Goal: Task Accomplishment & Management: Manage account settings

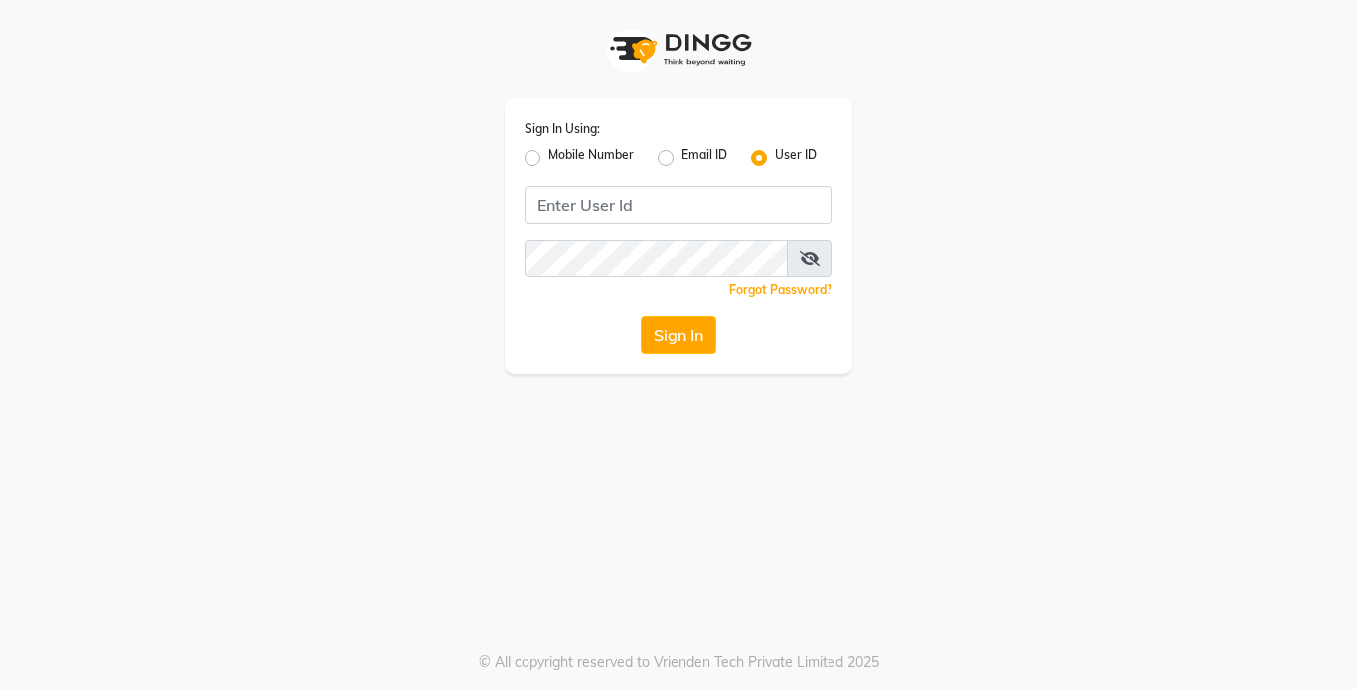
drag, startPoint x: 539, startPoint y: 156, endPoint x: 544, endPoint y: 170, distance: 14.8
click at [549, 156] on label "Mobile Number" at bounding box center [591, 158] width 85 height 24
click at [549, 156] on input "Mobile Number" at bounding box center [555, 152] width 13 height 13
radio input "true"
radio input "false"
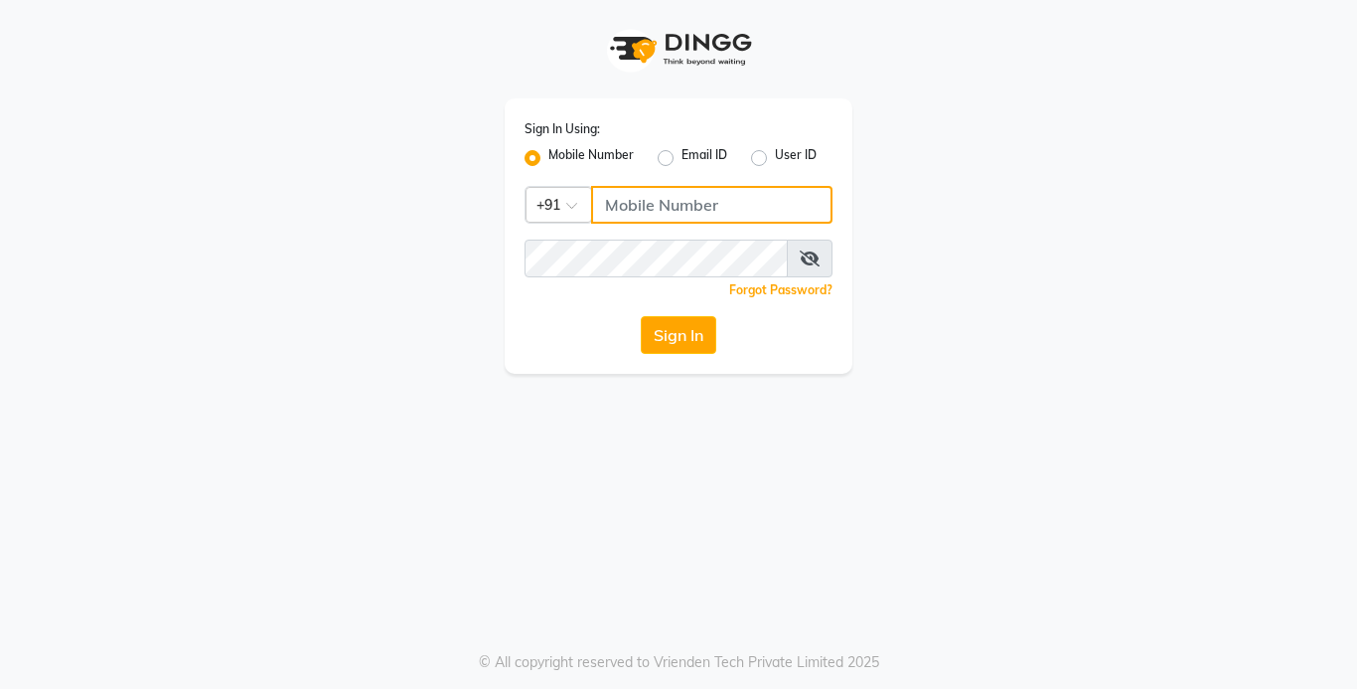
click at [655, 202] on input "Username" at bounding box center [711, 205] width 241 height 38
type input "8105279555"
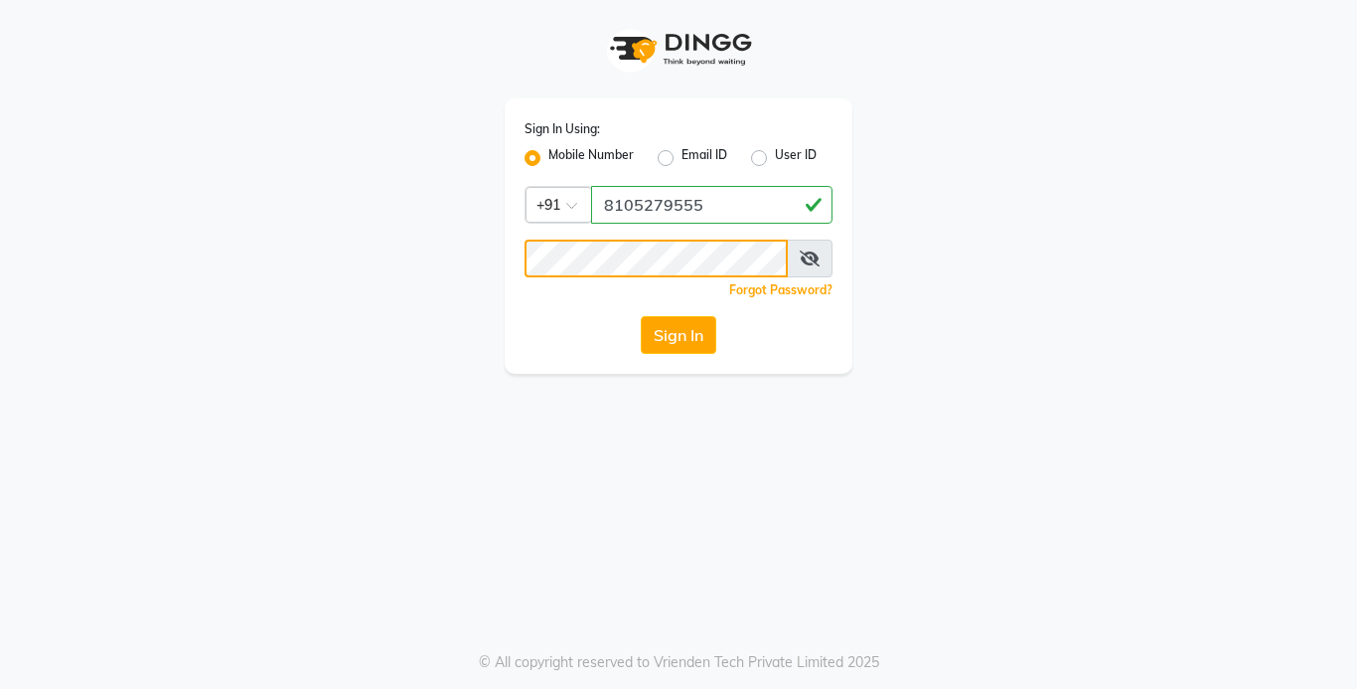
click at [641, 316] on button "Sign In" at bounding box center [679, 335] width 76 height 38
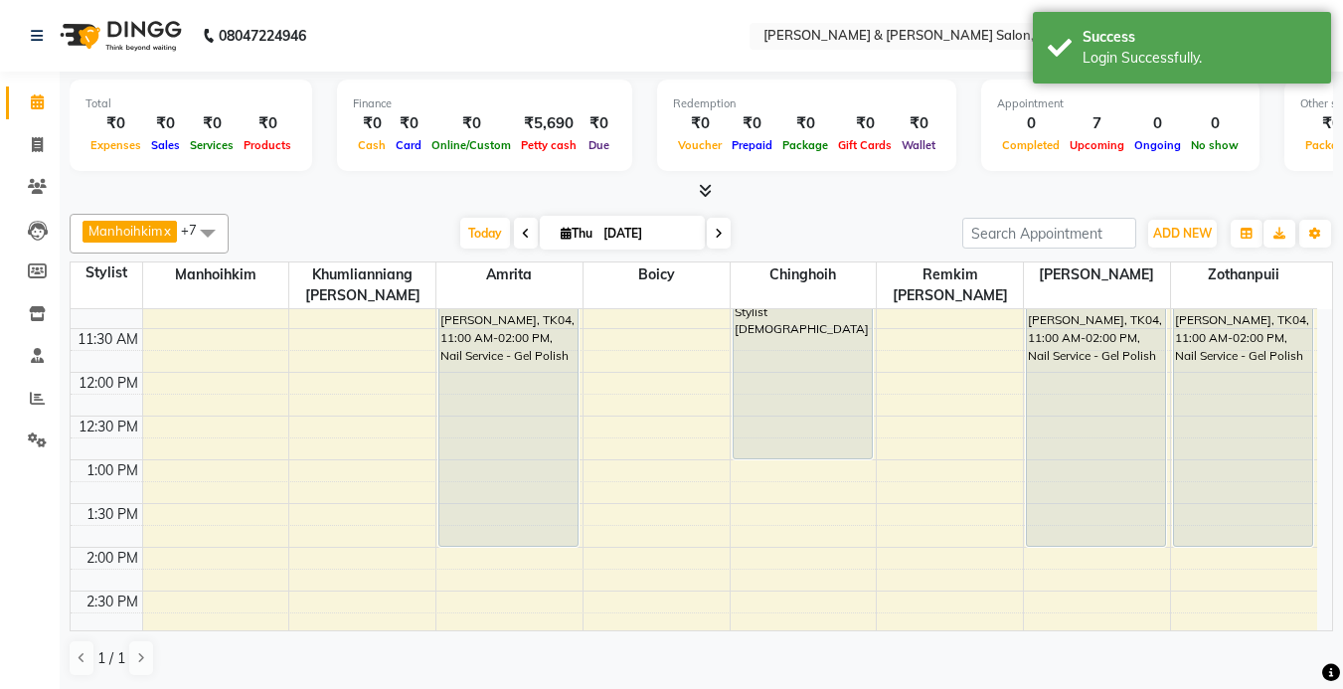
scroll to position [99, 0]
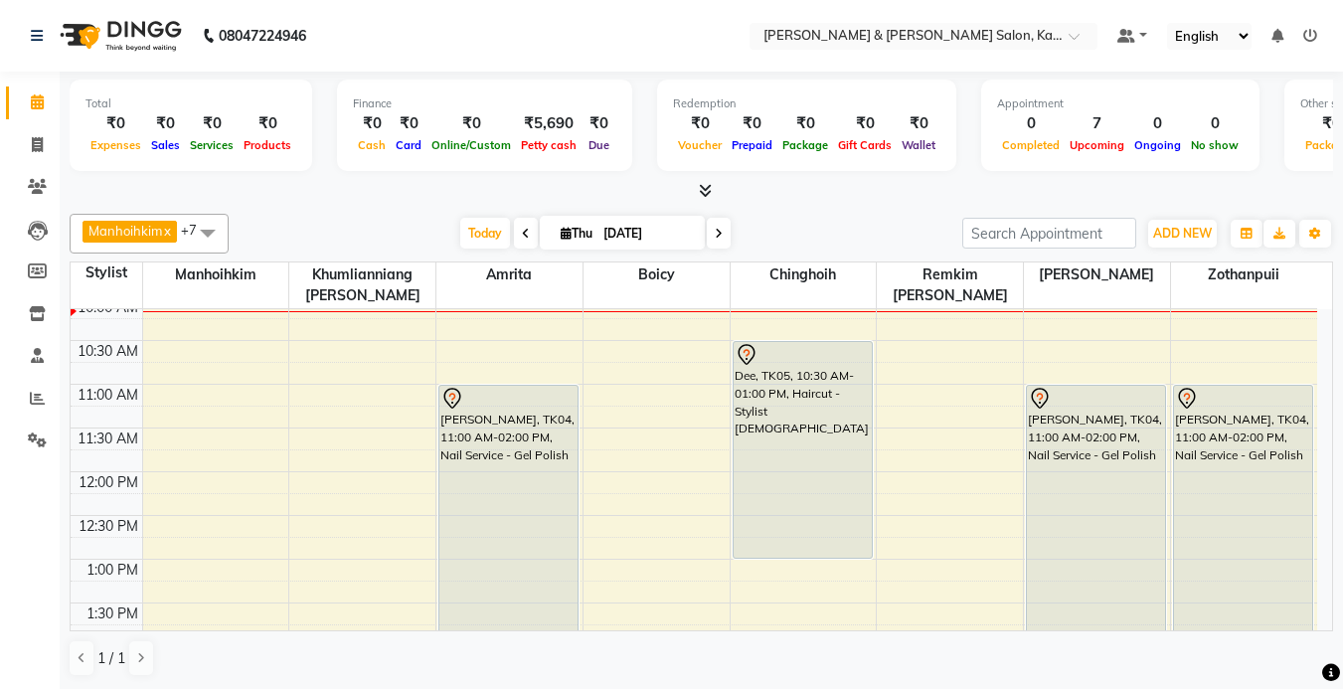
drag, startPoint x: 835, startPoint y: 235, endPoint x: 812, endPoint y: 246, distance: 25.8
click at [835, 235] on div "[DATE] [DATE]" at bounding box center [596, 234] width 714 height 30
click at [560, 227] on icon at bounding box center [565, 233] width 11 height 13
select select "9"
select select "2025"
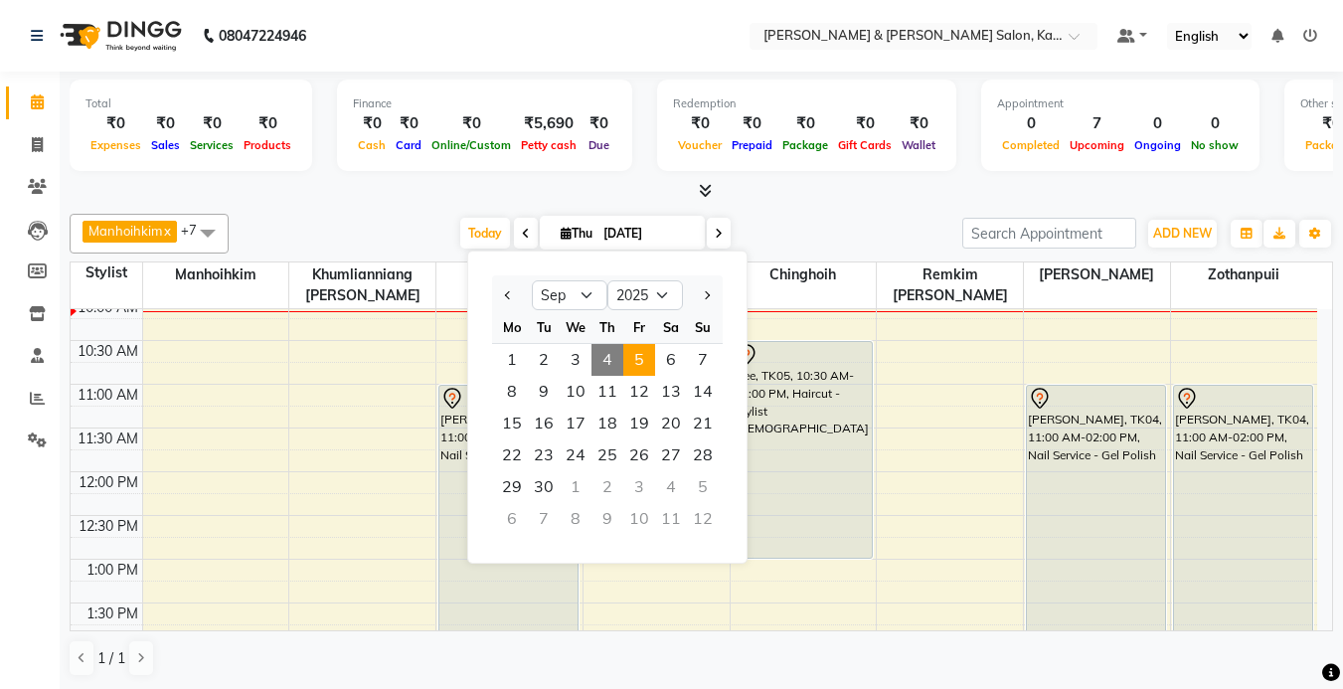
click at [647, 365] on span "5" at bounding box center [639, 360] width 32 height 32
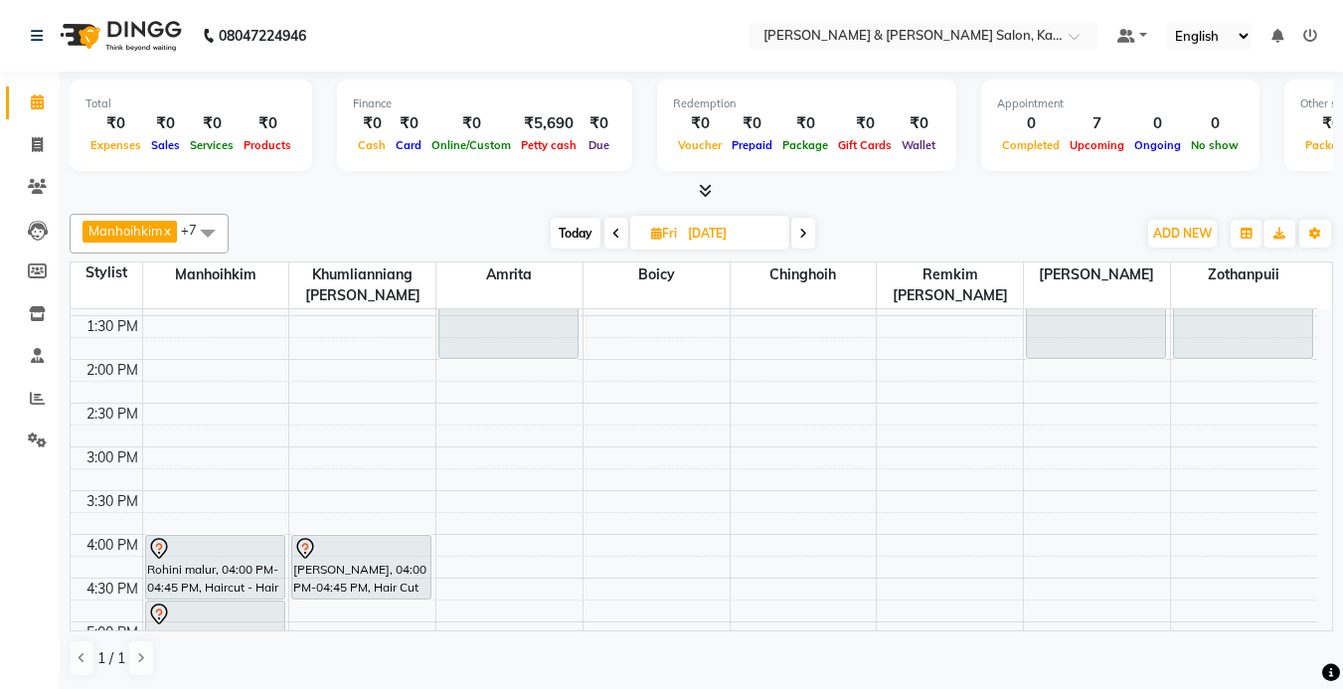
scroll to position [486, 0]
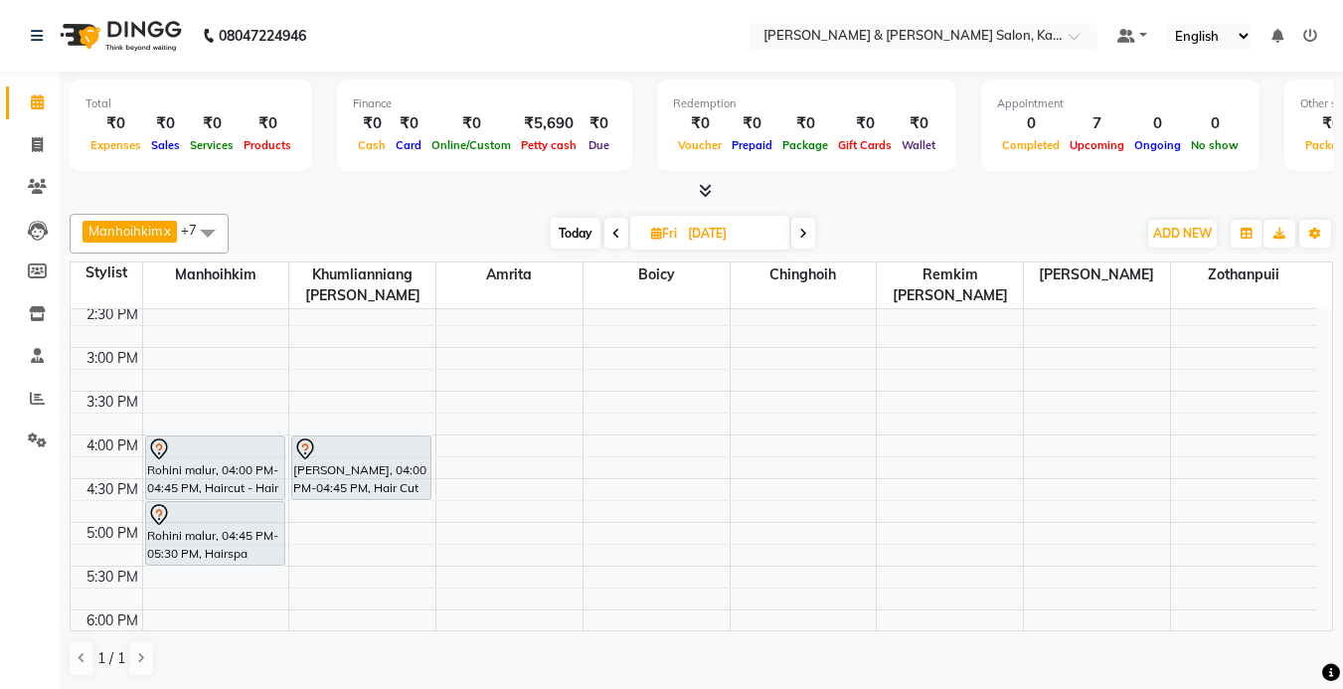
click at [893, 223] on div "[DATE] [DATE]" at bounding box center [682, 234] width 887 height 30
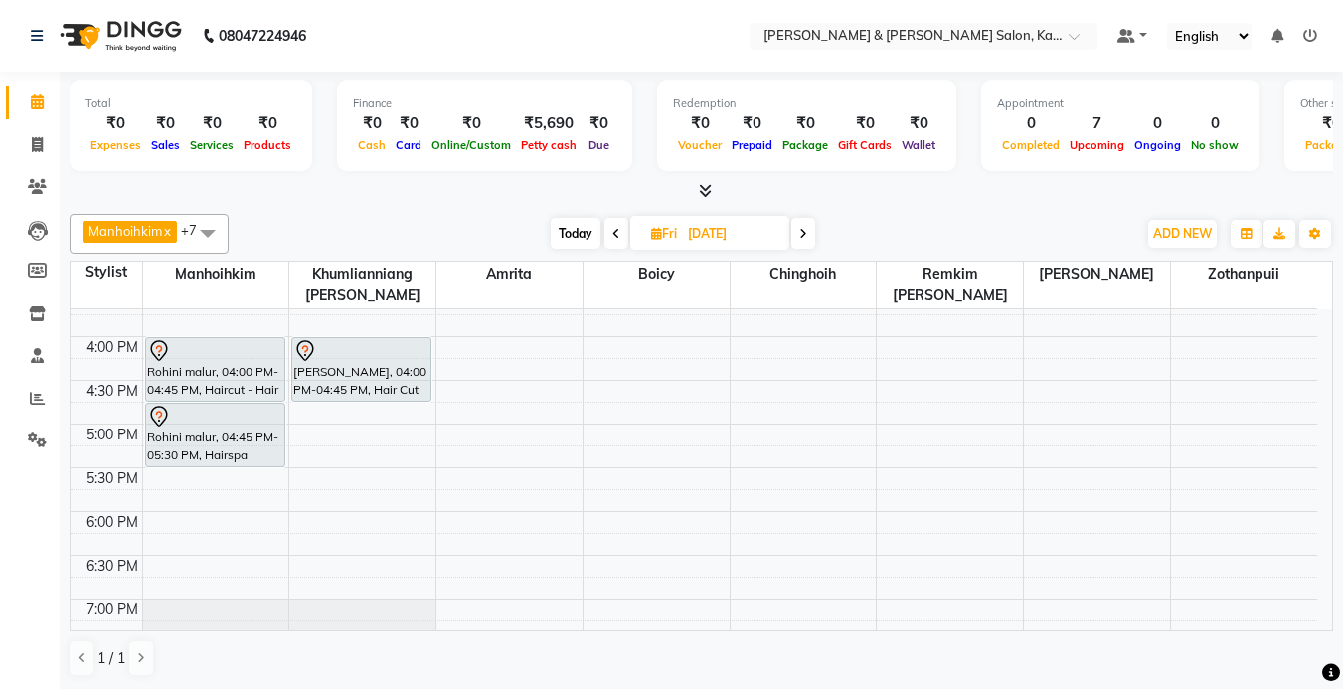
scroll to position [585, 0]
click at [838, 204] on div "Total ₹0 Expenses ₹0 Sales ₹0 Services ₹0 Products Finance ₹0 Cash ₹0 Card ₹0 O…" at bounding box center [701, 381] width 1283 height 618
click at [794, 236] on span at bounding box center [803, 233] width 24 height 31
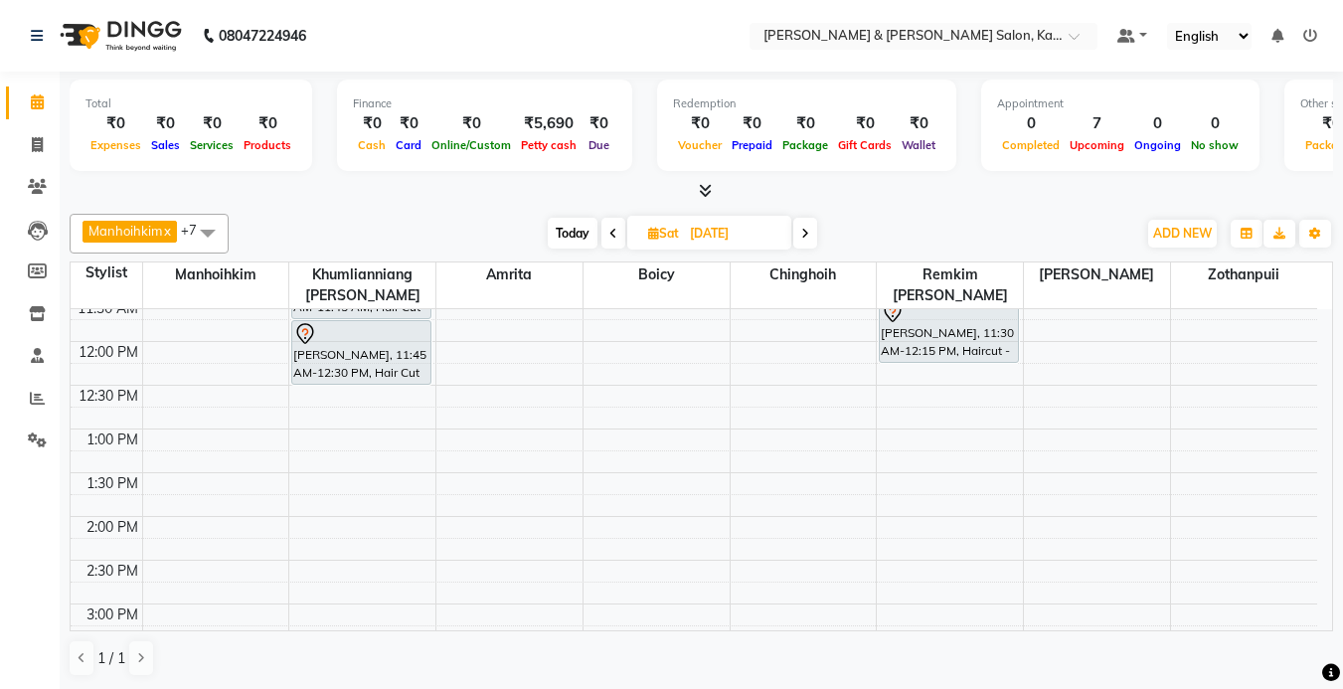
scroll to position [219, 0]
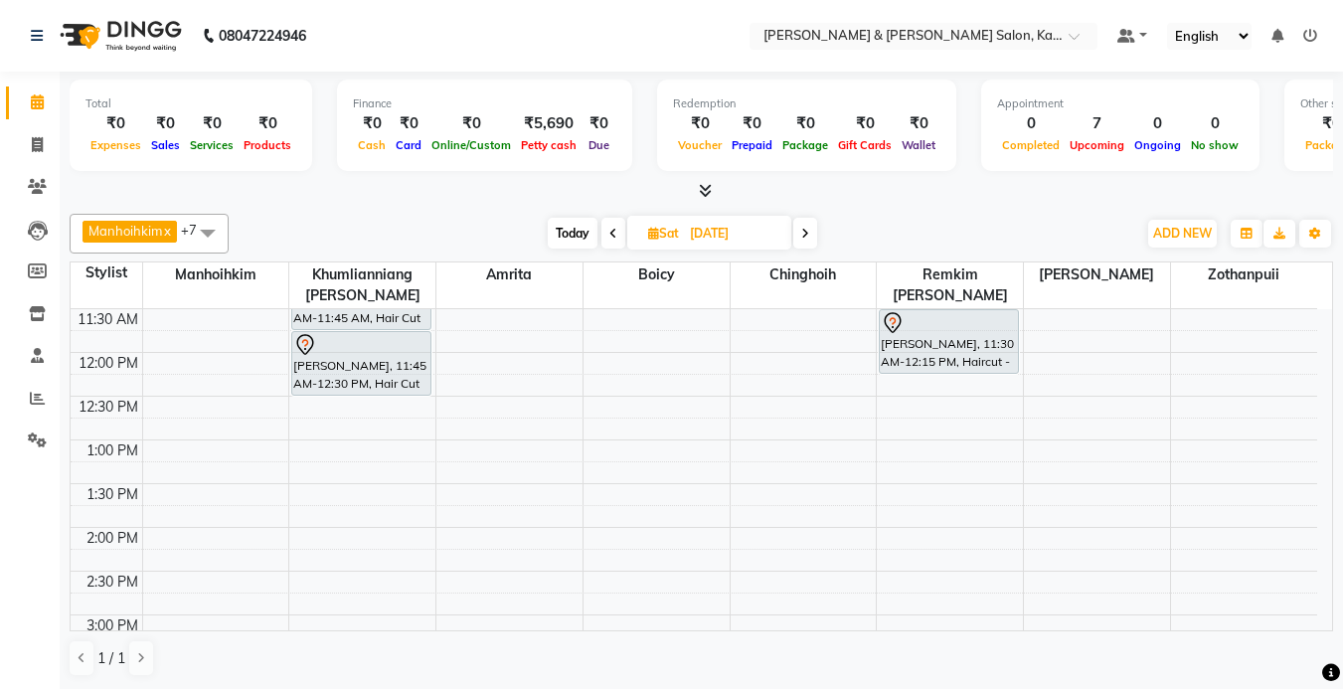
click at [791, 51] on nav "08047224946 Select Location × [PERSON_NAME] & [PERSON_NAME] Salon, Kalyan Nagar…" at bounding box center [671, 36] width 1343 height 72
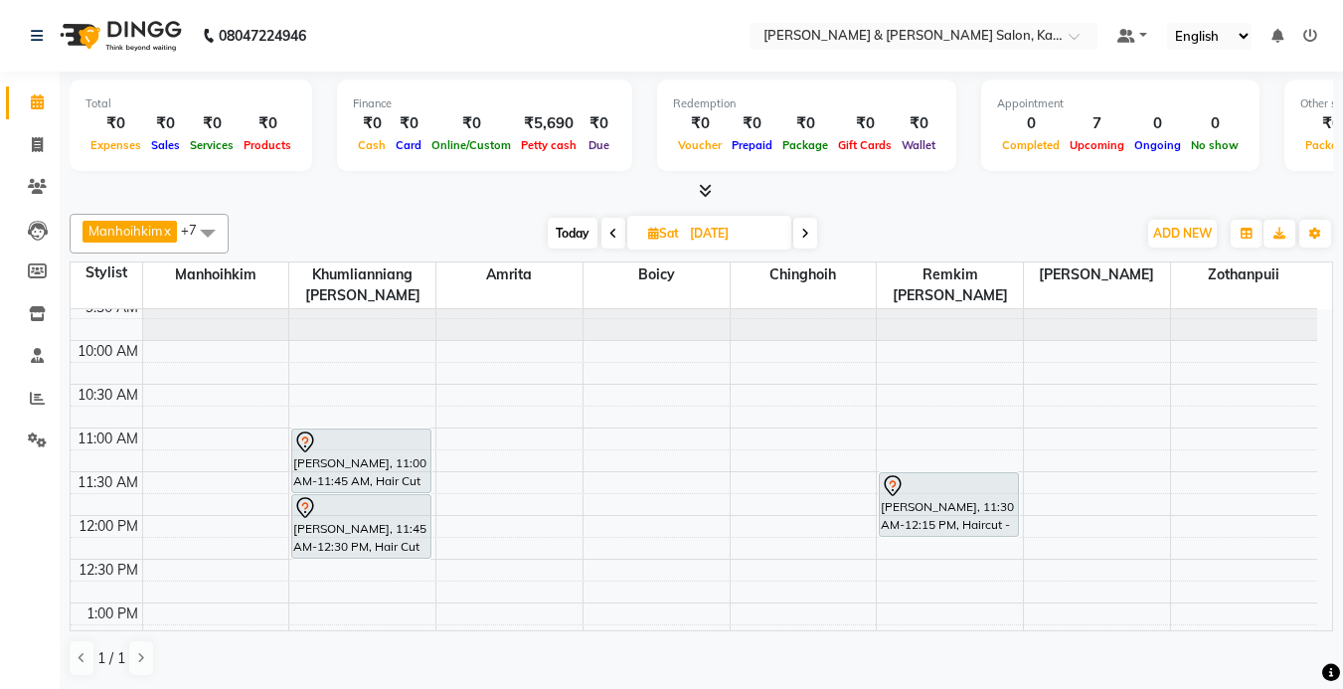
scroll to position [0, 0]
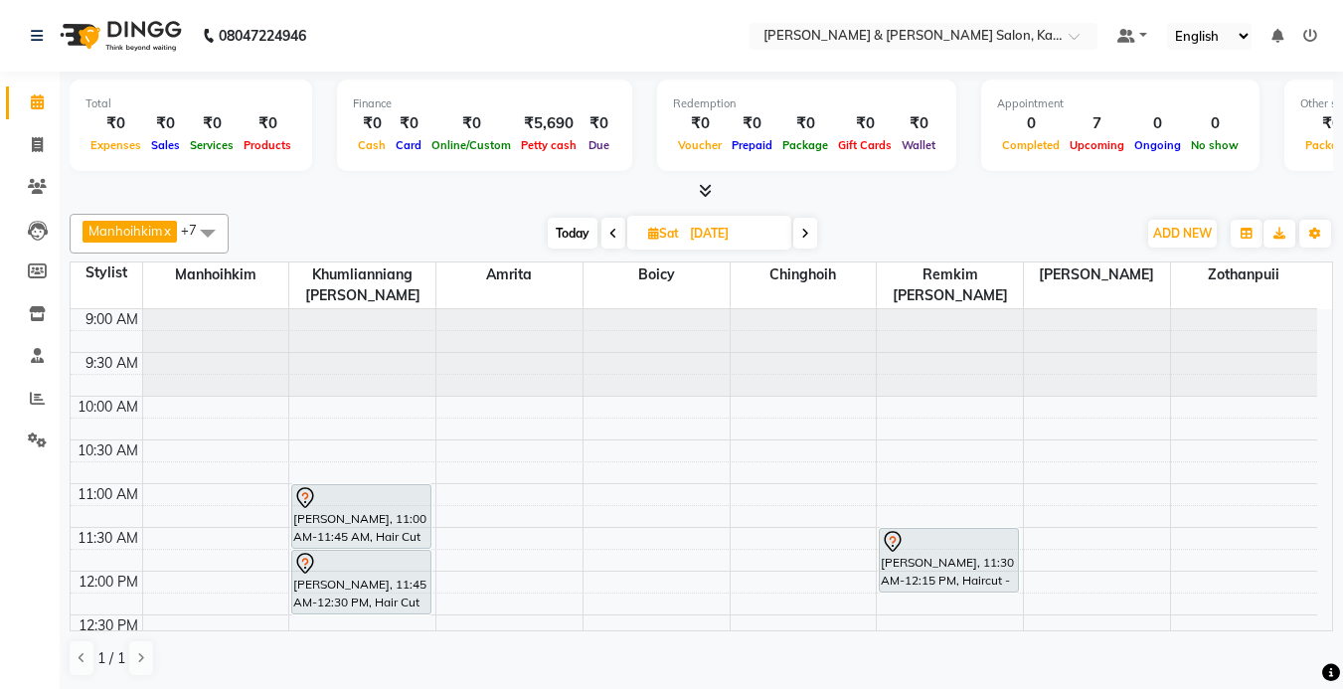
click at [569, 239] on span "Today" at bounding box center [573, 233] width 50 height 31
type input "[DATE]"
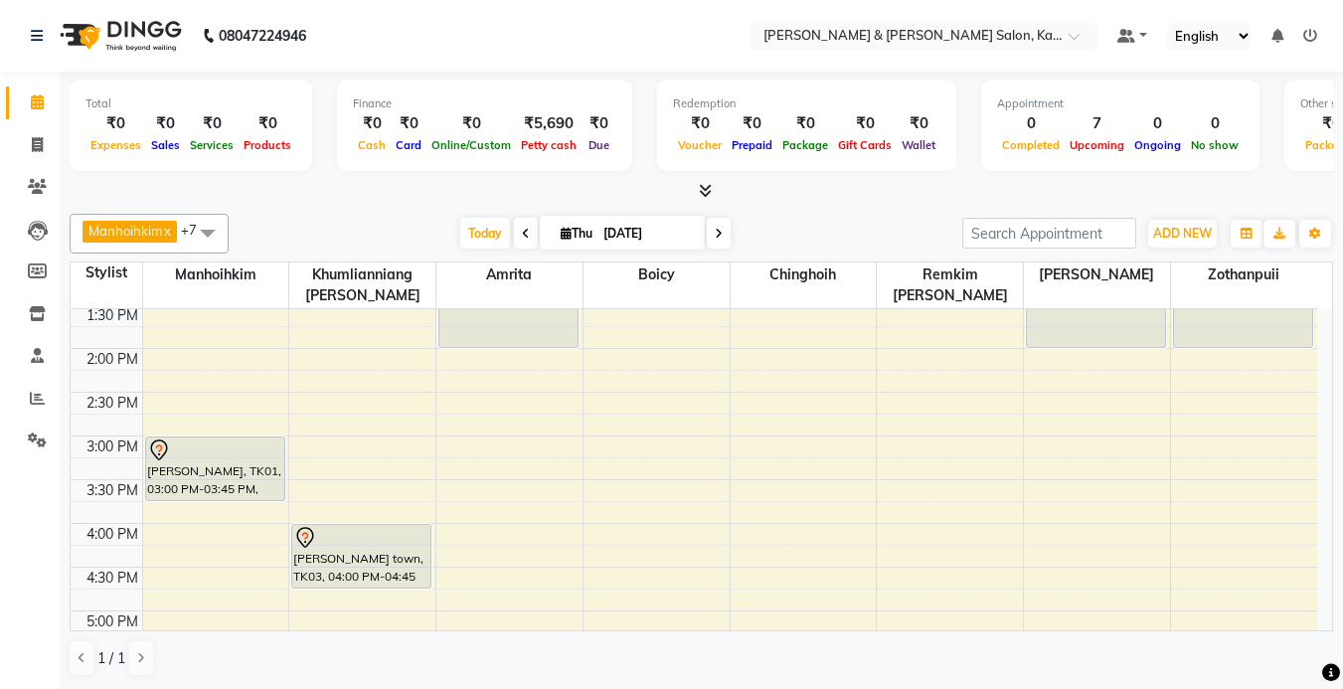
scroll to position [298, 0]
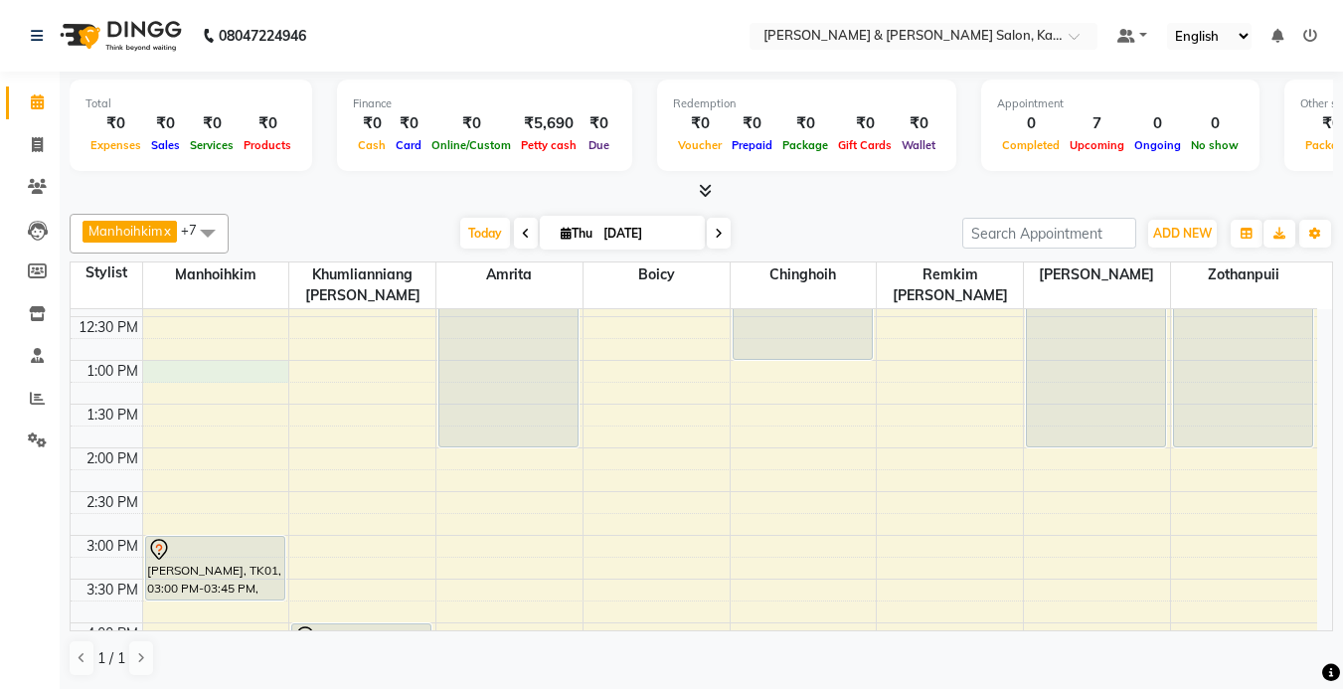
click at [173, 370] on div "9:00 AM 9:30 AM 10:00 AM 10:30 AM 11:00 AM 11:30 AM 12:00 PM 12:30 PM 1:00 PM 1…" at bounding box center [694, 579] width 1246 height 1136
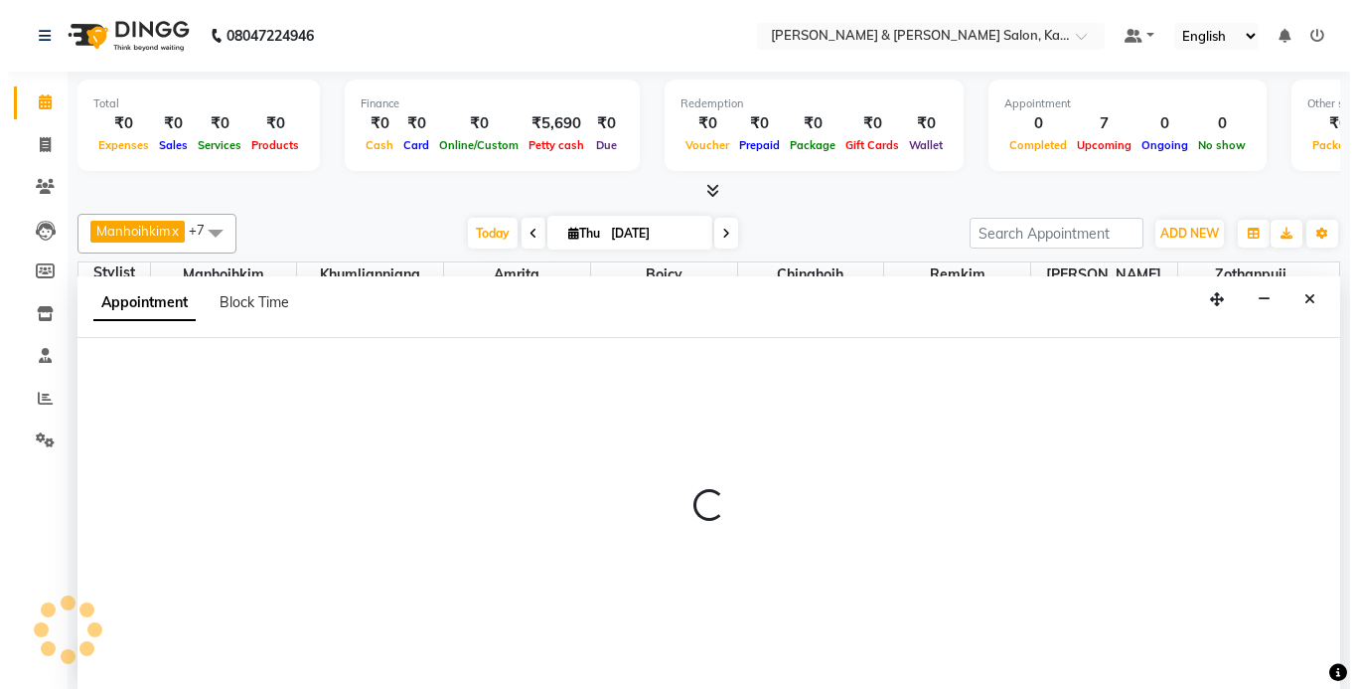
scroll to position [1, 0]
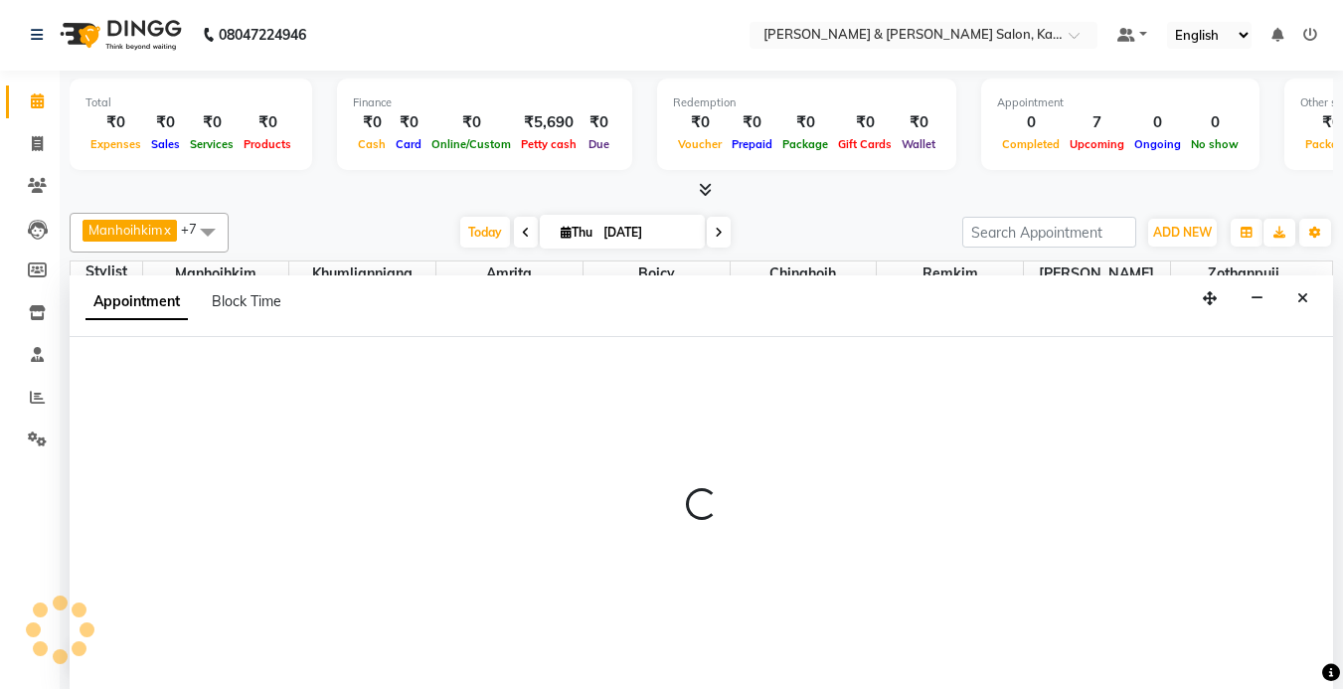
select select "70736"
select select "780"
select select "tentative"
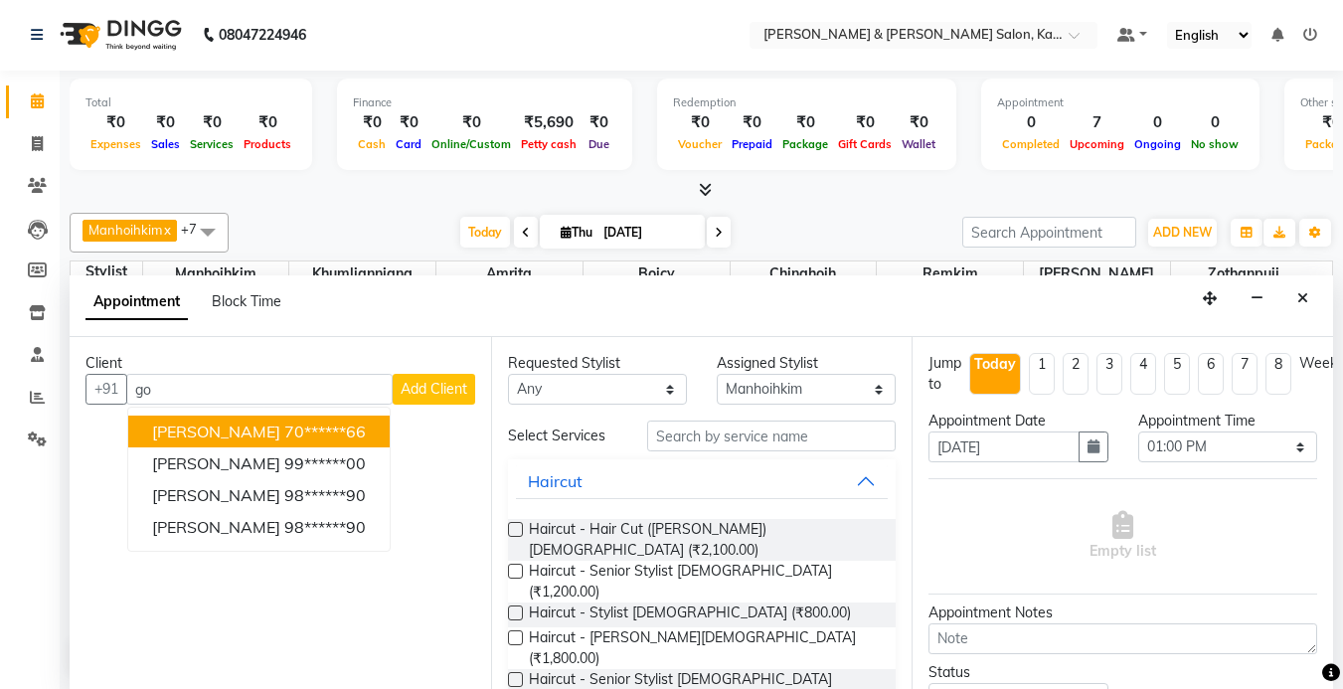
type input "g"
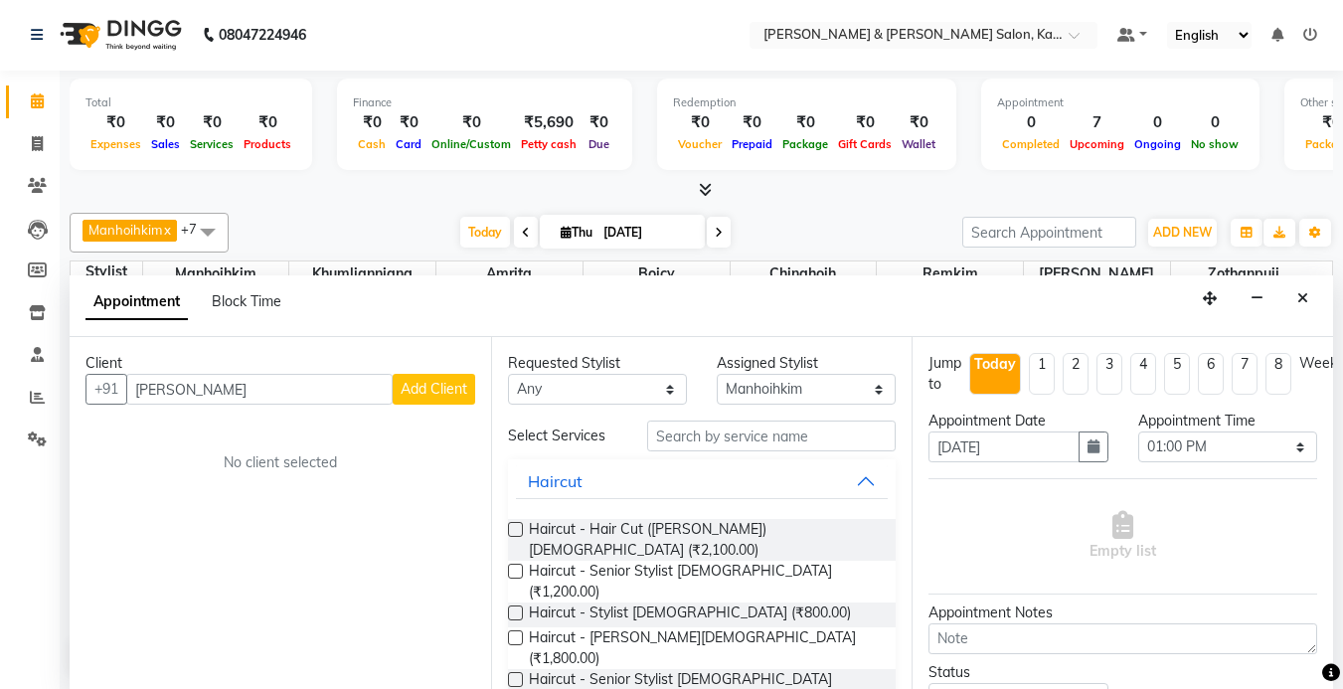
type input "[PERSON_NAME]"
click at [450, 381] on span "Add Client" at bounding box center [433, 389] width 67 height 18
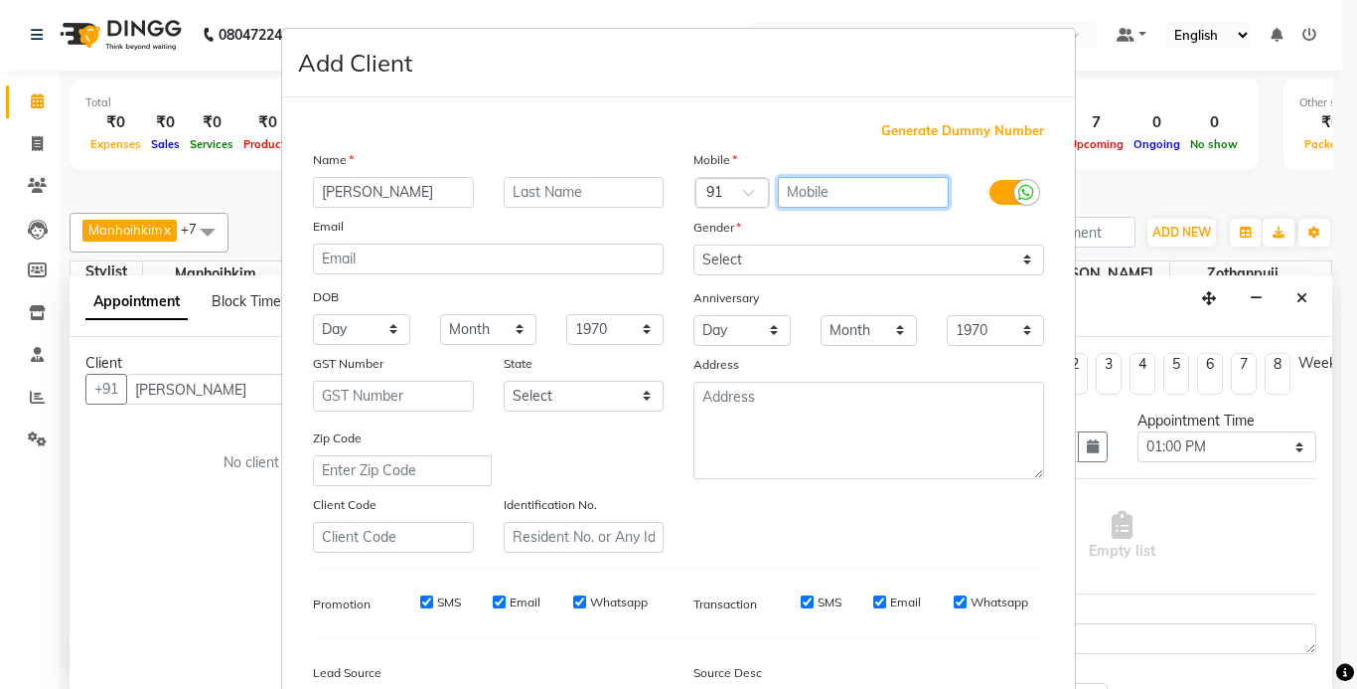
click at [802, 192] on input "text" at bounding box center [864, 192] width 172 height 31
type input "8779517689"
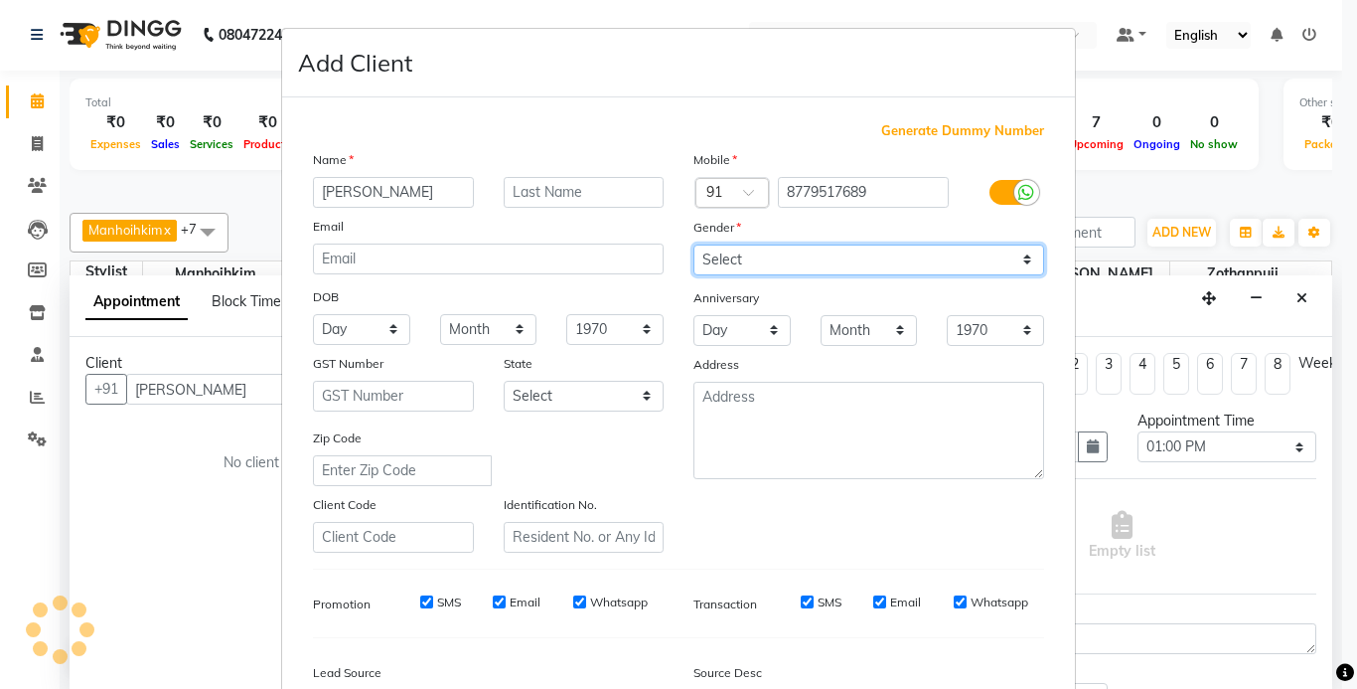
click at [809, 256] on select "Select [DEMOGRAPHIC_DATA] [DEMOGRAPHIC_DATA] Other Prefer Not To Say" at bounding box center [869, 259] width 351 height 31
select select "[DEMOGRAPHIC_DATA]"
click at [694, 244] on select "Select [DEMOGRAPHIC_DATA] [DEMOGRAPHIC_DATA] Other Prefer Not To Say" at bounding box center [869, 259] width 351 height 31
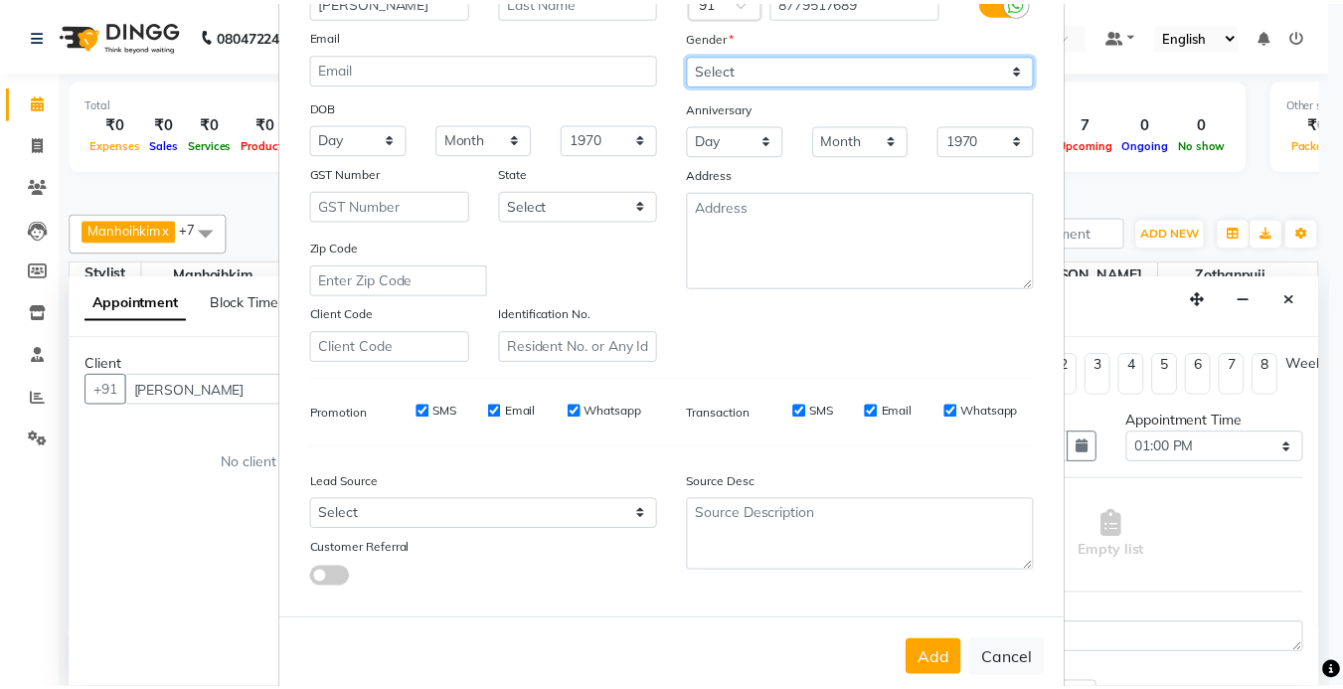
scroll to position [199, 0]
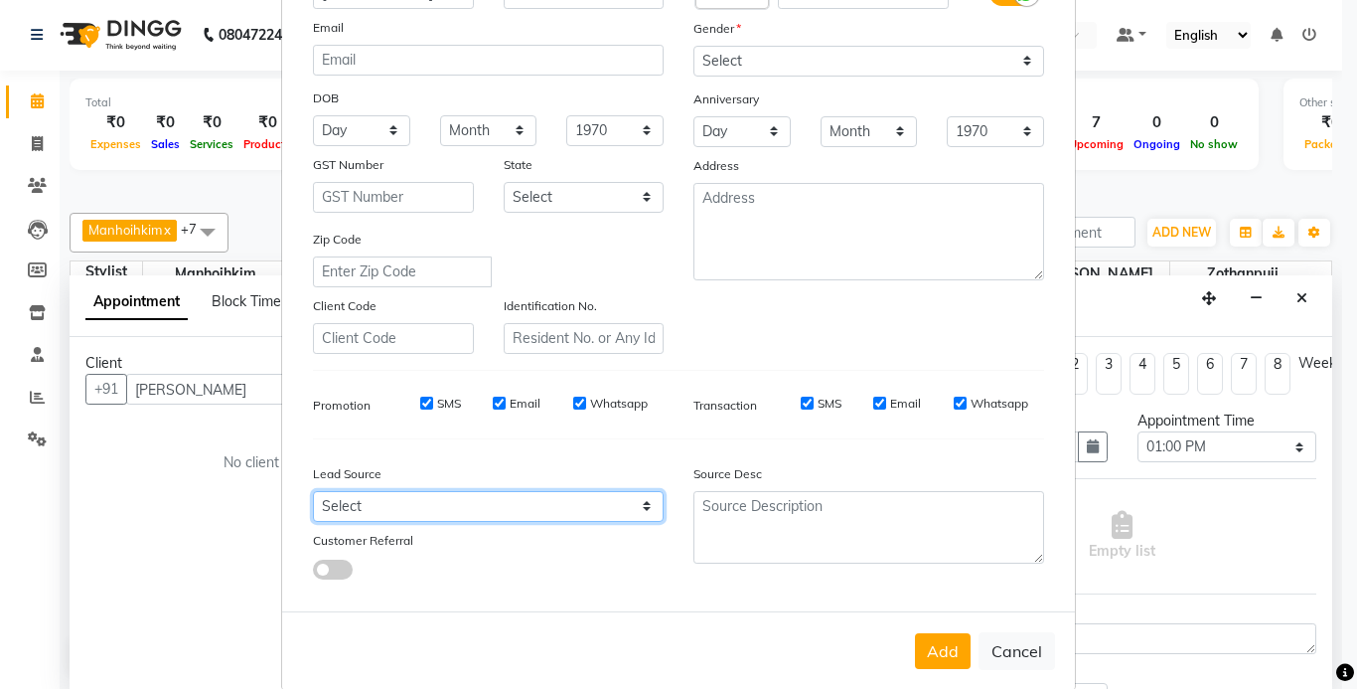
click at [415, 499] on select "Select Walk-in Referral Internet Friend Word of Mouth Advertisement Facebook Ju…" at bounding box center [488, 506] width 351 height 31
click at [409, 506] on select "Select Walk-in Referral Internet Friend Word of Mouth Advertisement Facebook Ju…" at bounding box center [488, 506] width 351 height 31
select select "52188"
click at [313, 491] on select "Select Walk-in Referral Internet Friend Word of Mouth Advertisement Facebook Ju…" at bounding box center [488, 506] width 351 height 31
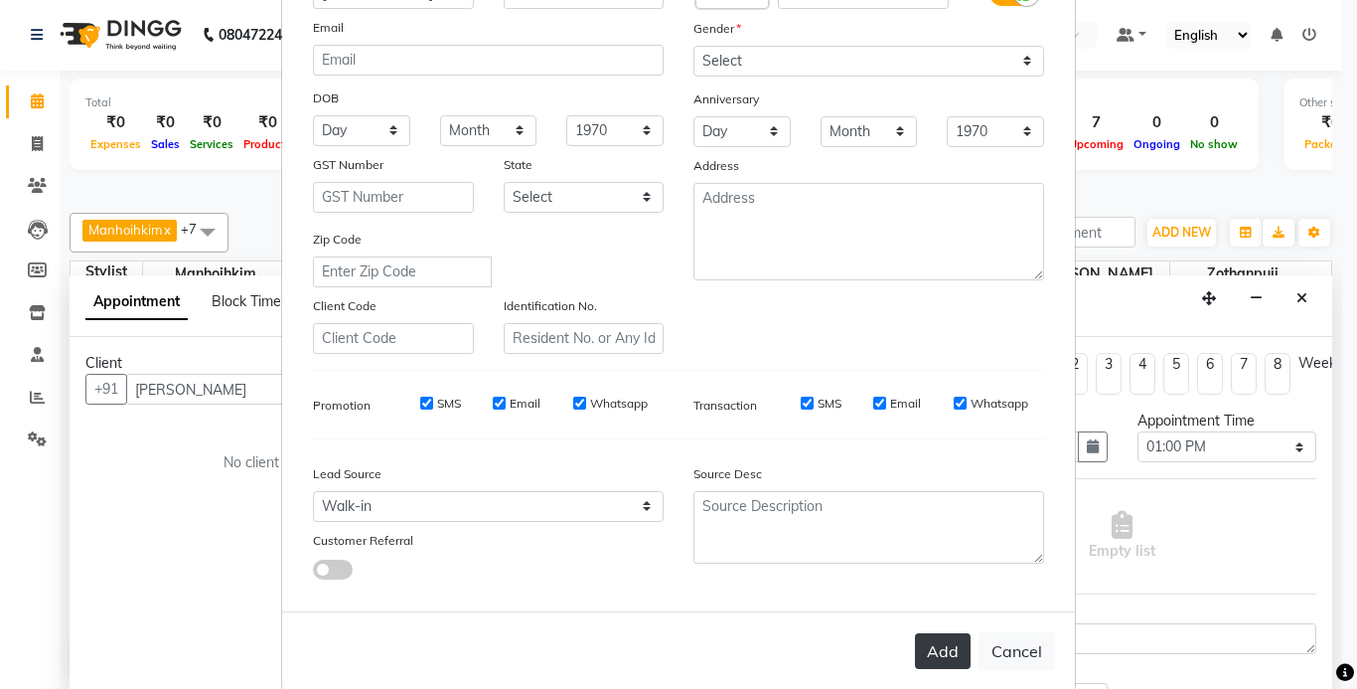
click at [941, 649] on button "Add" at bounding box center [943, 651] width 56 height 36
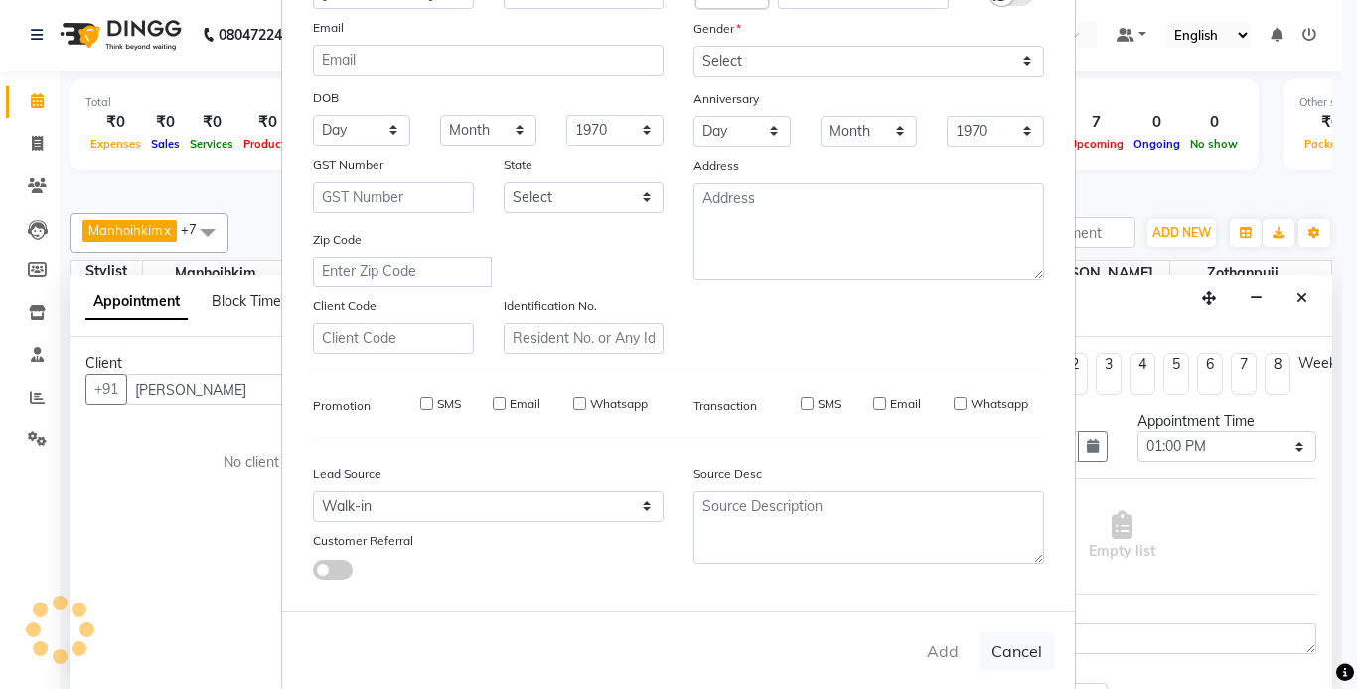
type input "87******89"
select select
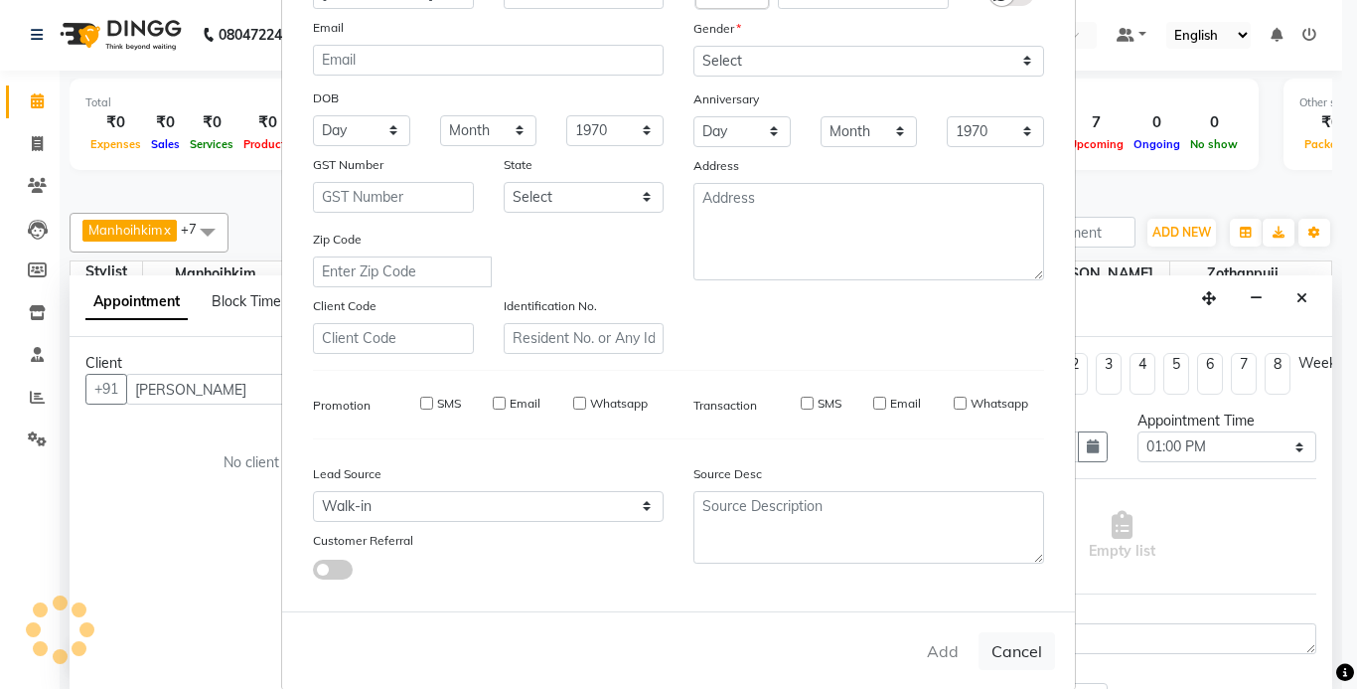
select select
checkbox input "false"
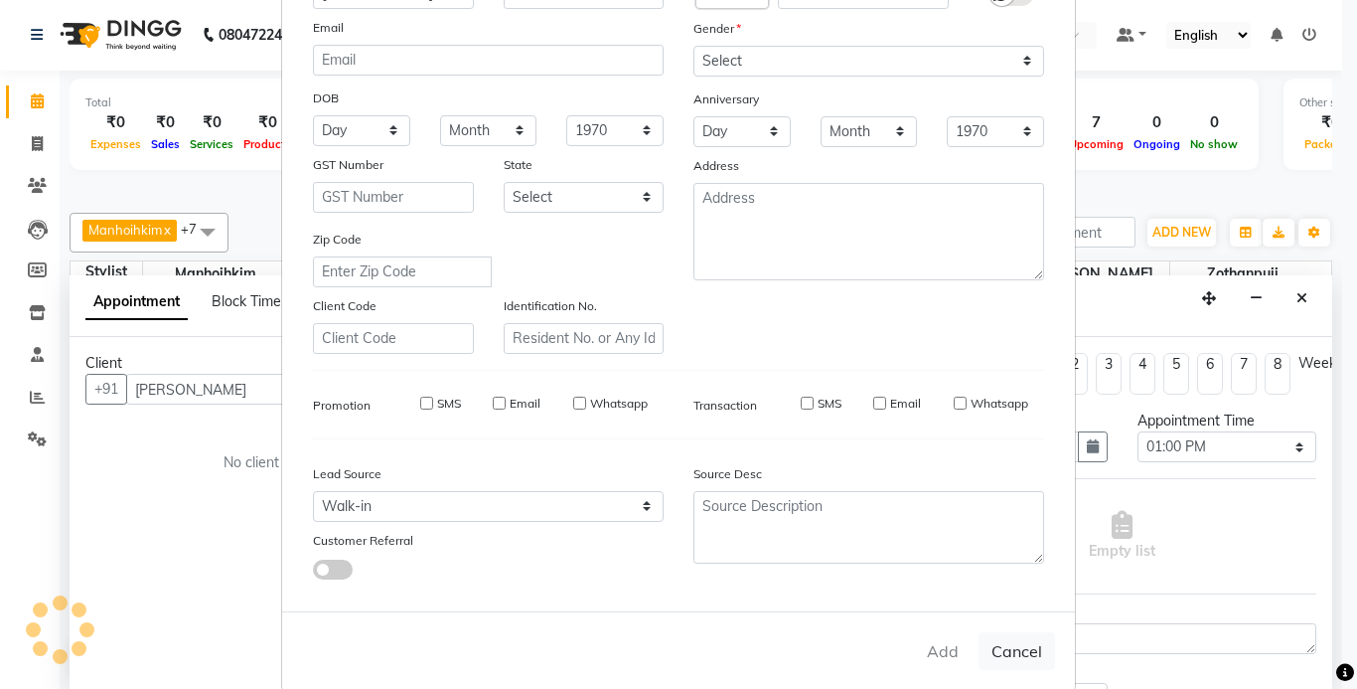
checkbox input "false"
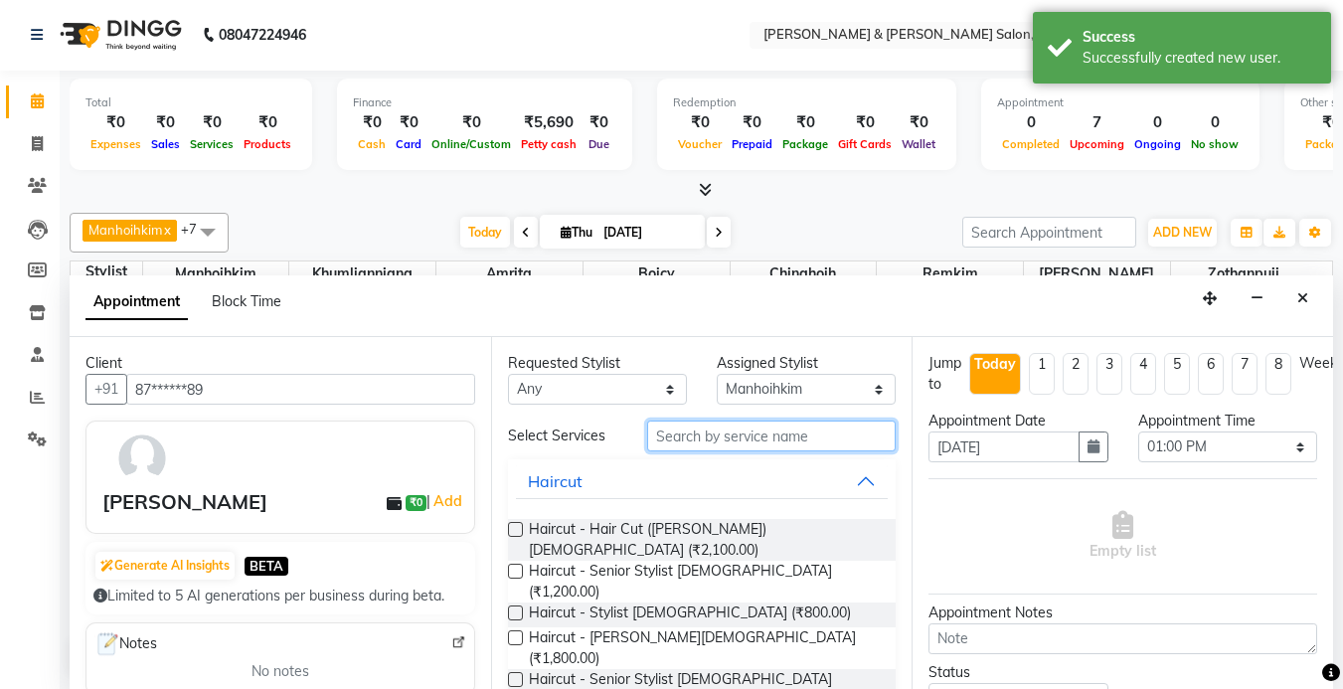
click at [704, 439] on input "text" at bounding box center [771, 435] width 248 height 31
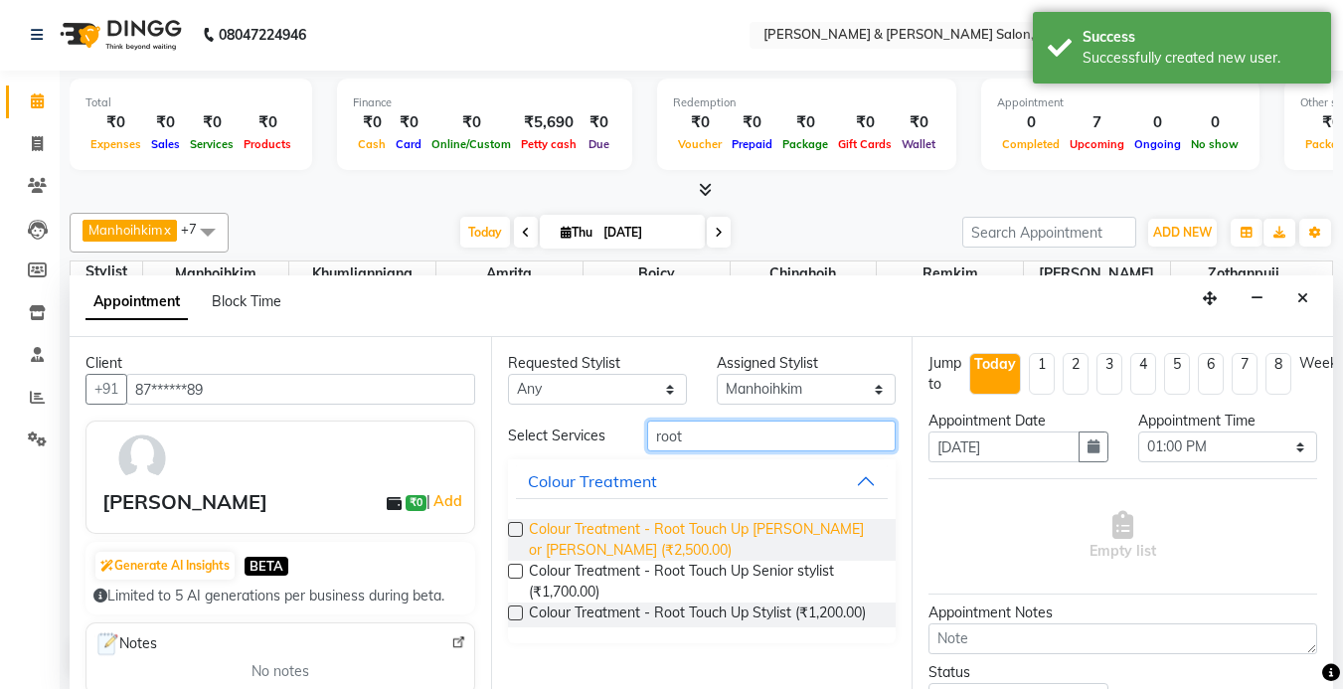
type input "root"
click at [657, 531] on span "Colour Treatment - Root Touch Up [PERSON_NAME] or [PERSON_NAME] (₹2,500.00)" at bounding box center [705, 540] width 352 height 42
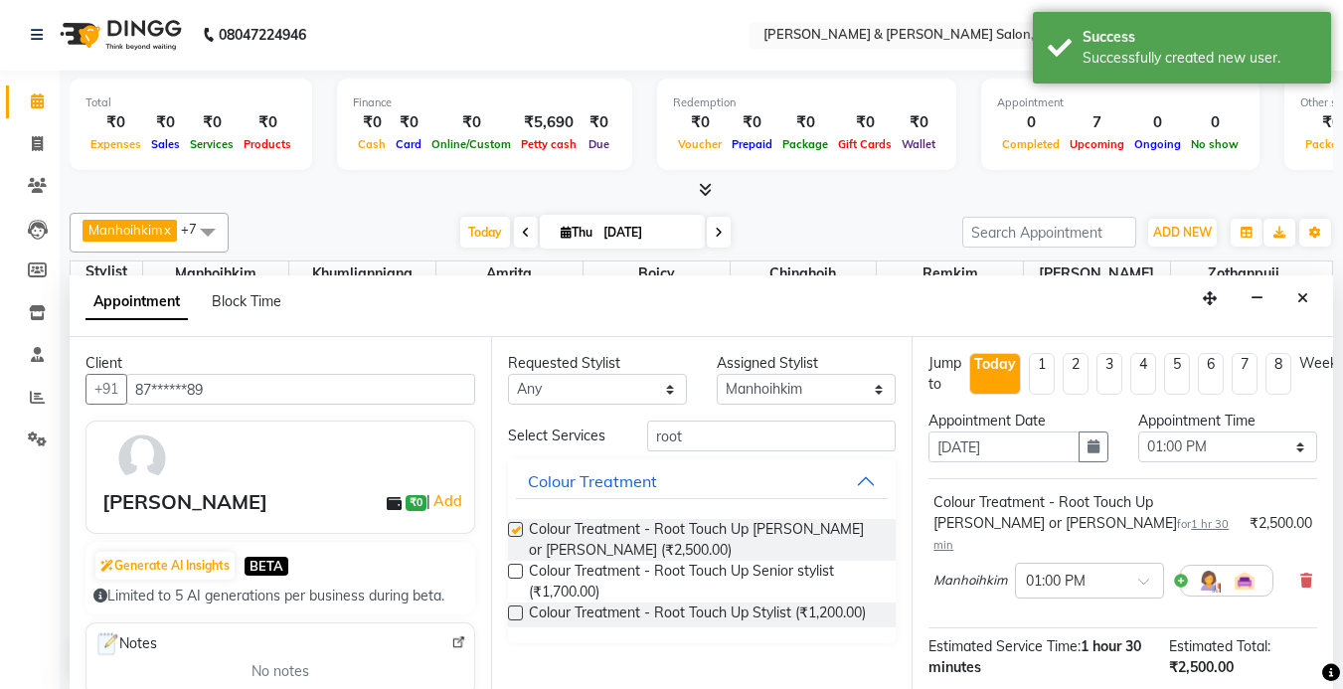
checkbox input "false"
click at [742, 442] on input "root" at bounding box center [771, 435] width 248 height 31
type input "r"
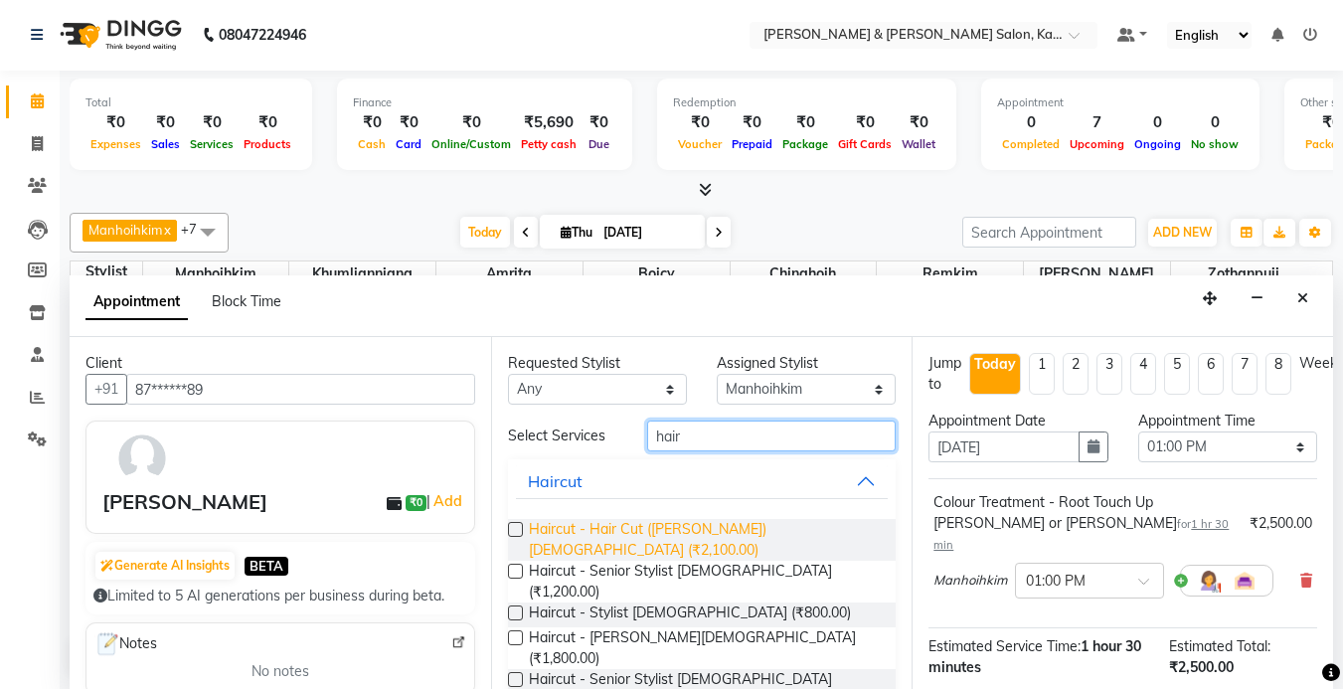
type input "hair"
click at [696, 532] on span "Haircut - Hair Cut ([PERSON_NAME]) [DEMOGRAPHIC_DATA] (₹2,100.00)" at bounding box center [705, 540] width 352 height 42
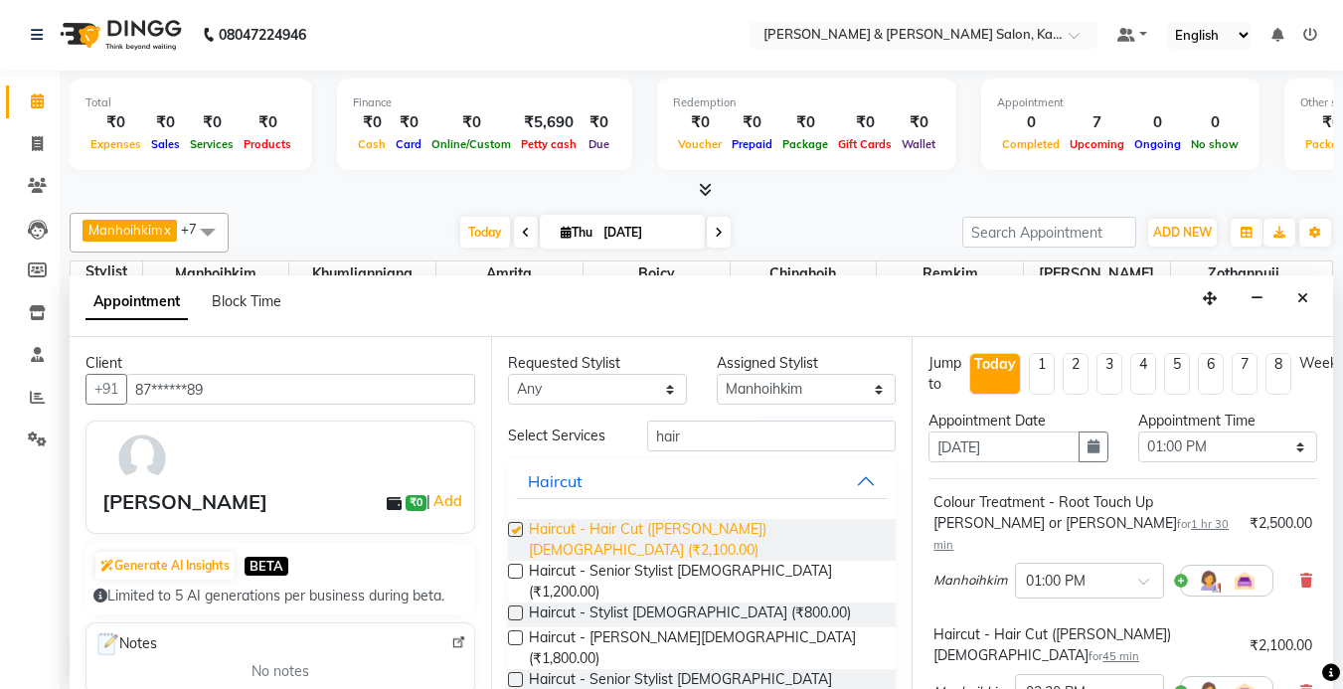
checkbox input "false"
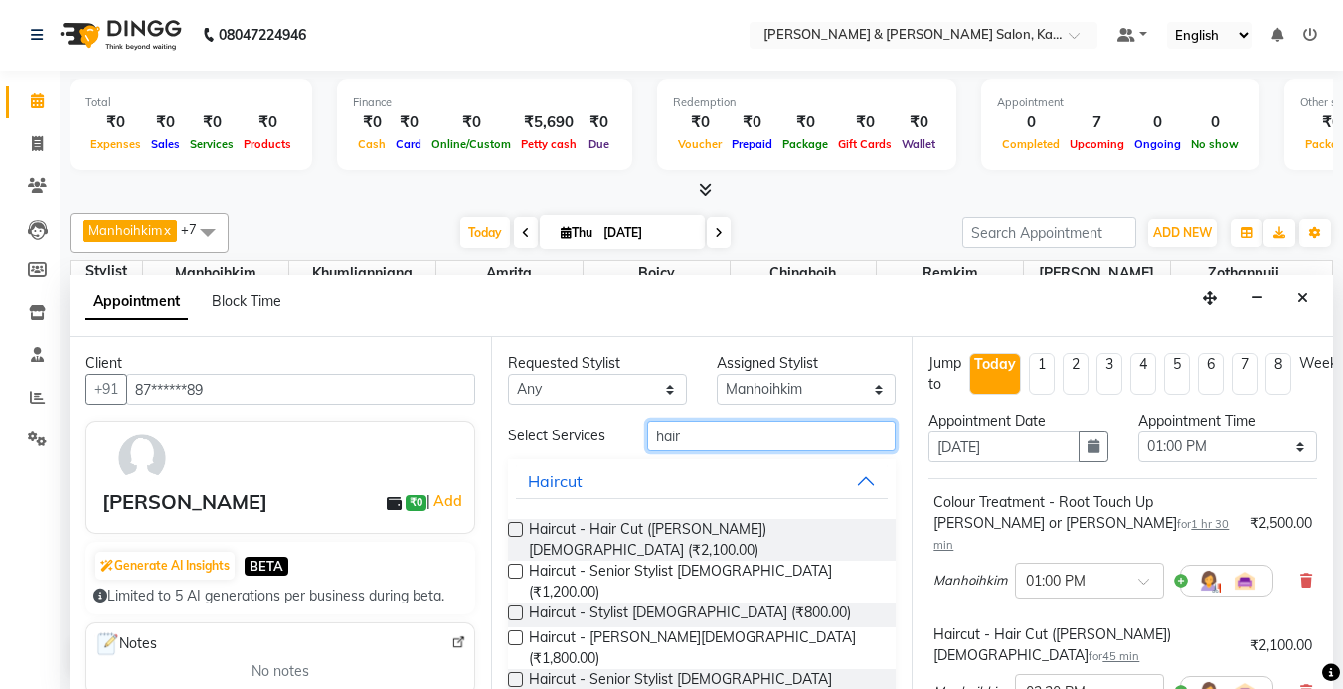
click at [783, 440] on input "hair" at bounding box center [771, 435] width 248 height 31
type input "h"
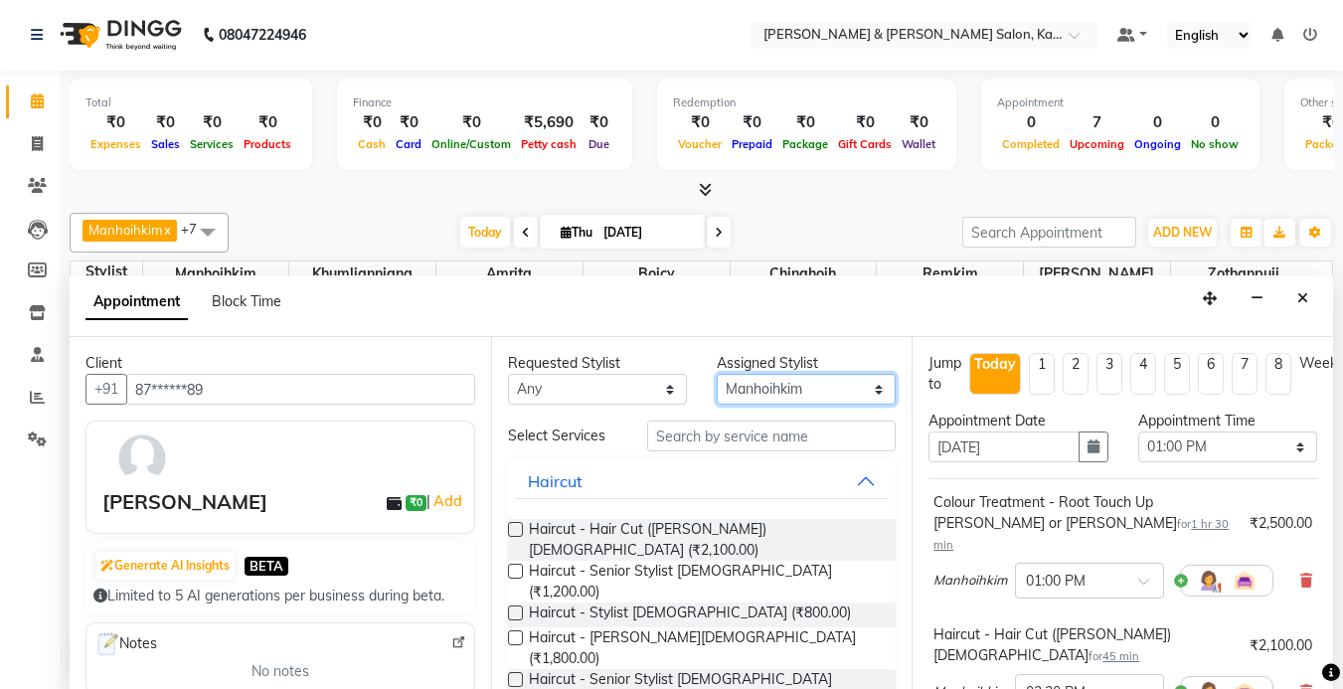
click at [748, 384] on select "Select Amrita [PERSON_NAME] Chinghoih Khumlianniang [PERSON_NAME] Manhoihkim Re…" at bounding box center [806, 389] width 179 height 31
select select "72579"
click at [717, 374] on select "Select Amrita [PERSON_NAME] Chinghoih Khumlianniang [PERSON_NAME] Manhoihkim Re…" at bounding box center [806, 389] width 179 height 31
click at [741, 433] on input "text" at bounding box center [771, 435] width 248 height 31
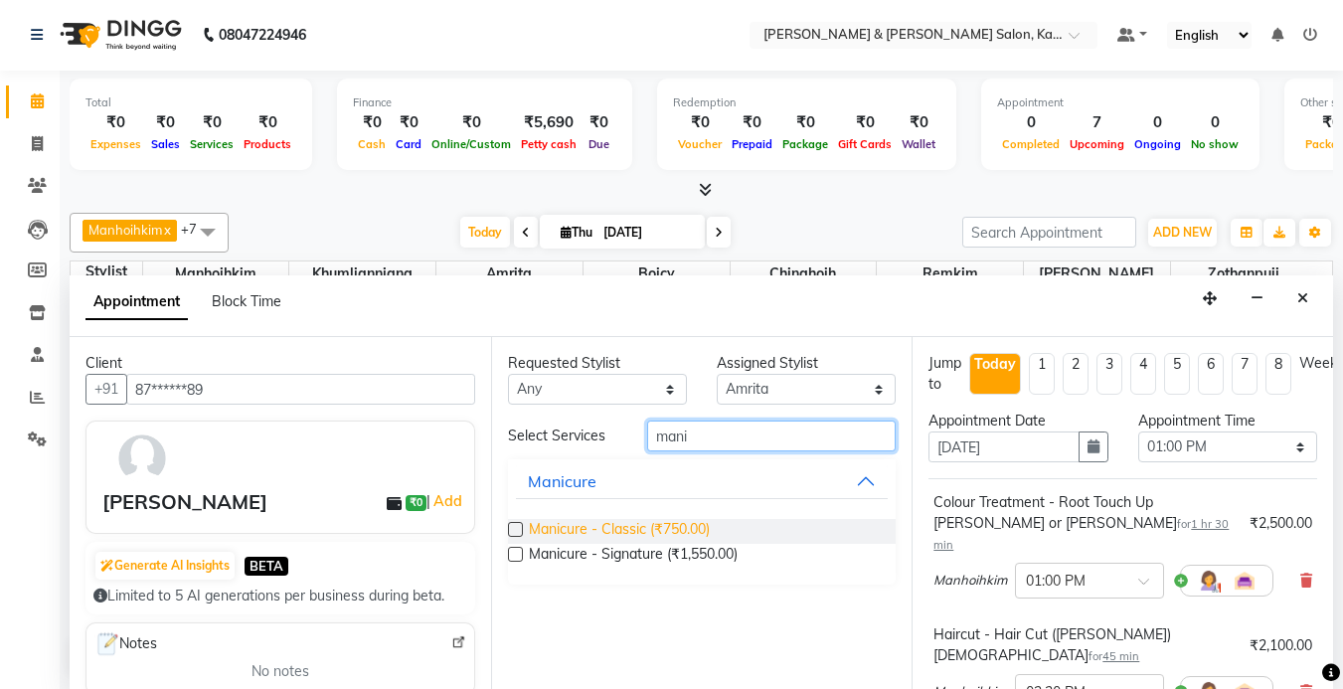
type input "mani"
click at [627, 535] on span "Manicure - Classic (₹750.00)" at bounding box center [619, 531] width 181 height 25
checkbox input "false"
click at [748, 421] on input "mani" at bounding box center [771, 435] width 248 height 31
type input "m"
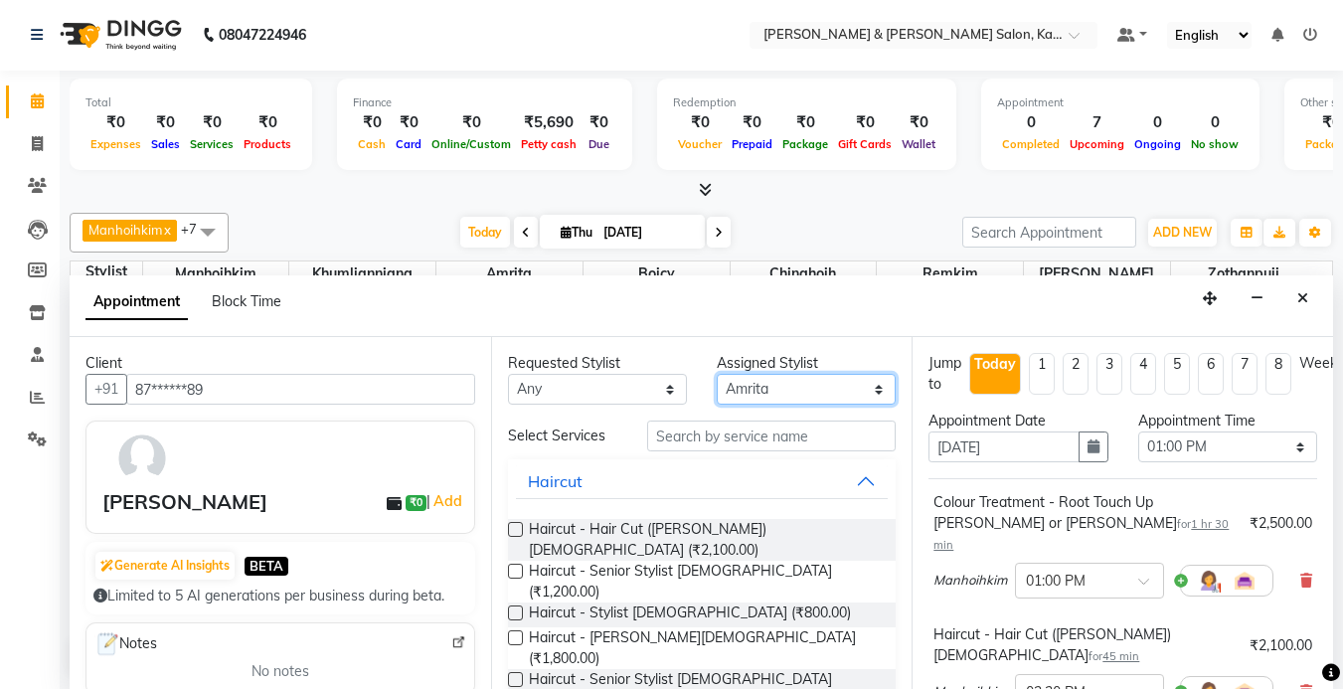
click at [772, 387] on select "Select Amrita [PERSON_NAME] Chinghoih Khumlianniang [PERSON_NAME] Manhoihkim Re…" at bounding box center [806, 389] width 179 height 31
select select "83049"
click at [717, 374] on select "Select Amrita [PERSON_NAME] Chinghoih Khumlianniang [PERSON_NAME] Manhoihkim Re…" at bounding box center [806, 389] width 179 height 31
click at [712, 447] on input "text" at bounding box center [771, 435] width 248 height 31
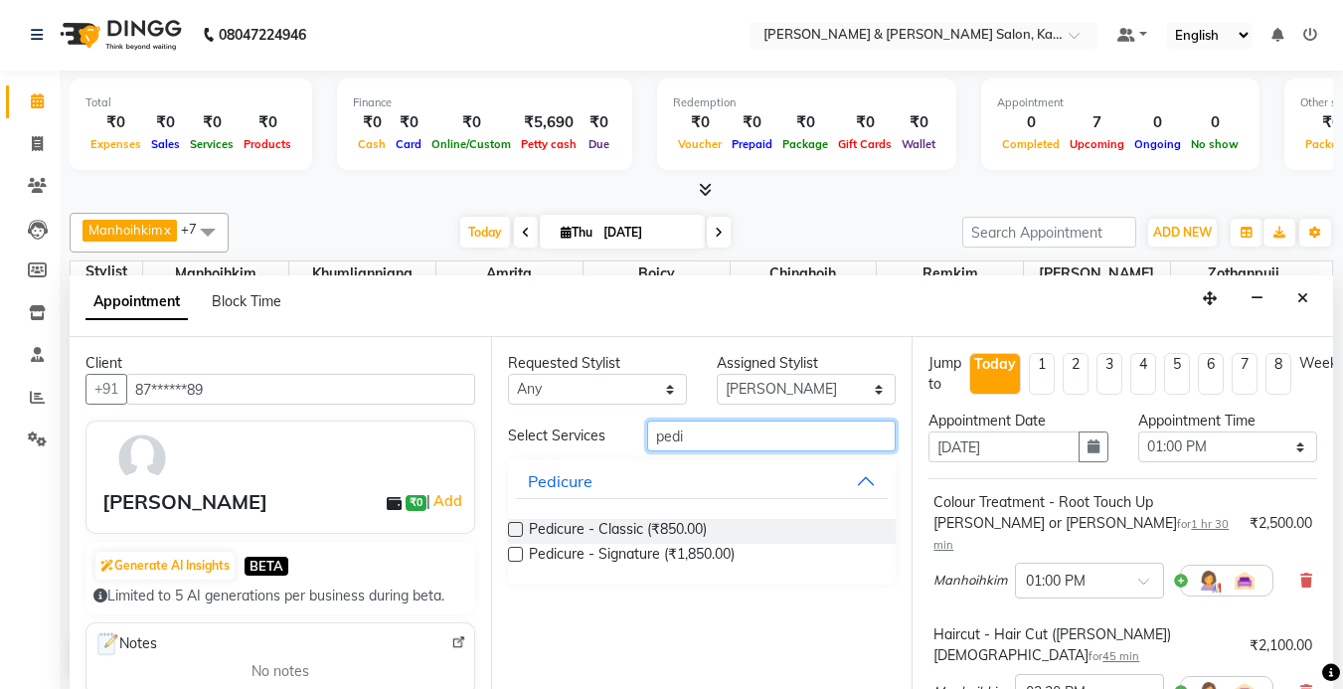
type input "pedi"
click at [520, 528] on label at bounding box center [515, 529] width 15 height 15
click at [520, 528] on input "checkbox" at bounding box center [514, 531] width 13 height 13
checkbox input "false"
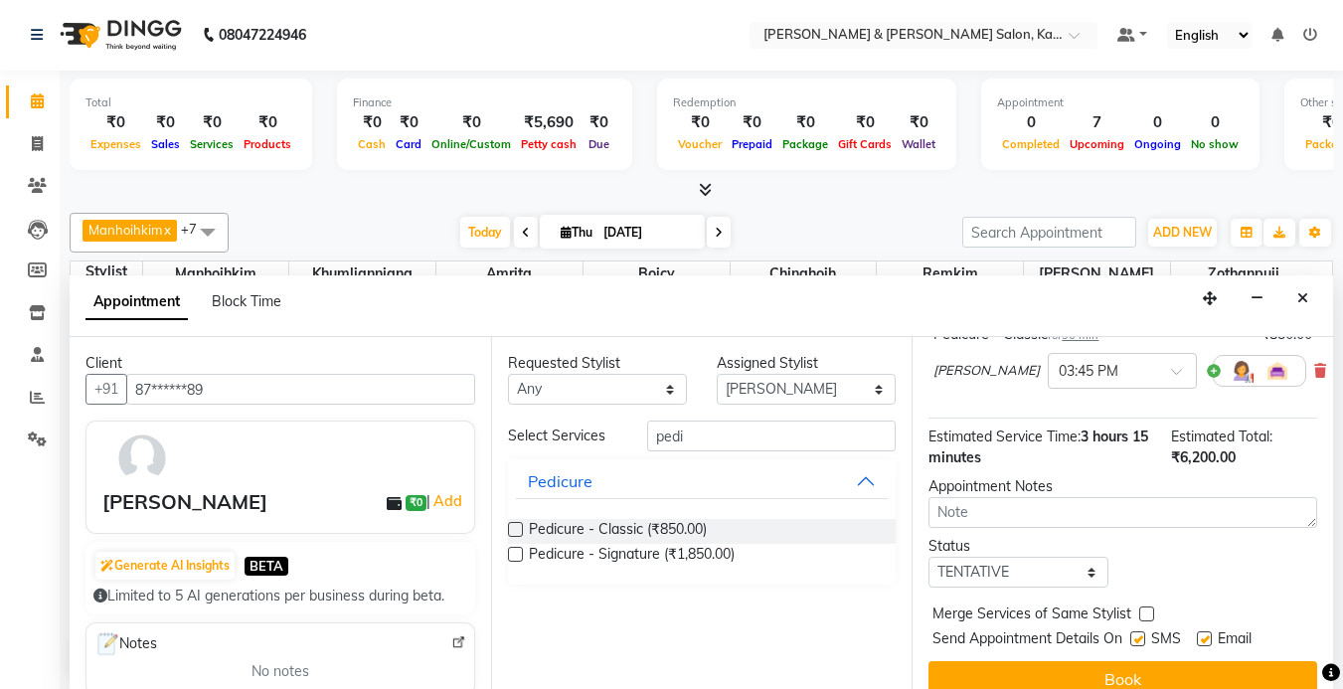
scroll to position [402, 0]
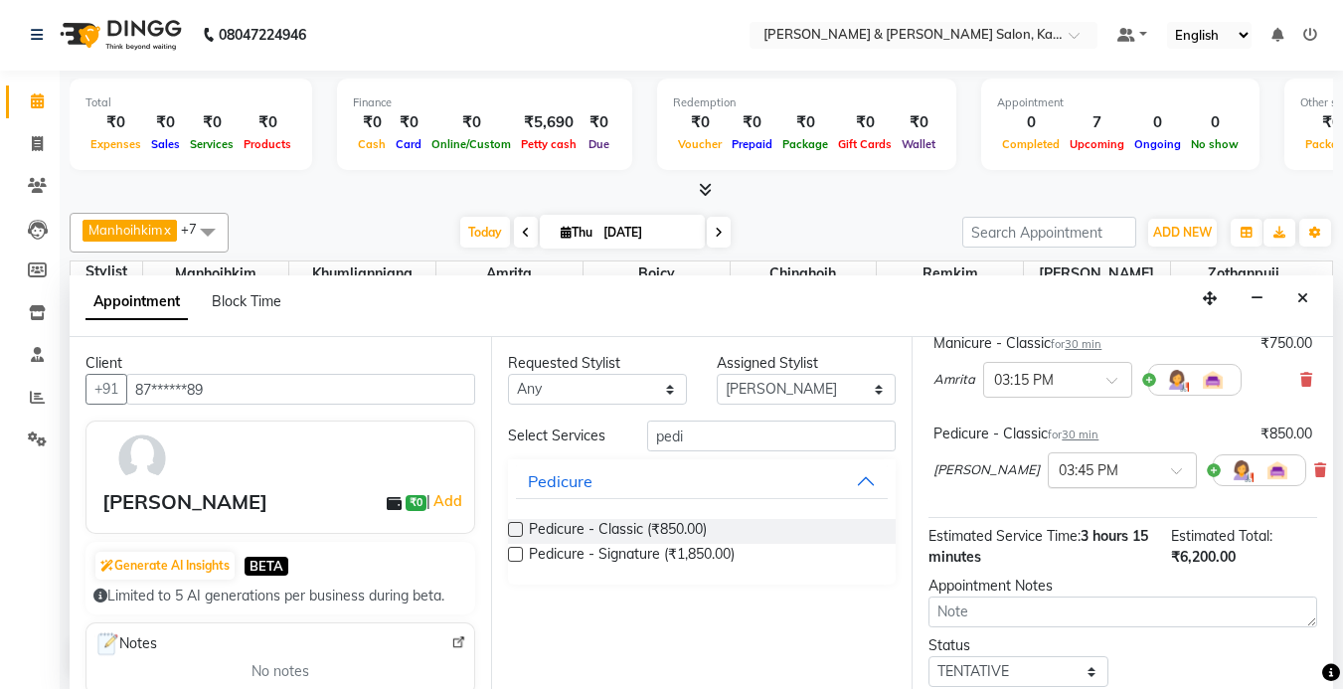
click at [1102, 458] on input "text" at bounding box center [1101, 468] width 87 height 21
click at [1288, 531] on div "Jump to [DATE] 1 2 3 4 5 6 7 8 Weeks Appointment Date [DATE] Appointment Time S…" at bounding box center [1121, 513] width 421 height 352
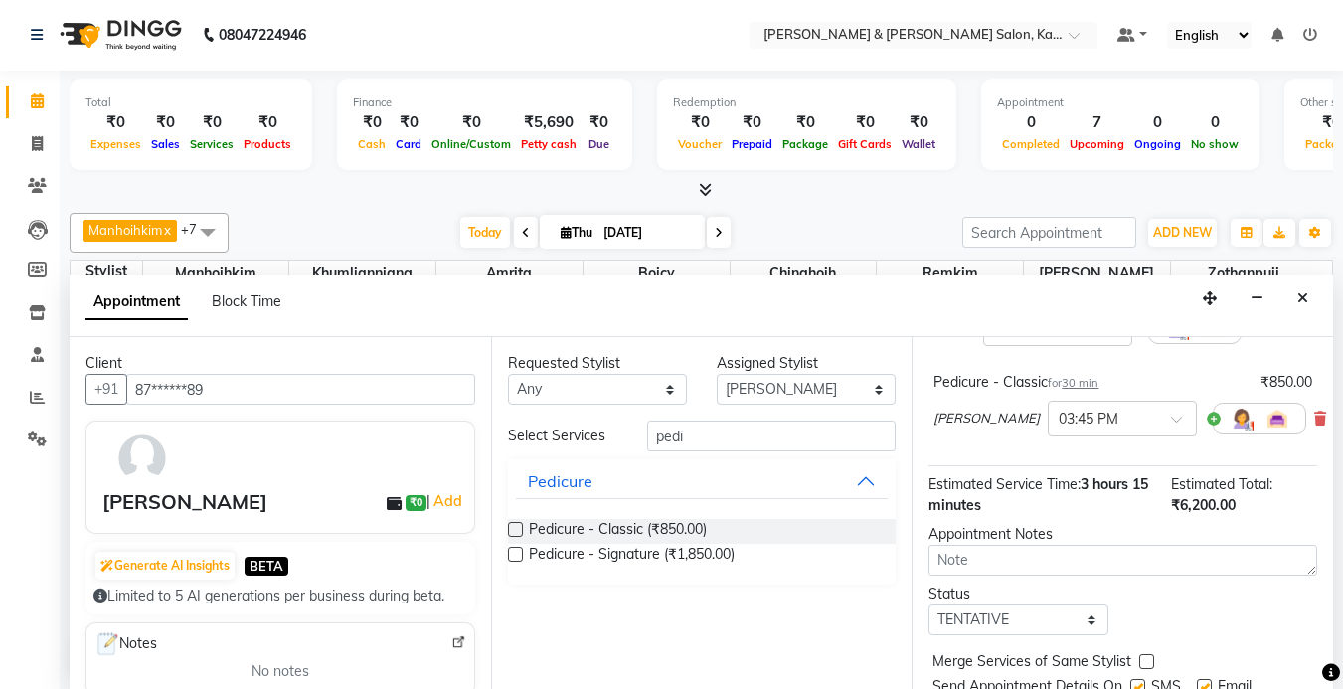
scroll to position [502, 0]
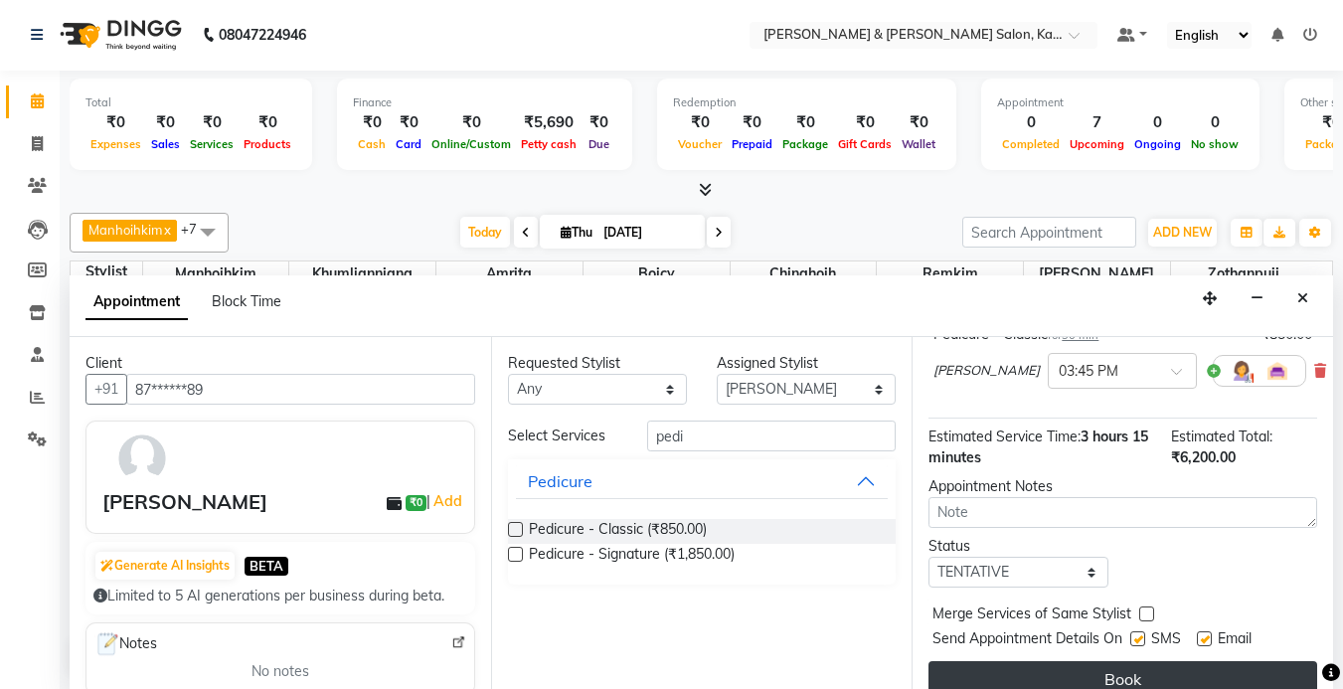
click at [1139, 661] on button "Book" at bounding box center [1122, 679] width 389 height 36
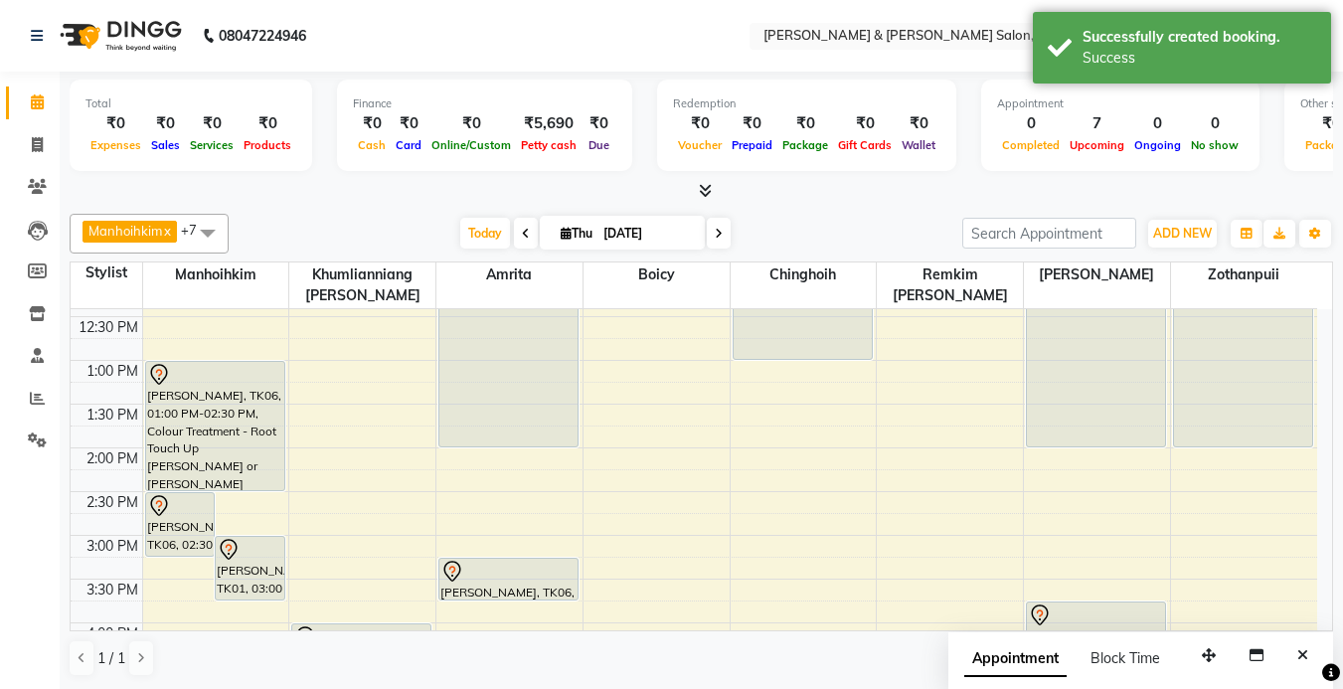
scroll to position [398, 0]
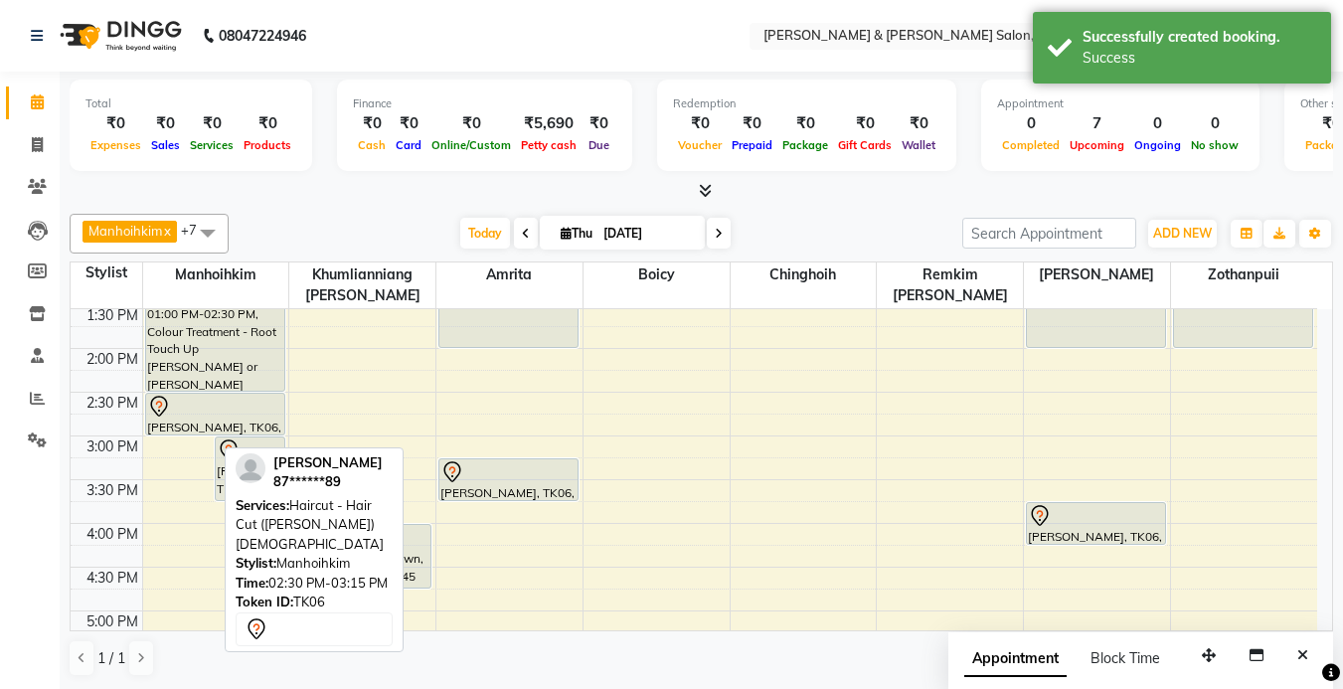
drag, startPoint x: 185, startPoint y: 454, endPoint x: 224, endPoint y: 422, distance: 50.1
click at [224, 422] on div "[PERSON_NAME], TK06, 02:30 PM-03:15 PM, Haircut - Hair Cut ([PERSON_NAME]) [DEM…" at bounding box center [216, 480] width 146 height 1136
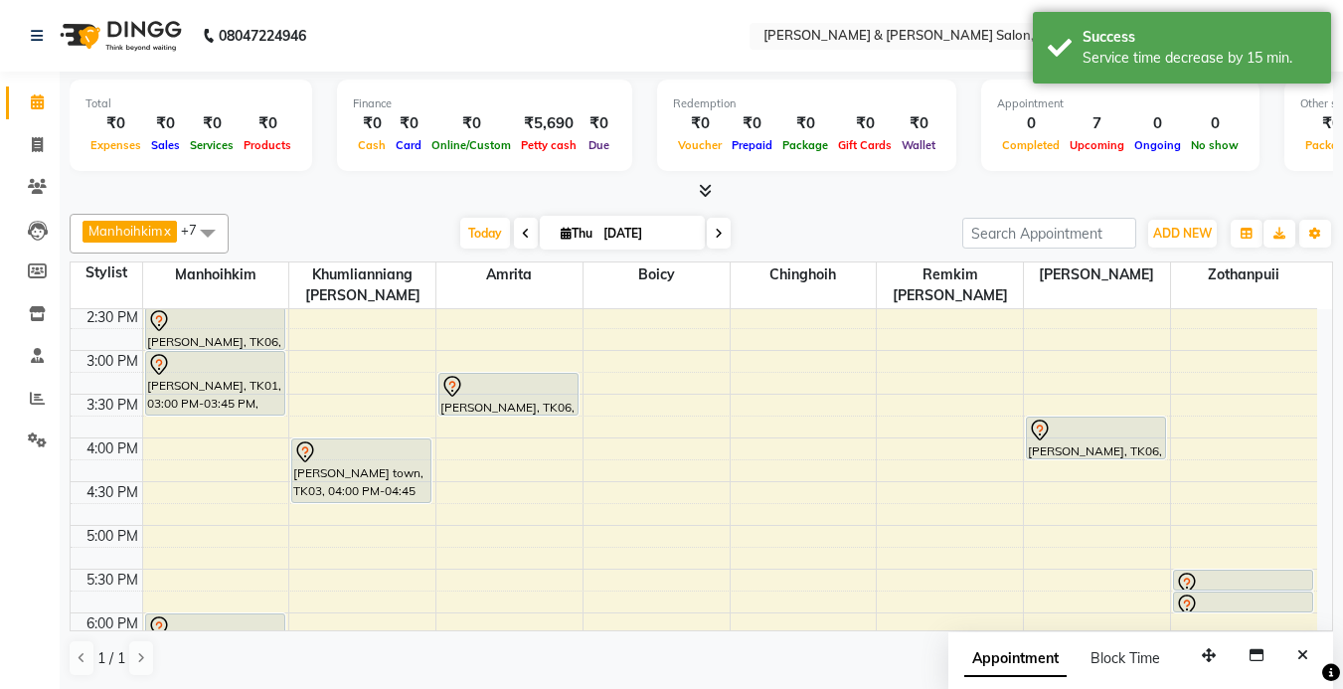
scroll to position [497, 0]
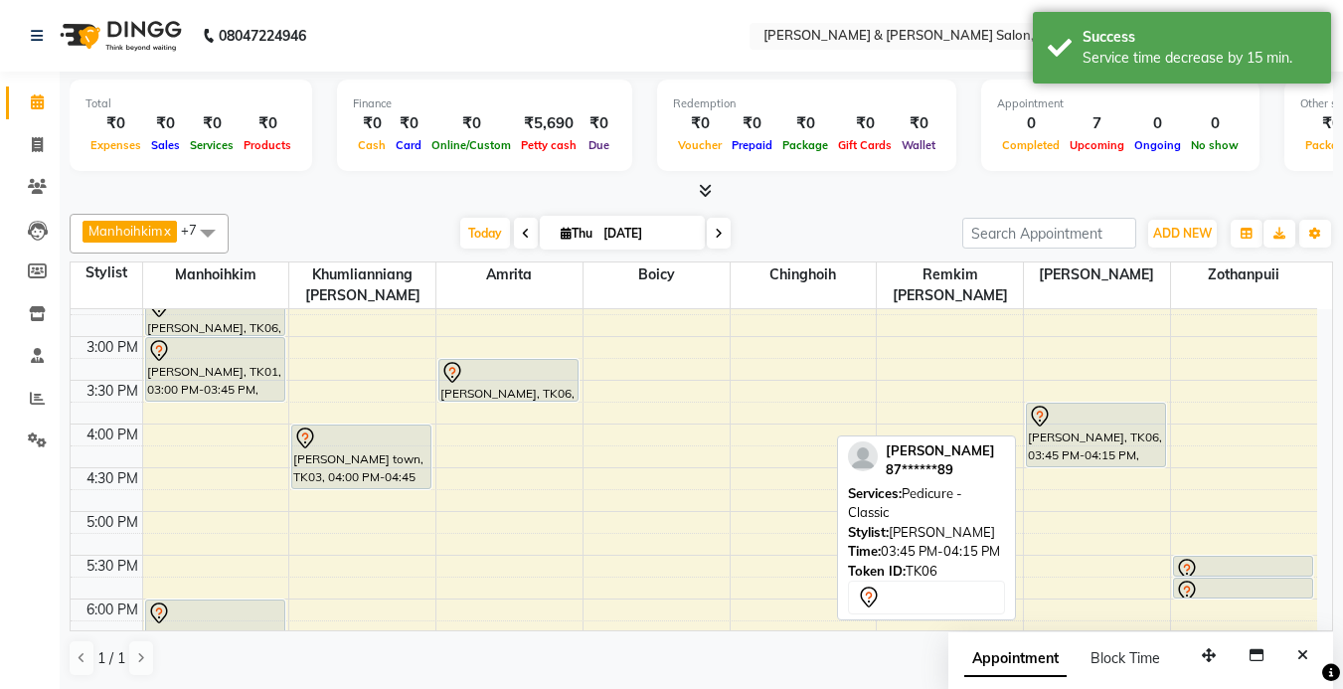
drag, startPoint x: 1090, startPoint y: 441, endPoint x: 1095, endPoint y: 452, distance: 12.0
click at [1095, 452] on div "[PERSON_NAME], TK04, 11:00 AM-02:00 PM, Nail Service - Gel Polish [PERSON_NAME]…" at bounding box center [1097, 380] width 146 height 1136
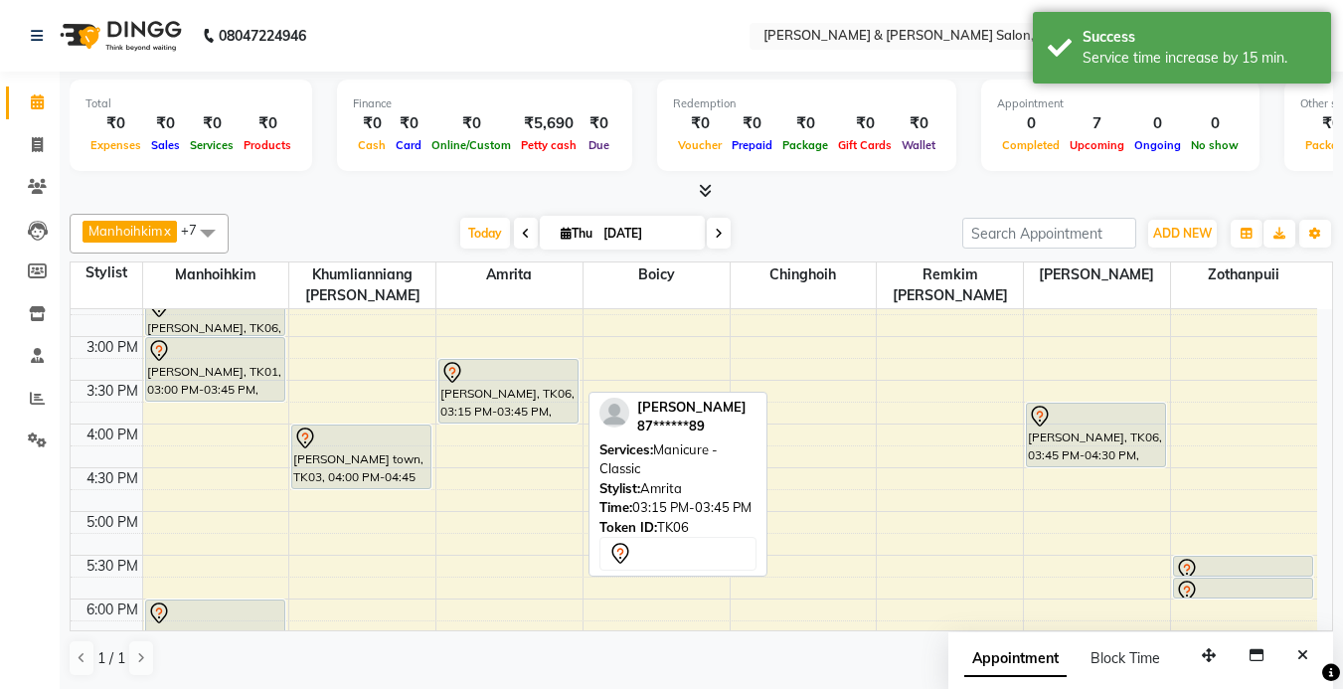
click at [517, 407] on div "[PERSON_NAME], TK04, 11:00 AM-02:00 PM, Nail Service - Gel Polish [PERSON_NAME]…" at bounding box center [509, 380] width 146 height 1136
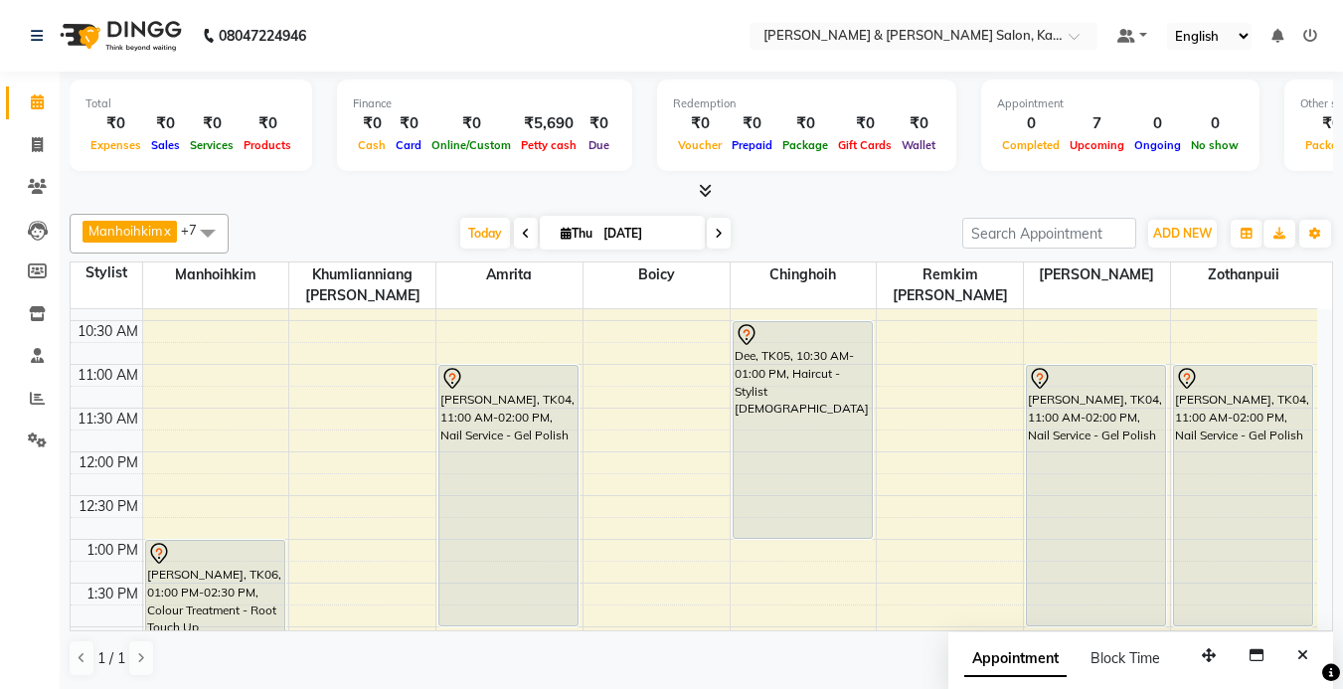
scroll to position [20, 0]
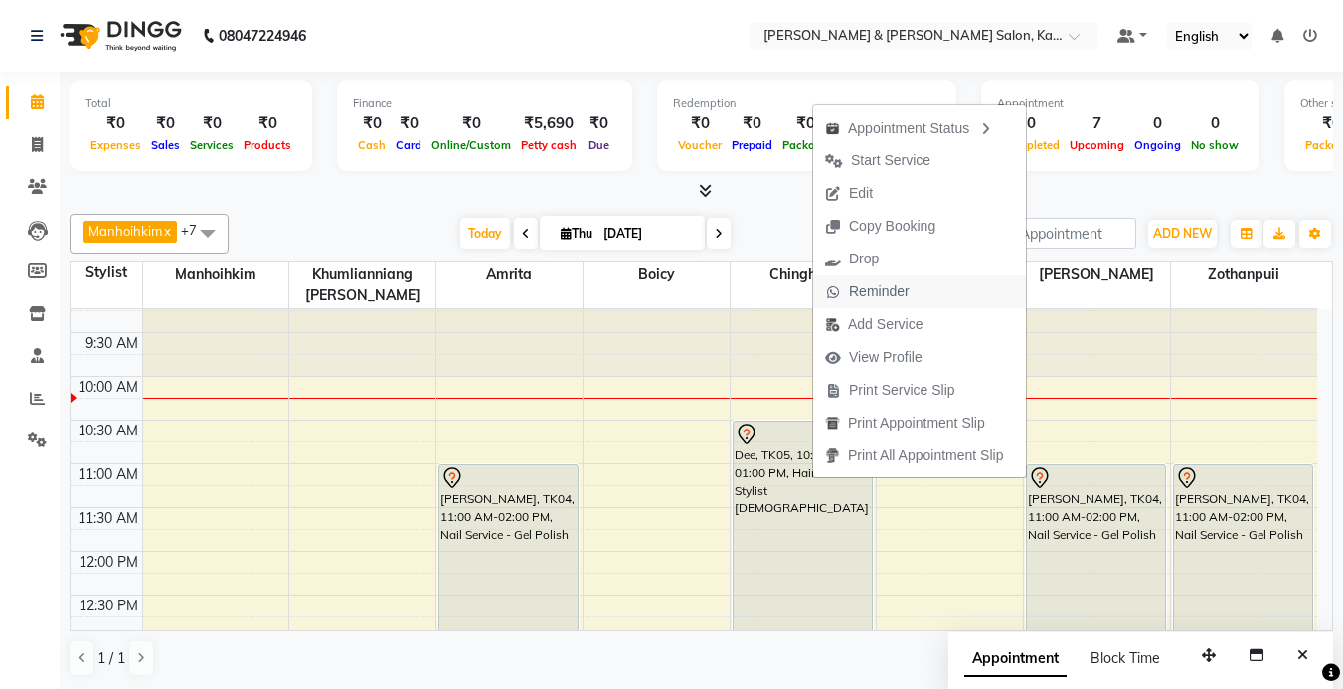
click at [910, 288] on span "Reminder" at bounding box center [867, 291] width 108 height 33
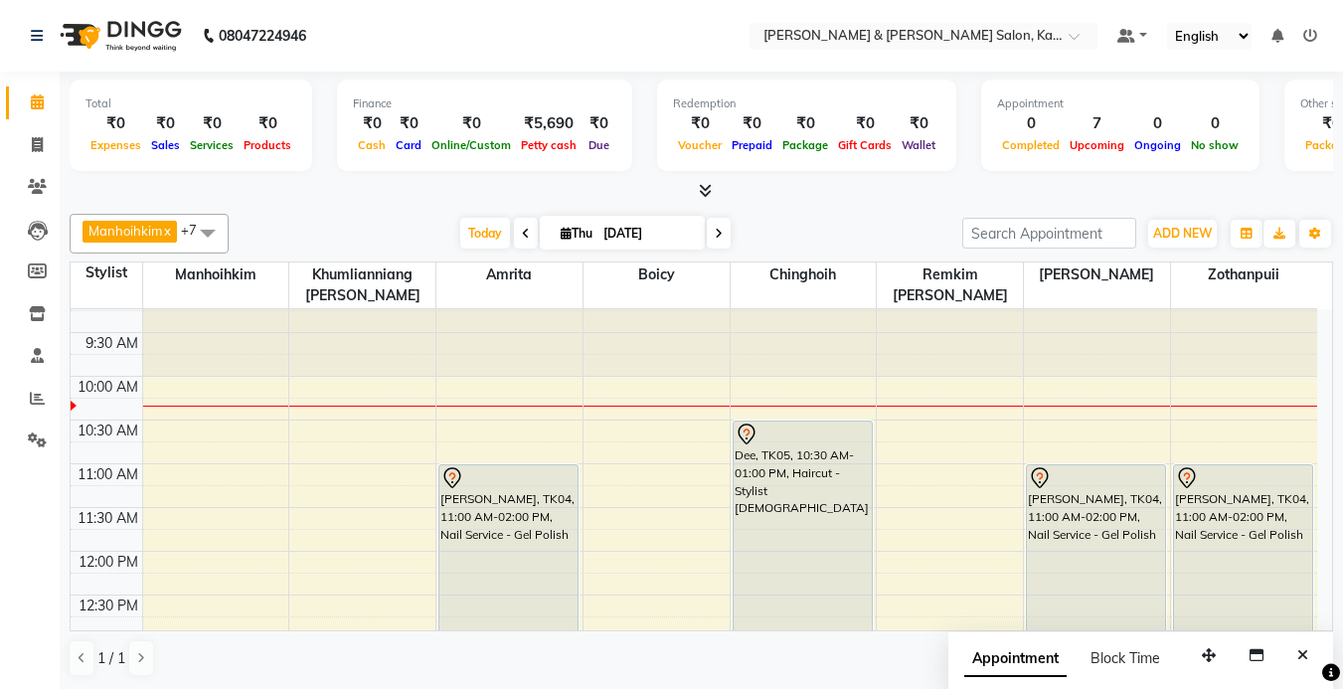
click at [716, 234] on icon at bounding box center [719, 234] width 8 height 12
type input "[DATE]"
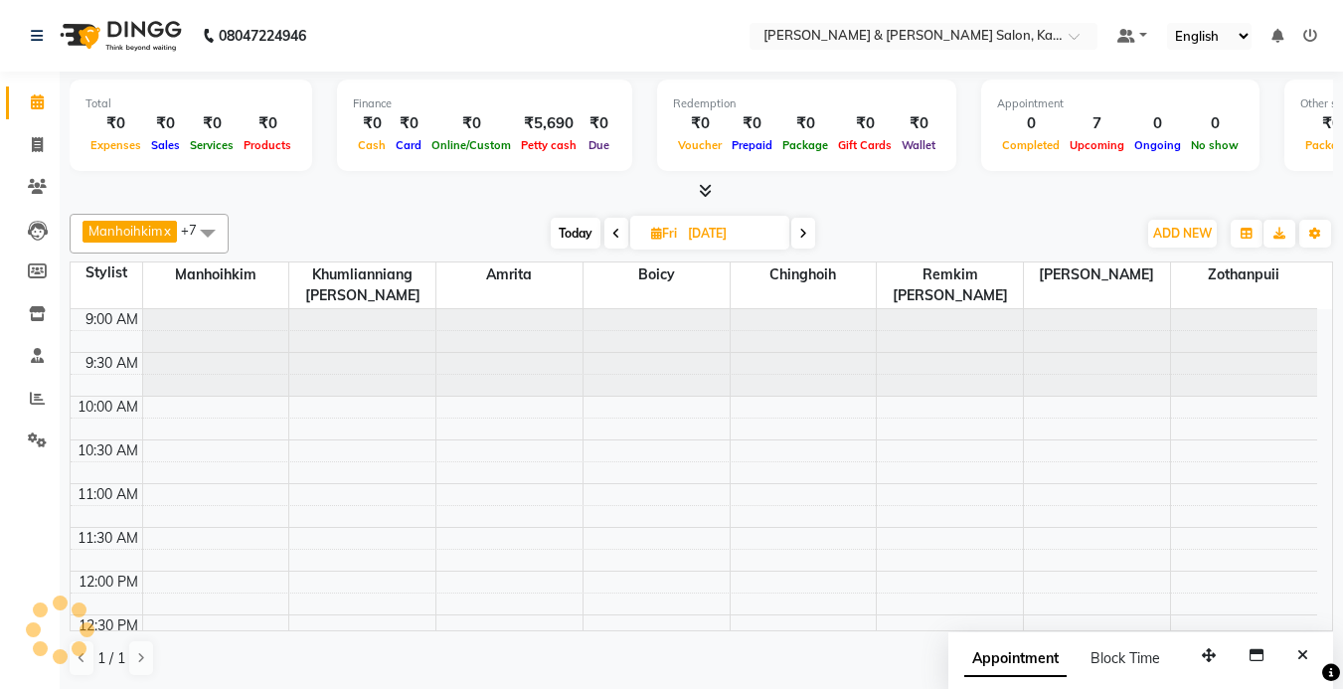
scroll to position [88, 0]
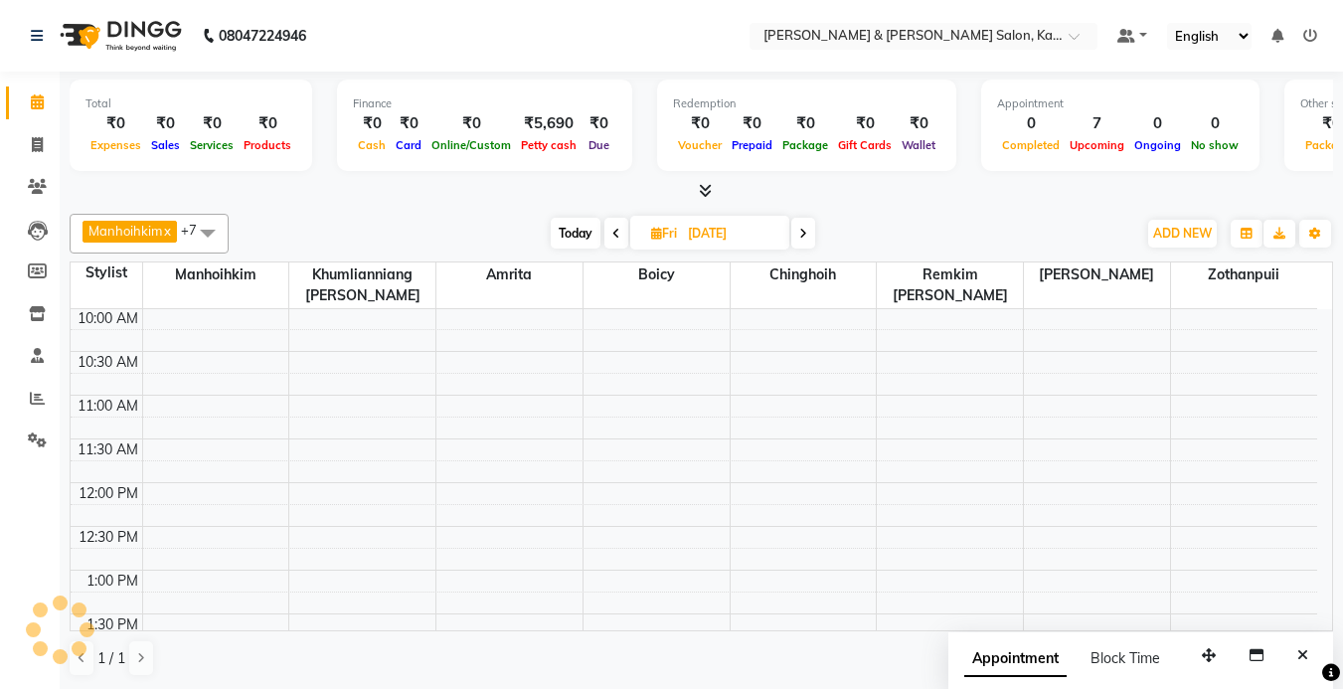
click at [716, 234] on input "[DATE]" at bounding box center [731, 234] width 99 height 30
select select "9"
select select "2025"
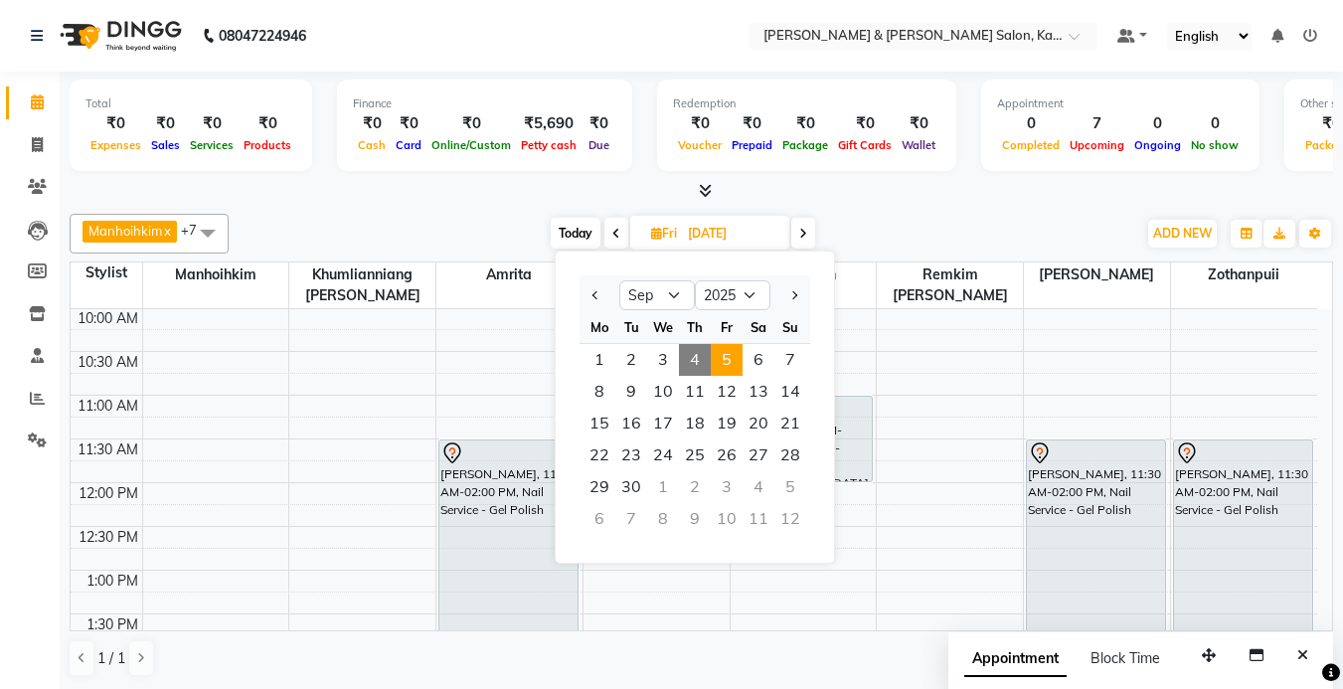
click at [791, 237] on div "[DATE] [DATE] Jan Feb Mar Apr May Jun [DATE] Aug Sep Oct Nov [DATE] 2016 2017 2…" at bounding box center [683, 234] width 268 height 30
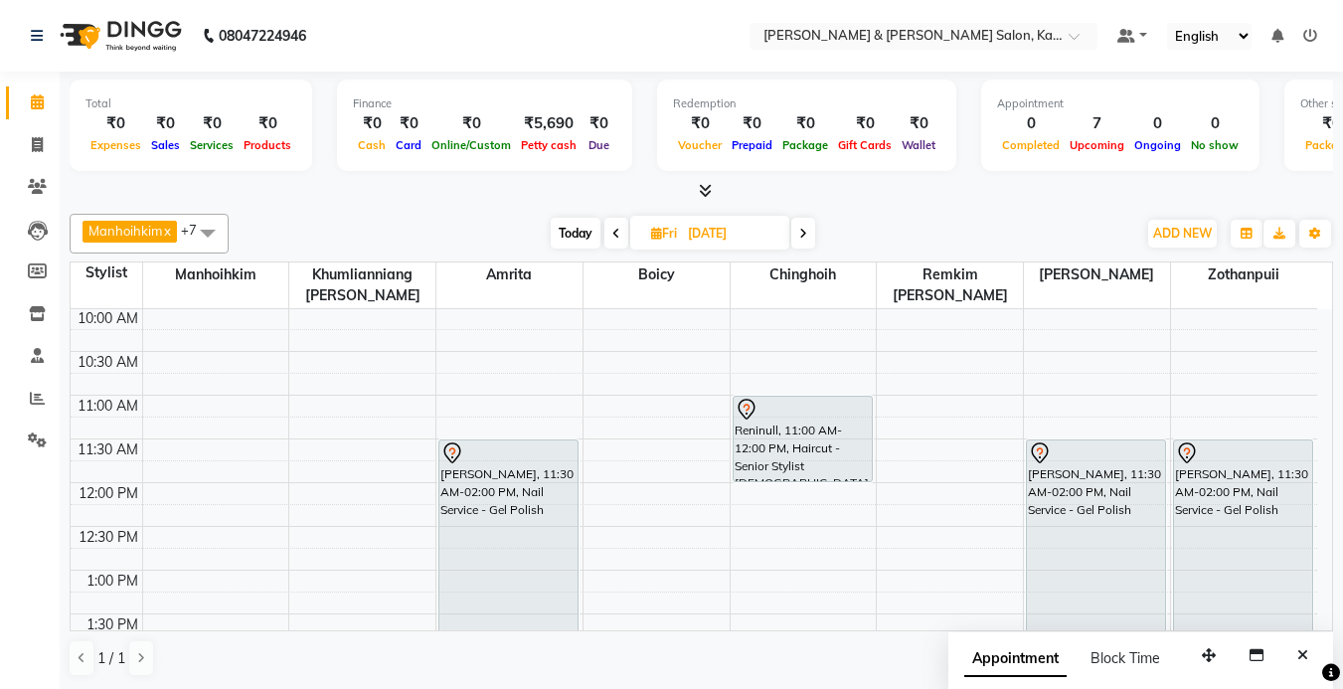
click at [793, 235] on span at bounding box center [803, 233] width 24 height 31
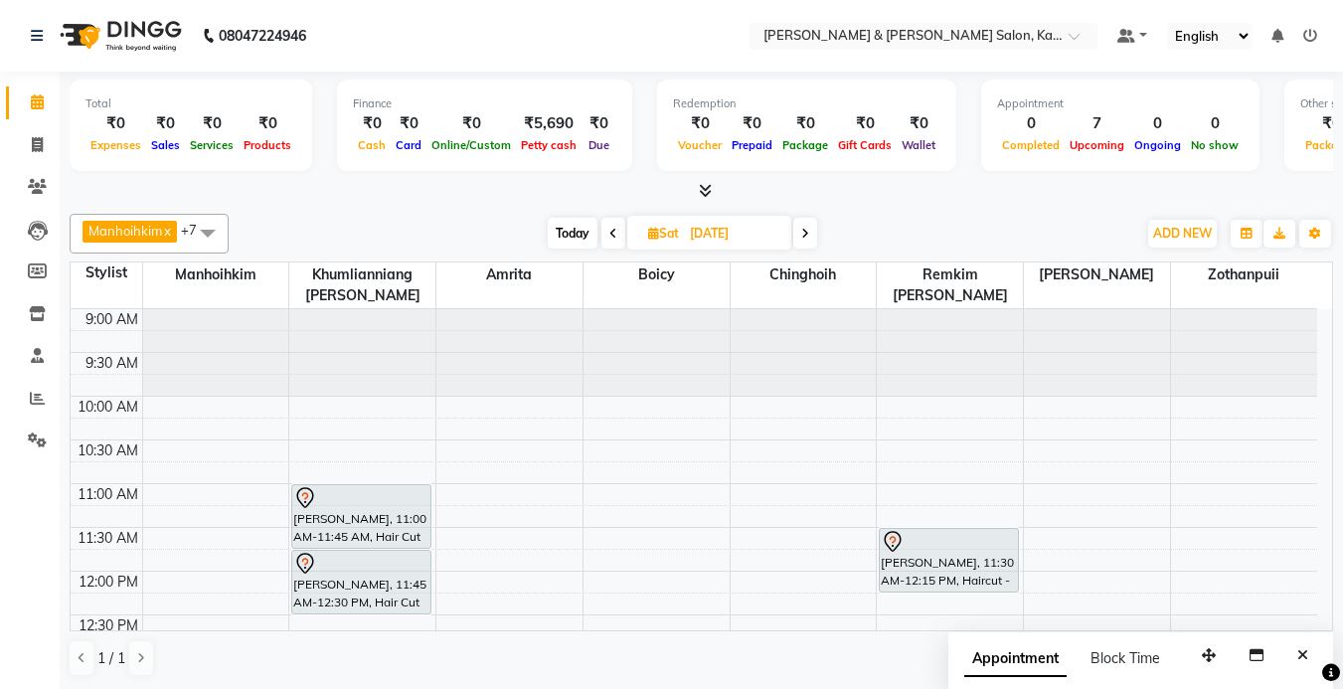
scroll to position [99, 0]
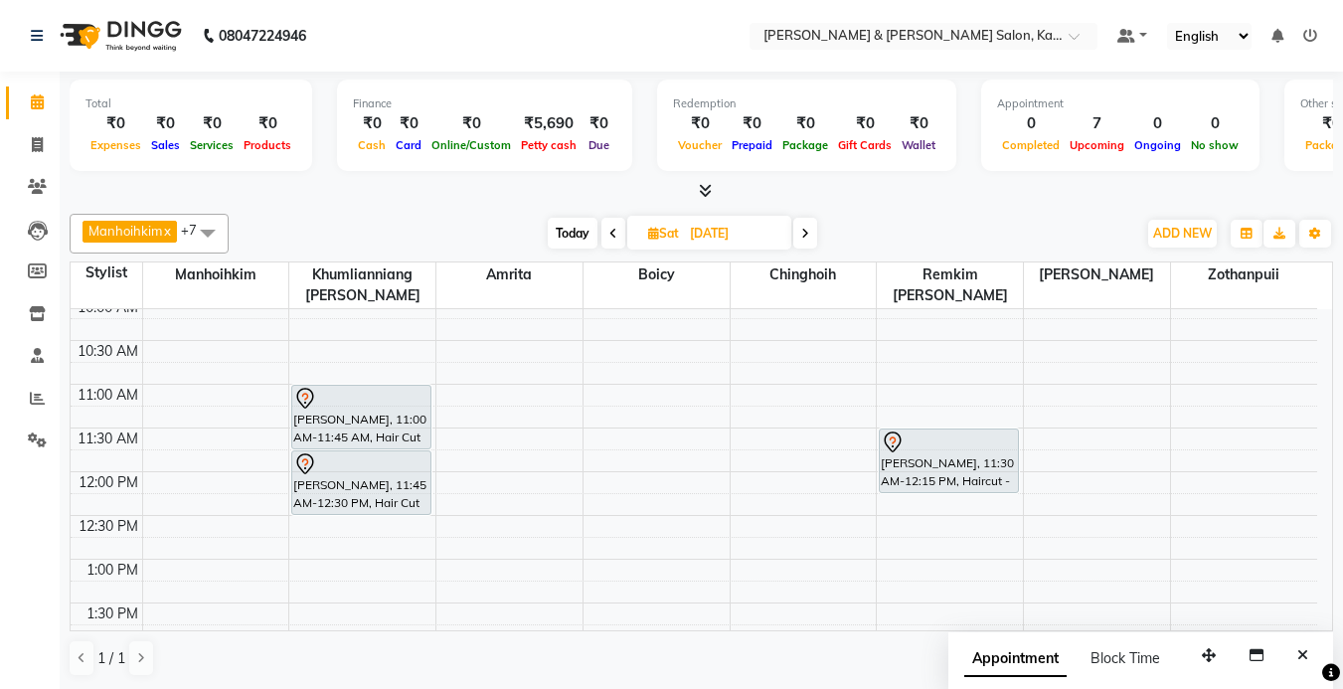
click at [593, 228] on span "Today" at bounding box center [573, 233] width 50 height 31
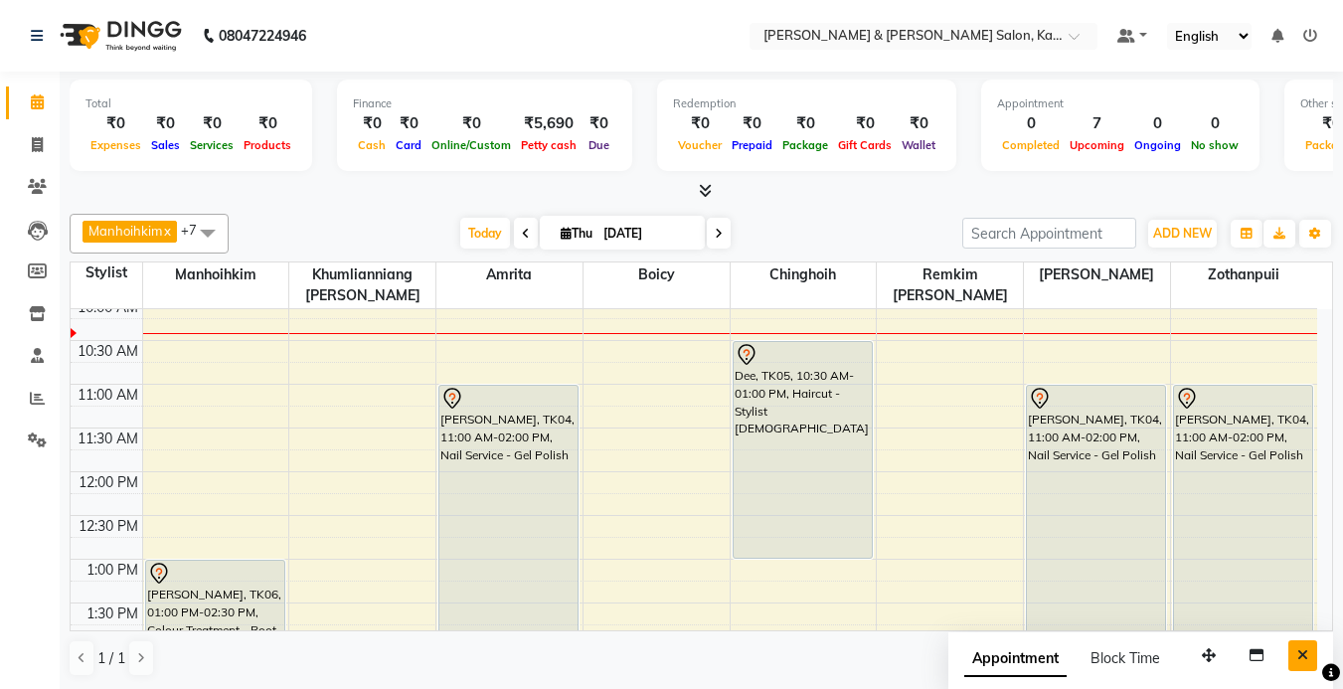
click at [1298, 656] on icon "Close" at bounding box center [1302, 655] width 11 height 14
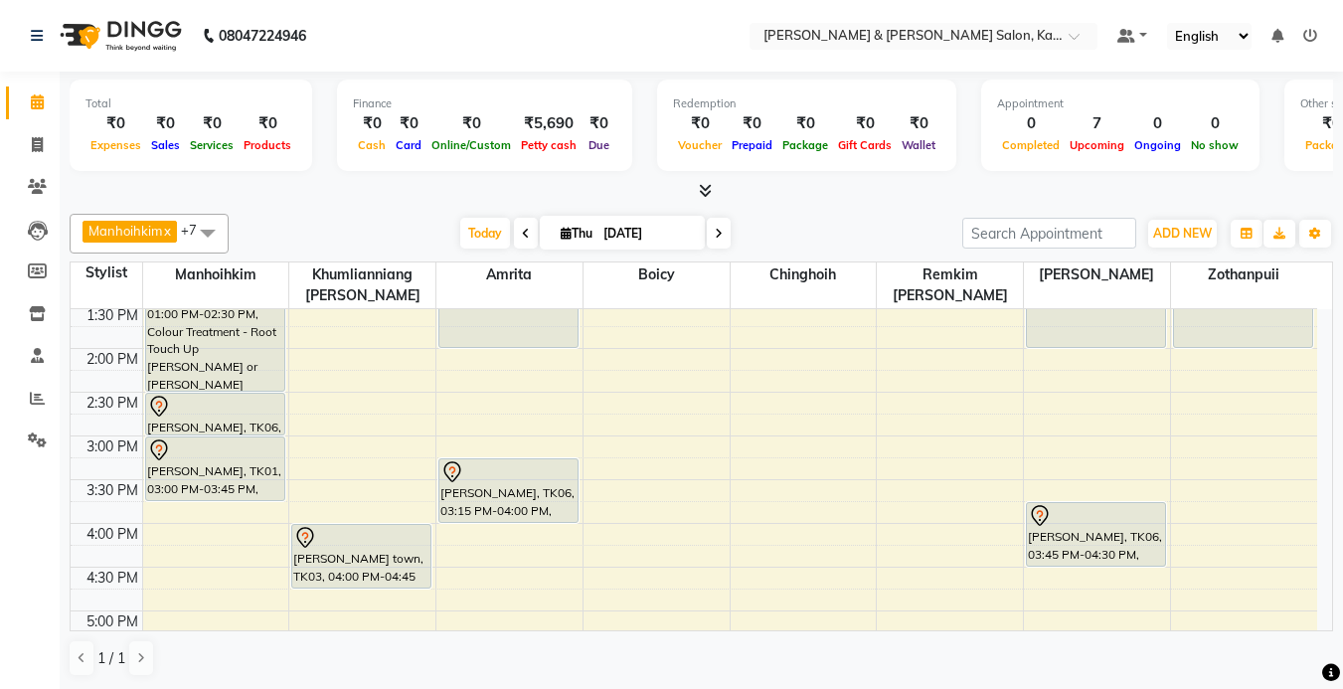
scroll to position [497, 0]
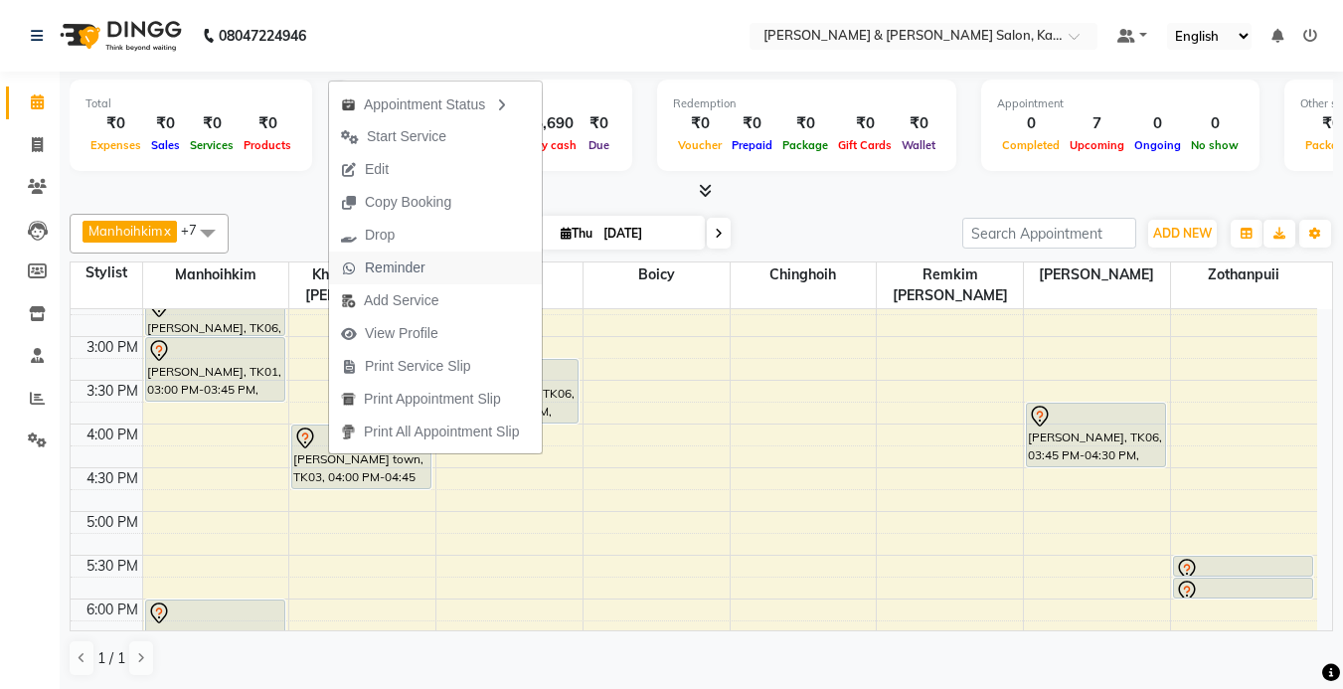
click at [392, 268] on span "Reminder" at bounding box center [395, 267] width 61 height 21
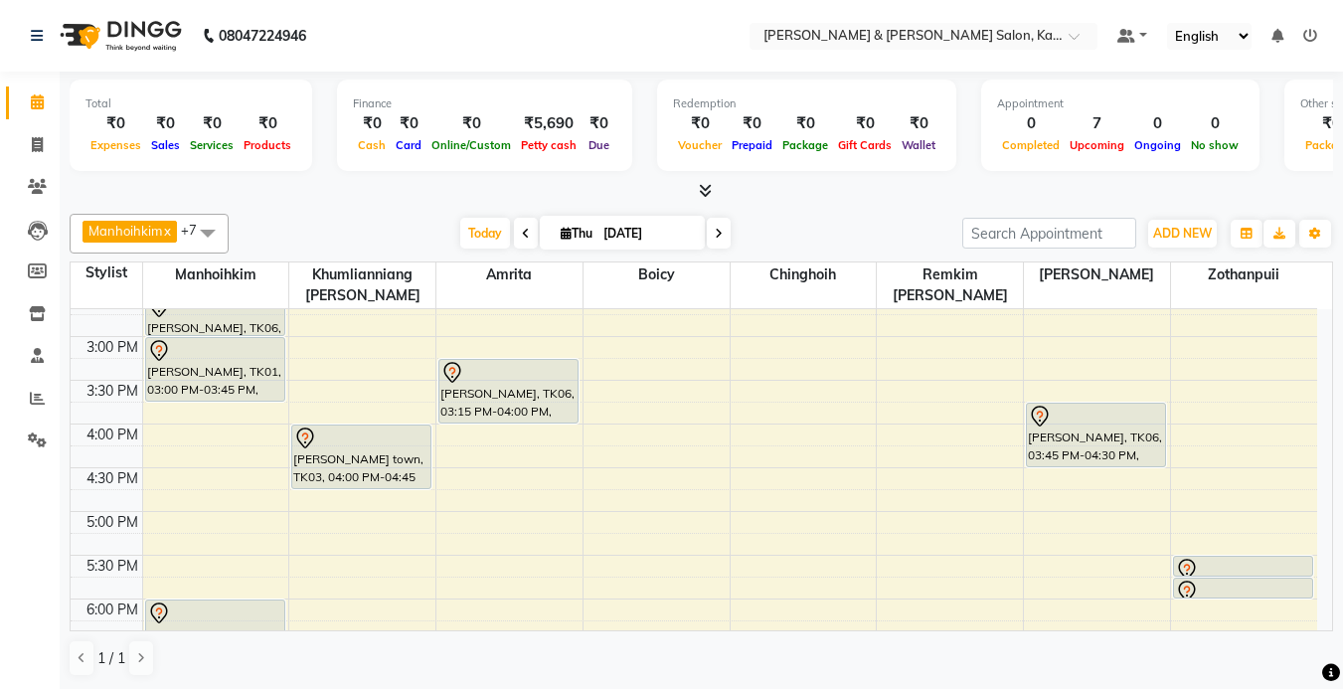
click at [721, 232] on span at bounding box center [719, 233] width 24 height 31
type input "[DATE]"
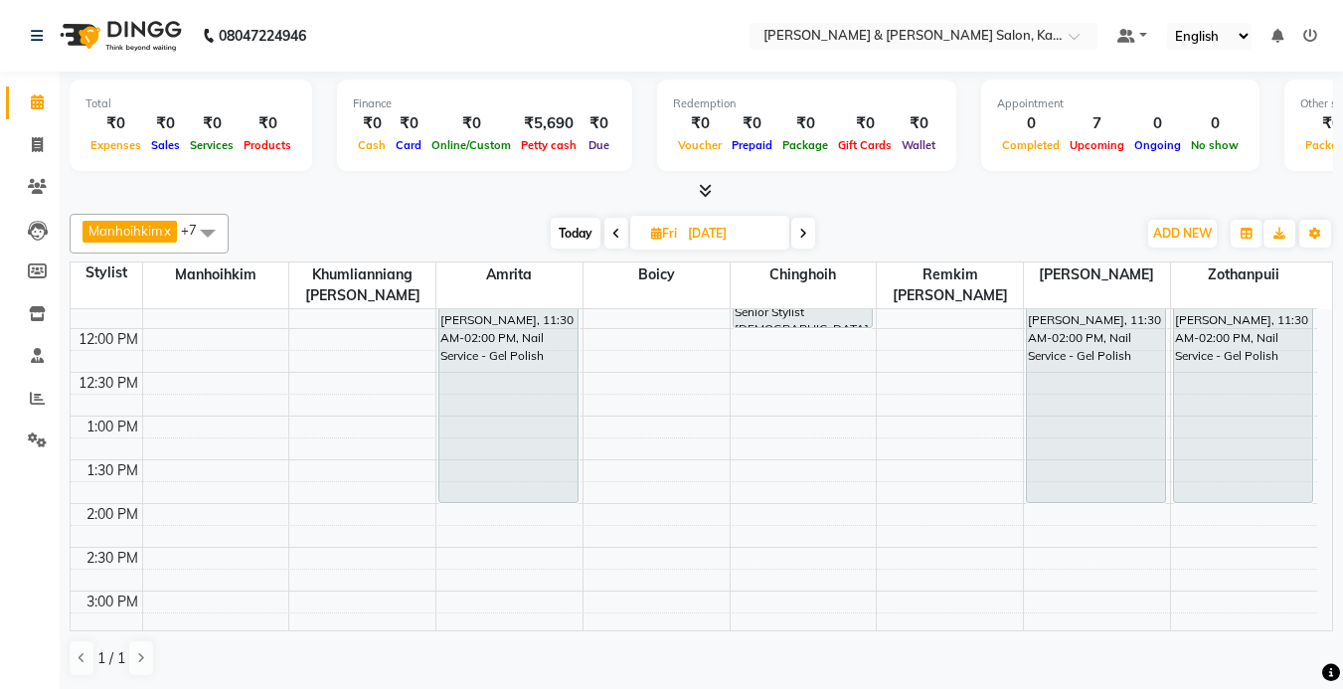
scroll to position [199, 0]
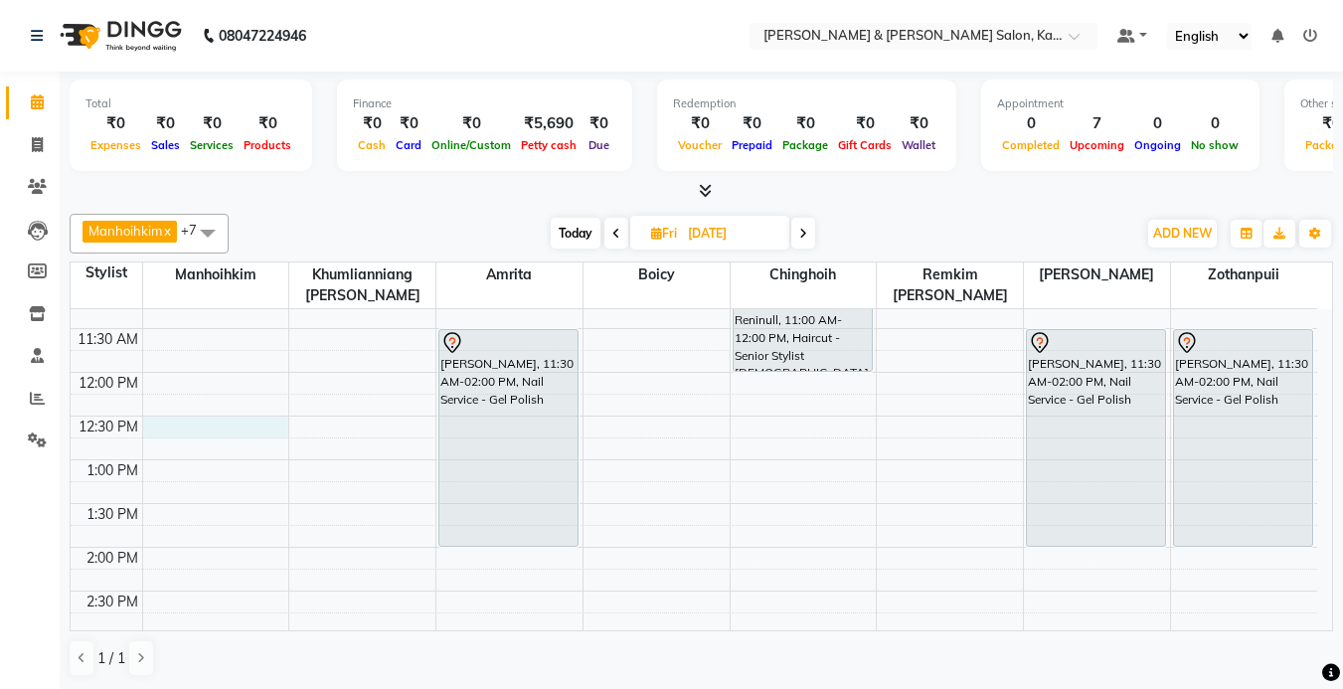
click at [185, 430] on div "9:00 AM 9:30 AM 10:00 AM 10:30 AM 11:00 AM 11:30 AM 12:00 PM 12:30 PM 1:00 PM 1…" at bounding box center [694, 678] width 1246 height 1136
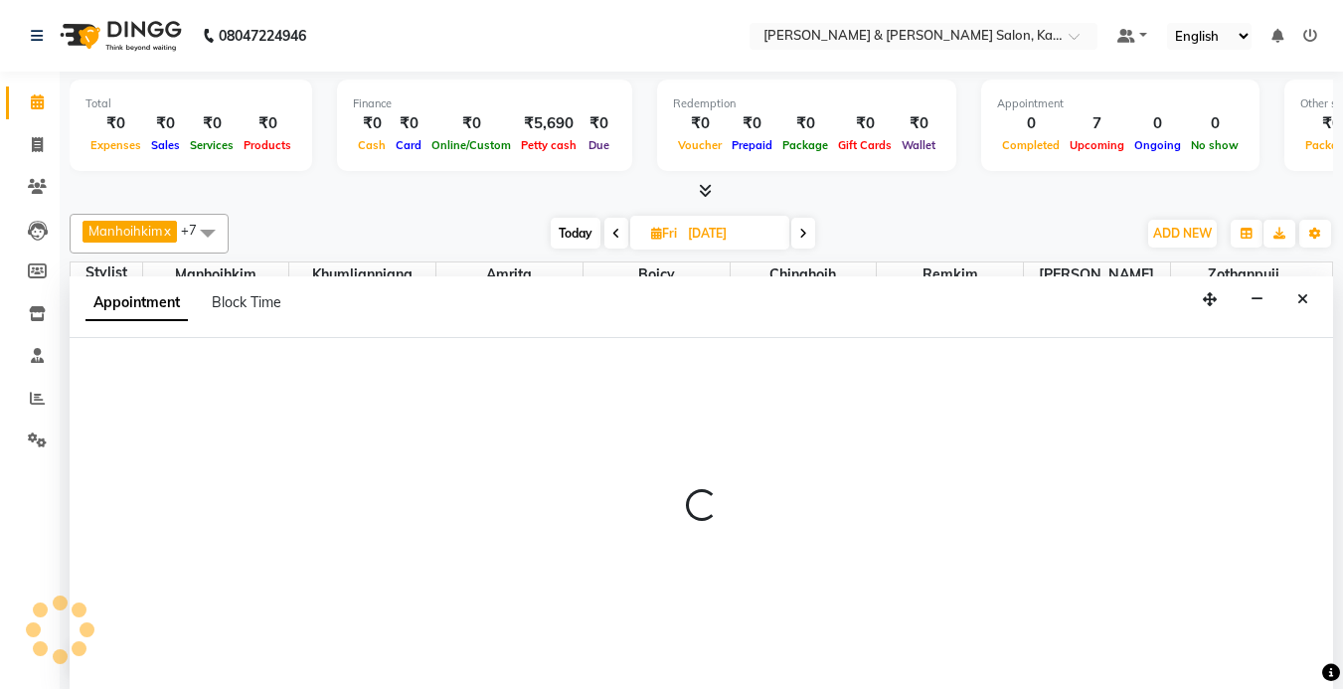
scroll to position [1, 0]
select select "70736"
select select "750"
select select "tentative"
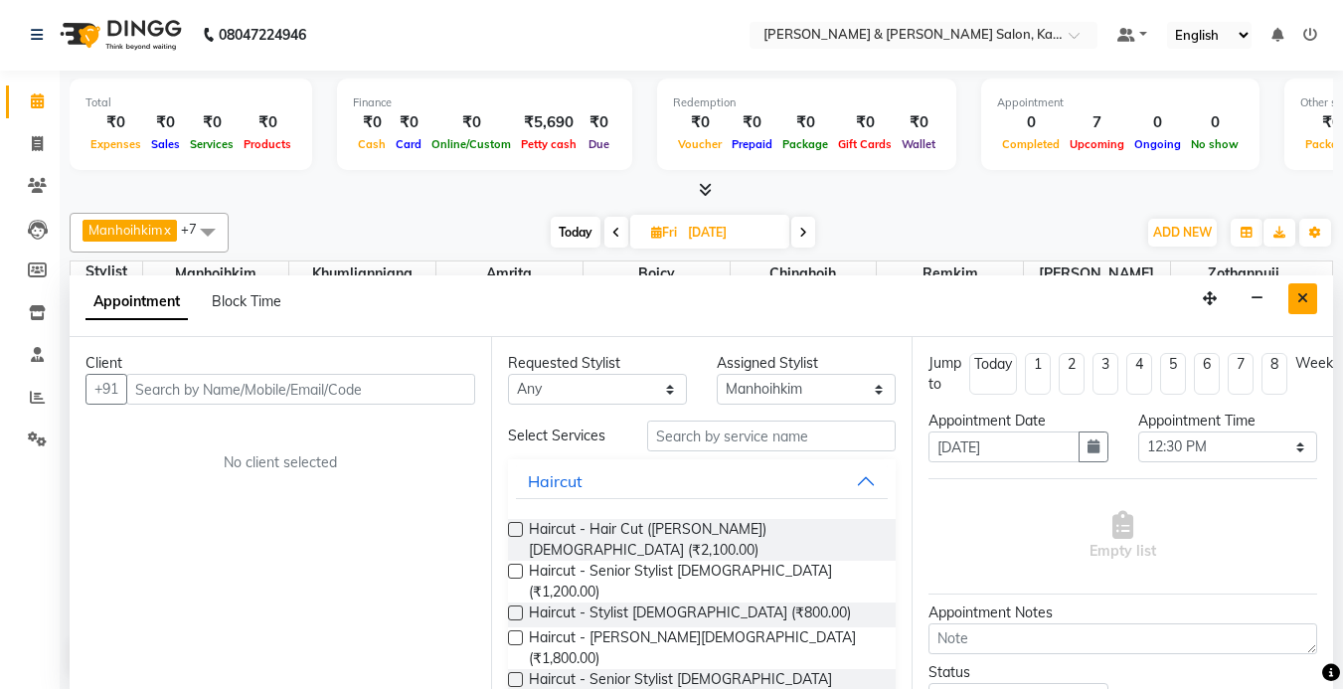
click at [1293, 298] on button "Close" at bounding box center [1302, 298] width 29 height 31
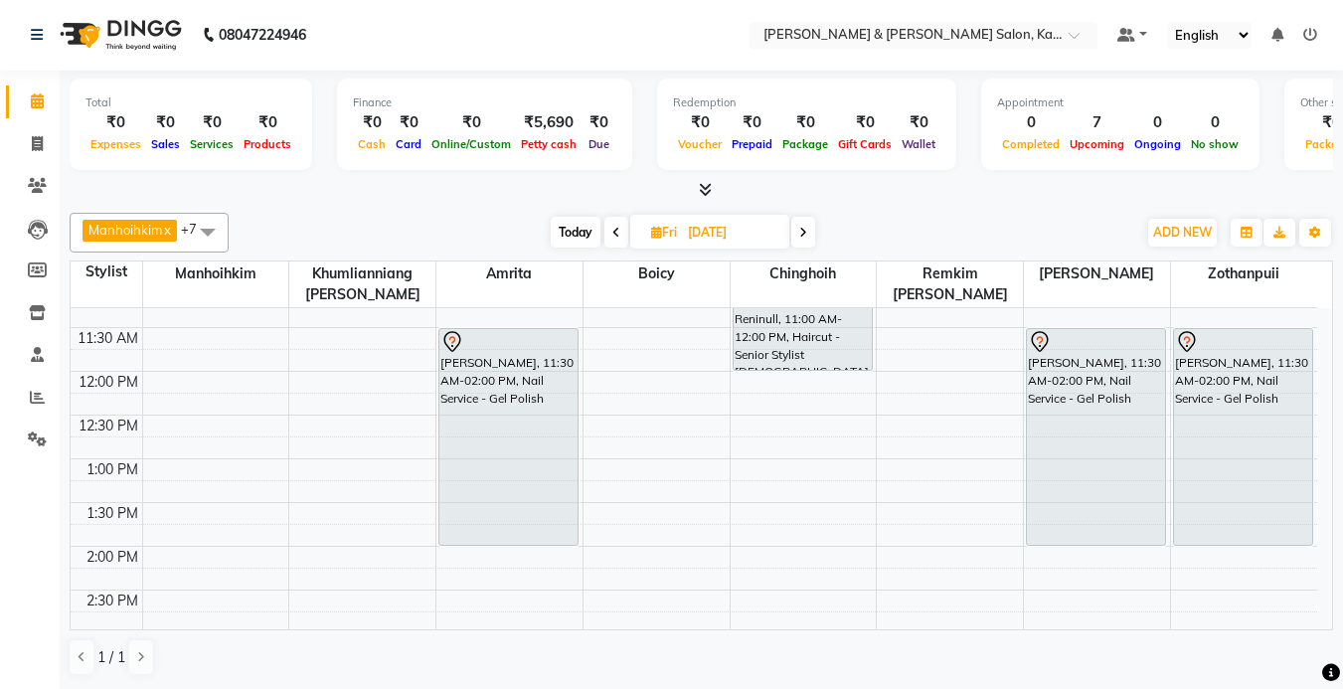
click at [174, 386] on div "9:00 AM 9:30 AM 10:00 AM 10:30 AM 11:00 AM 11:30 AM 12:00 PM 12:30 PM 1:00 PM 1…" at bounding box center [694, 677] width 1246 height 1136
select select "70736"
select select "tentative"
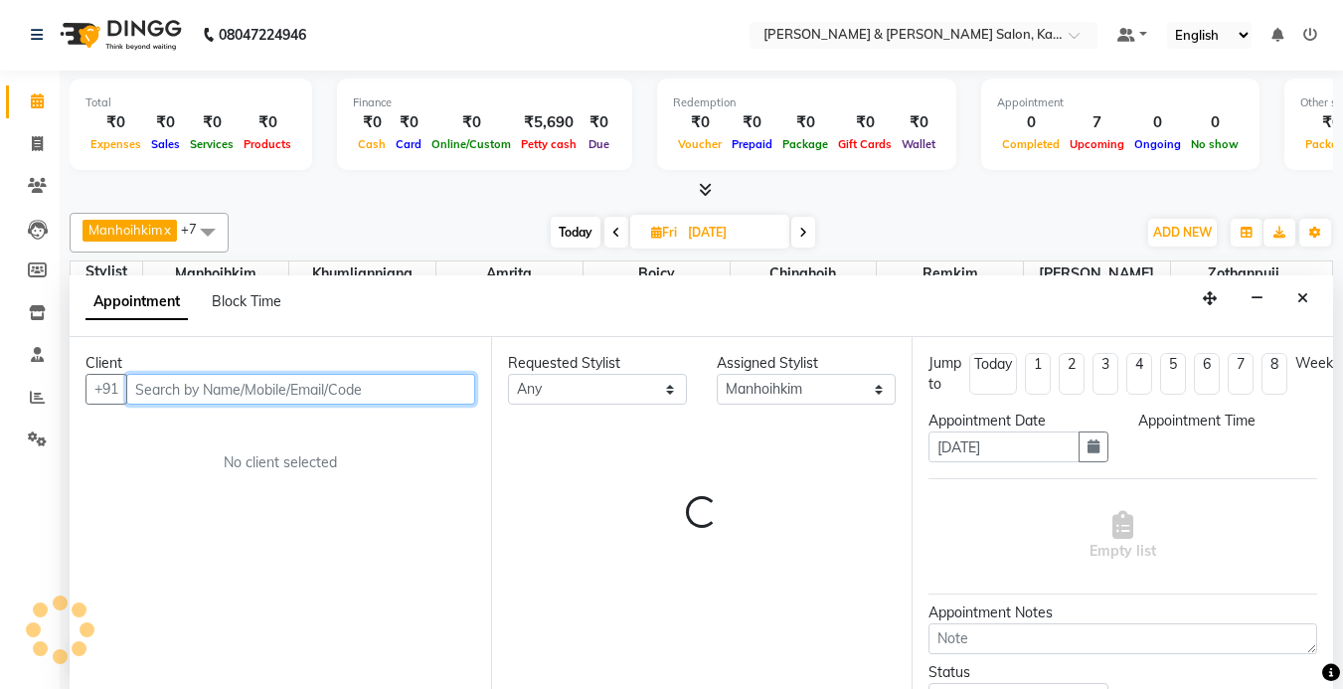
select select "720"
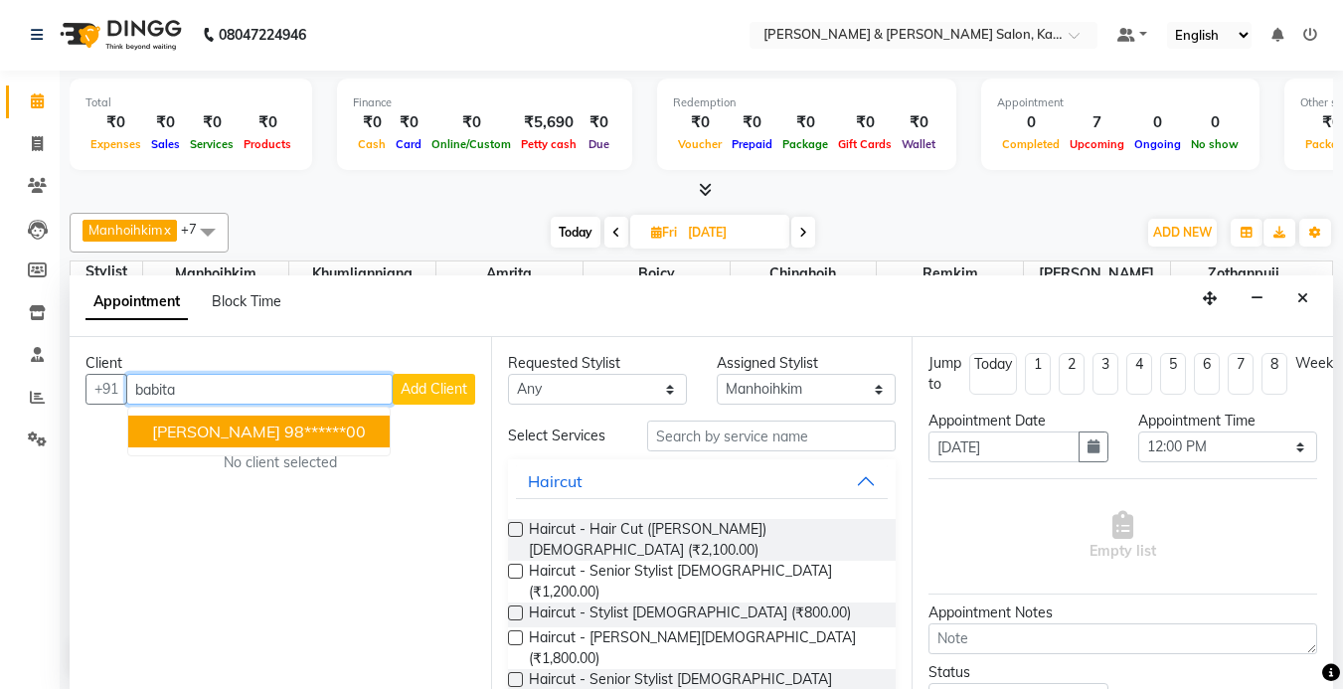
click at [184, 431] on span "[PERSON_NAME]" at bounding box center [216, 431] width 128 height 20
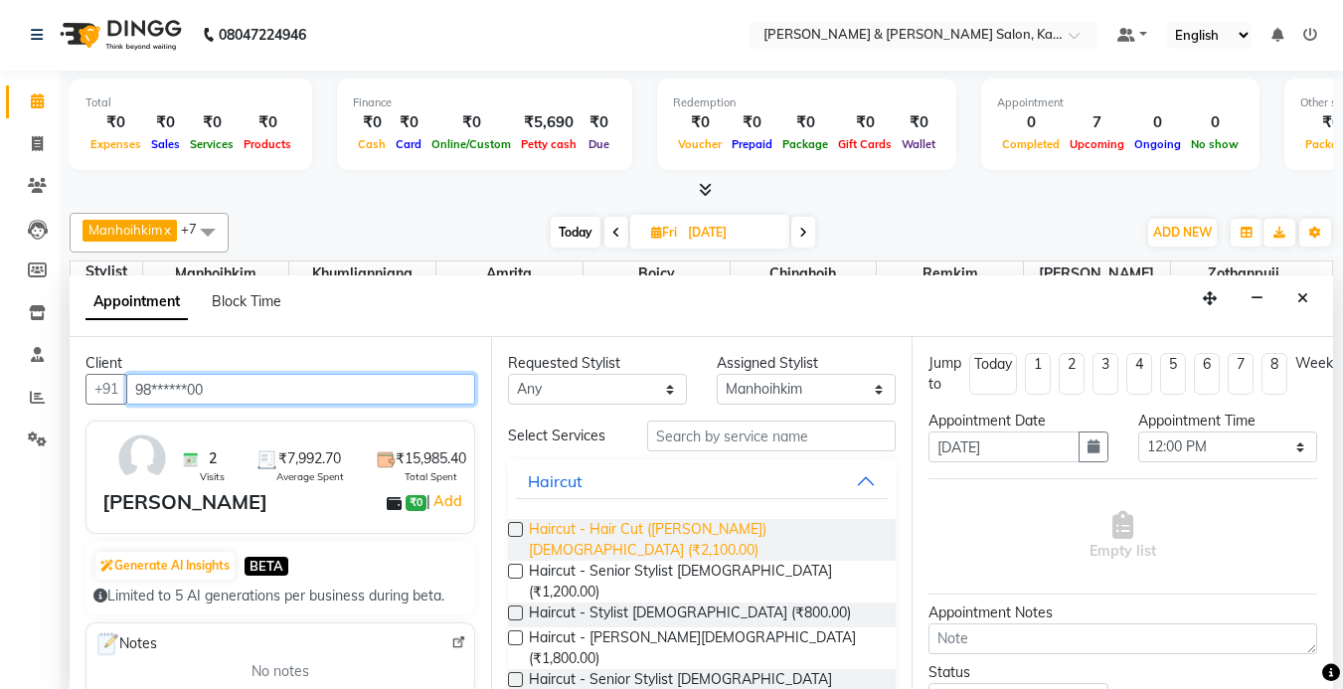
type input "98******00"
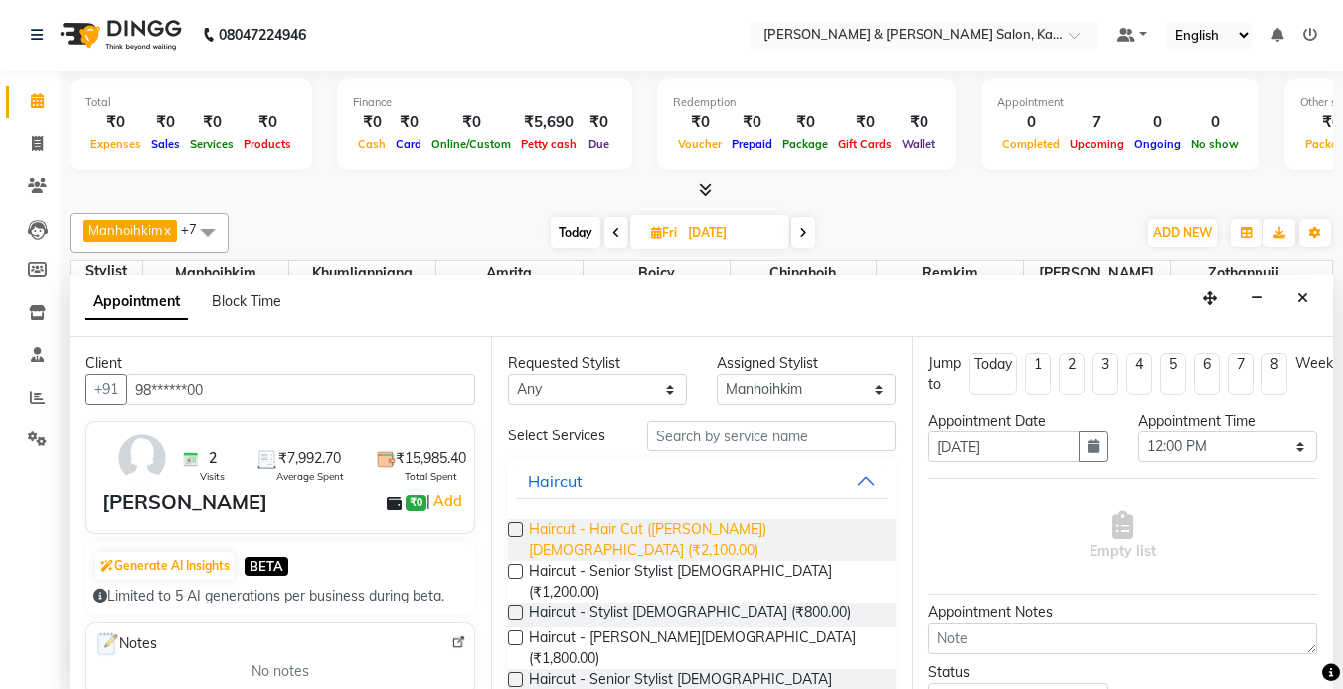
click at [672, 528] on span "Haircut - Hair Cut ([PERSON_NAME]) [DEMOGRAPHIC_DATA] (₹2,100.00)" at bounding box center [705, 540] width 352 height 42
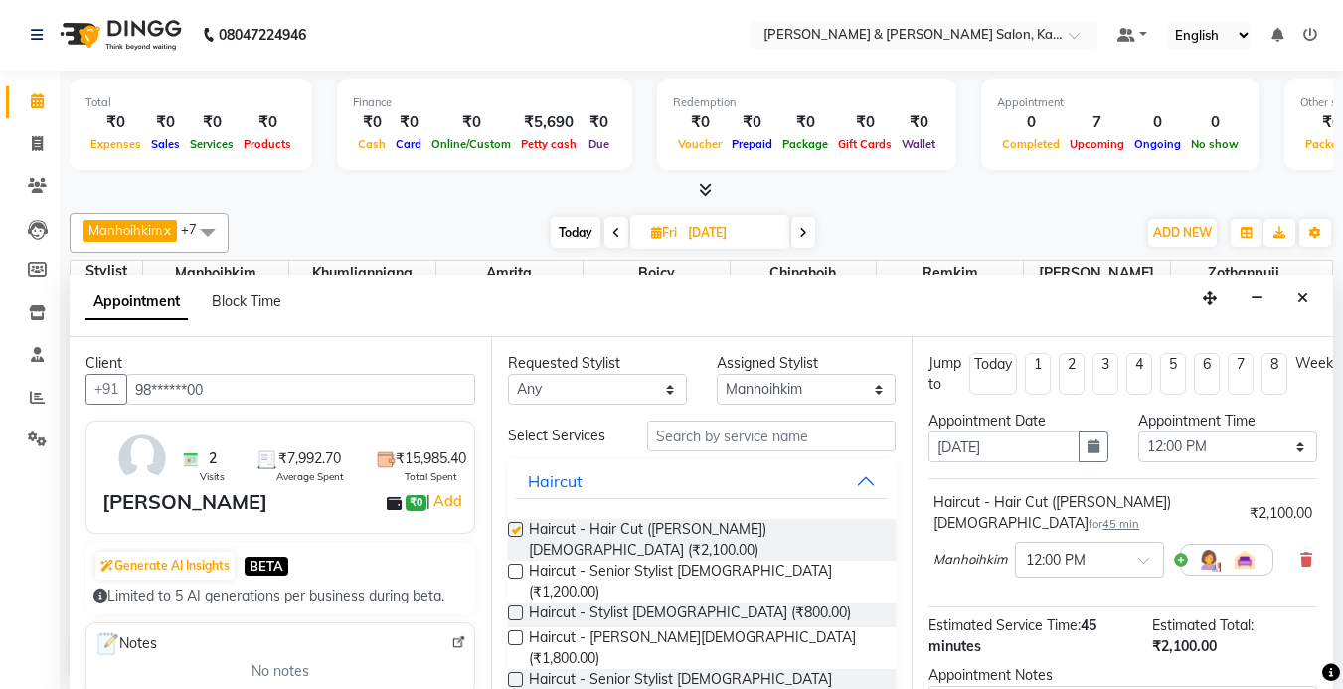
checkbox input "false"
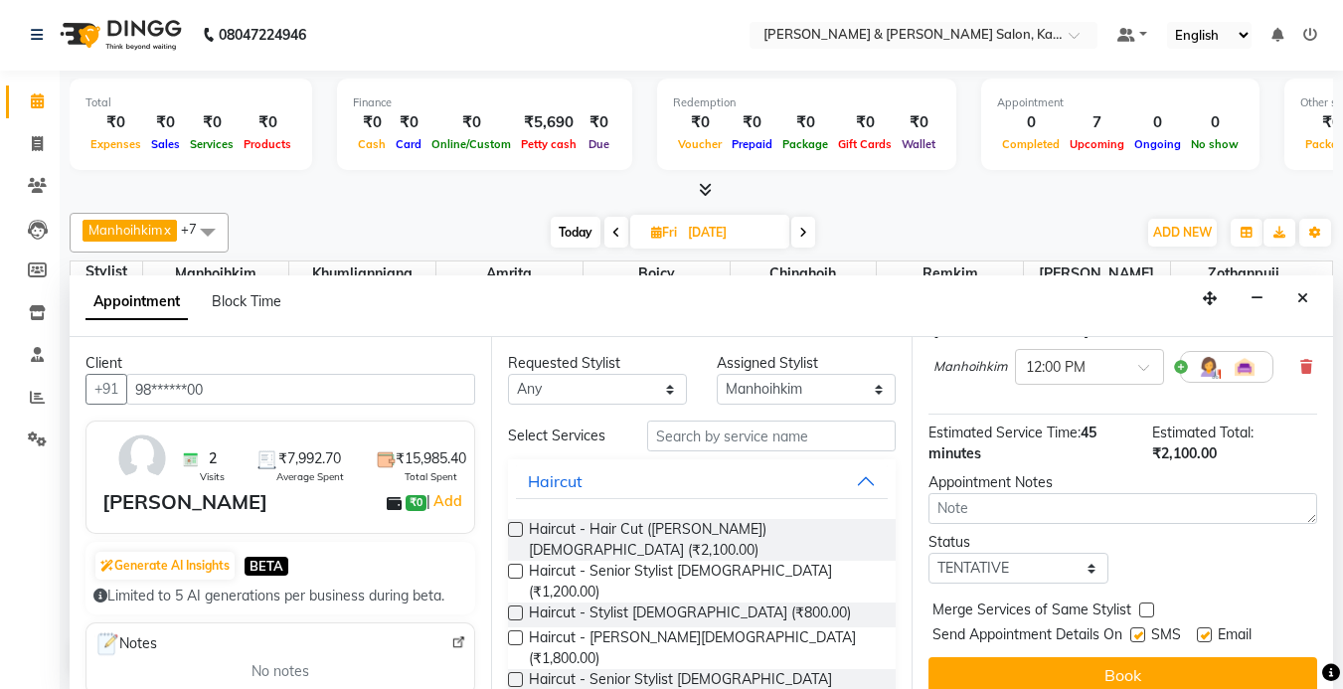
scroll to position [199, 0]
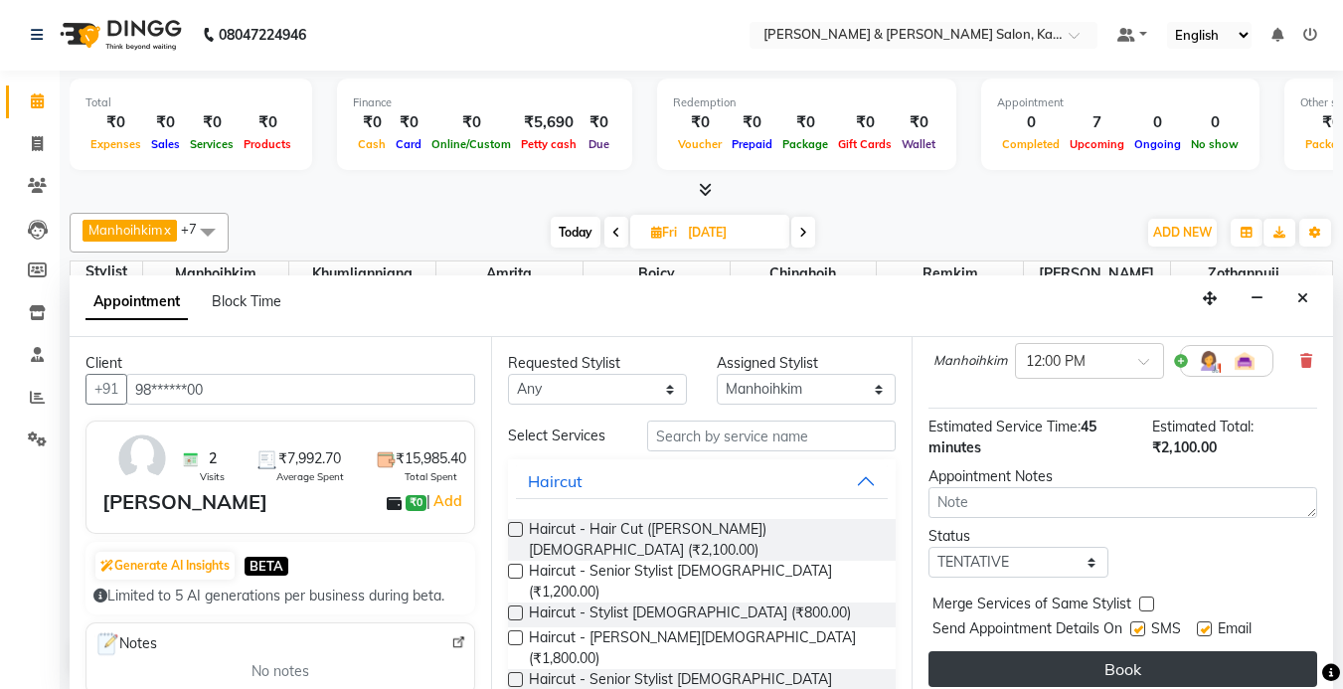
click at [1090, 651] on button "Book" at bounding box center [1122, 669] width 389 height 36
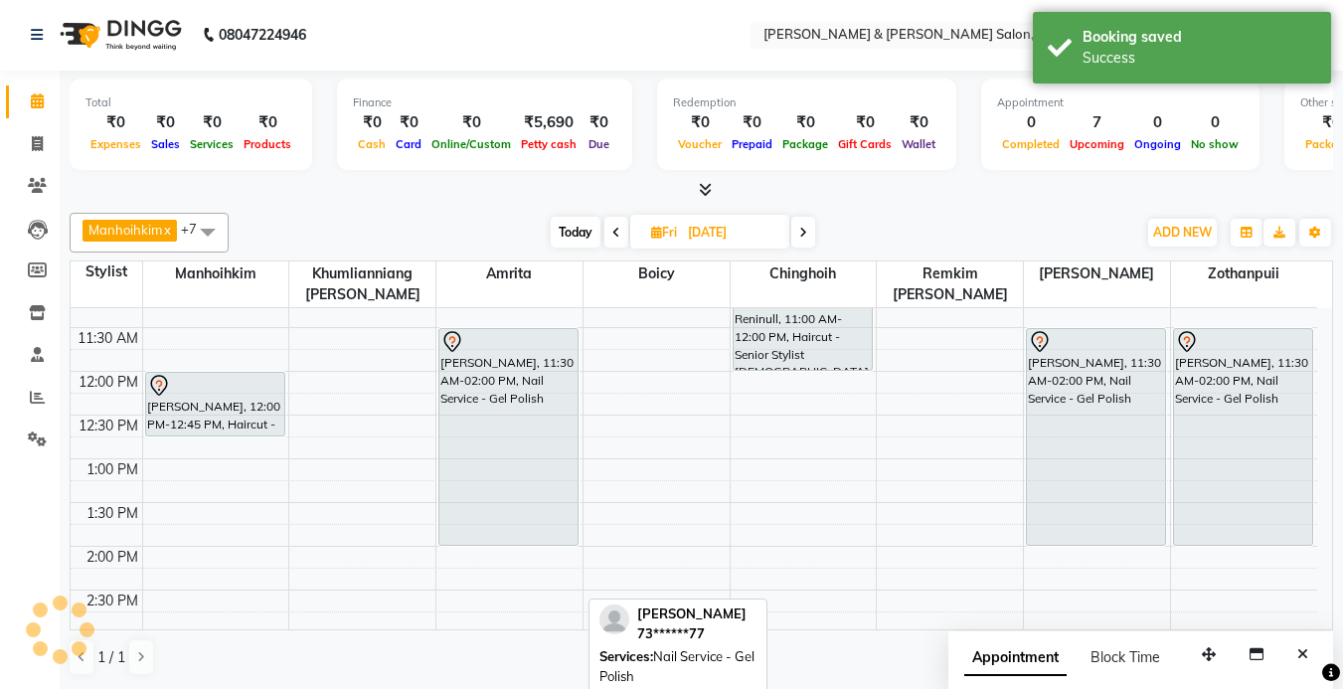
scroll to position [0, 0]
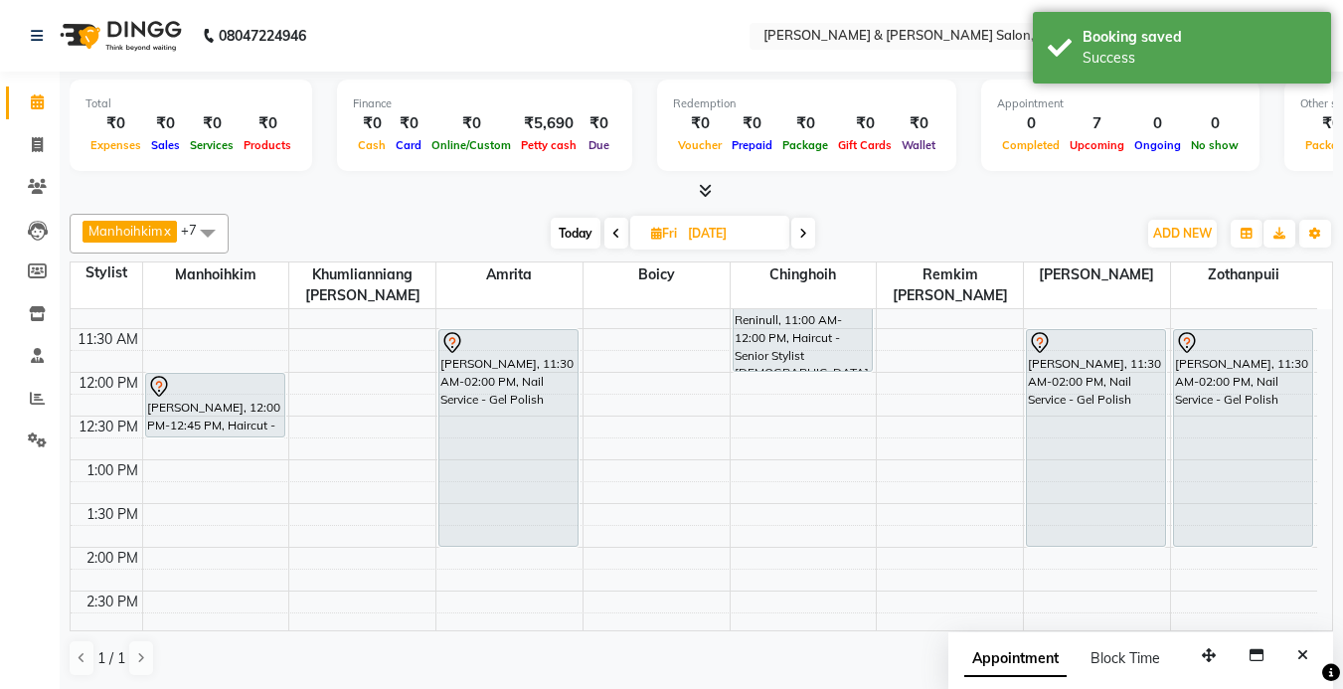
click at [584, 236] on span "Today" at bounding box center [576, 233] width 50 height 31
type input "[DATE]"
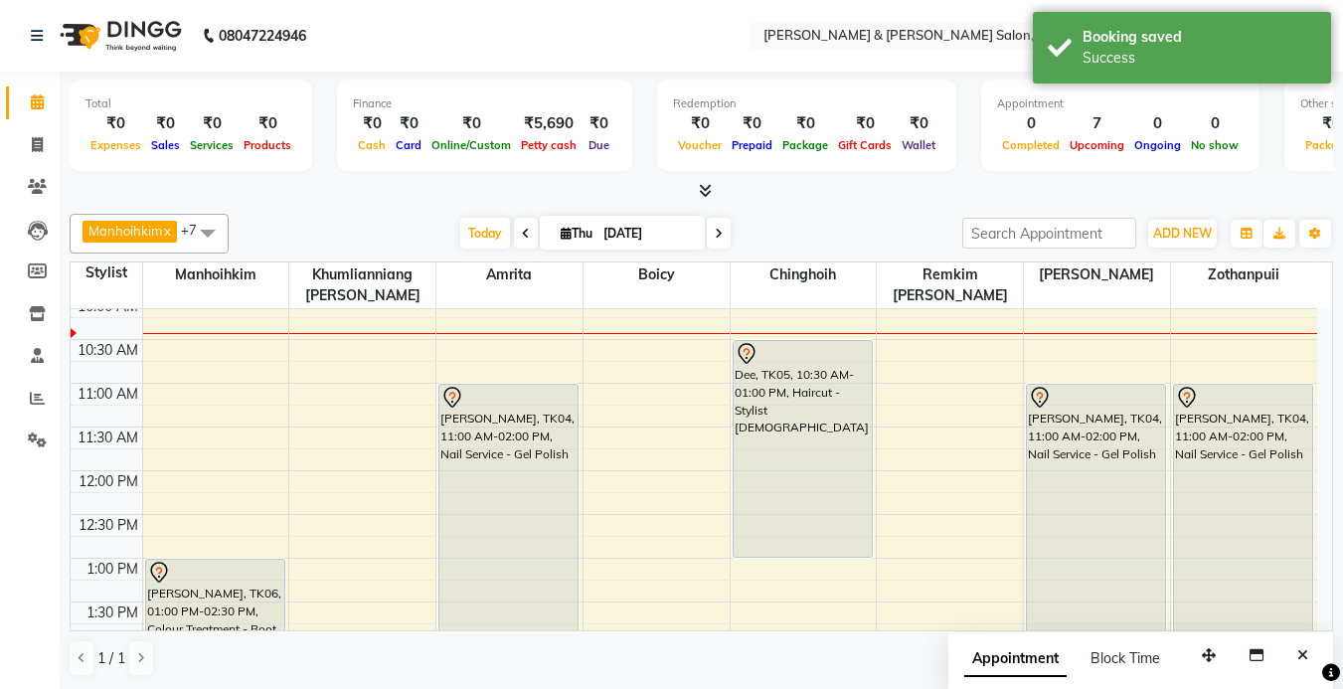
scroll to position [99, 0]
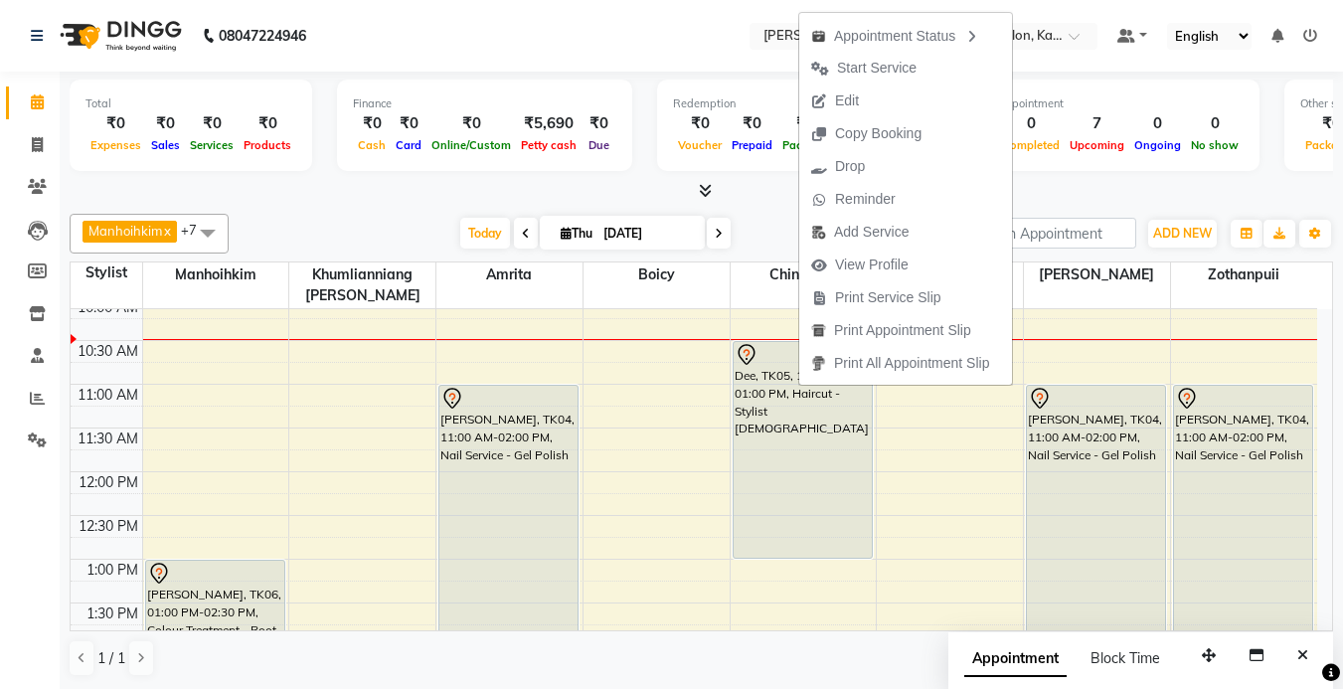
click at [609, 68] on nav "08047224946 Select Location × [PERSON_NAME] & [PERSON_NAME] Salon, Kalyan Nagar…" at bounding box center [671, 36] width 1343 height 72
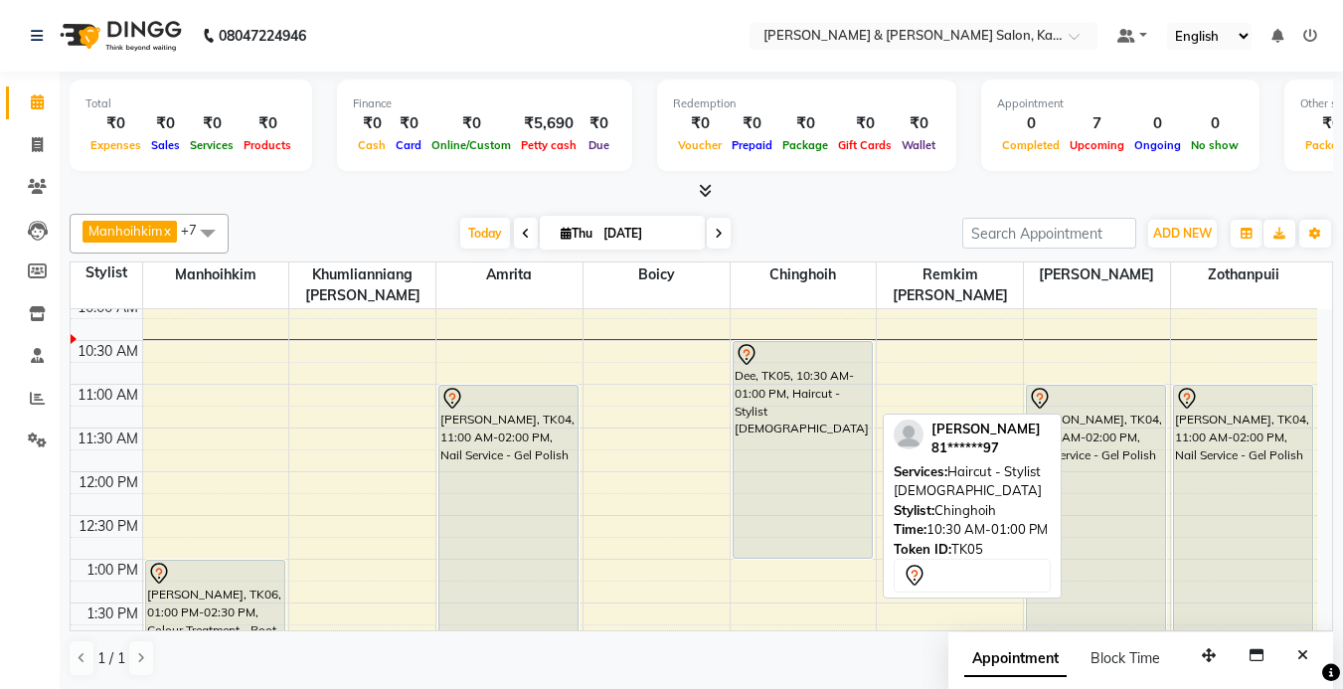
click at [813, 410] on div "Dee, TK05, 10:30 AM-01:00 PM, Haircut - Stylist [DEMOGRAPHIC_DATA]" at bounding box center [802, 450] width 138 height 216
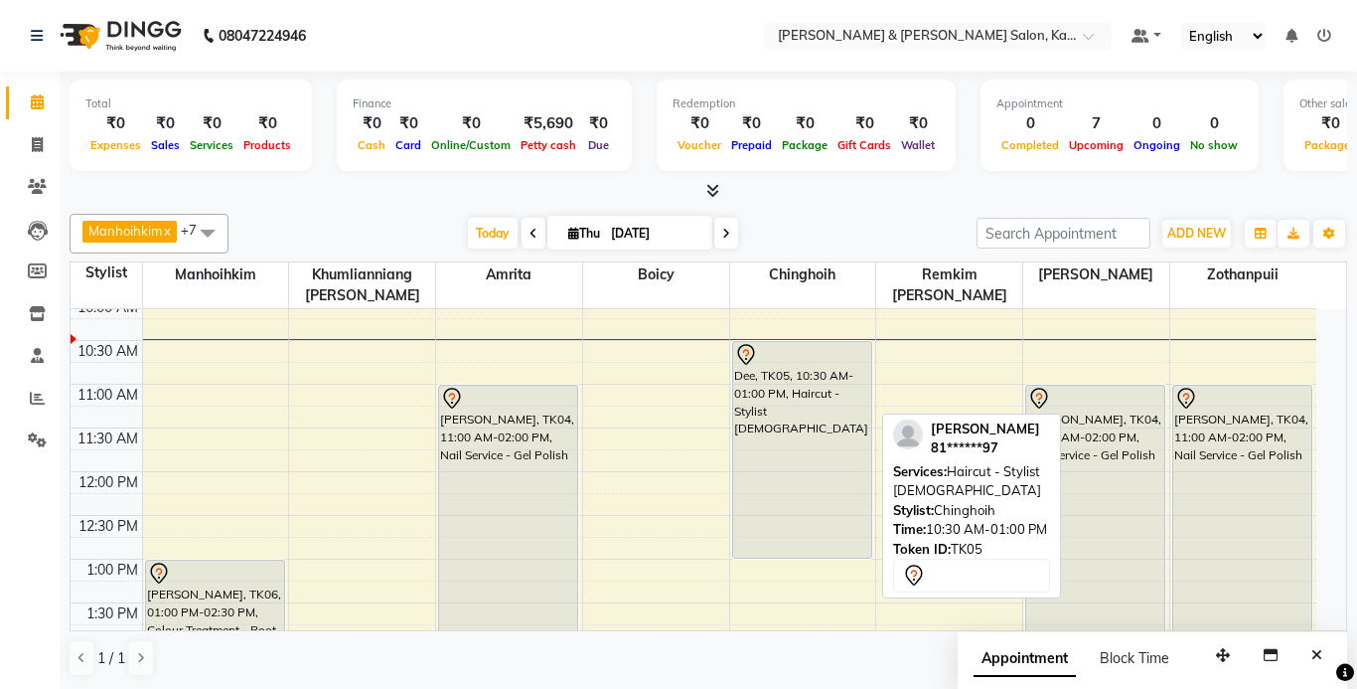
select select "7"
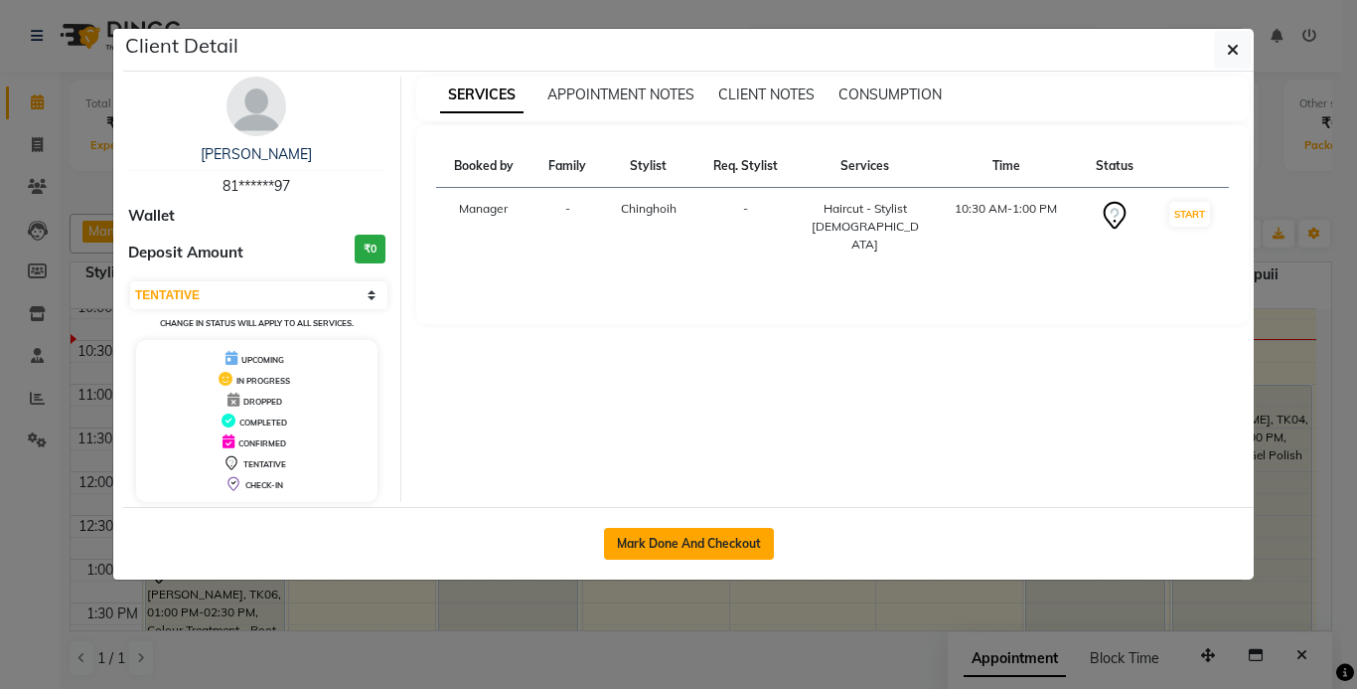
click at [658, 546] on button "Mark Done And Checkout" at bounding box center [689, 544] width 170 height 32
select select "service"
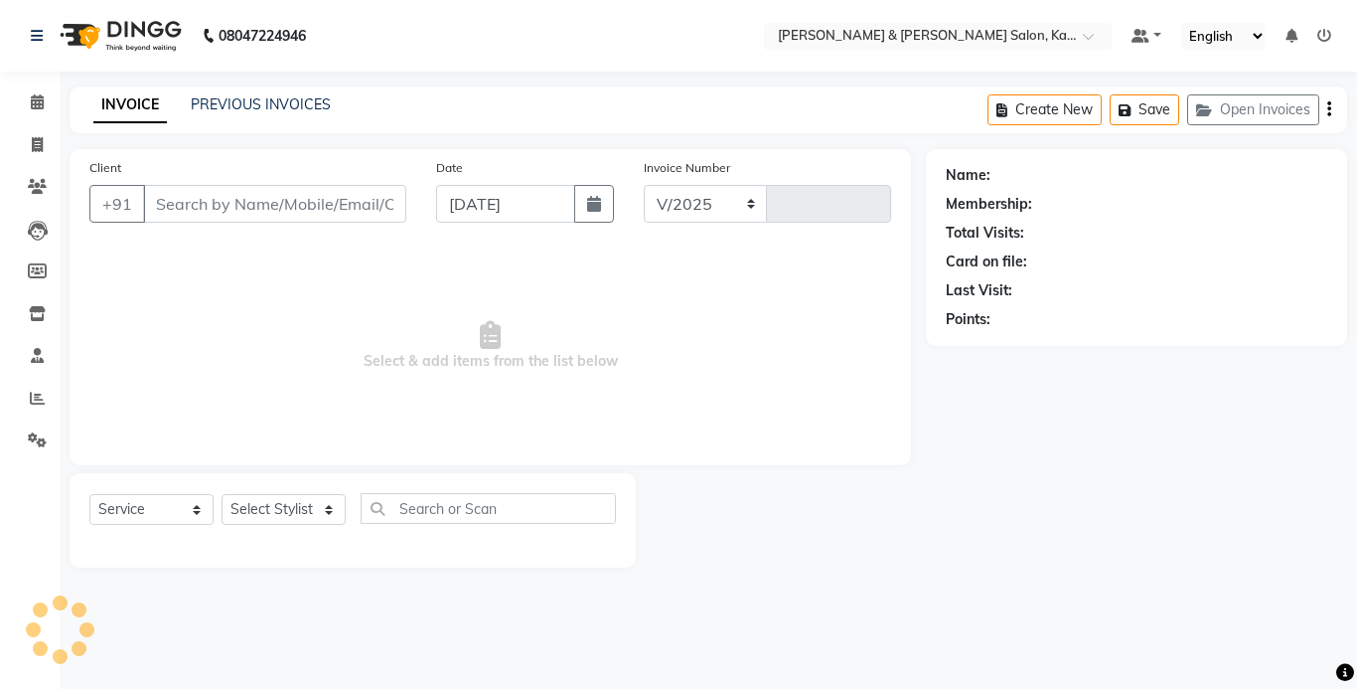
select select "7750"
type input "1242"
type input "81******97"
select select "77123"
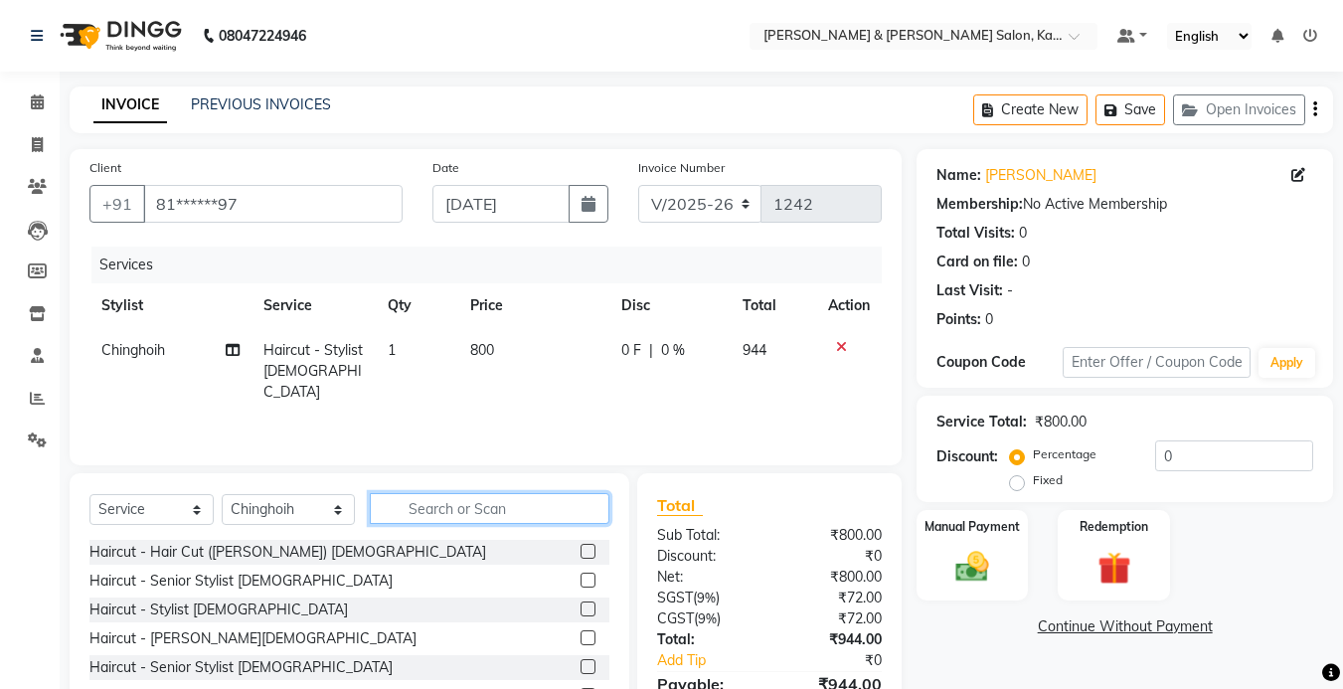
click at [443, 511] on input "text" at bounding box center [489, 508] width 239 height 31
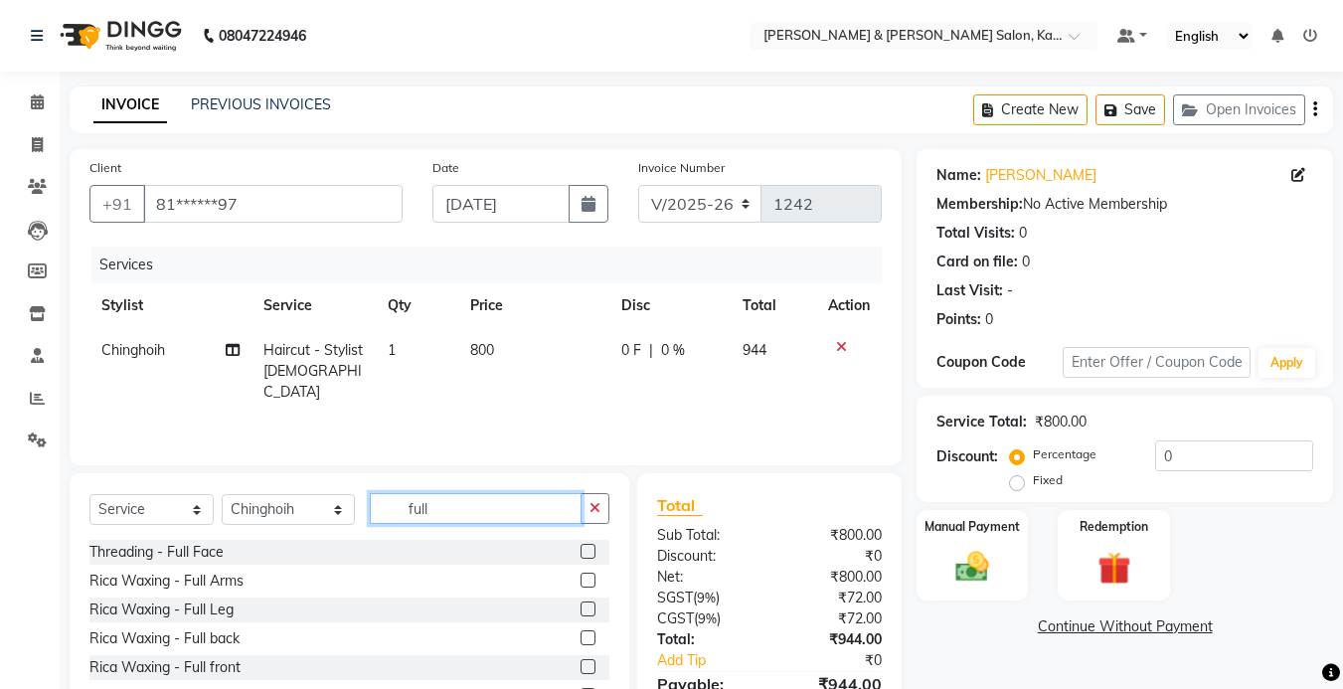
type input "full"
click at [588, 582] on label at bounding box center [587, 579] width 15 height 15
click at [588, 582] on input "checkbox" at bounding box center [586, 580] width 13 height 13
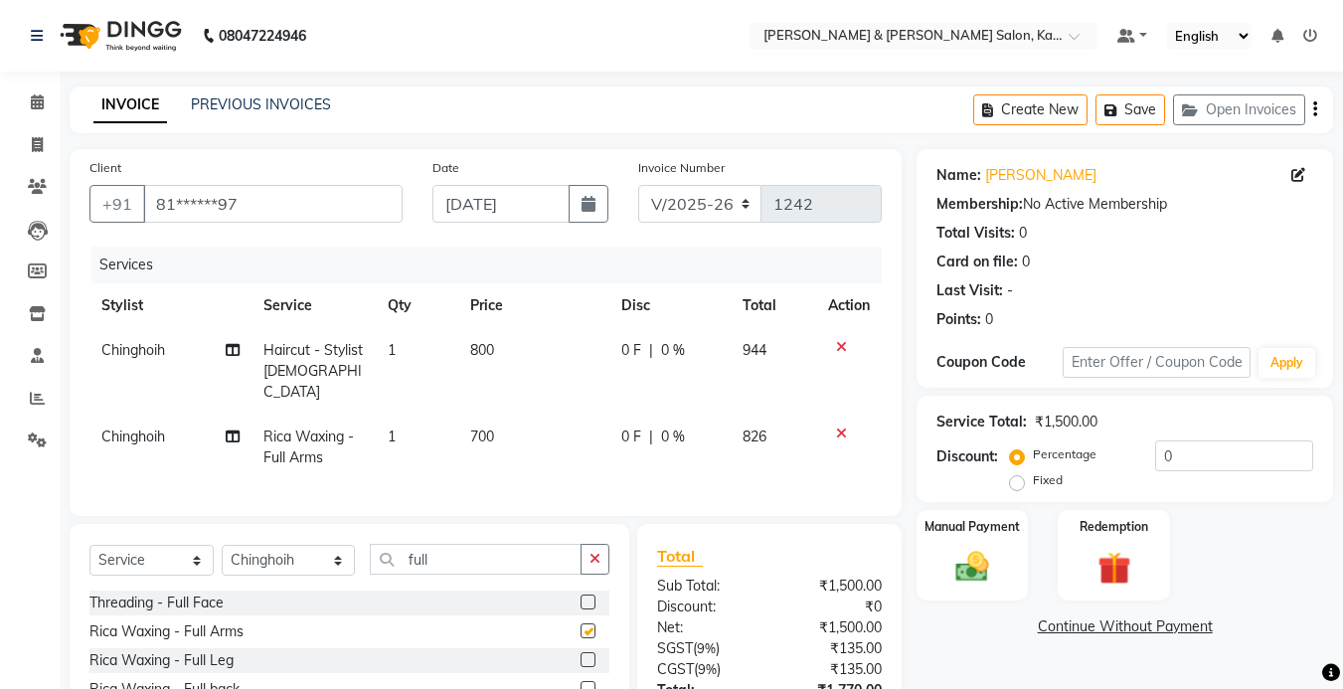
checkbox input "false"
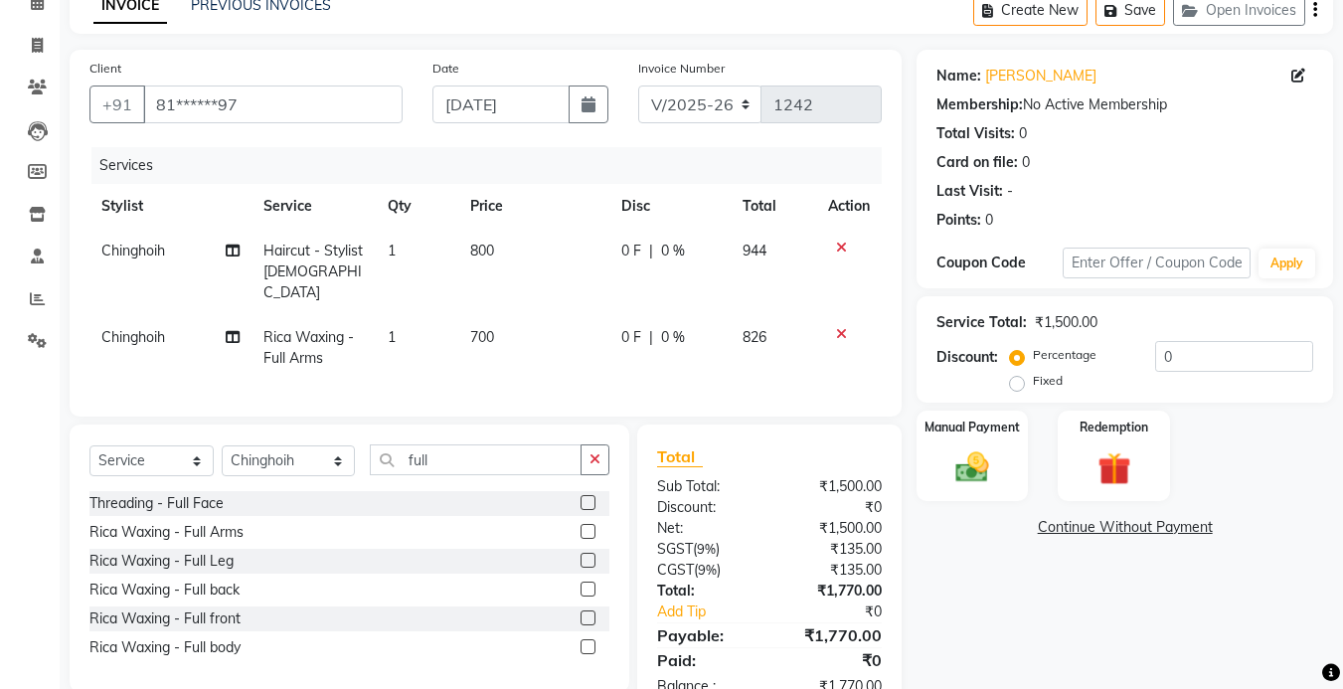
click at [591, 553] on label at bounding box center [587, 560] width 15 height 15
click at [591, 555] on input "checkbox" at bounding box center [586, 561] width 13 height 13
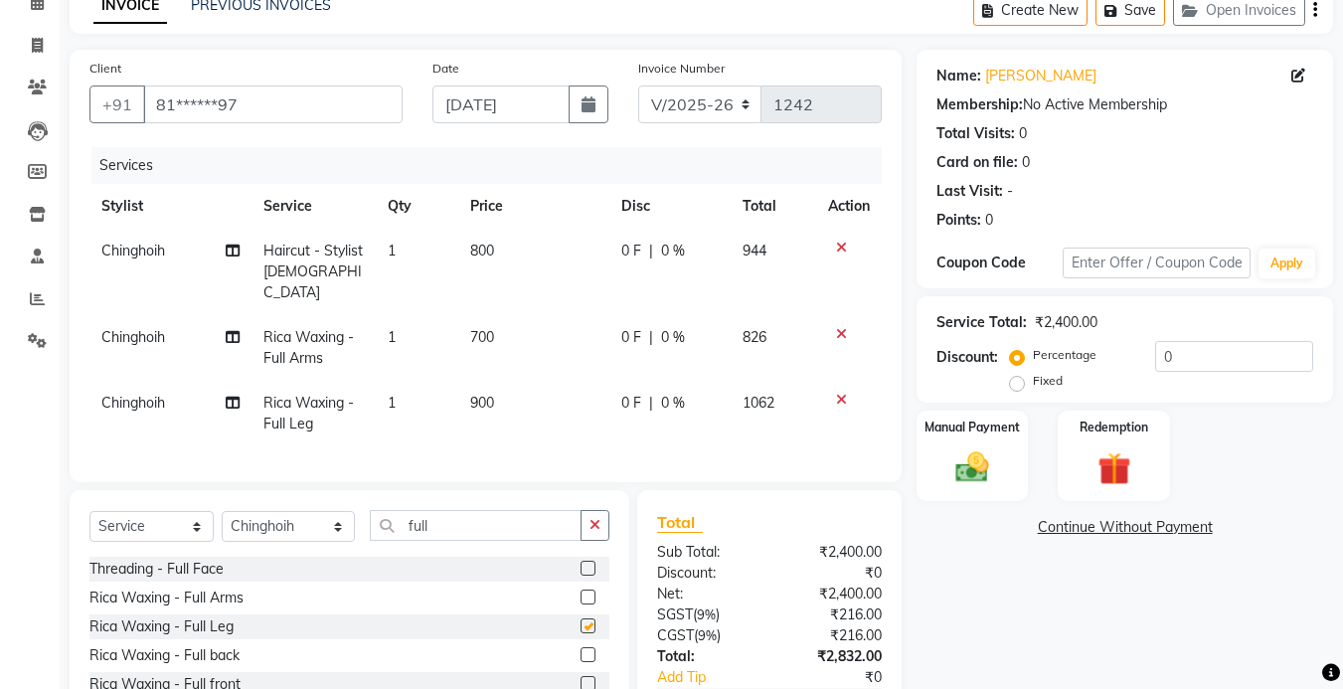
checkbox input "false"
click at [592, 518] on icon "button" at bounding box center [594, 525] width 11 height 14
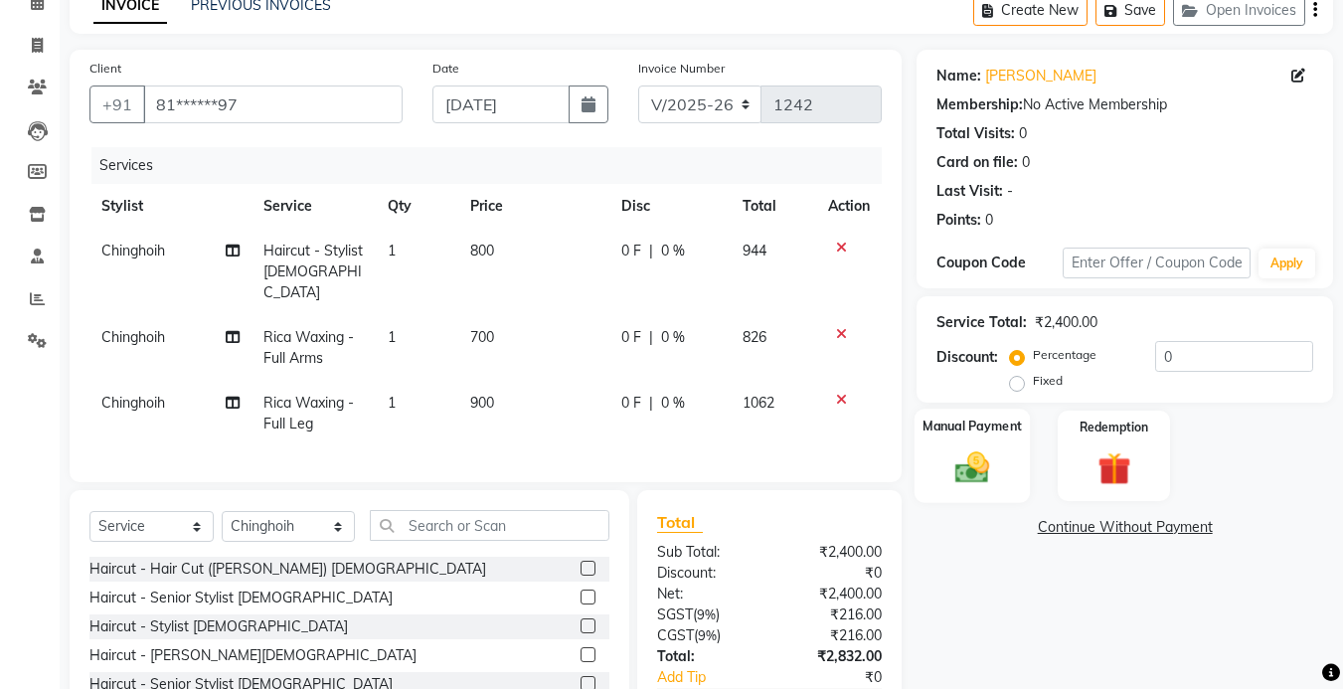
click at [975, 493] on div "Manual Payment" at bounding box center [972, 455] width 116 height 94
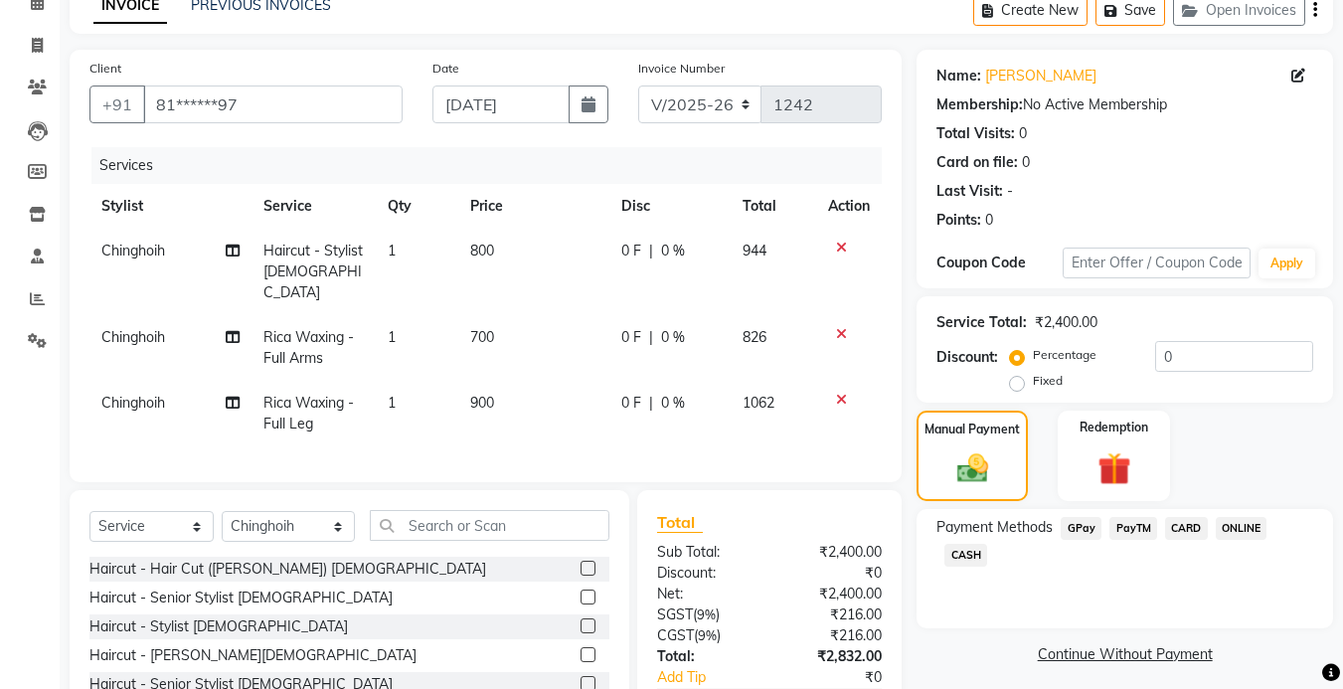
click at [1076, 526] on span "GPay" at bounding box center [1080, 528] width 41 height 23
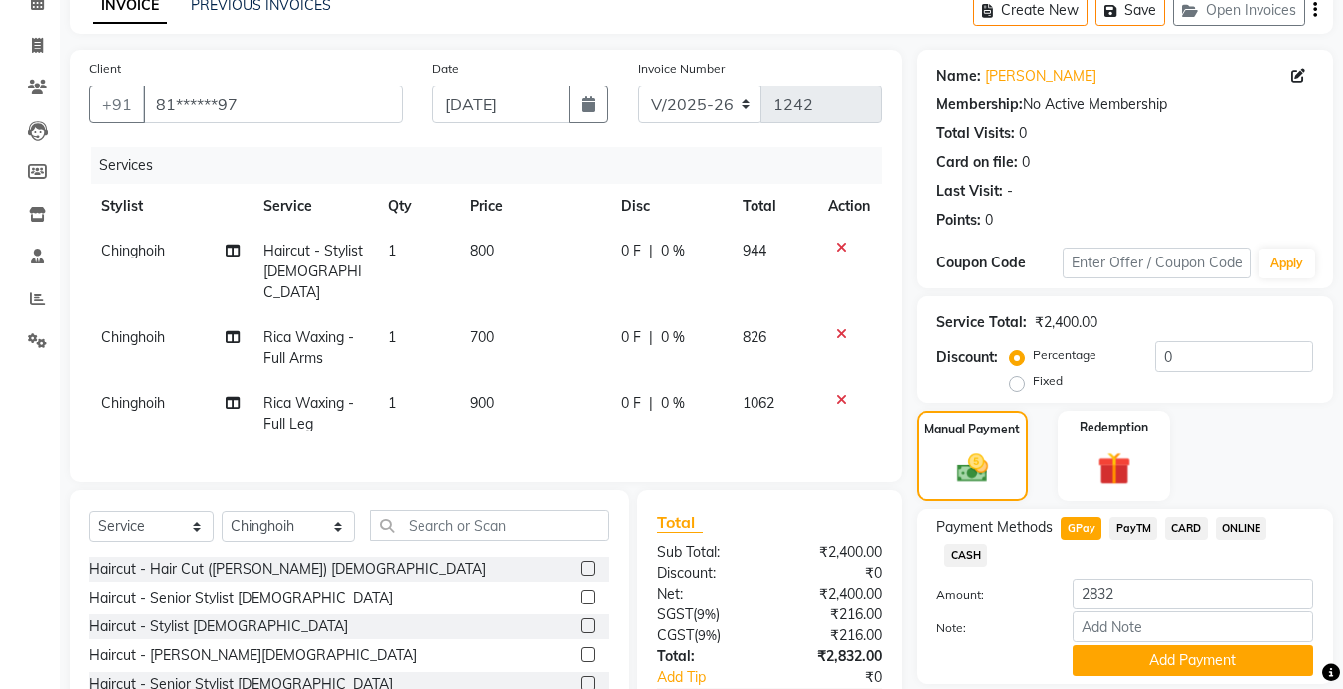
click at [1185, 524] on span "CARD" at bounding box center [1186, 528] width 43 height 23
click at [1125, 524] on span "PayTM" at bounding box center [1133, 528] width 48 height 23
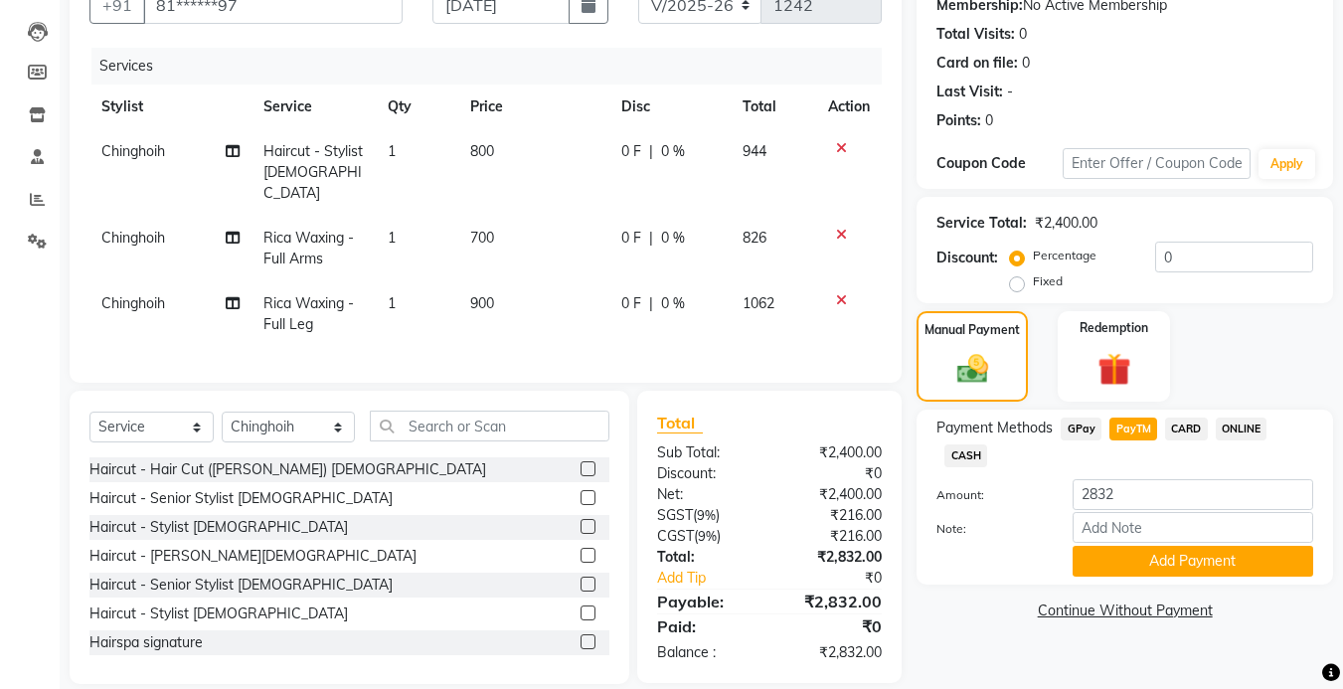
scroll to position [0, 0]
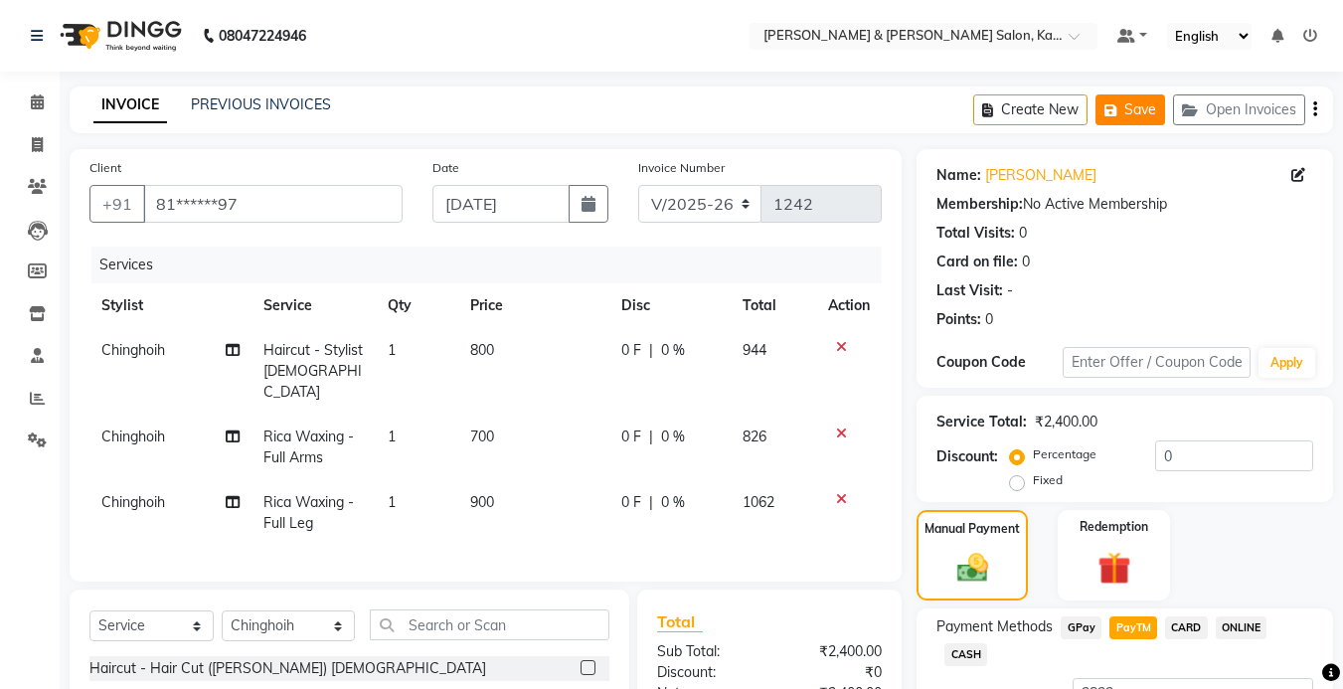
click at [1132, 110] on button "Save" at bounding box center [1130, 109] width 70 height 31
click at [1132, 114] on button "Save" at bounding box center [1130, 109] width 70 height 31
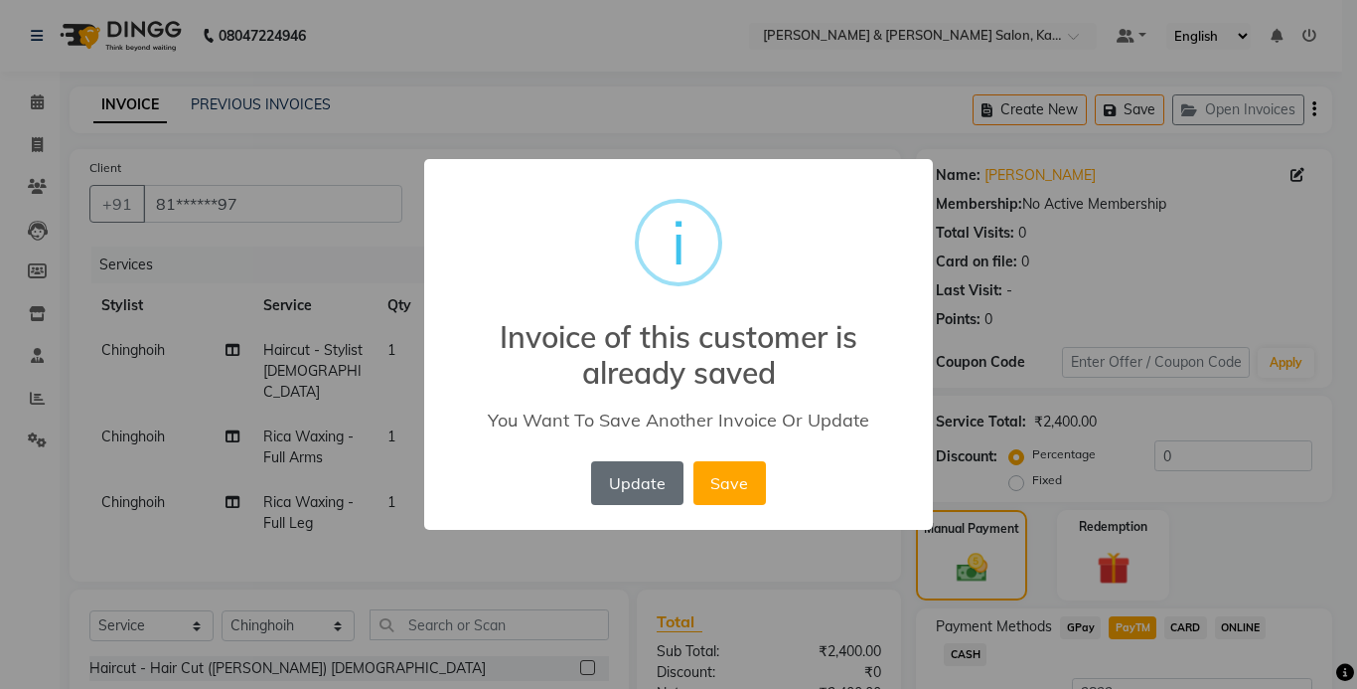
click at [652, 482] on button "Update" at bounding box center [636, 483] width 91 height 44
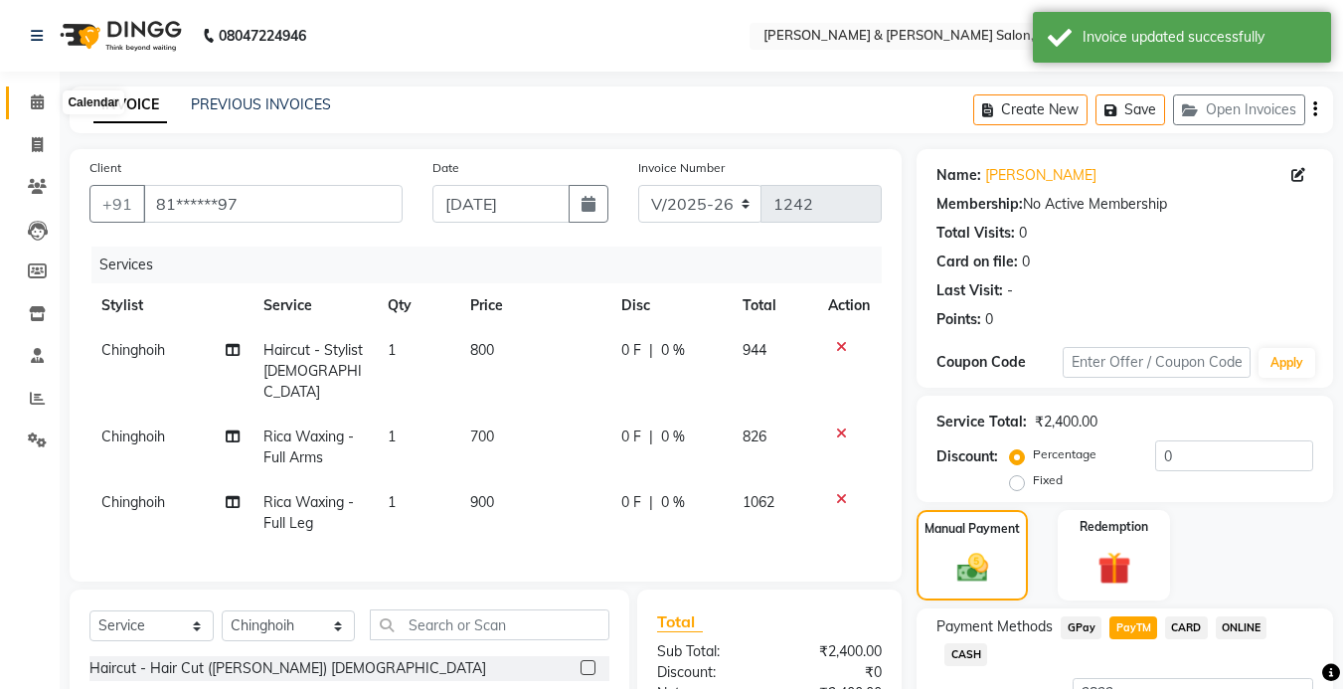
click at [35, 103] on icon at bounding box center [37, 101] width 13 height 15
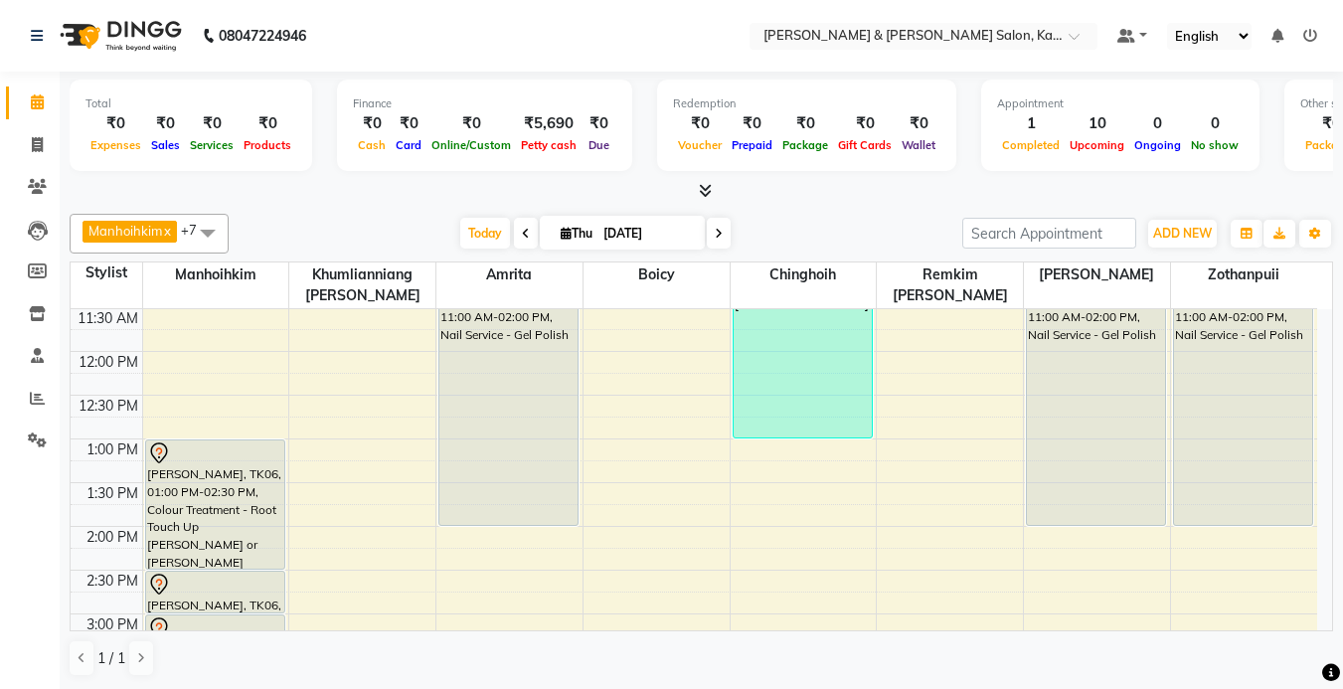
scroll to position [219, 0]
drag, startPoint x: 1048, startPoint y: 531, endPoint x: 1038, endPoint y: 550, distance: 21.3
click at [1005, 456] on div "9:00 AM 9:30 AM 10:00 AM 10:30 AM 11:00 AM 11:30 AM 12:00 PM 12:30 PM 1:00 PM 1…" at bounding box center [694, 658] width 1246 height 1136
select select "79473"
select select "tentative"
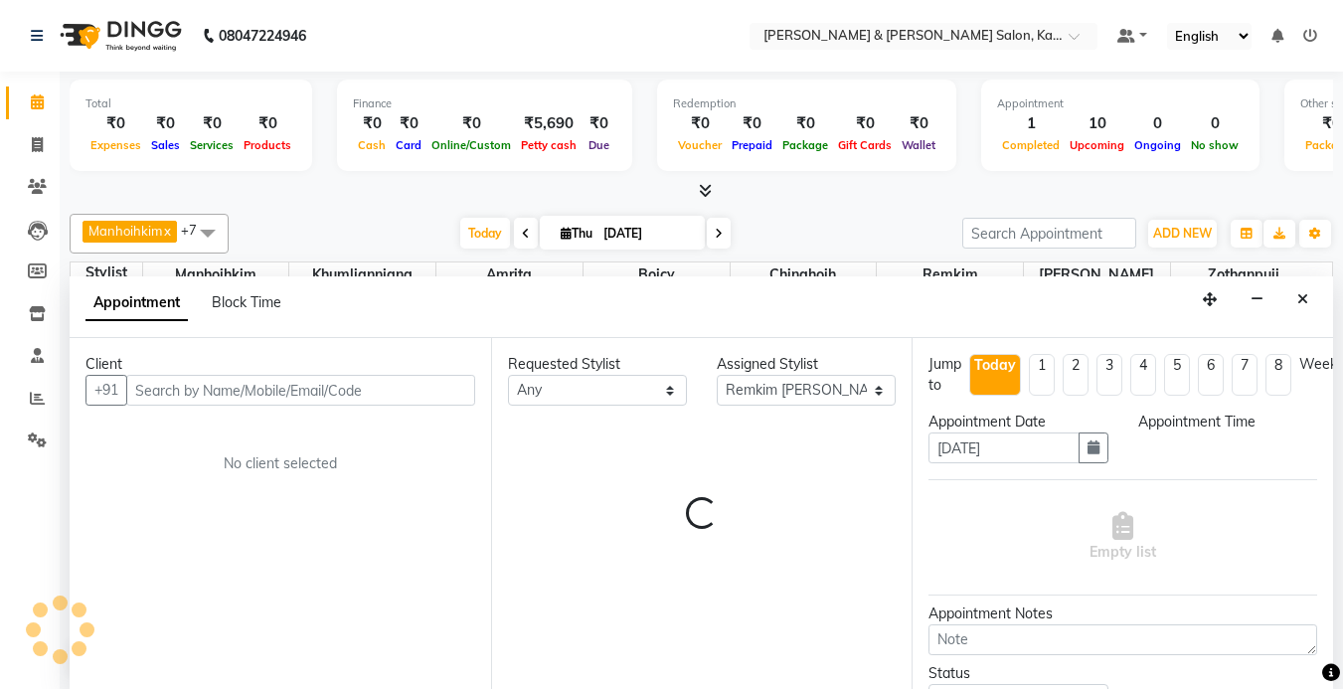
scroll to position [1, 0]
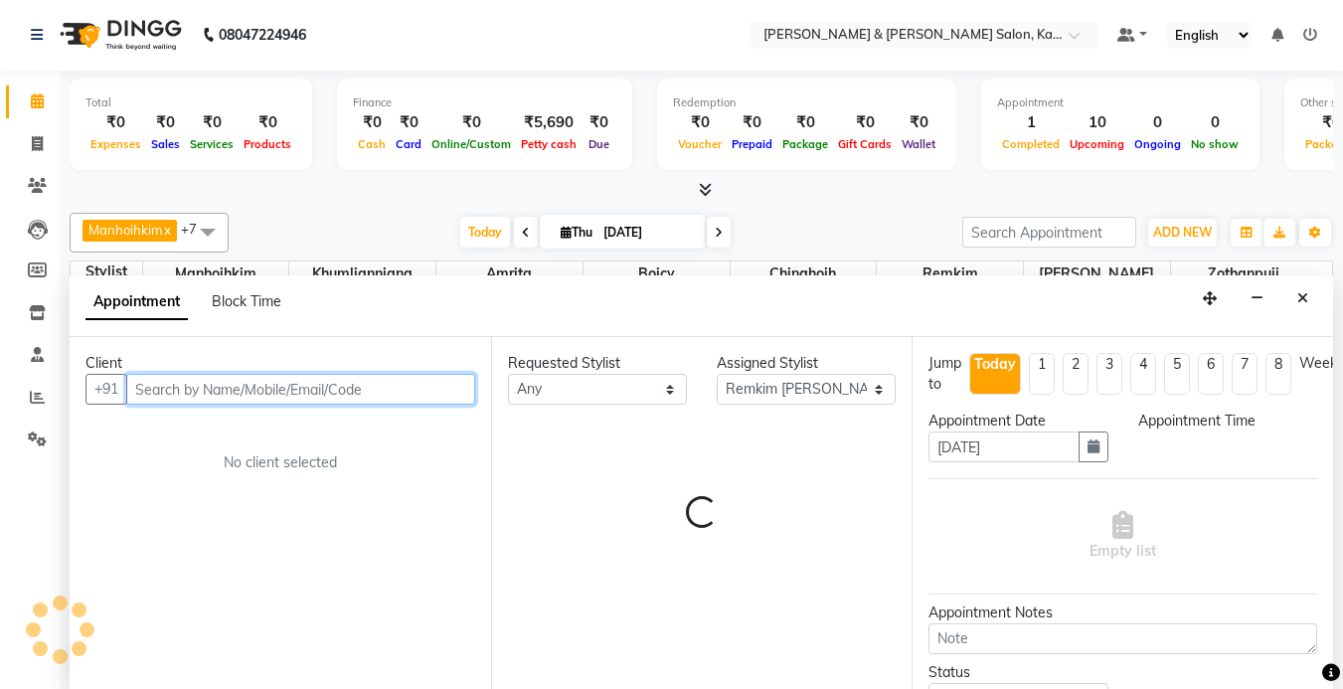
select select "780"
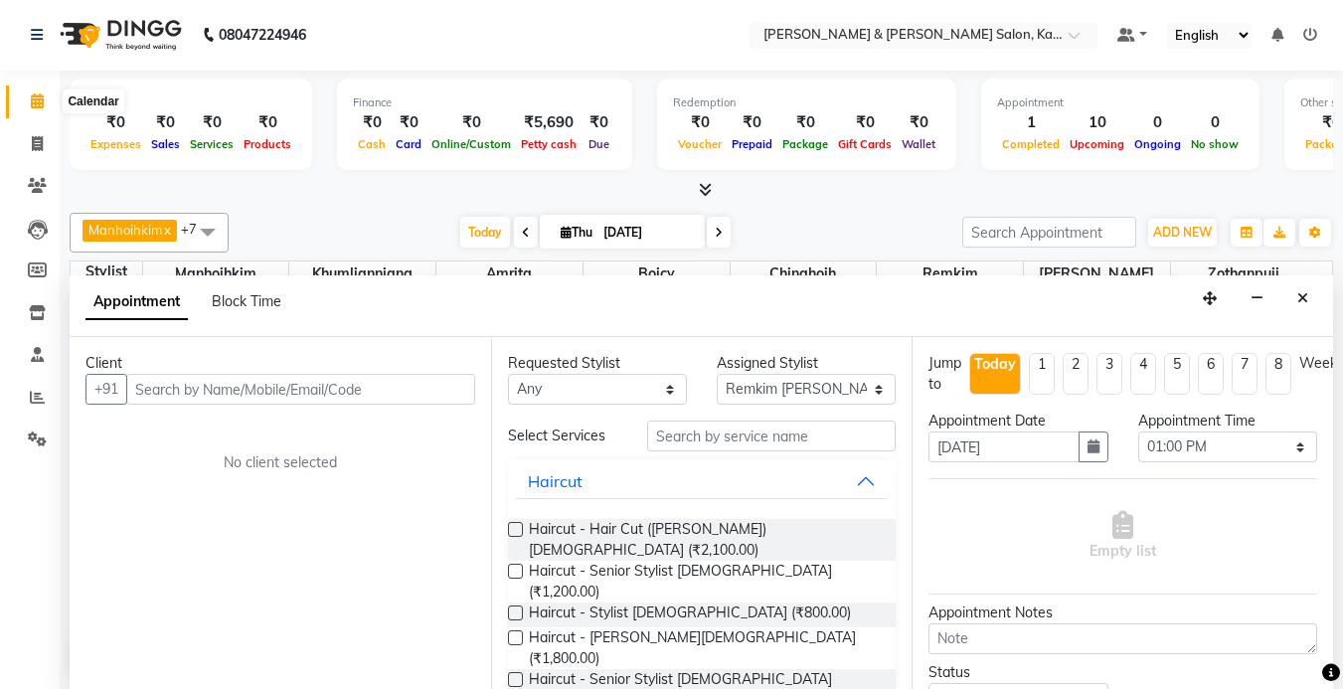
click at [34, 97] on icon at bounding box center [37, 100] width 13 height 15
select select "service"
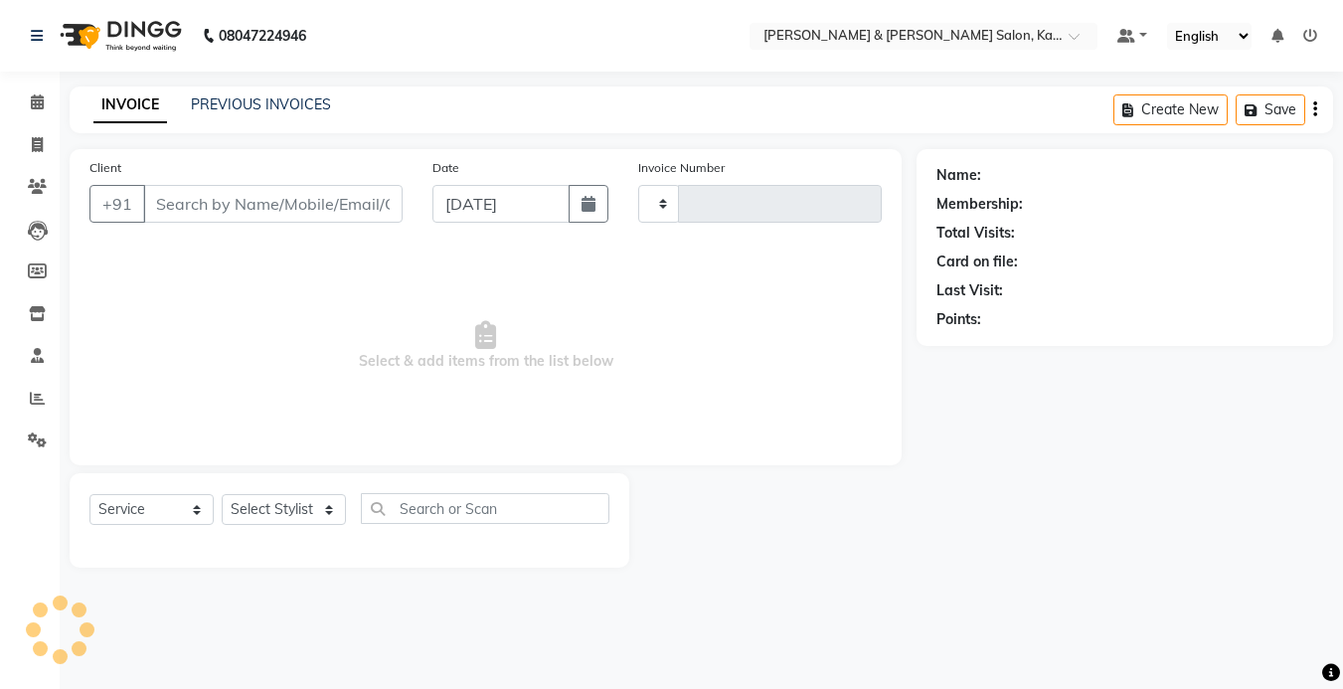
type input "1242"
select select "7750"
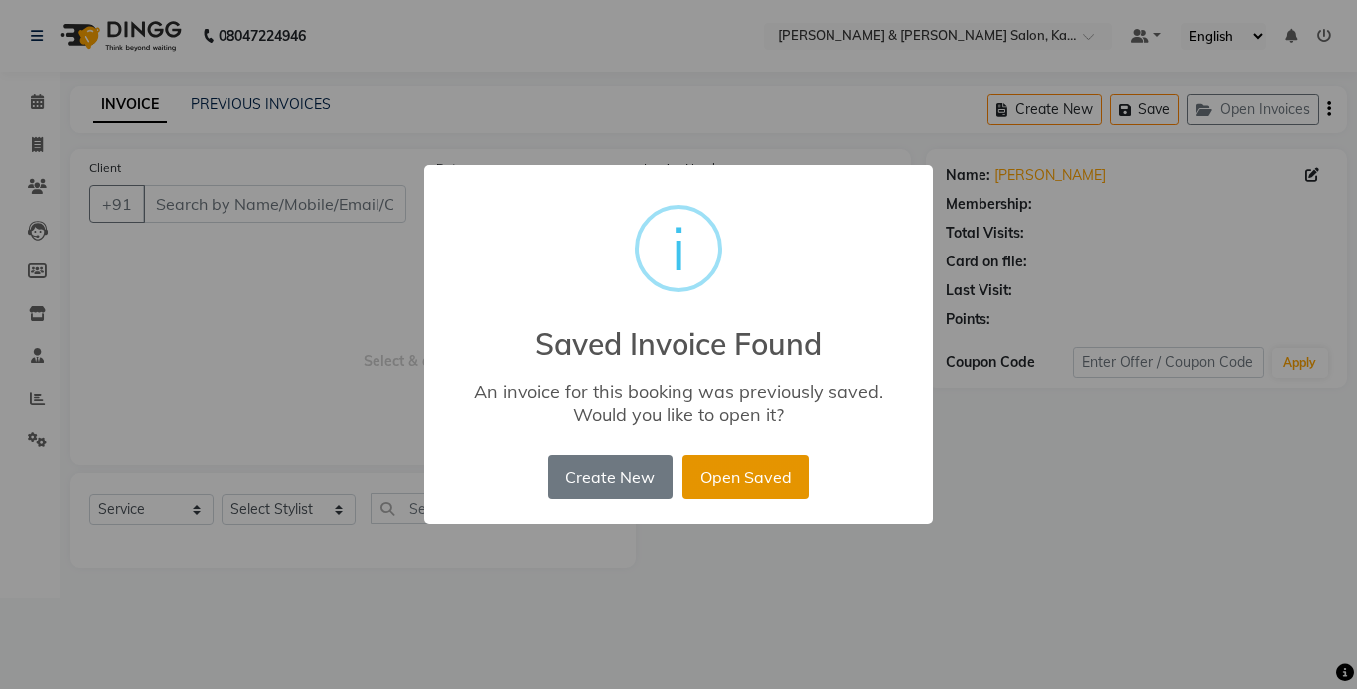
click at [736, 491] on button "Open Saved" at bounding box center [746, 477] width 126 height 44
type input "81******97"
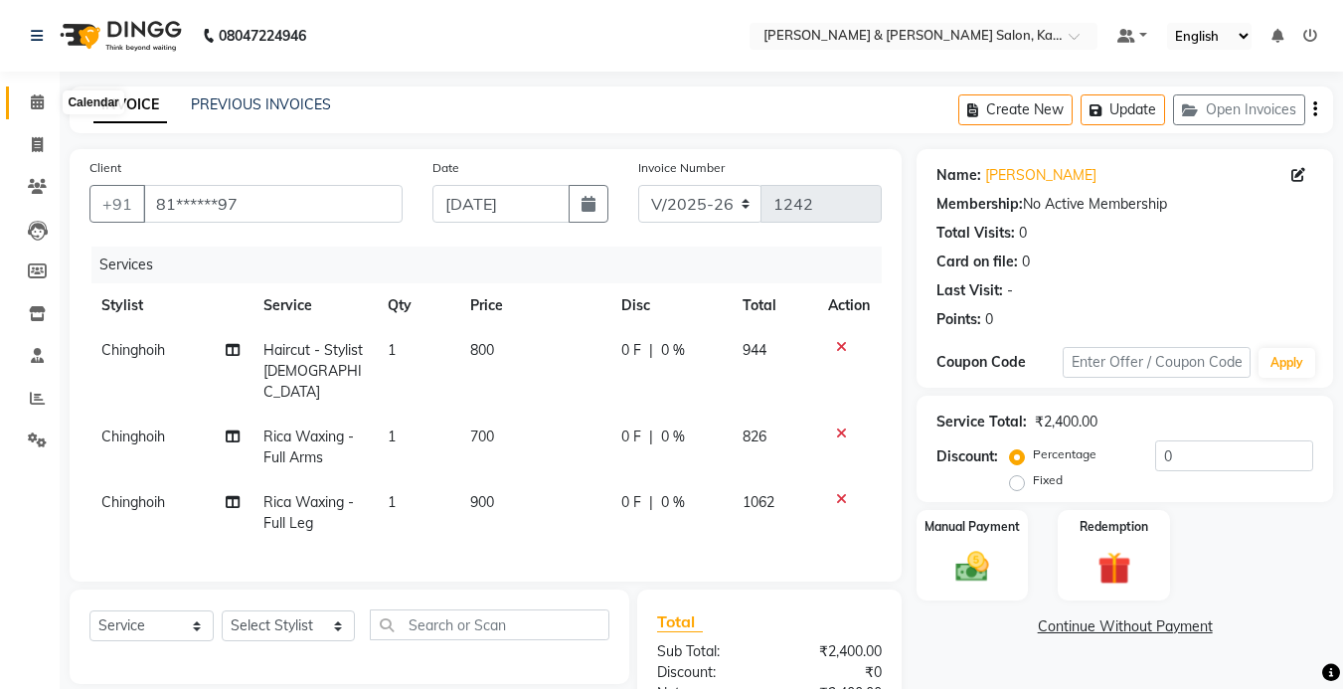
click at [47, 92] on span at bounding box center [37, 102] width 35 height 23
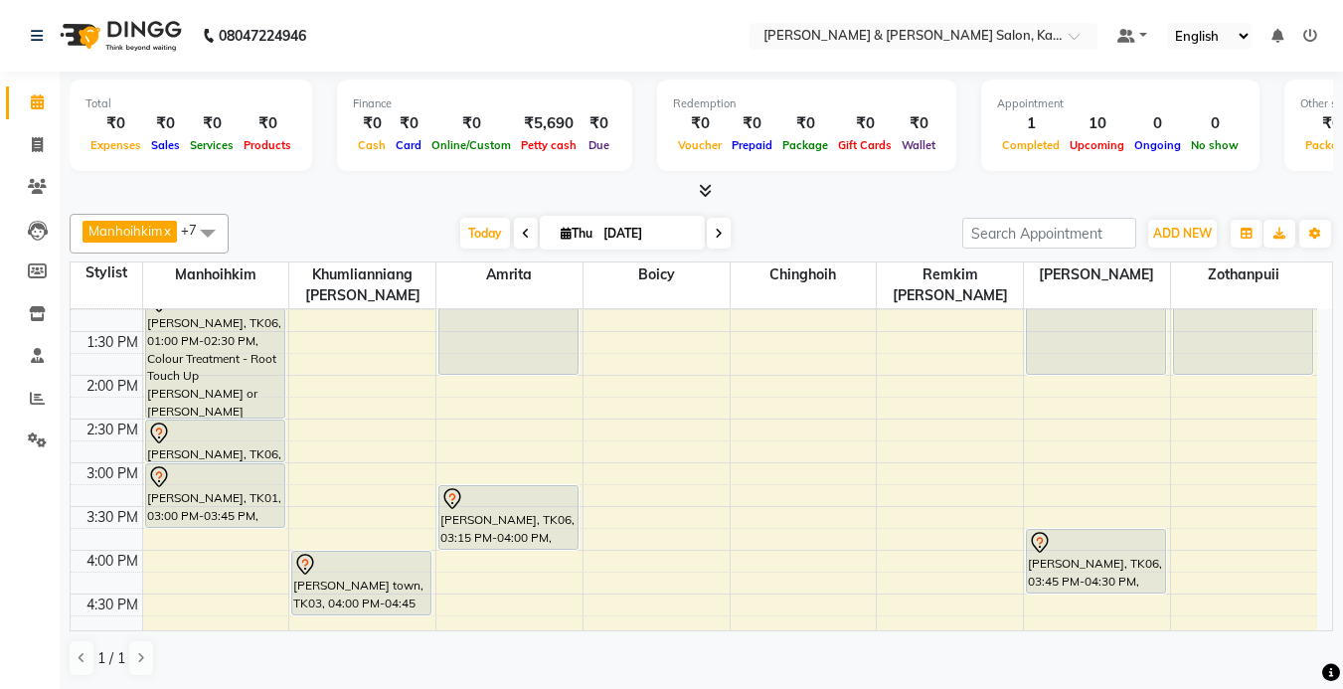
scroll to position [1, 0]
click at [1243, 72] on div "Total ₹0 Expenses ₹0 Sales ₹0 Services ₹0 Products Finance ₹0 Cash ₹0 Card ₹0 O…" at bounding box center [701, 136] width 1263 height 130
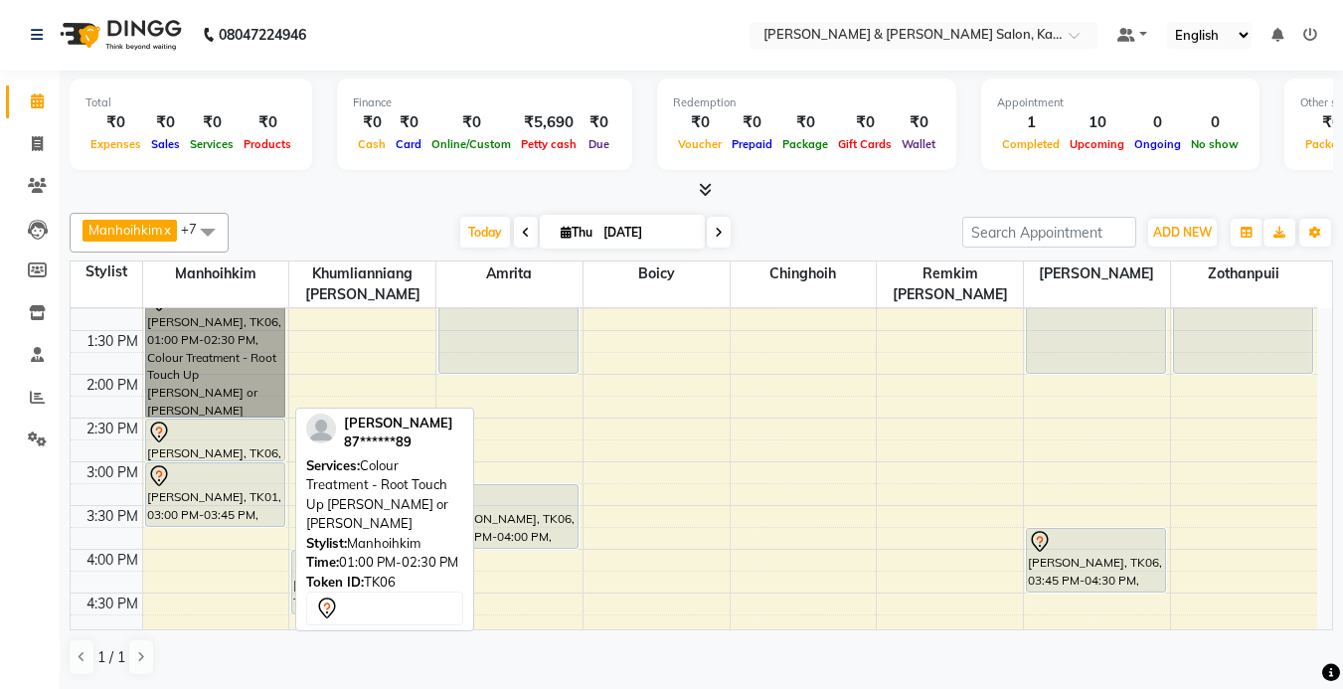
drag, startPoint x: 251, startPoint y: 341, endPoint x: 250, endPoint y: 322, distance: 18.9
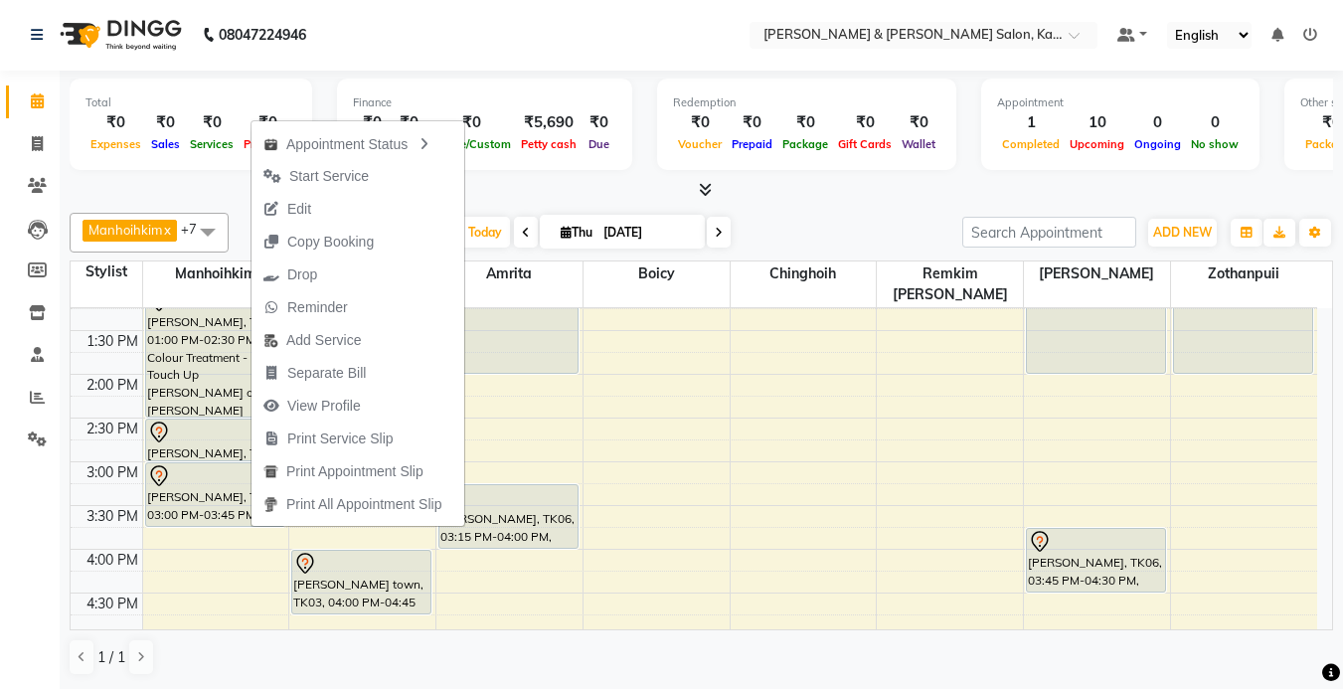
click at [794, 224] on div "[DATE] [DATE]" at bounding box center [596, 233] width 714 height 30
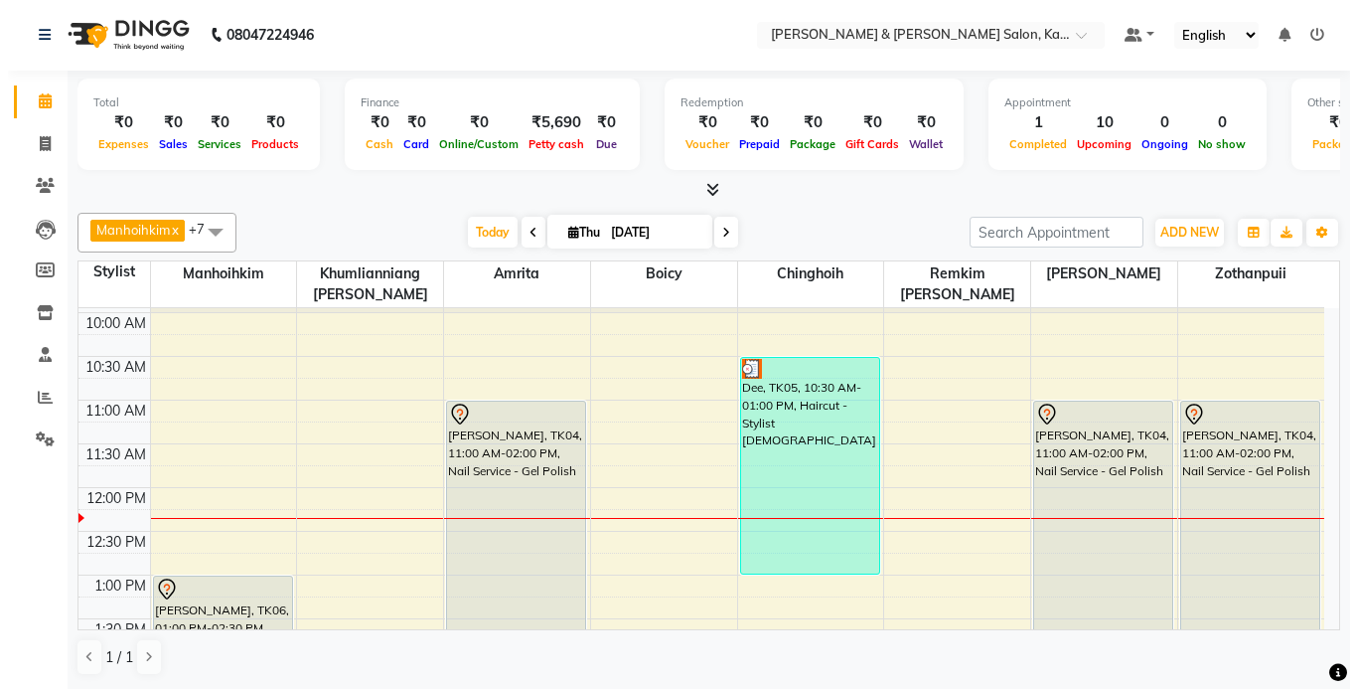
scroll to position [73, 0]
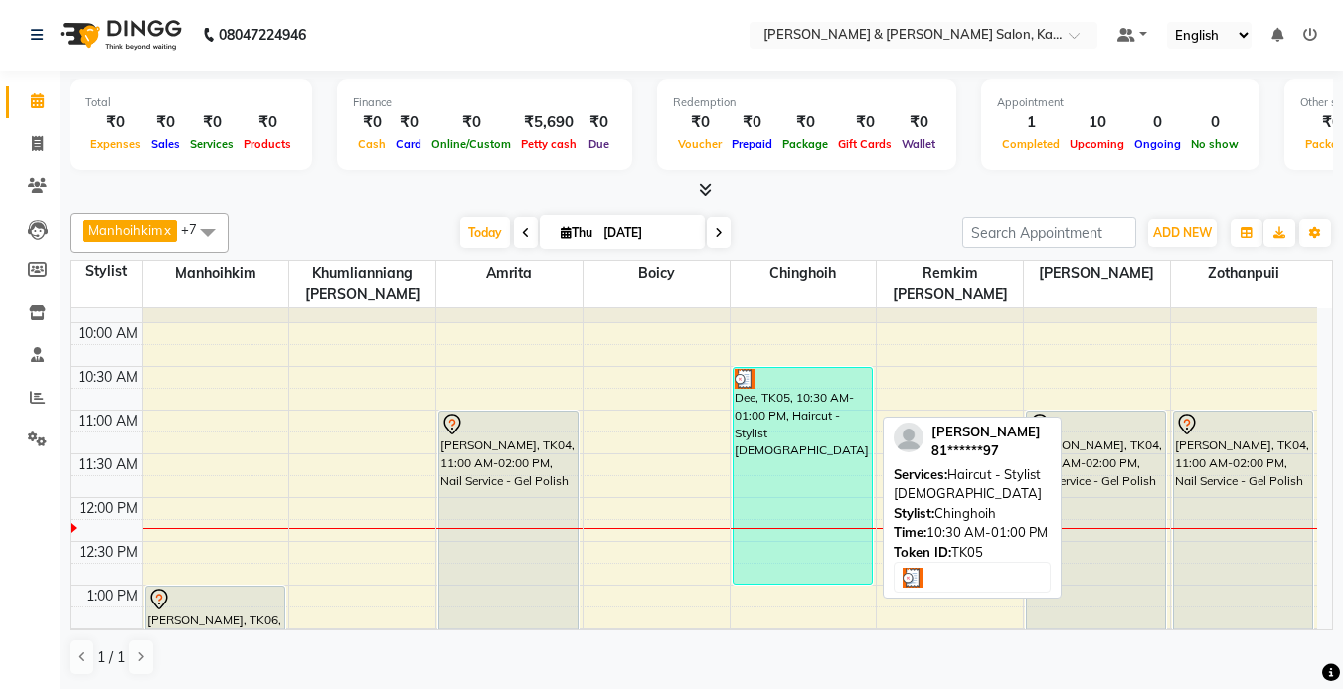
click at [794, 446] on div "Dee, TK05, 10:30 AM-01:00 PM, Haircut - Stylist [DEMOGRAPHIC_DATA]" at bounding box center [802, 476] width 138 height 216
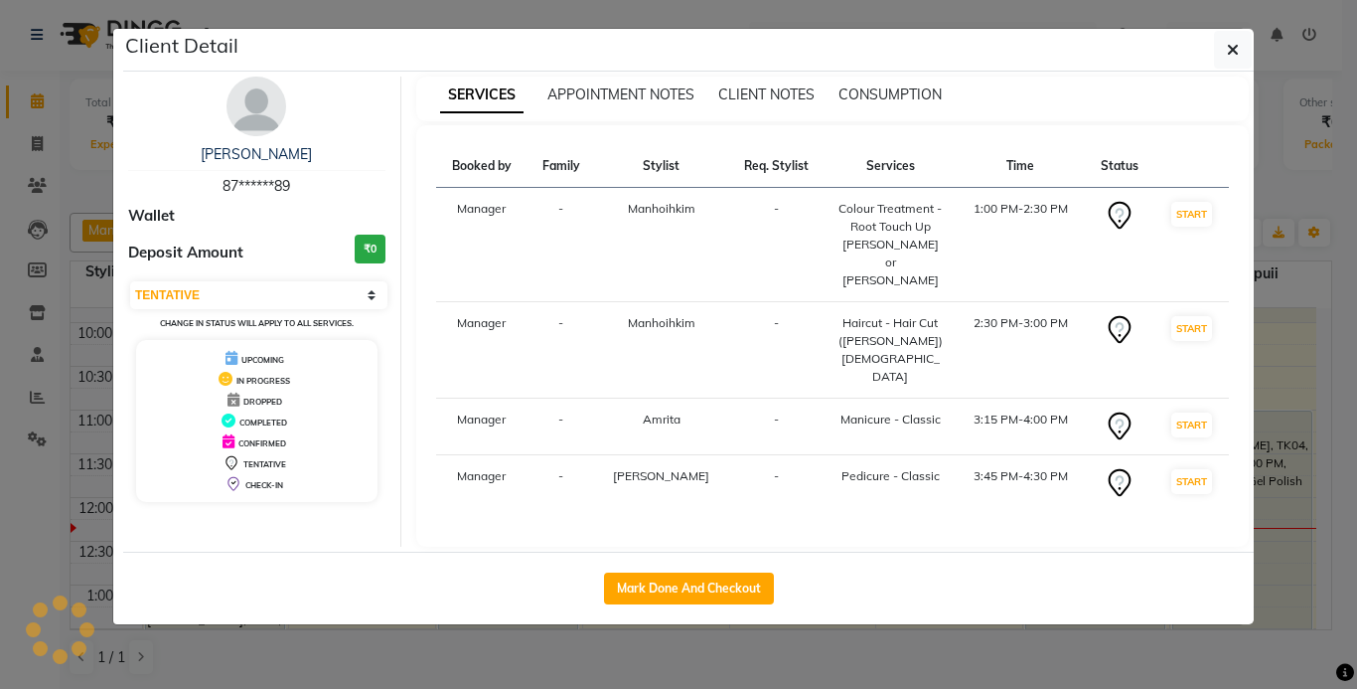
select select "3"
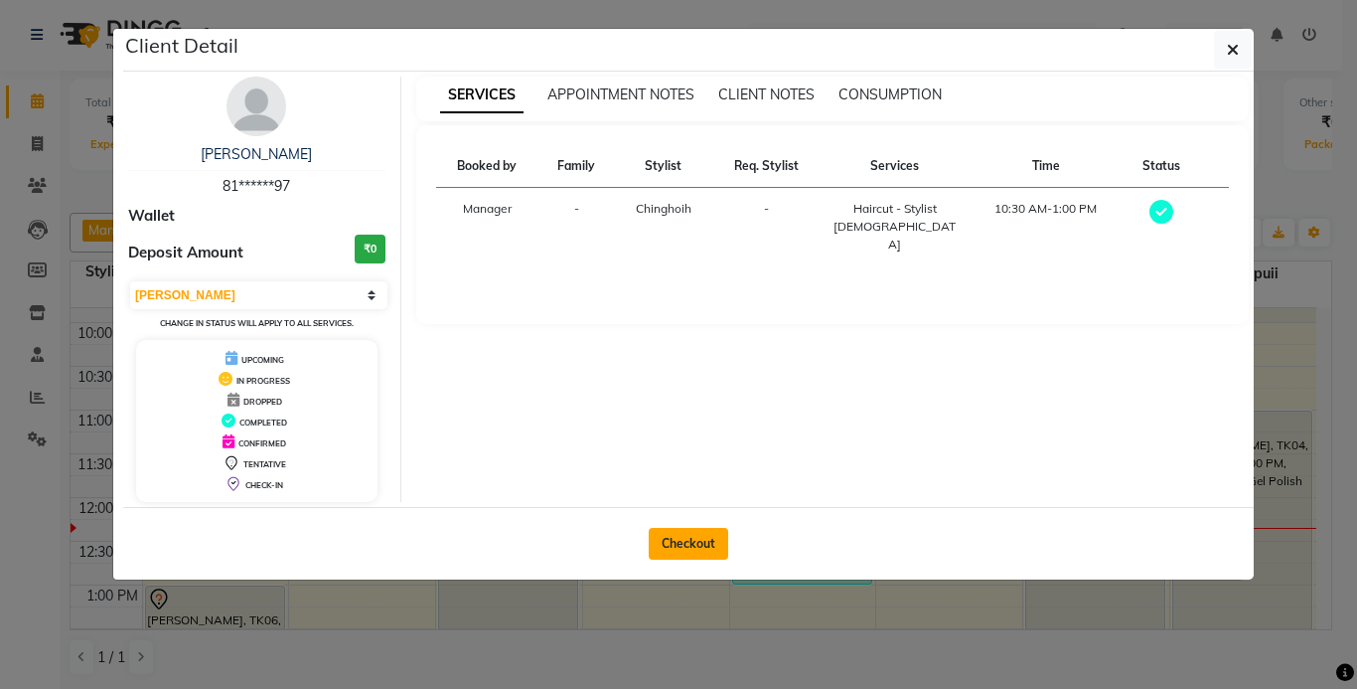
click at [676, 543] on button "Checkout" at bounding box center [689, 544] width 80 height 32
select select "7750"
select select "service"
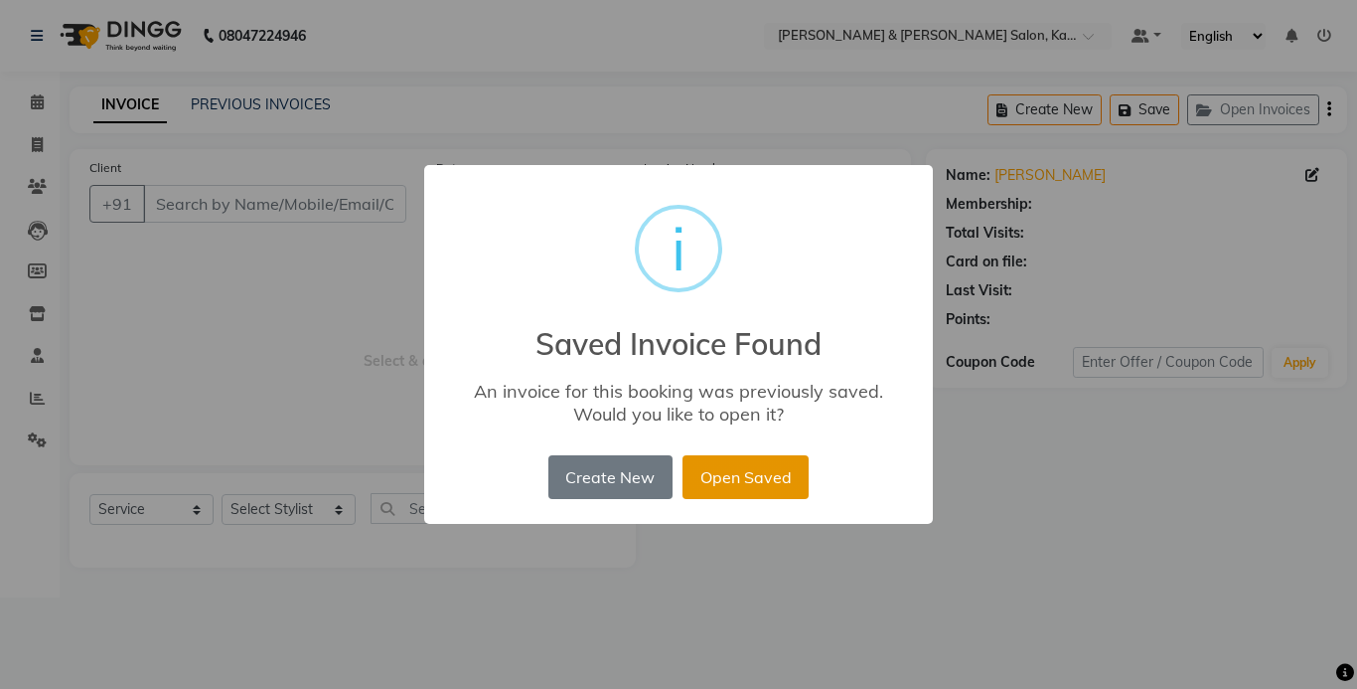
click at [720, 463] on button "Open Saved" at bounding box center [746, 477] width 126 height 44
type input "81******97"
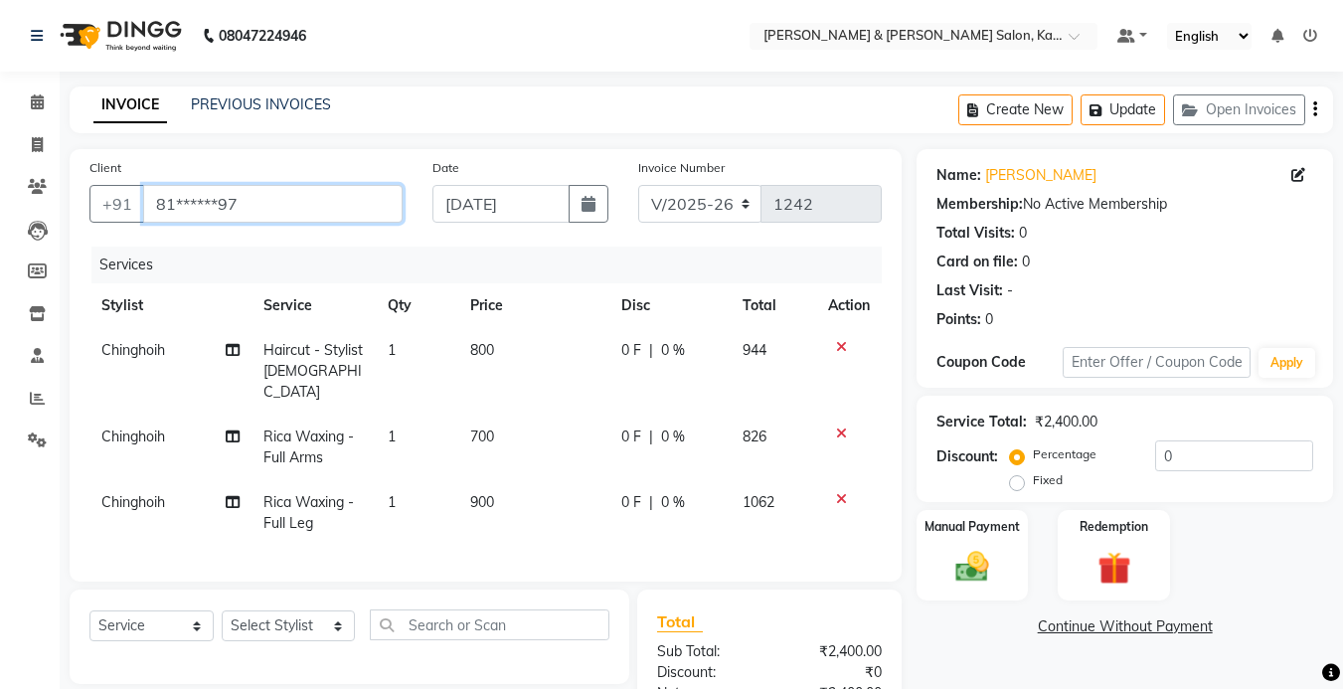
scroll to position [199, 0]
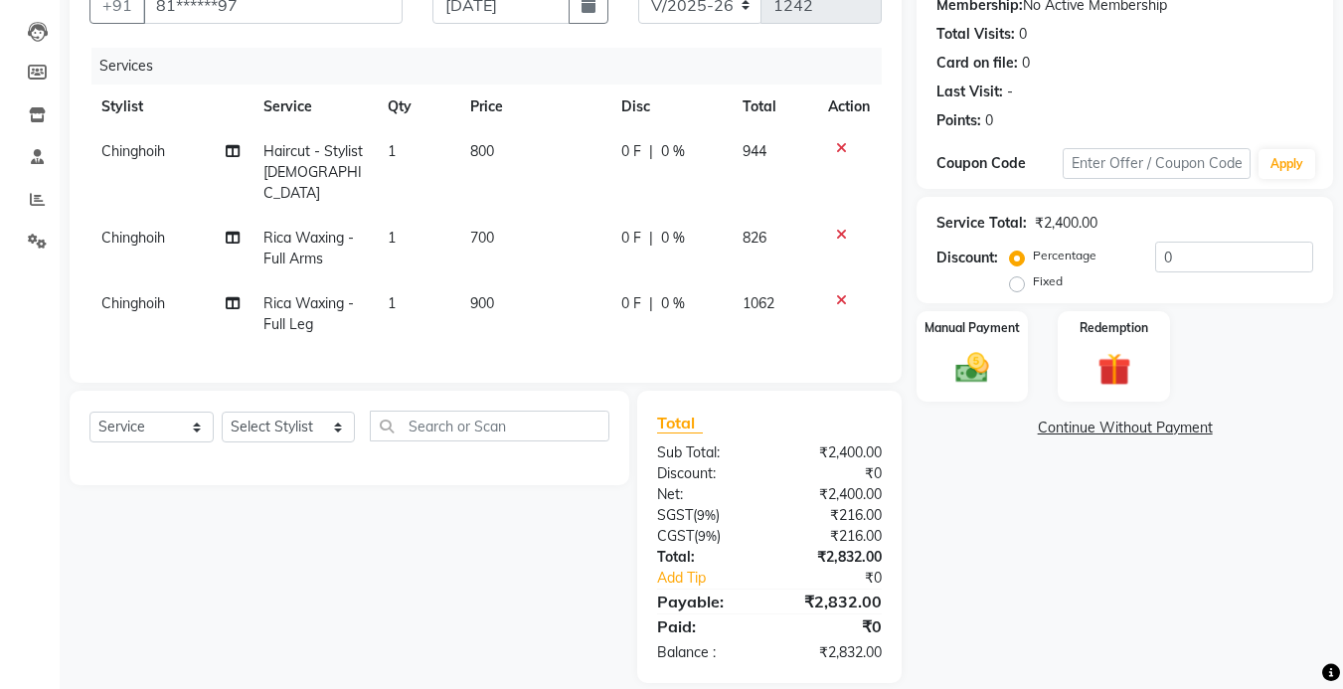
click at [839, 228] on icon at bounding box center [841, 235] width 11 height 14
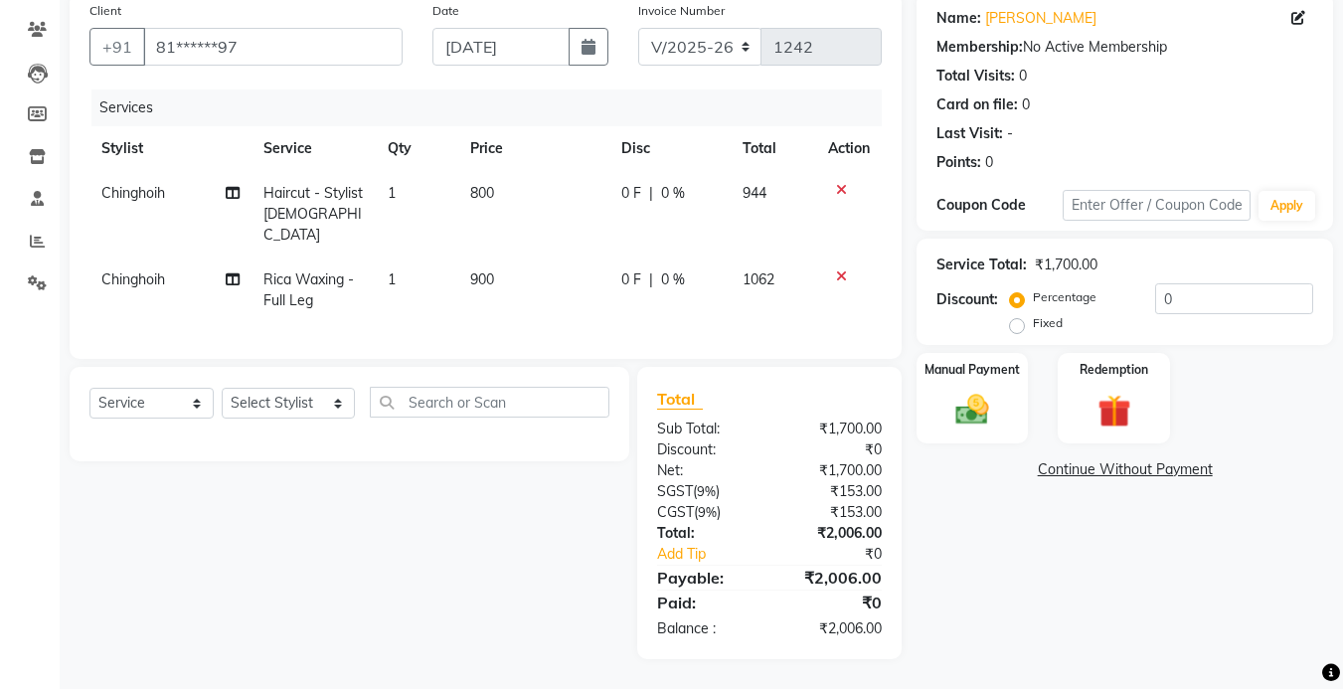
scroll to position [151, 0]
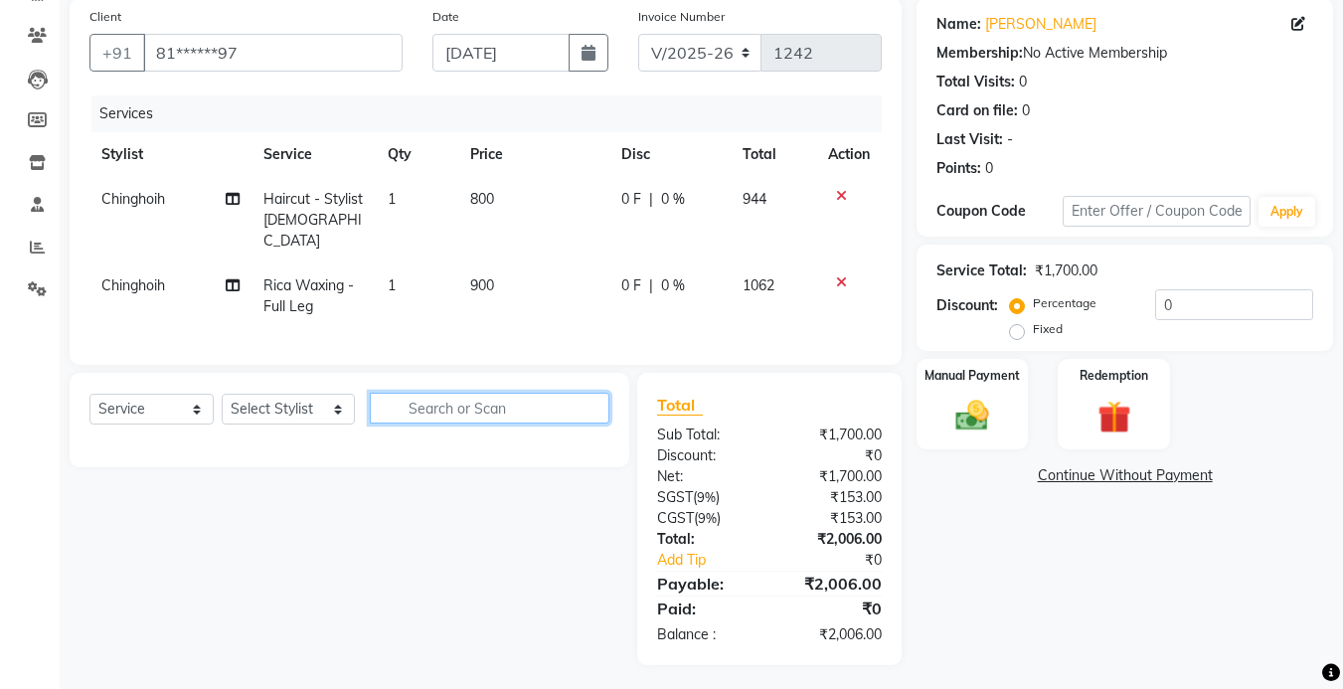
click at [444, 397] on input "text" at bounding box center [489, 408] width 239 height 31
drag, startPoint x: 216, startPoint y: 406, endPoint x: 238, endPoint y: 403, distance: 22.1
click at [219, 406] on div "Select Service Product Membership Package Voucher Prepaid Gift Card Select Styl…" at bounding box center [349, 416] width 520 height 47
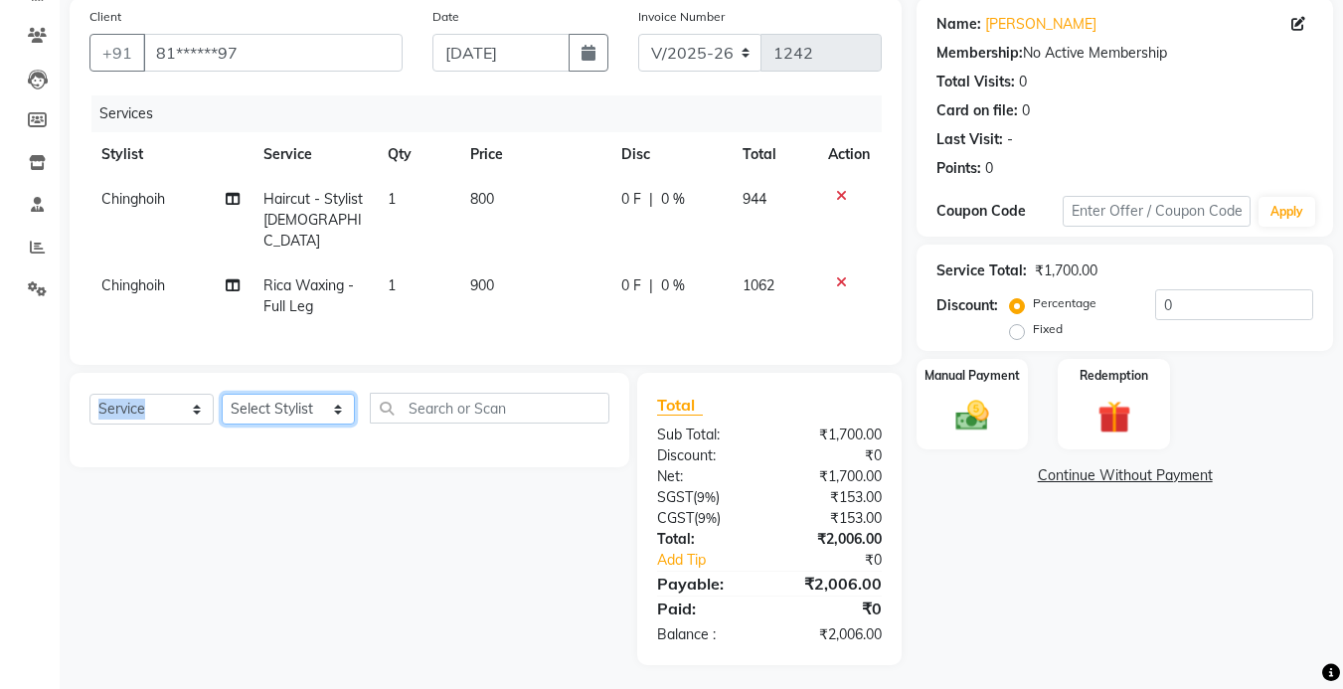
click at [273, 396] on select "Select Stylist Amrita [PERSON_NAME] Khumlianniang [PERSON_NAME] Manager Manhoih…" at bounding box center [288, 409] width 133 height 31
select select "77123"
click at [222, 394] on select "Select Stylist Amrita [PERSON_NAME] Khumlianniang [PERSON_NAME] Manager Manhoih…" at bounding box center [288, 409] width 133 height 31
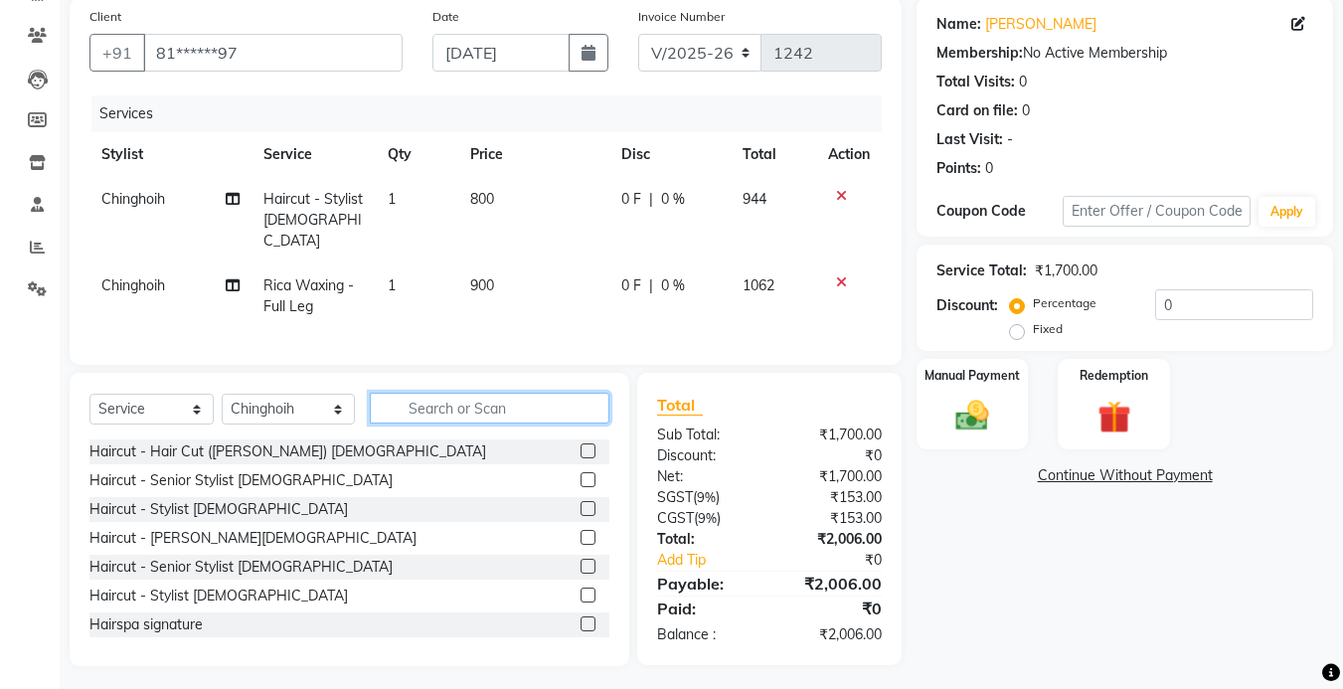
click at [495, 397] on input "text" at bounding box center [489, 408] width 239 height 31
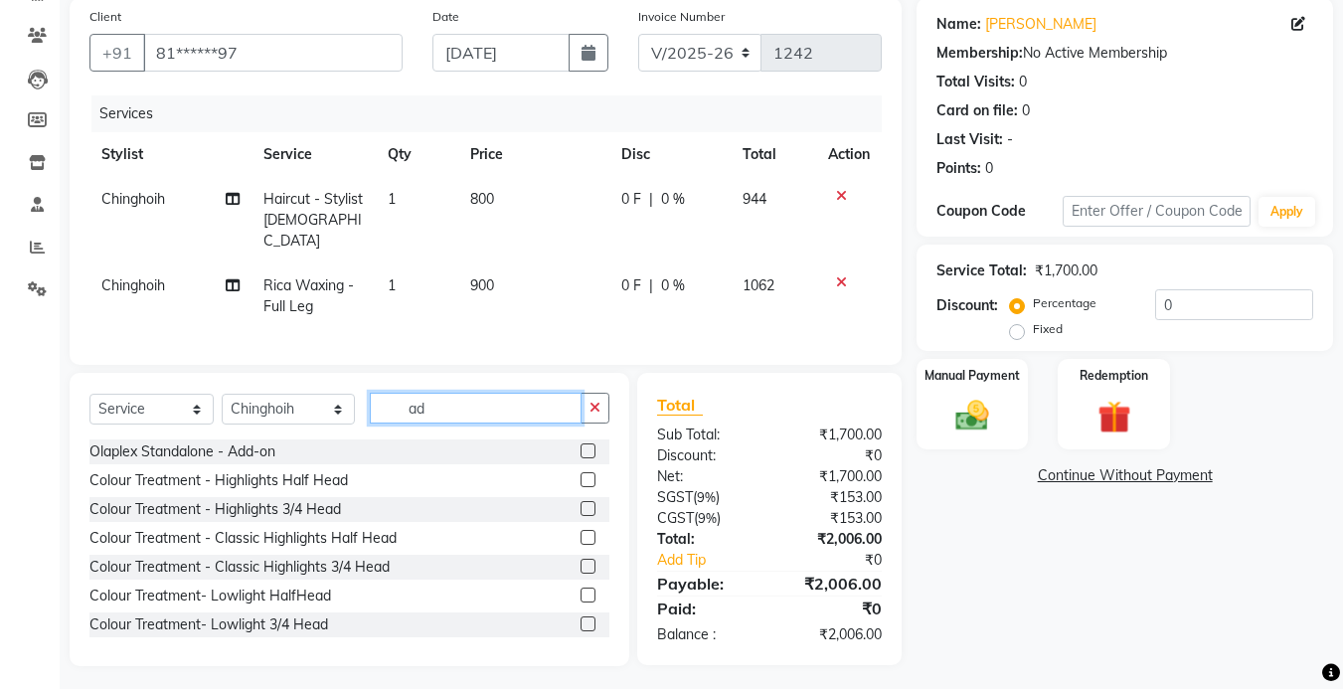
type input "a"
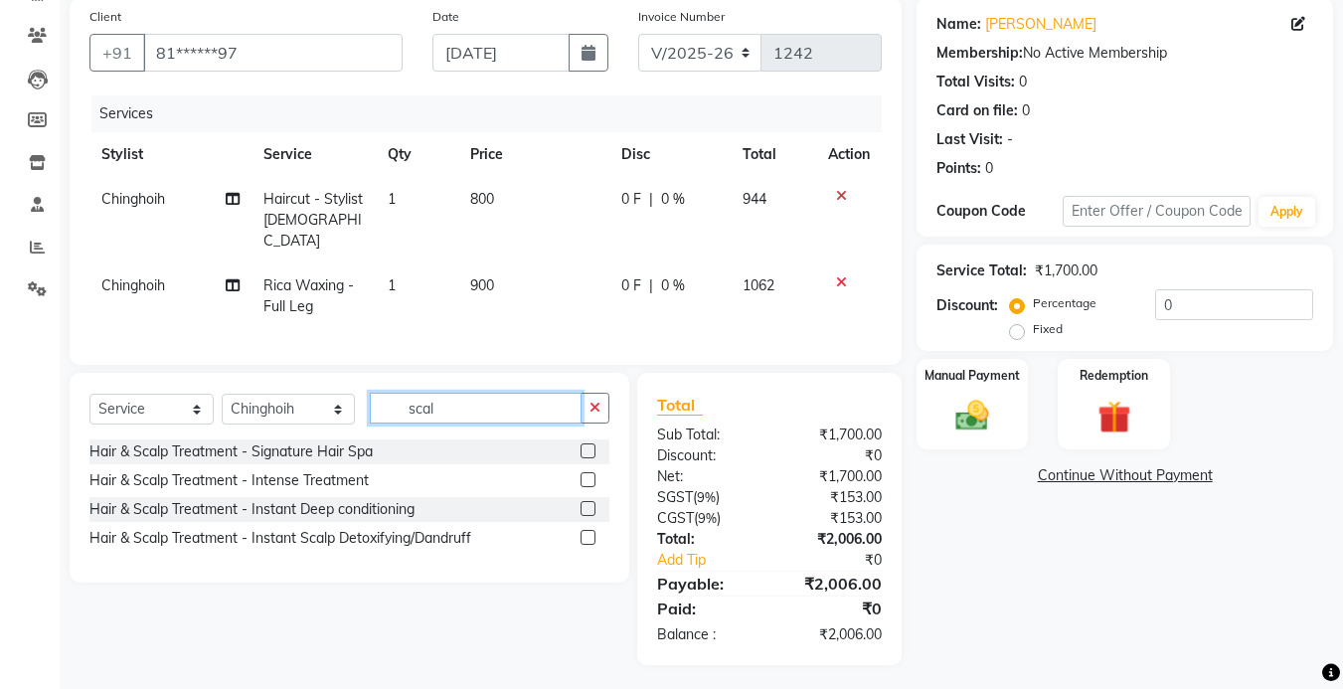
type input "scal"
click at [583, 530] on label at bounding box center [587, 537] width 15 height 15
click at [583, 532] on input "checkbox" at bounding box center [586, 538] width 13 height 13
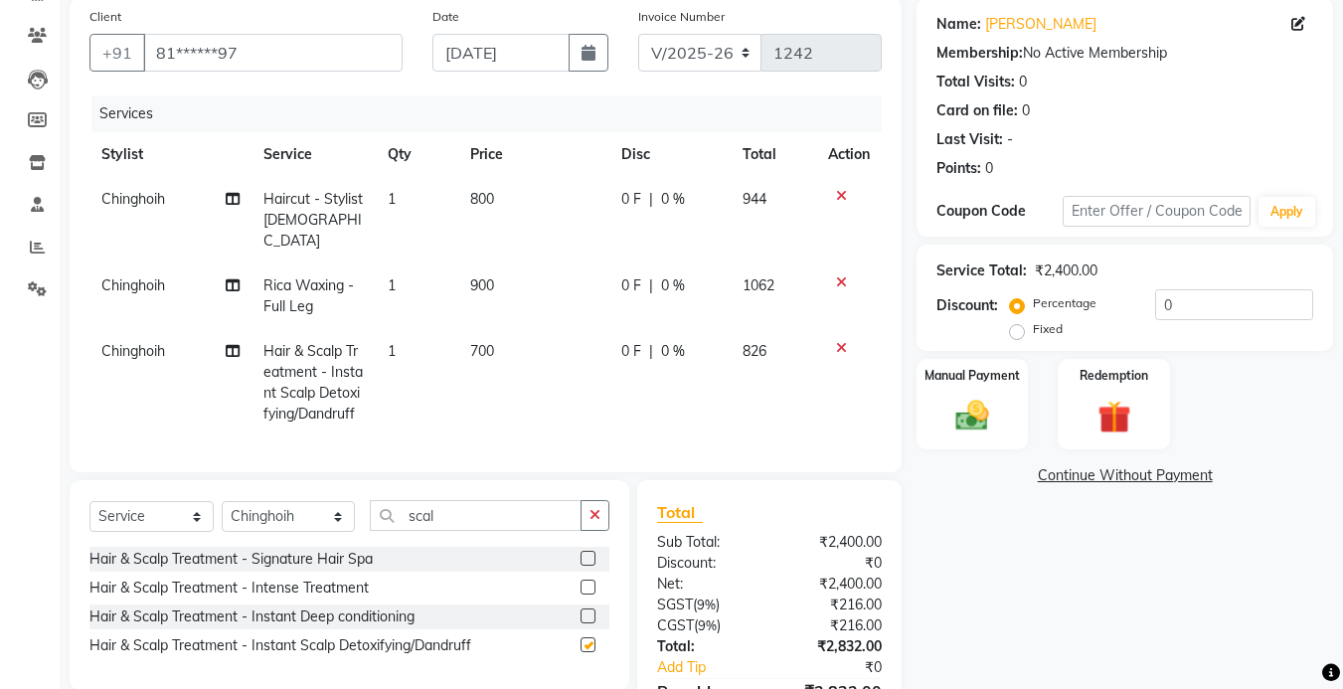
checkbox input "false"
click at [589, 608] on label at bounding box center [587, 615] width 15 height 15
click at [589, 610] on input "checkbox" at bounding box center [586, 616] width 13 height 13
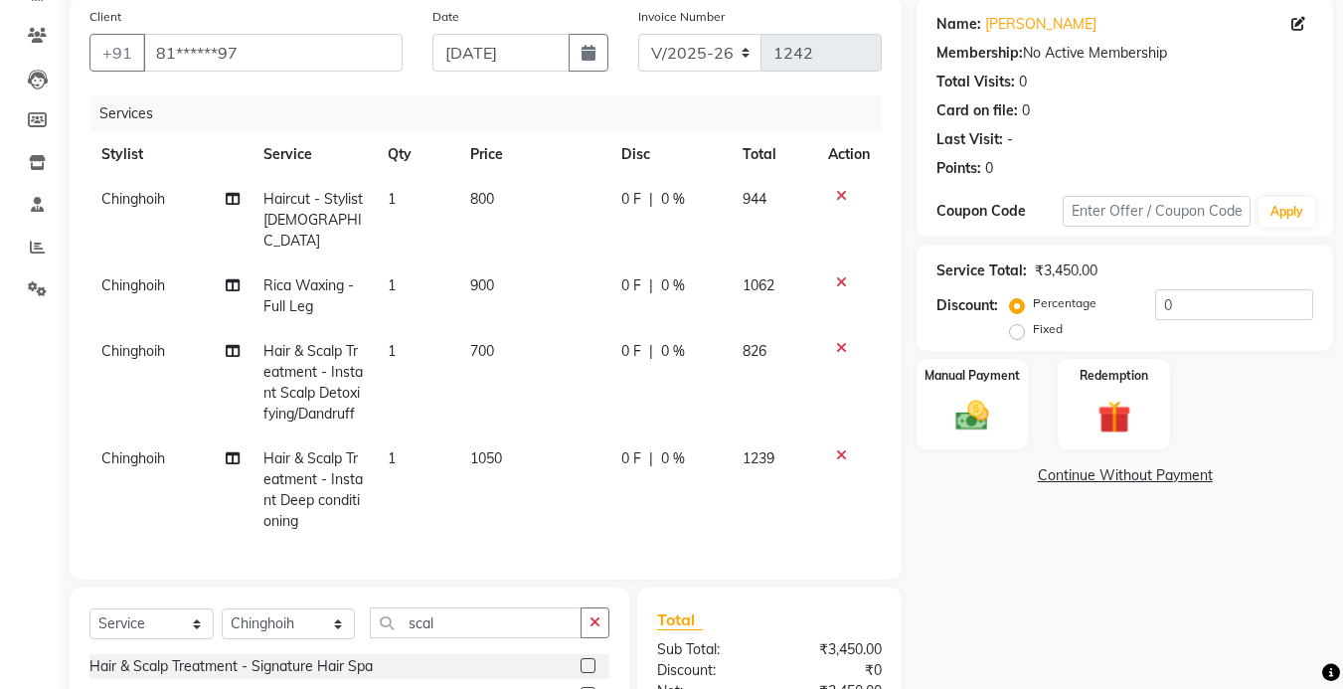
checkbox input "false"
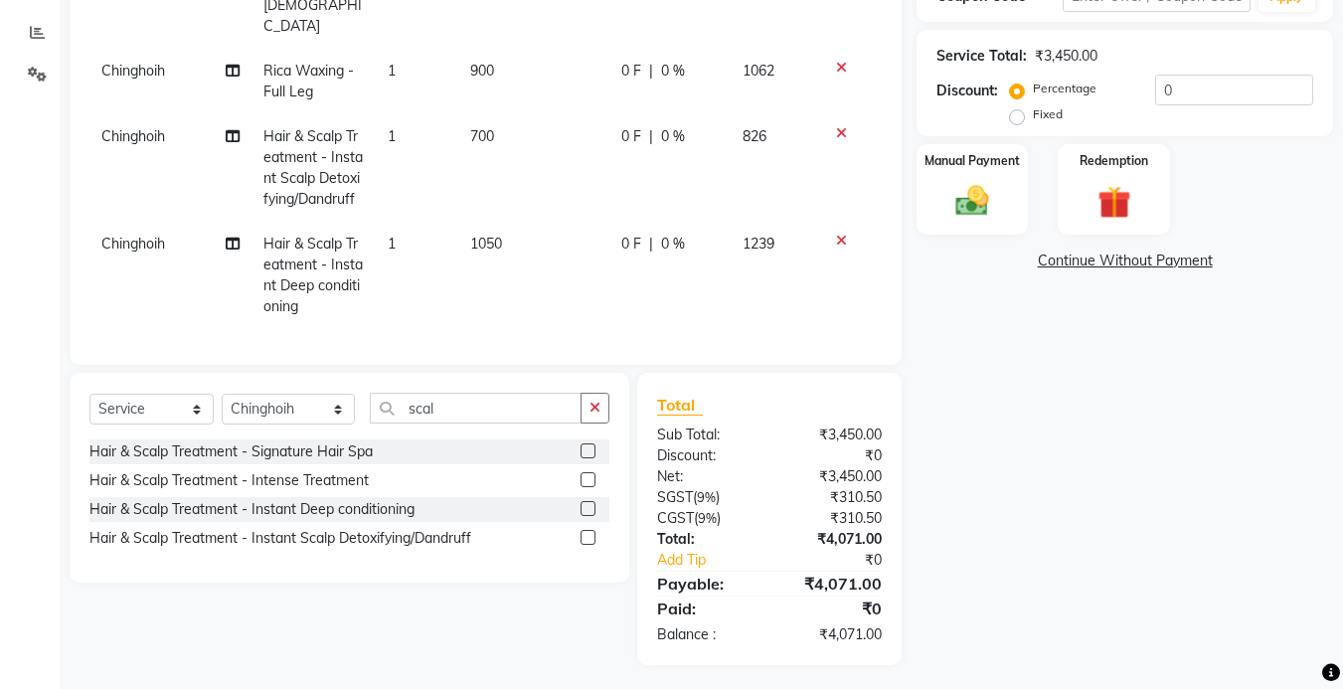
click at [838, 126] on icon at bounding box center [841, 133] width 11 height 14
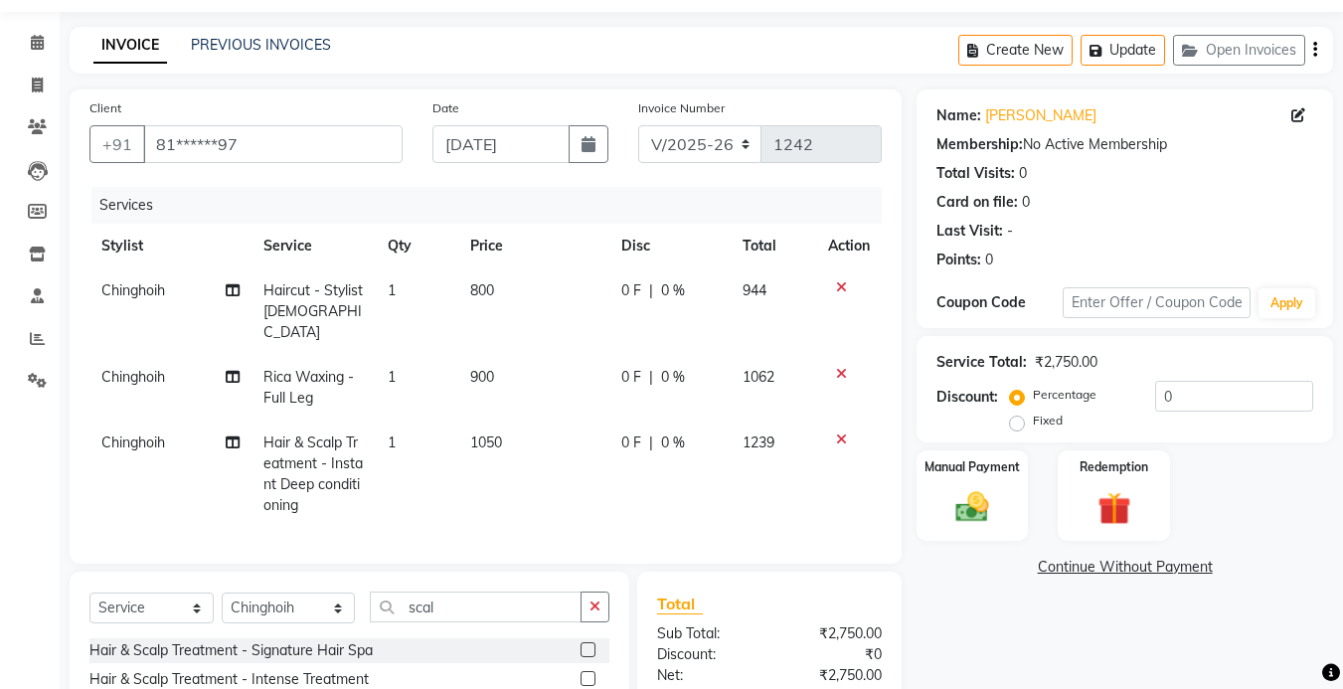
scroll to position [159, 0]
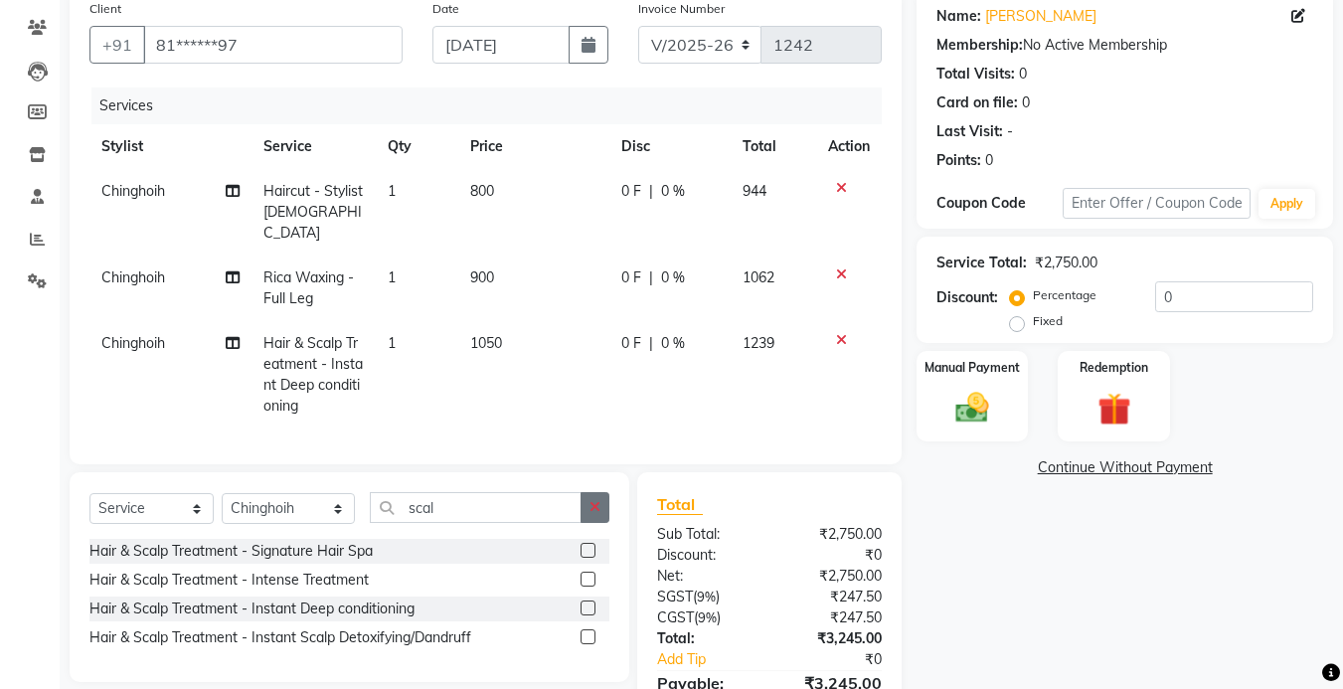
click at [602, 504] on button "button" at bounding box center [594, 507] width 29 height 31
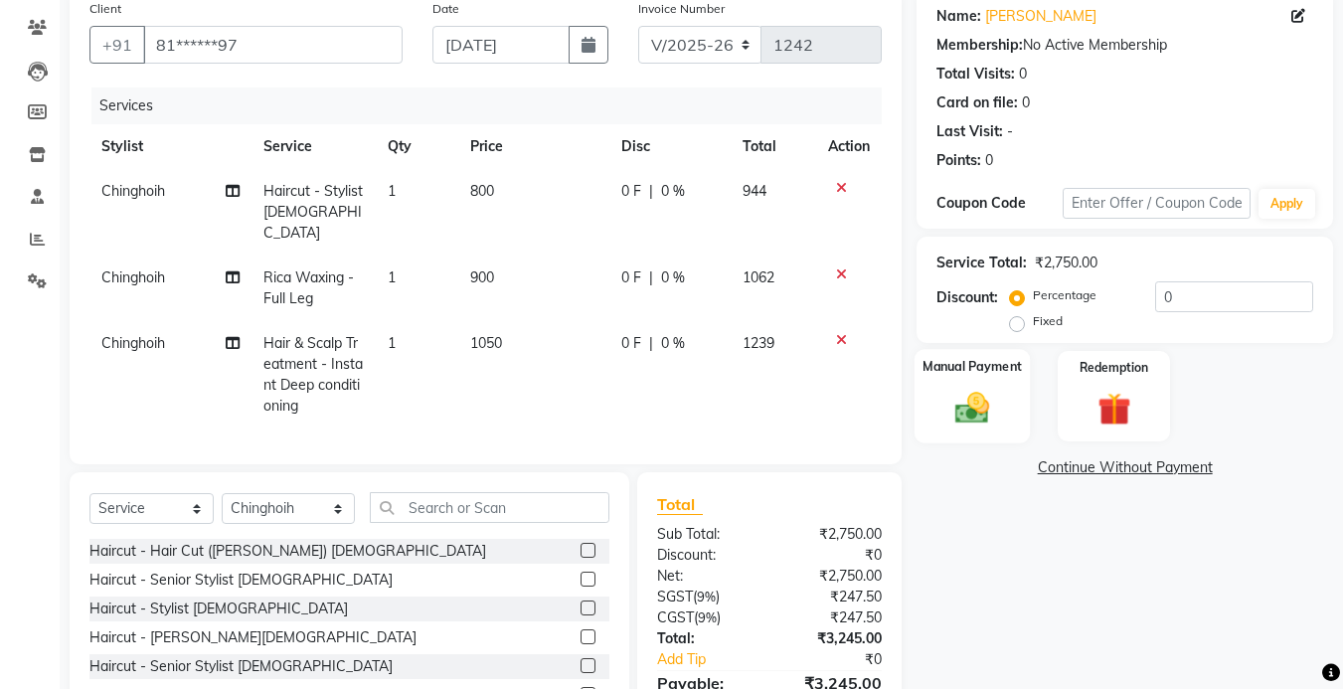
click at [988, 409] on img at bounding box center [972, 408] width 56 height 40
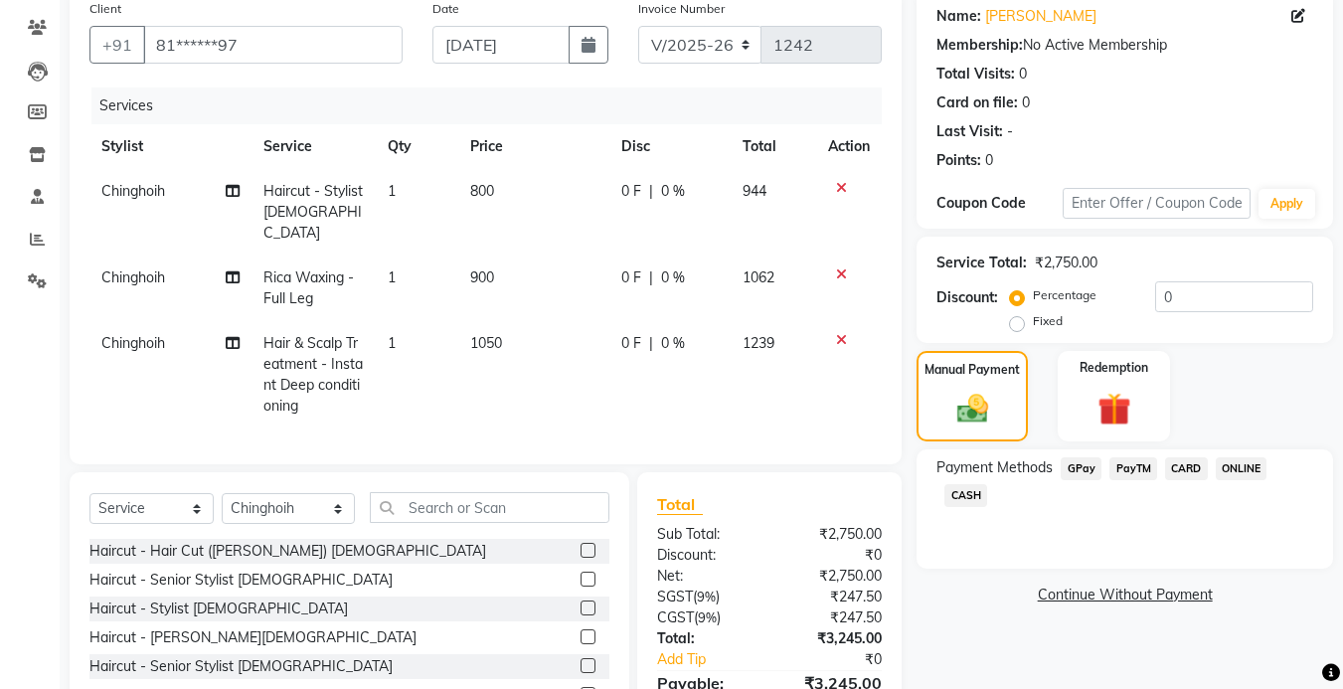
scroll to position [259, 0]
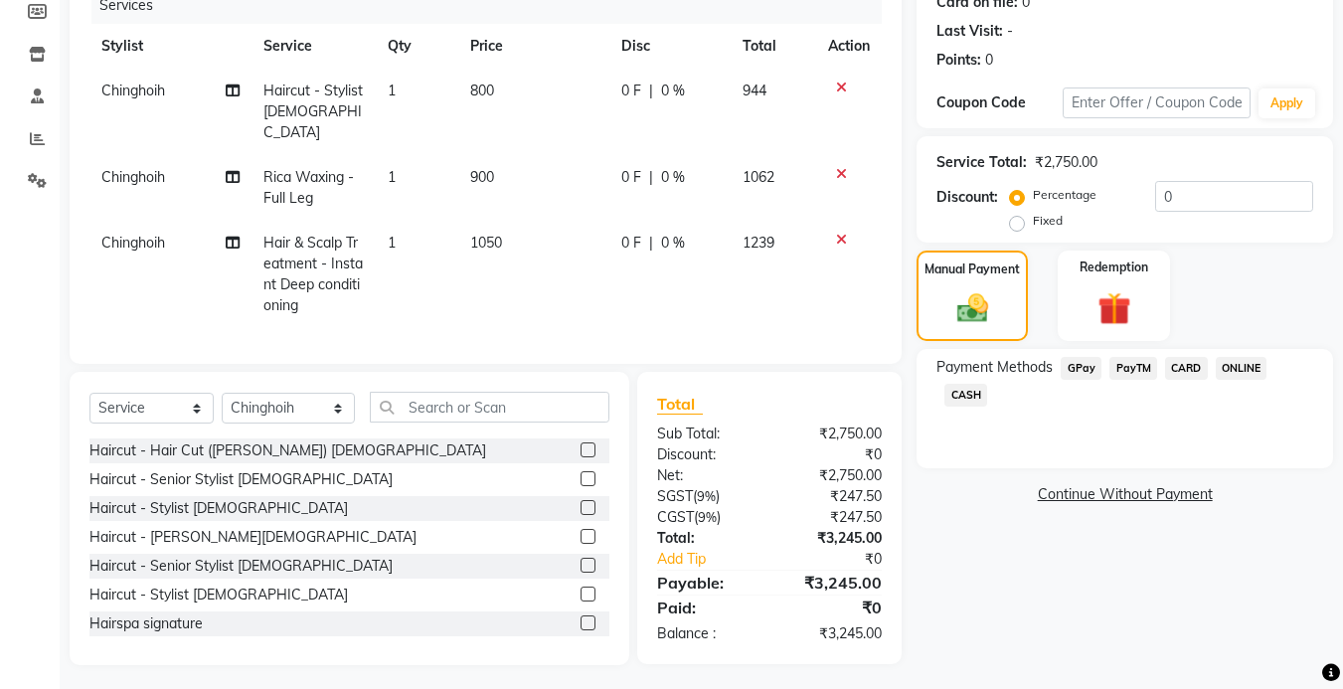
click at [1069, 368] on span "GPay" at bounding box center [1080, 368] width 41 height 23
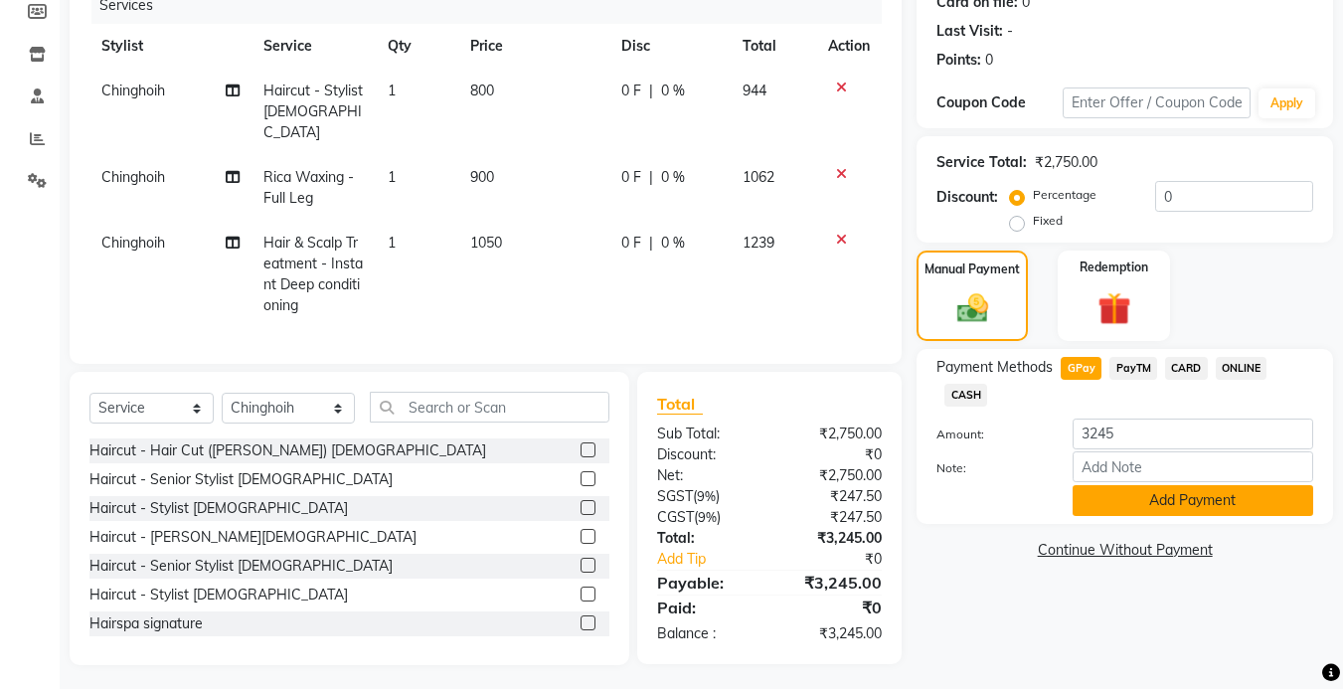
click at [1158, 504] on button "Add Payment" at bounding box center [1192, 500] width 240 height 31
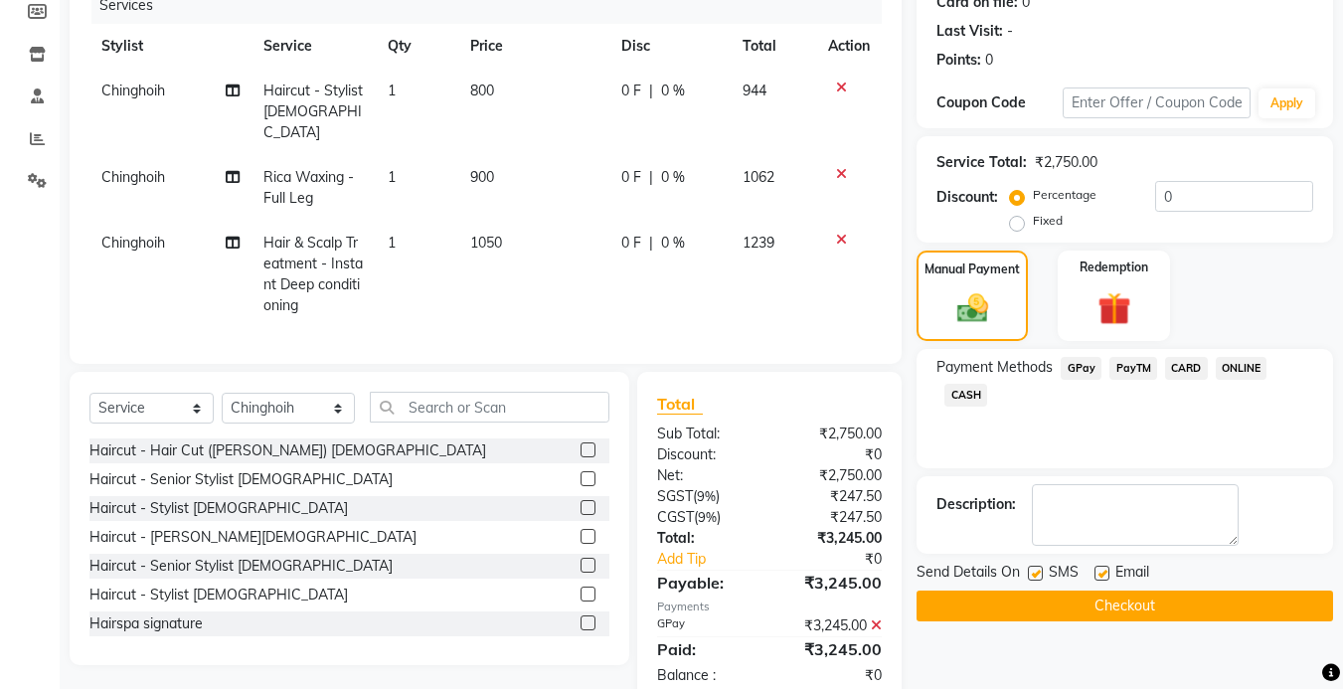
scroll to position [300, 0]
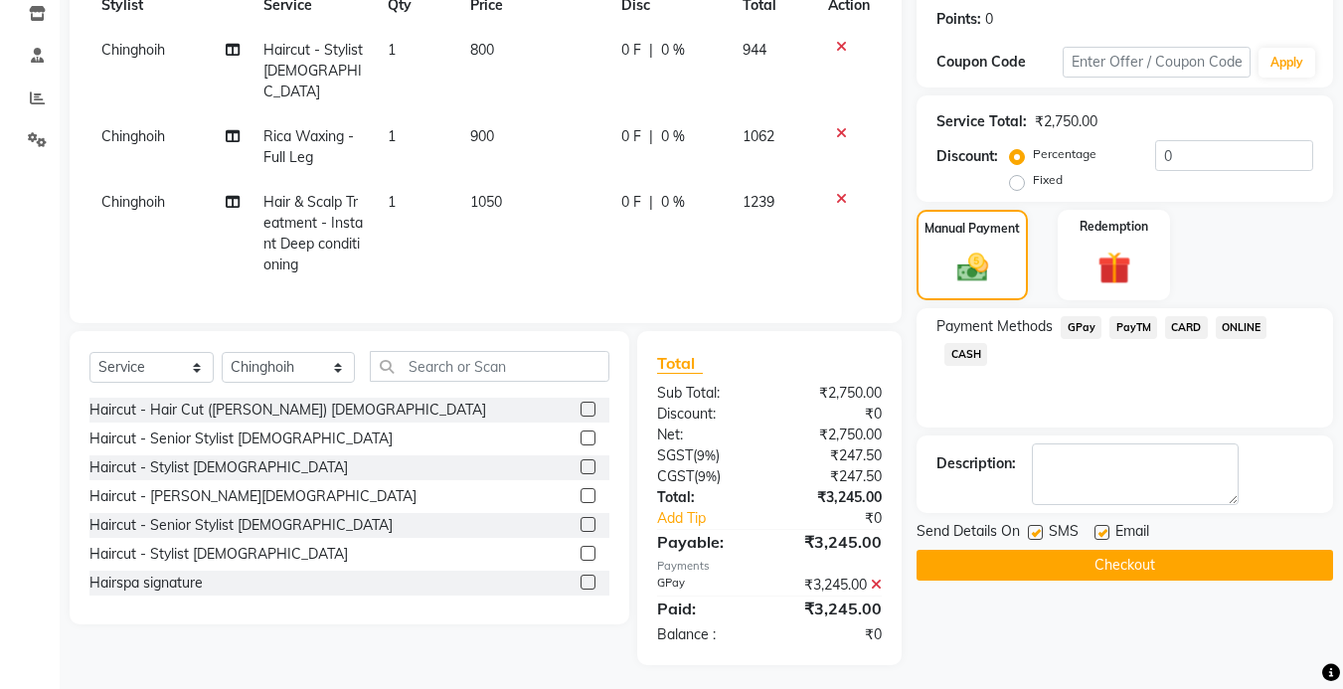
click at [1050, 566] on button "Checkout" at bounding box center [1124, 565] width 416 height 31
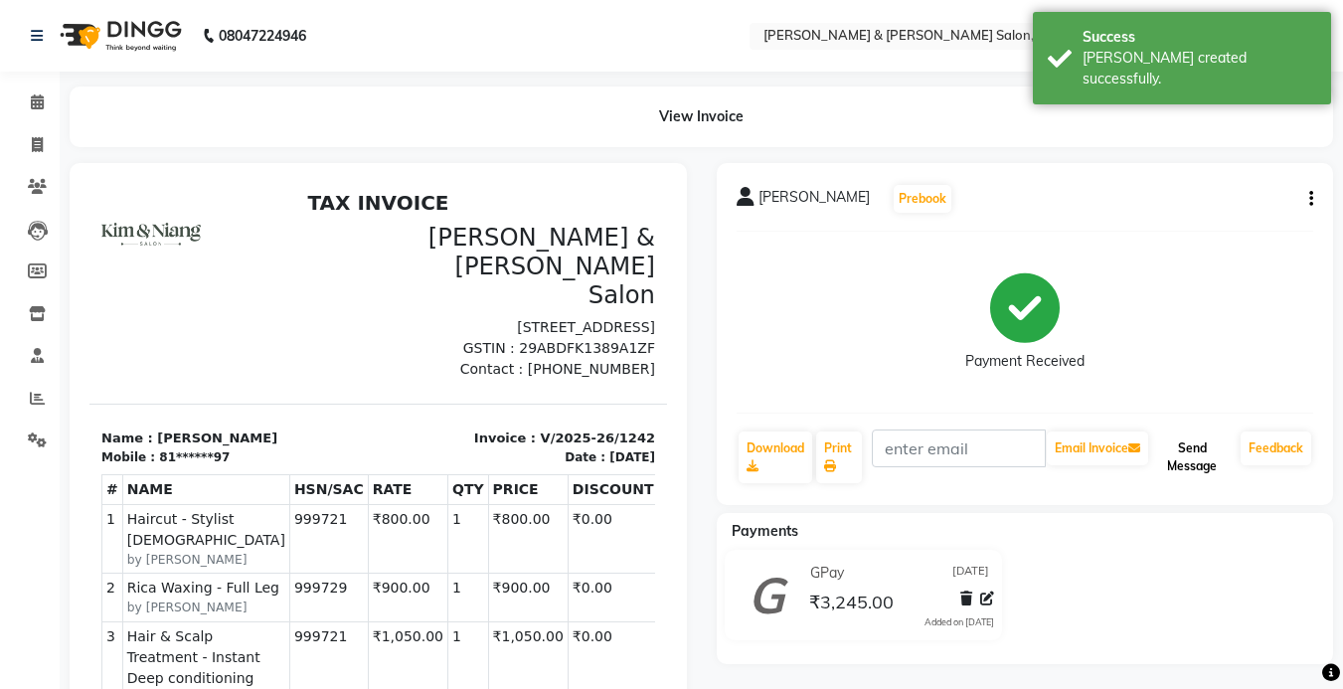
click at [1195, 481] on button "Send Message" at bounding box center [1192, 457] width 80 height 52
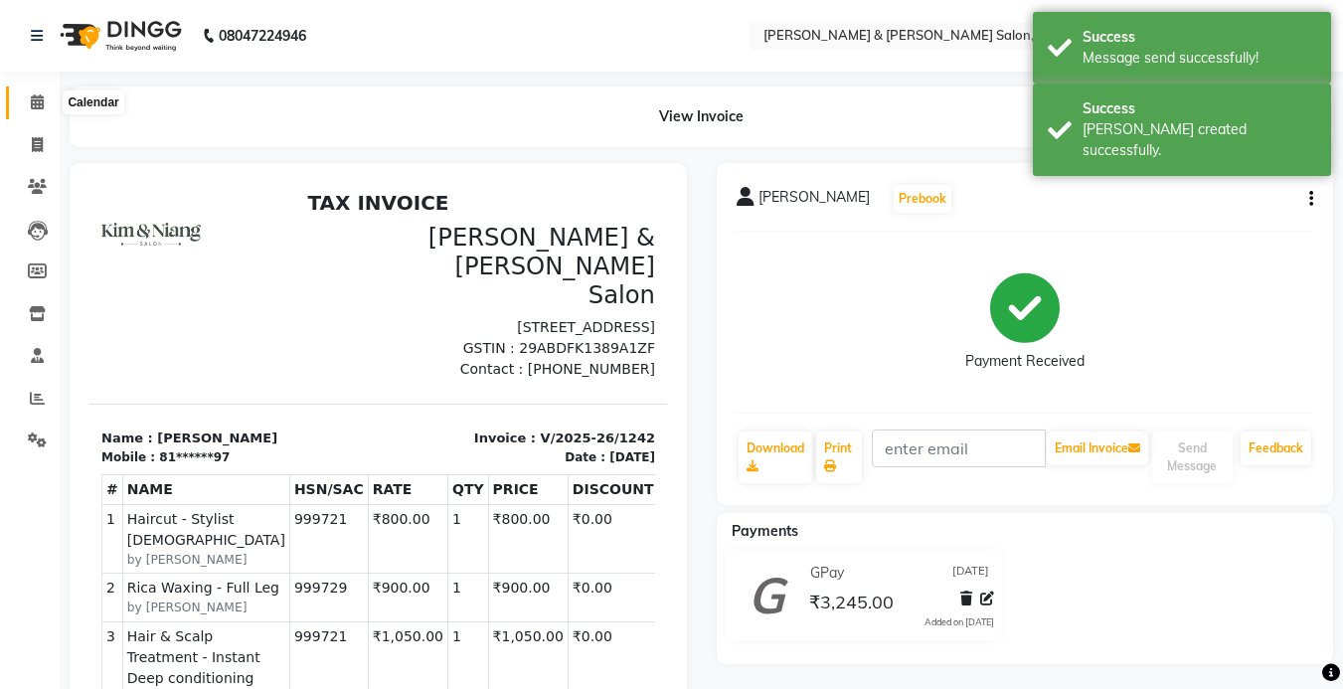
click at [42, 100] on icon at bounding box center [37, 101] width 13 height 15
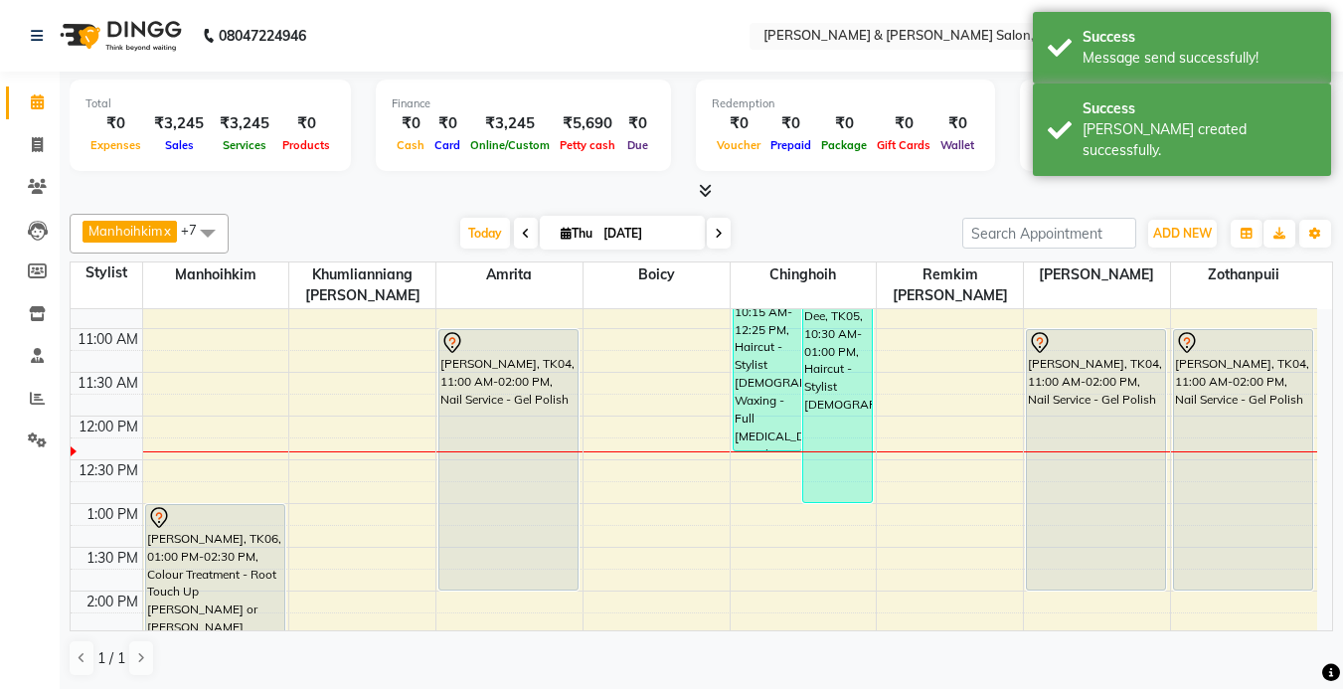
scroll to position [199, 0]
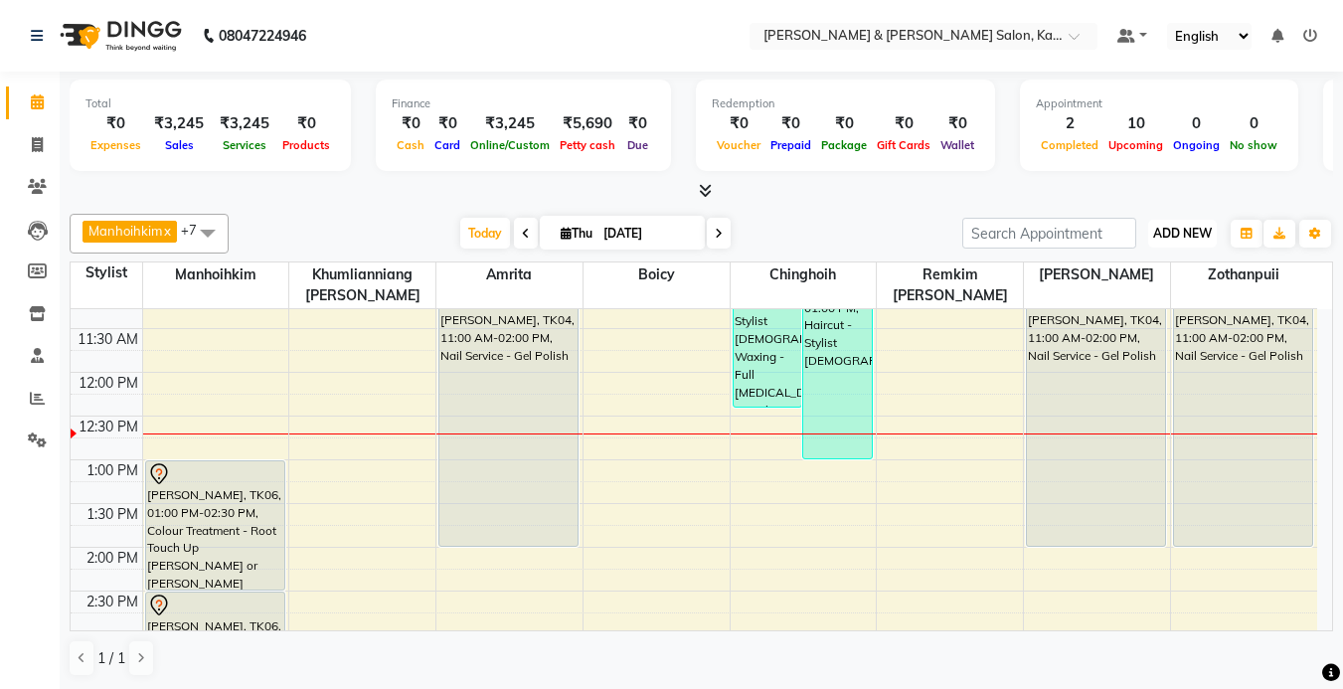
click at [1184, 239] on span "ADD NEW" at bounding box center [1182, 233] width 59 height 15
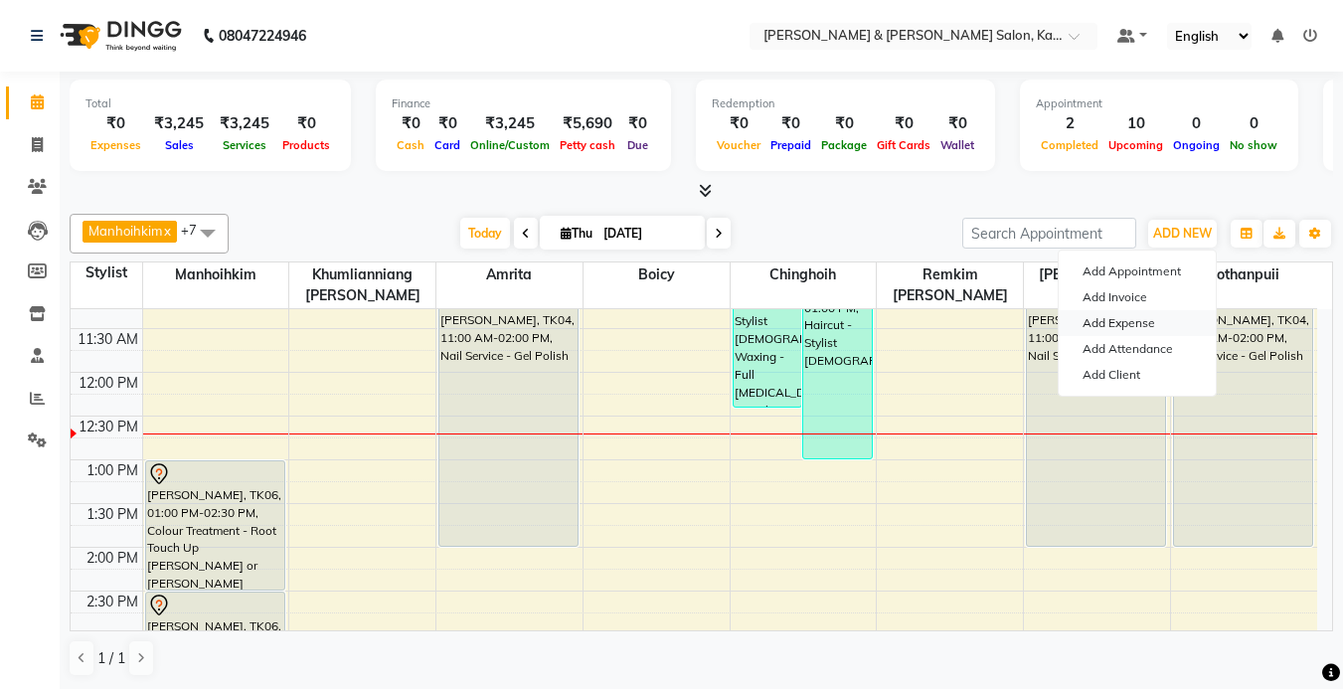
click at [1119, 317] on link "Add Expense" at bounding box center [1136, 323] width 157 height 26
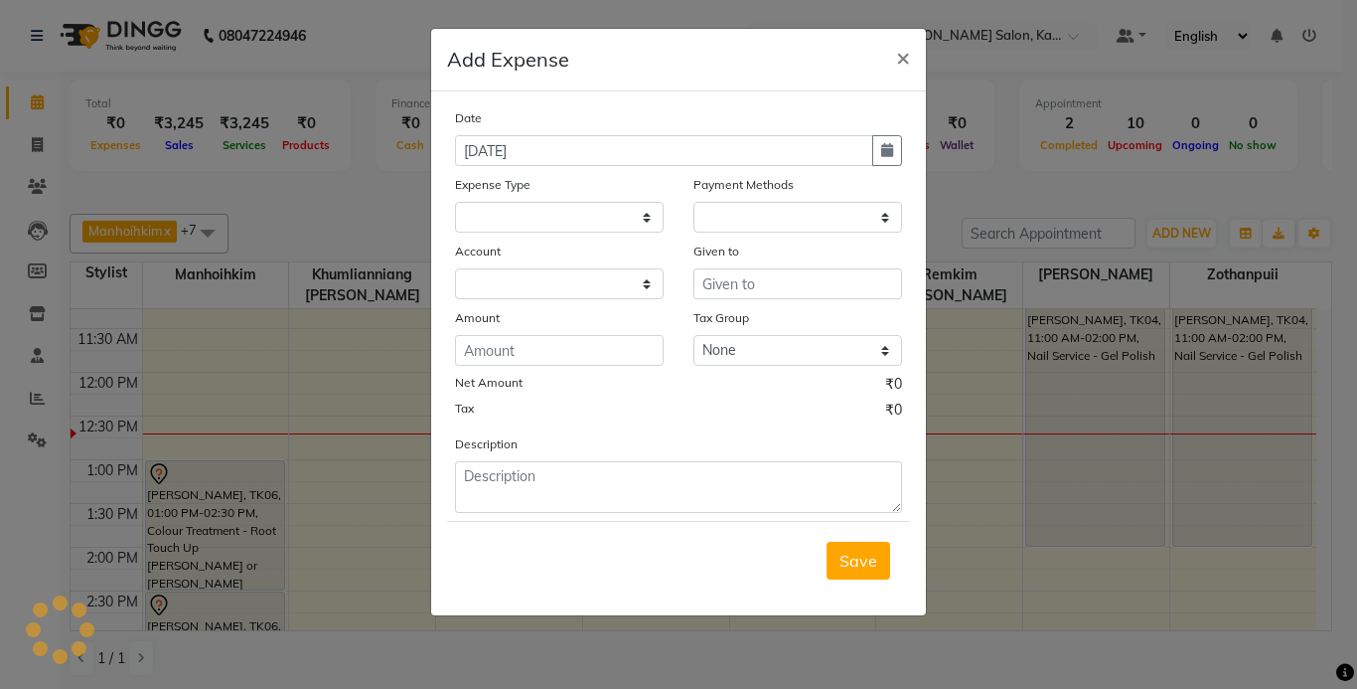
select select "1"
select select "6890"
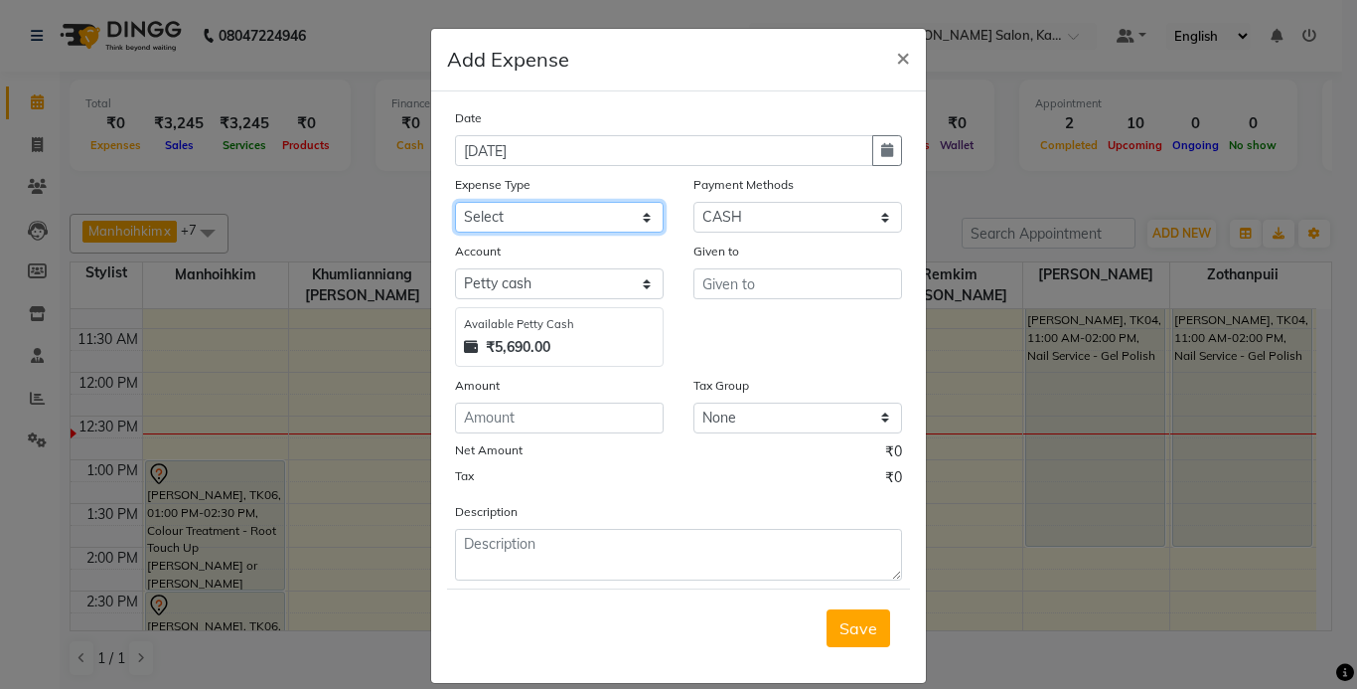
click at [531, 214] on select "Select Advance Salary Bank charges Car maintenance Cash transfer to bank Cash t…" at bounding box center [559, 217] width 209 height 31
select select "20500"
click at [455, 202] on select "Select Advance Salary Bank charges Car maintenance Cash transfer to bank Cash t…" at bounding box center [559, 217] width 209 height 31
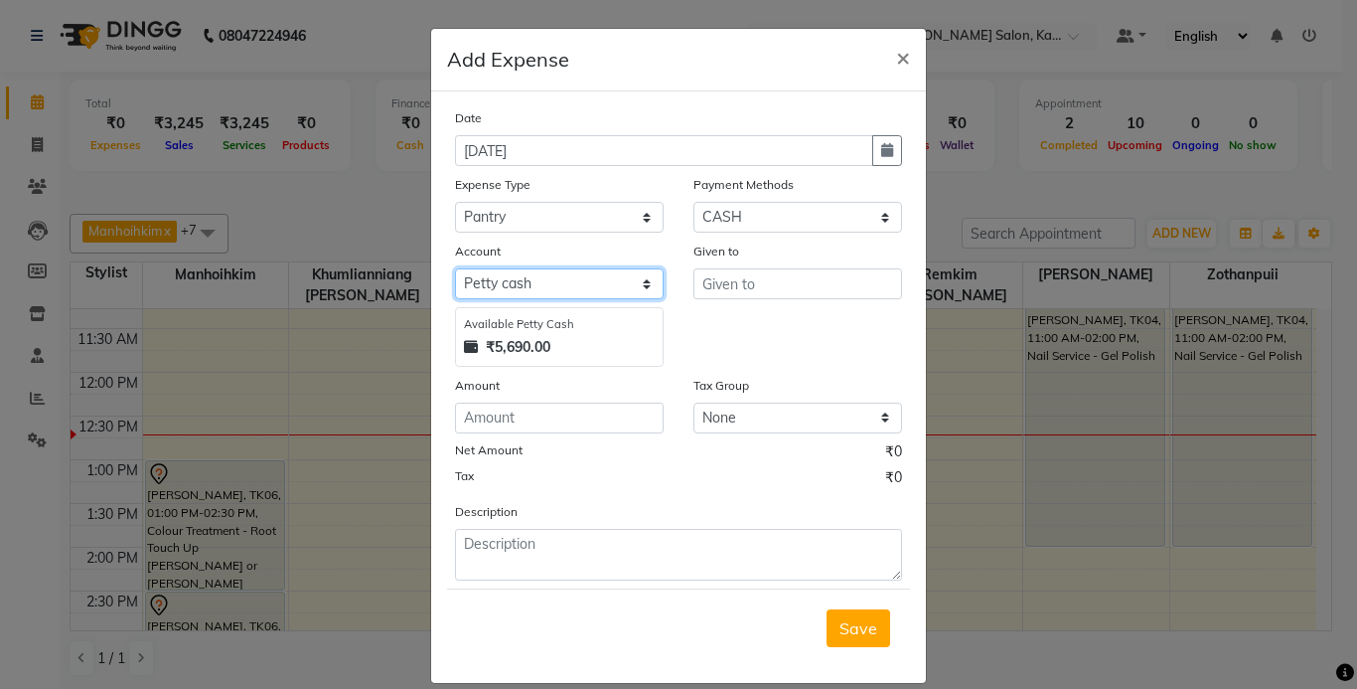
click at [630, 281] on select "Select [PERSON_NAME] cash Salon Account Expense Account" at bounding box center [559, 283] width 209 height 31
select select "7663"
click at [455, 268] on select "Select [PERSON_NAME] cash Salon Account Expense Account" at bounding box center [559, 283] width 209 height 31
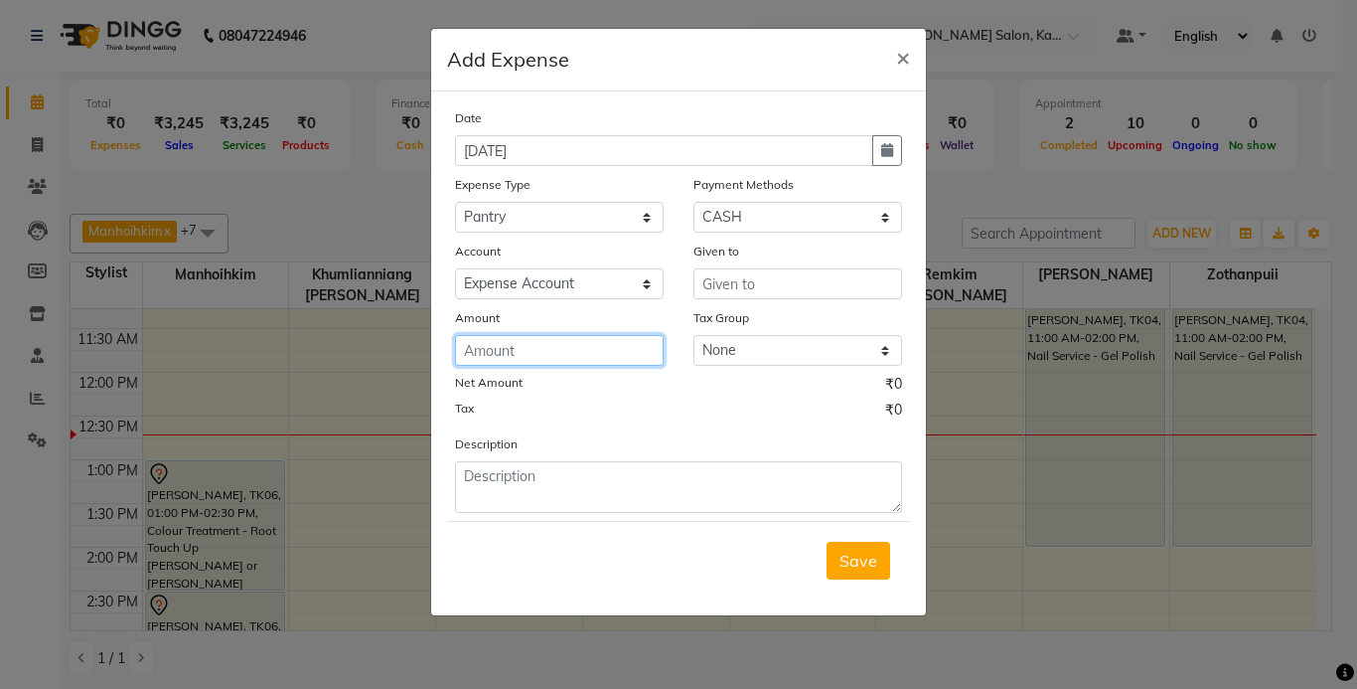
click at [583, 345] on input "number" at bounding box center [559, 350] width 209 height 31
type input "2"
type input "650"
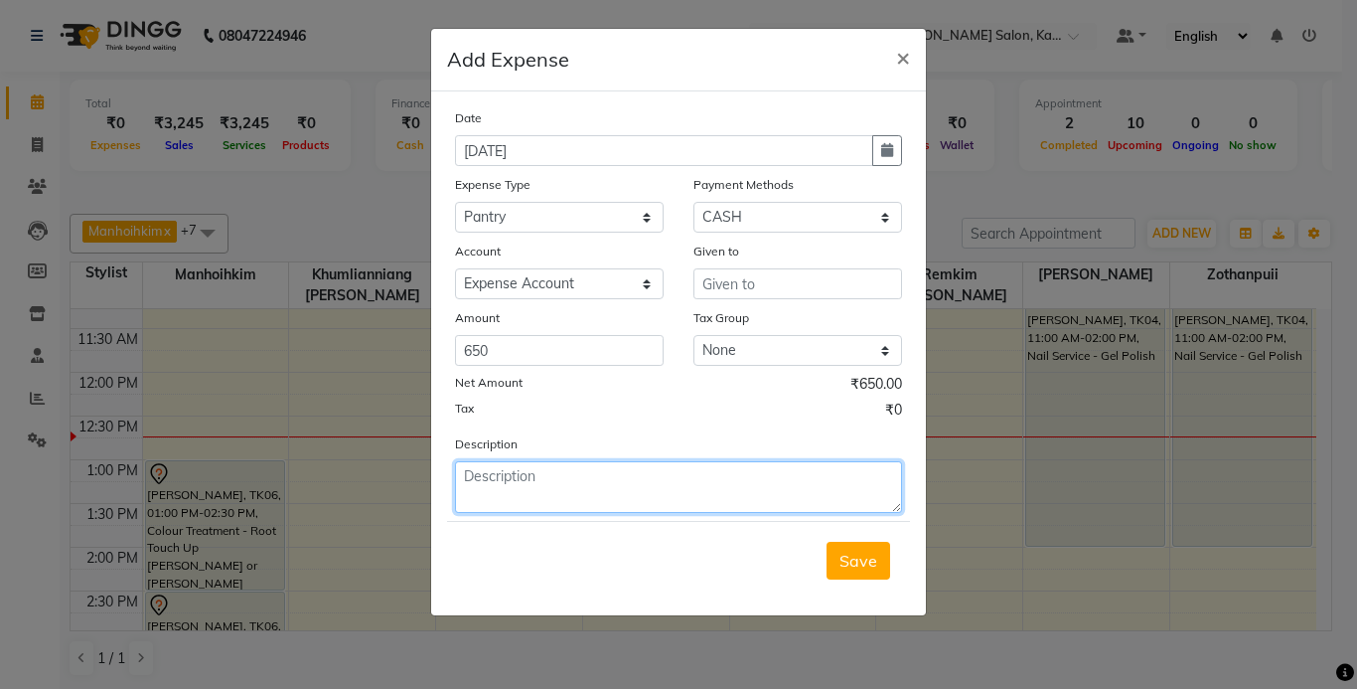
click at [559, 480] on textarea at bounding box center [678, 487] width 447 height 52
type textarea "[PERSON_NAME] and bulp"
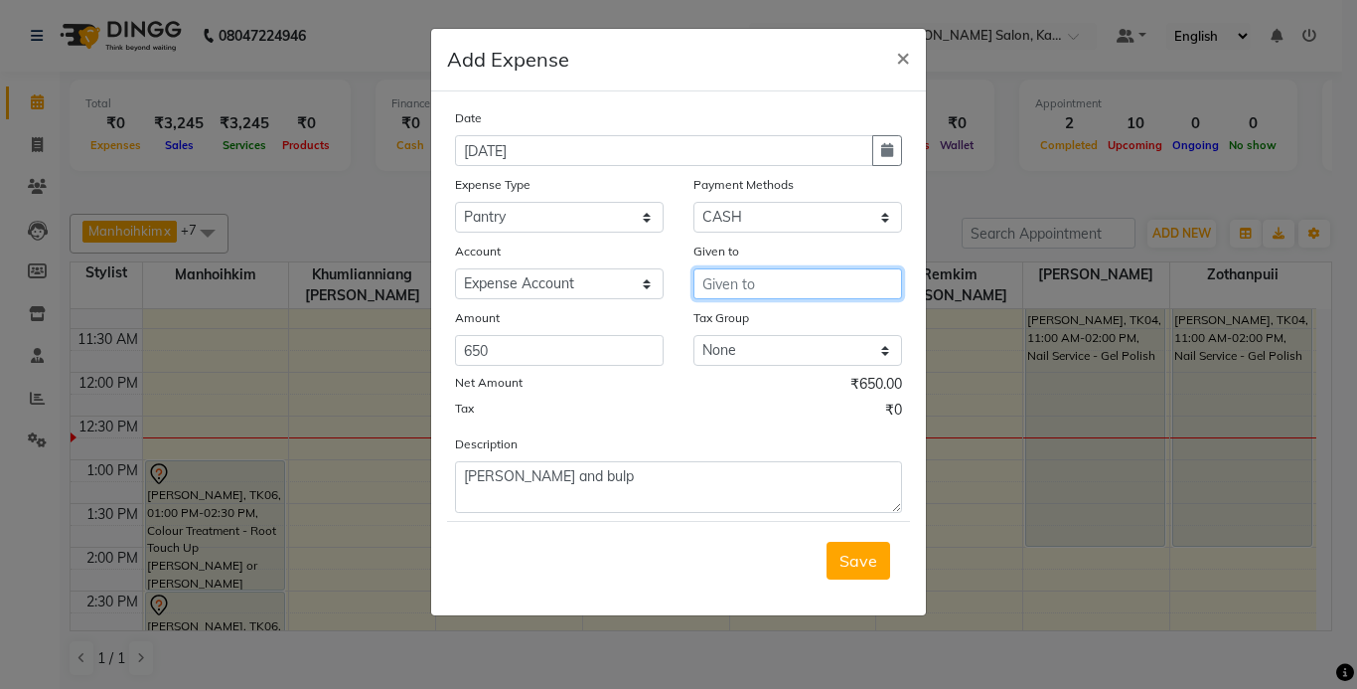
click at [783, 290] on input "text" at bounding box center [798, 283] width 209 height 31
type input "[PERSON_NAME] and bulb"
click at [865, 571] on button "Save" at bounding box center [859, 561] width 64 height 38
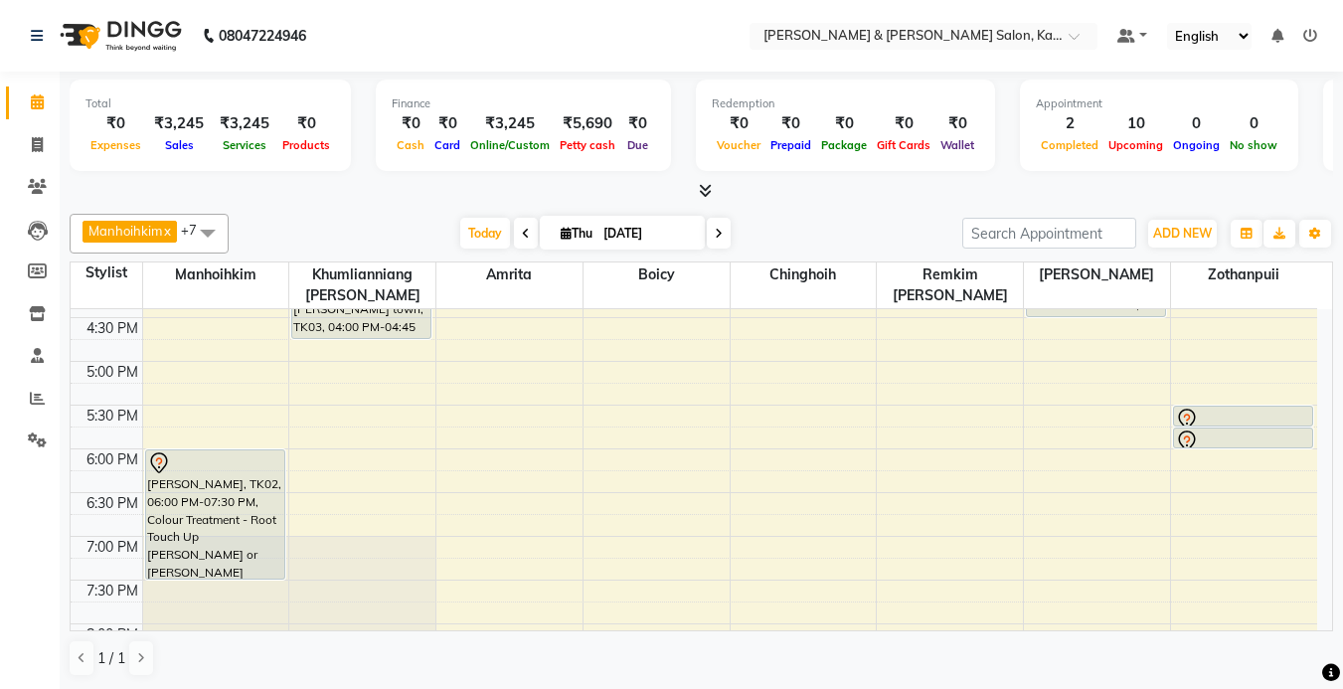
scroll to position [696, 0]
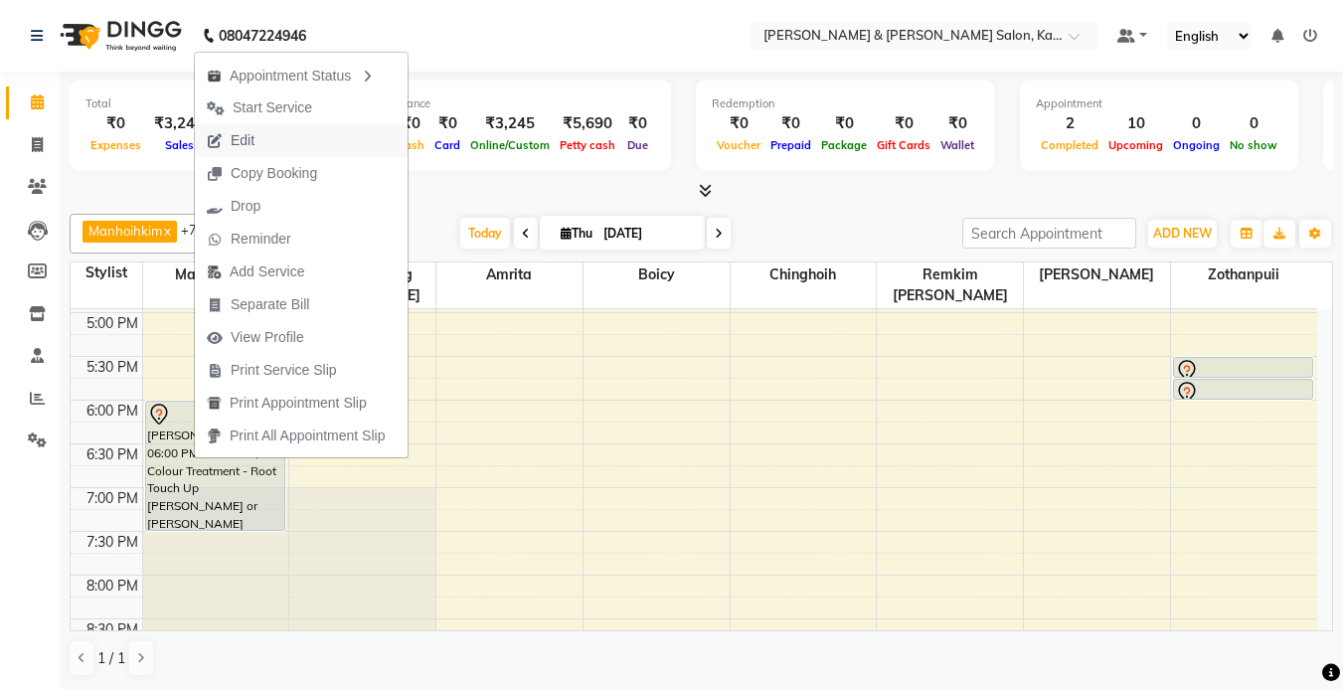
click at [264, 140] on span "Edit" at bounding box center [231, 140] width 72 height 33
select select "tentative"
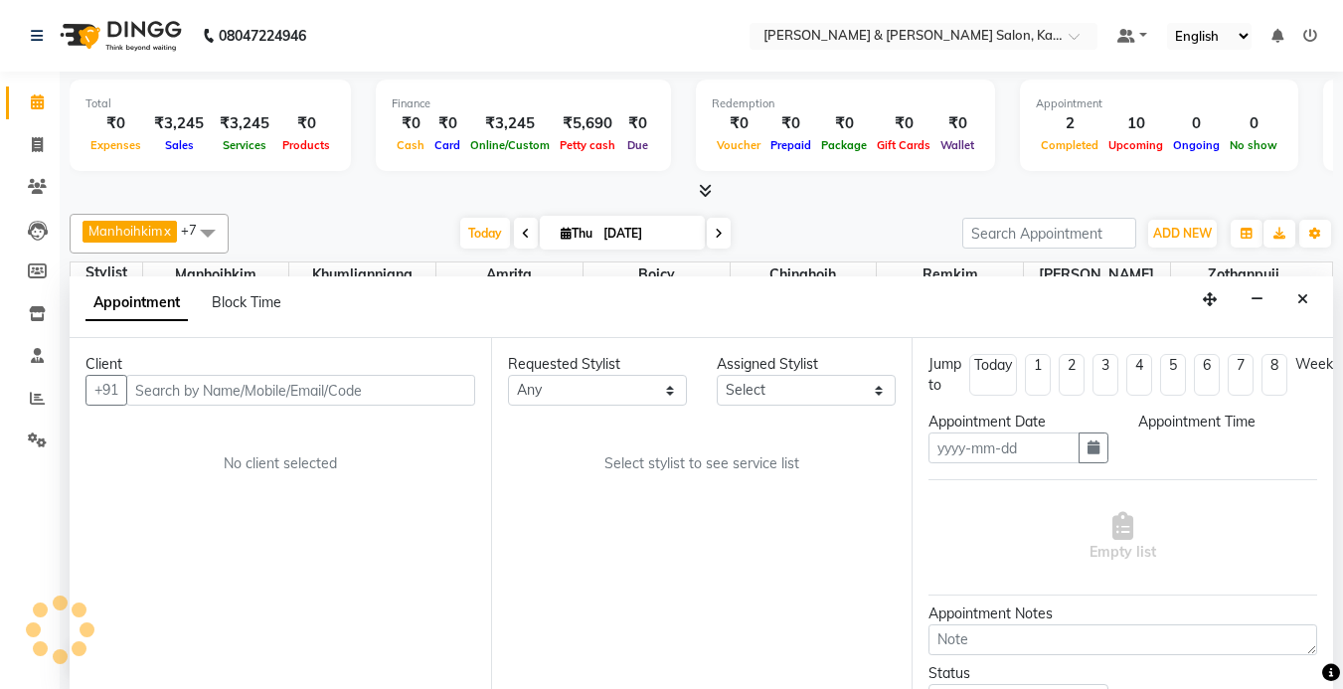
scroll to position [1, 0]
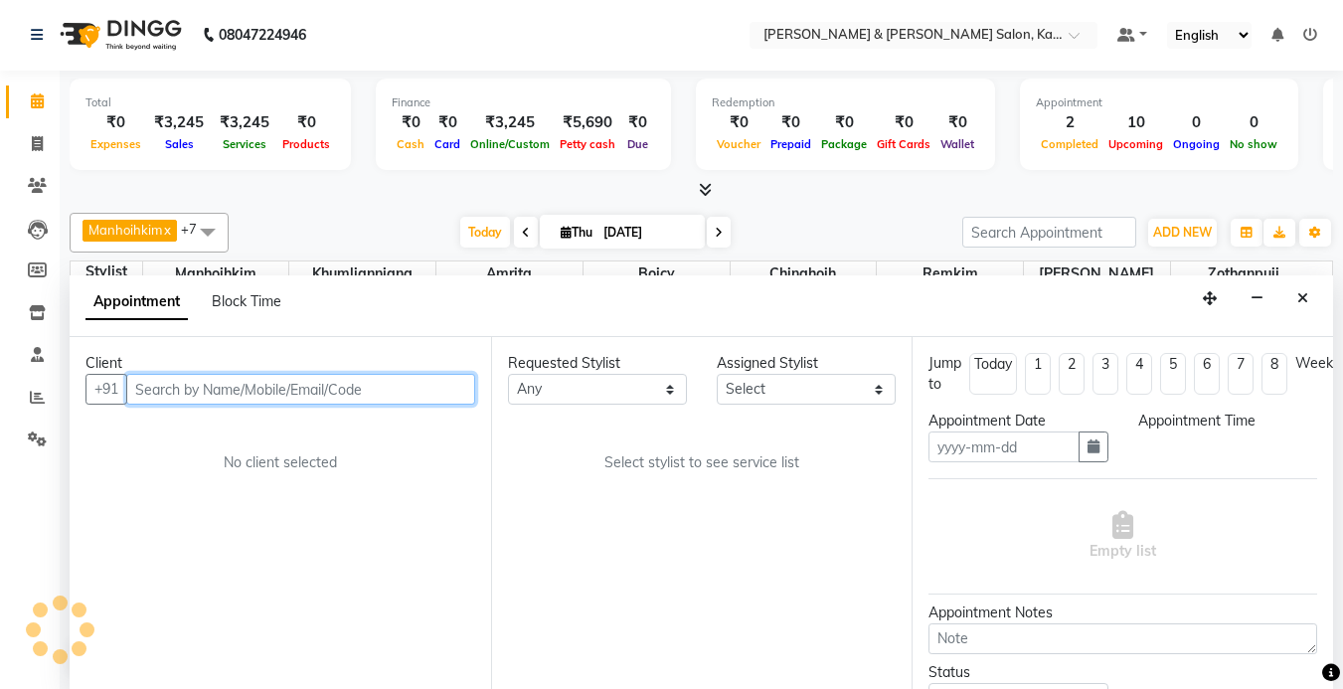
type input "[DATE]"
select select "1050"
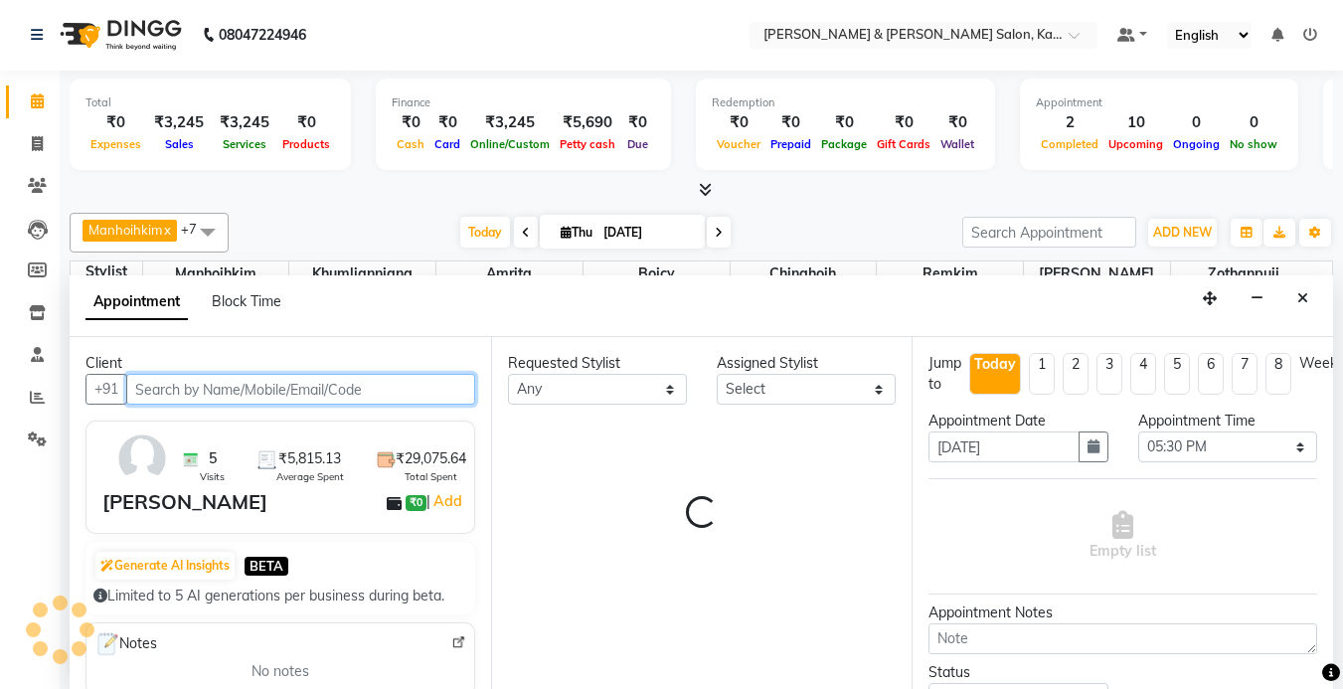
select select "70736"
select select "3938"
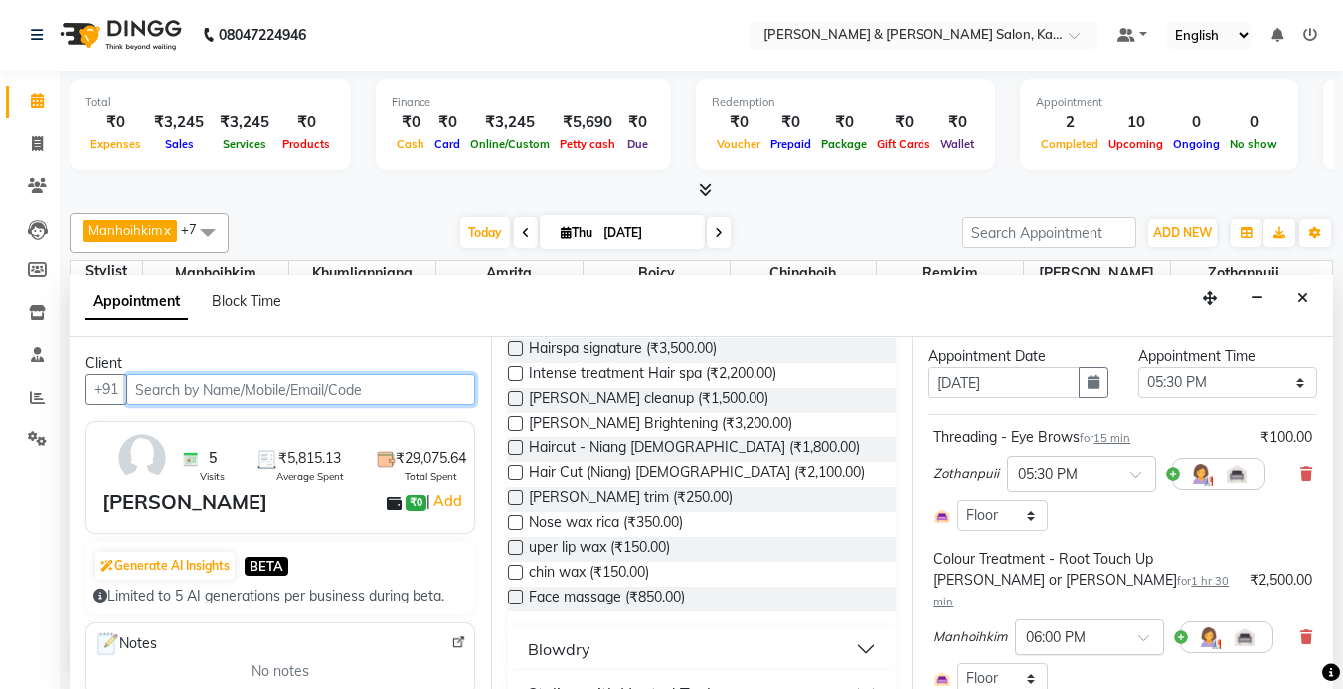
scroll to position [99, 0]
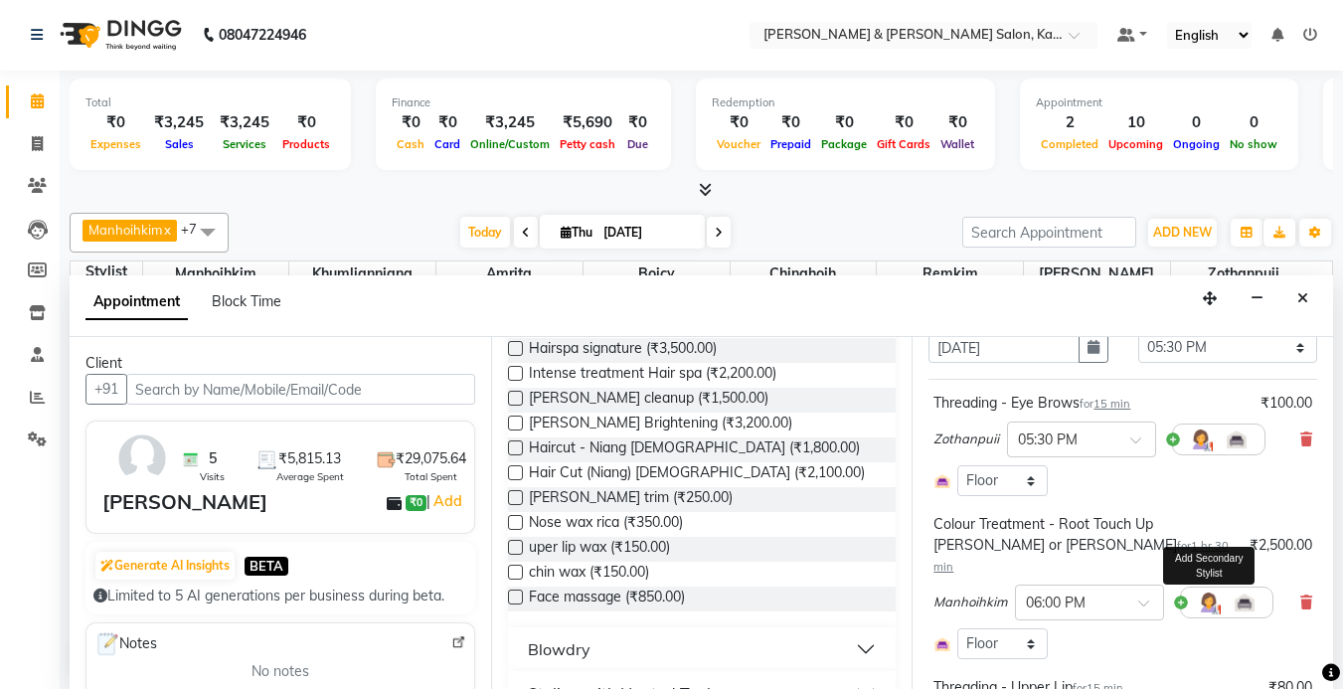
click at [1203, 590] on img at bounding box center [1208, 602] width 24 height 24
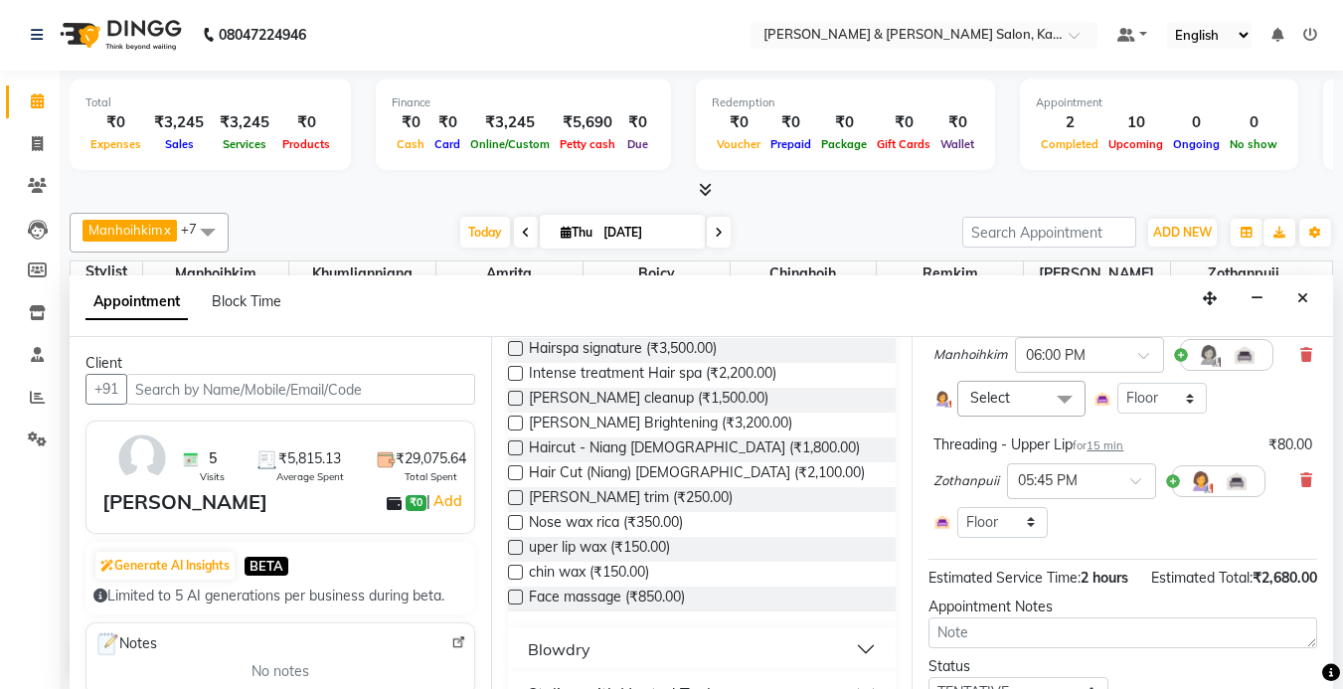
scroll to position [298, 0]
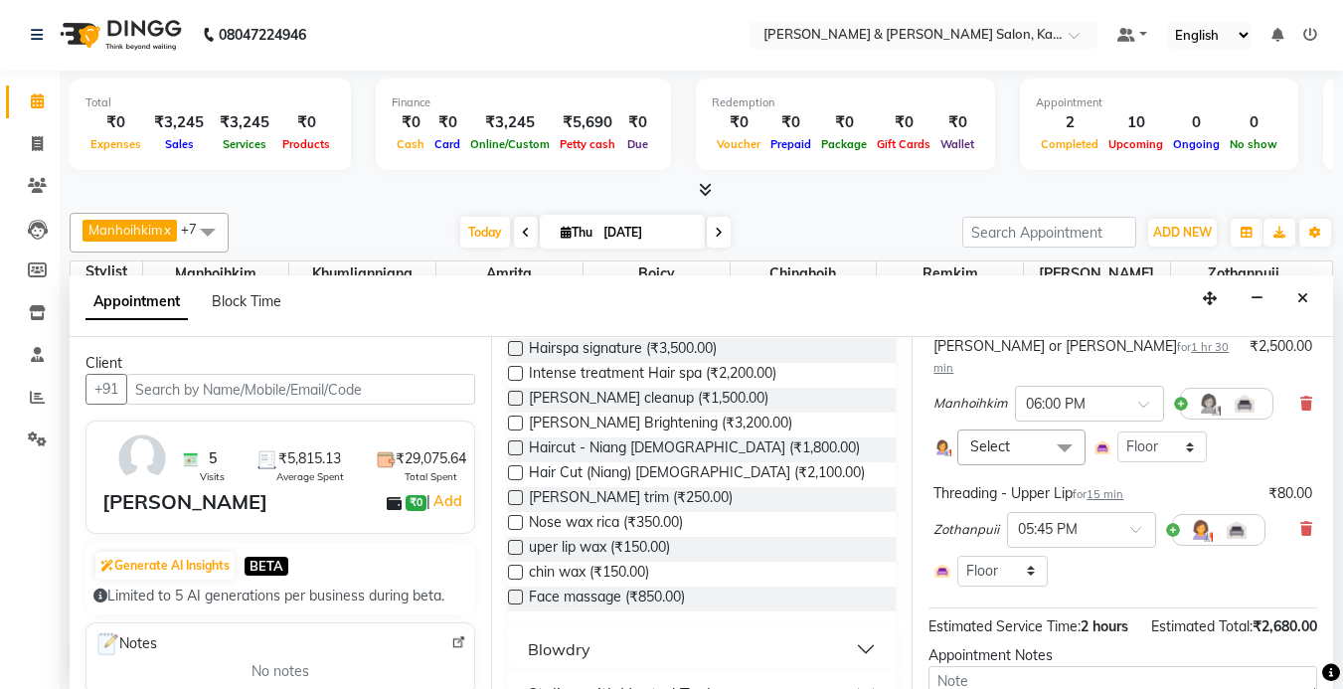
click at [1019, 429] on span "Select" at bounding box center [1020, 446] width 127 height 35
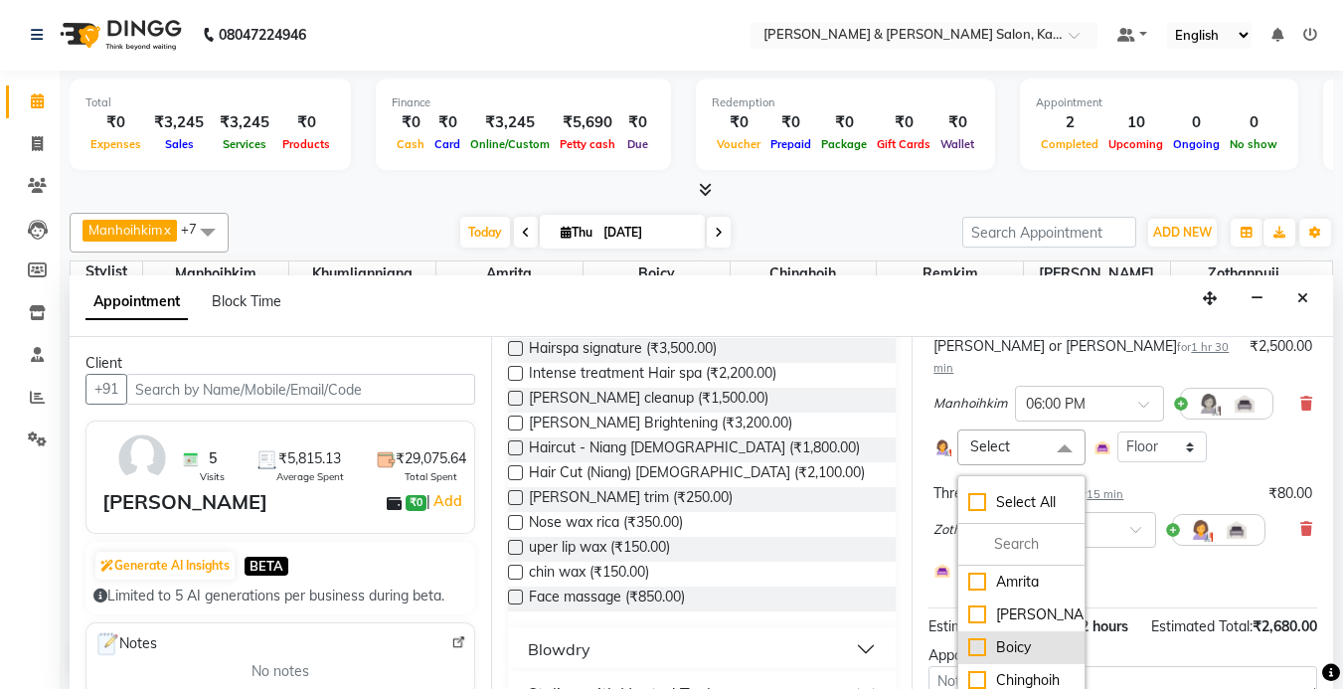
scroll to position [99, 0]
click at [976, 570] on div "Chinghoih" at bounding box center [1020, 580] width 105 height 21
checkbox input "true"
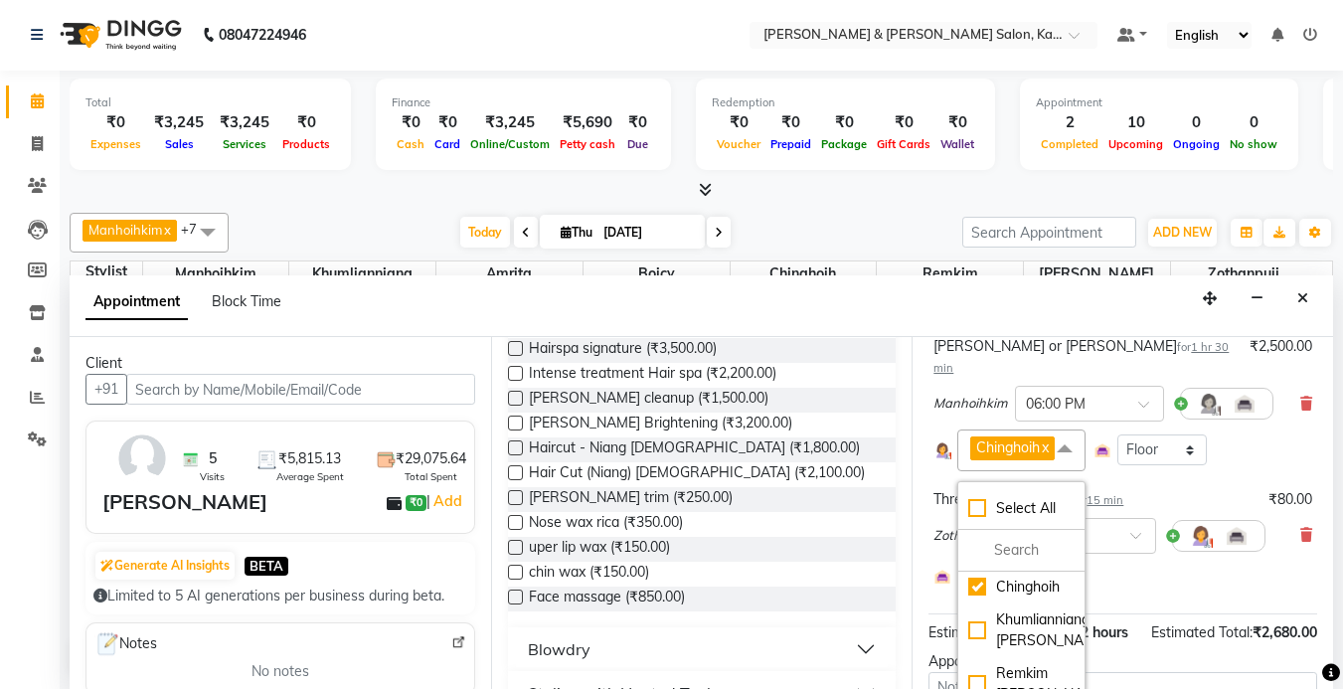
click at [1258, 437] on div "Chinghoih x Select All Amrita [PERSON_NAME] [PERSON_NAME] Remkim [PERSON_NAME] …" at bounding box center [1122, 449] width 379 height 41
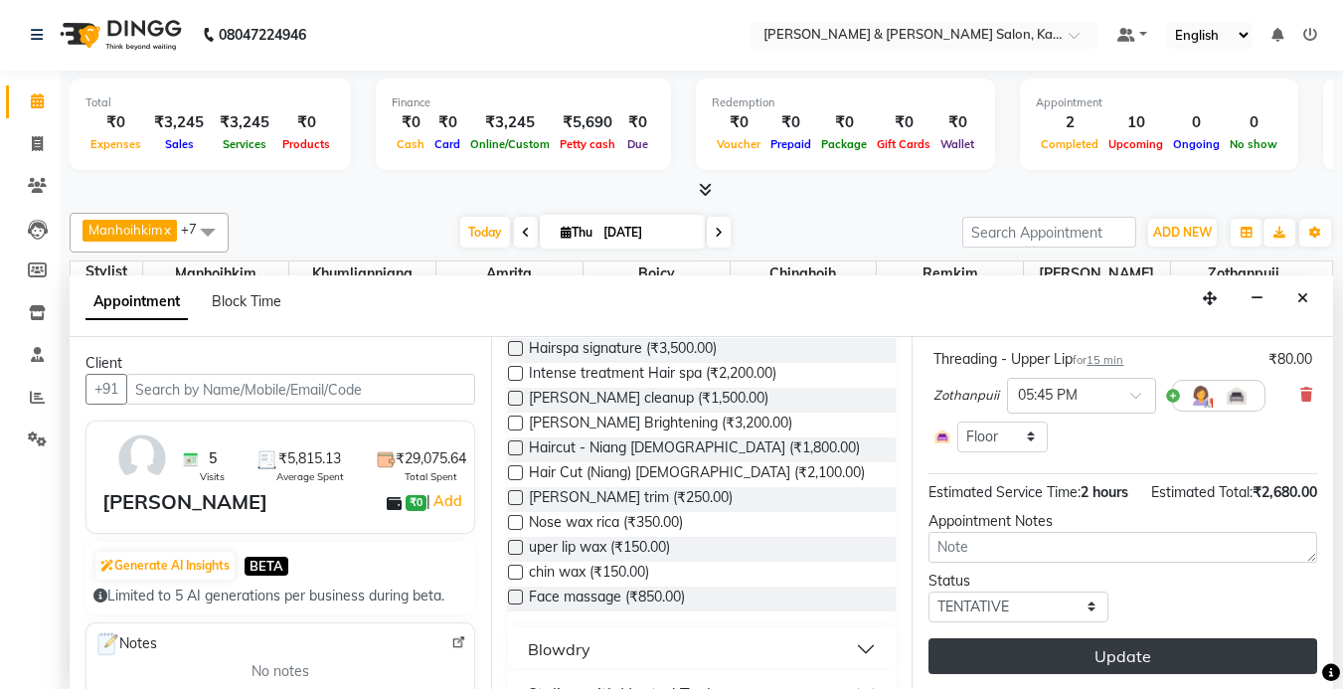
scroll to position [453, 0]
click at [1117, 646] on button "Update" at bounding box center [1122, 656] width 389 height 36
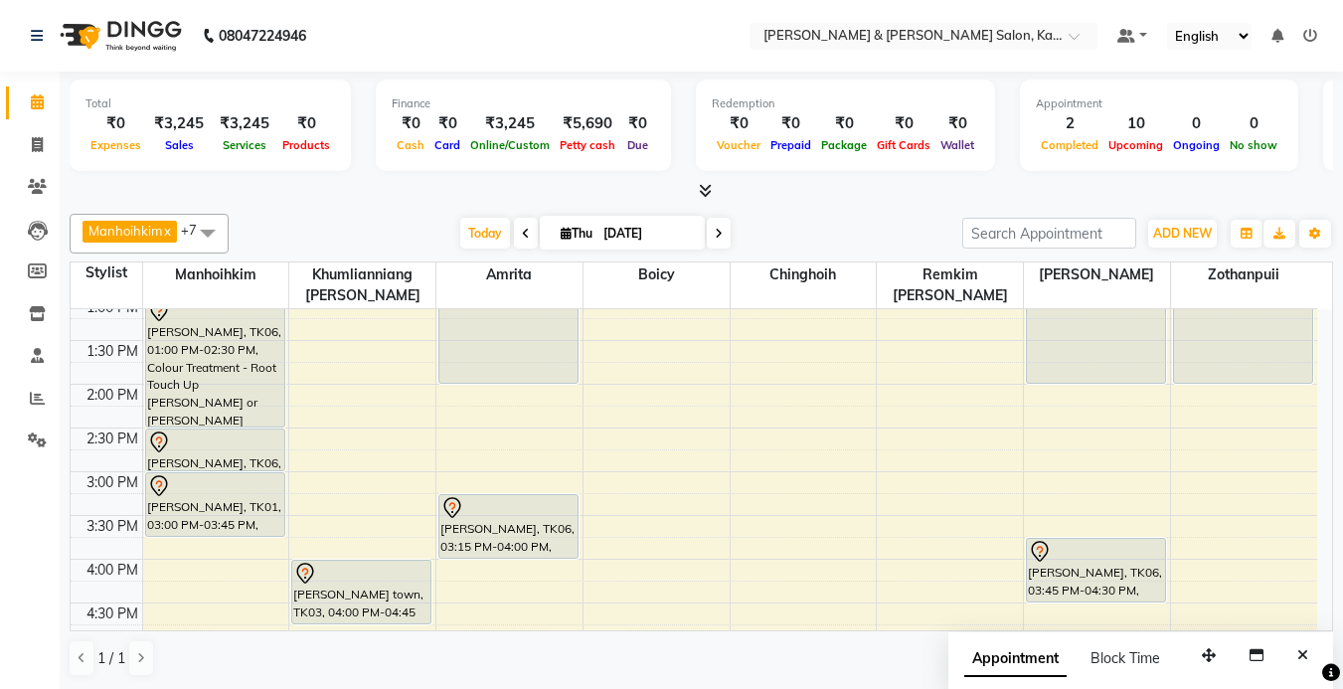
scroll to position [398, 0]
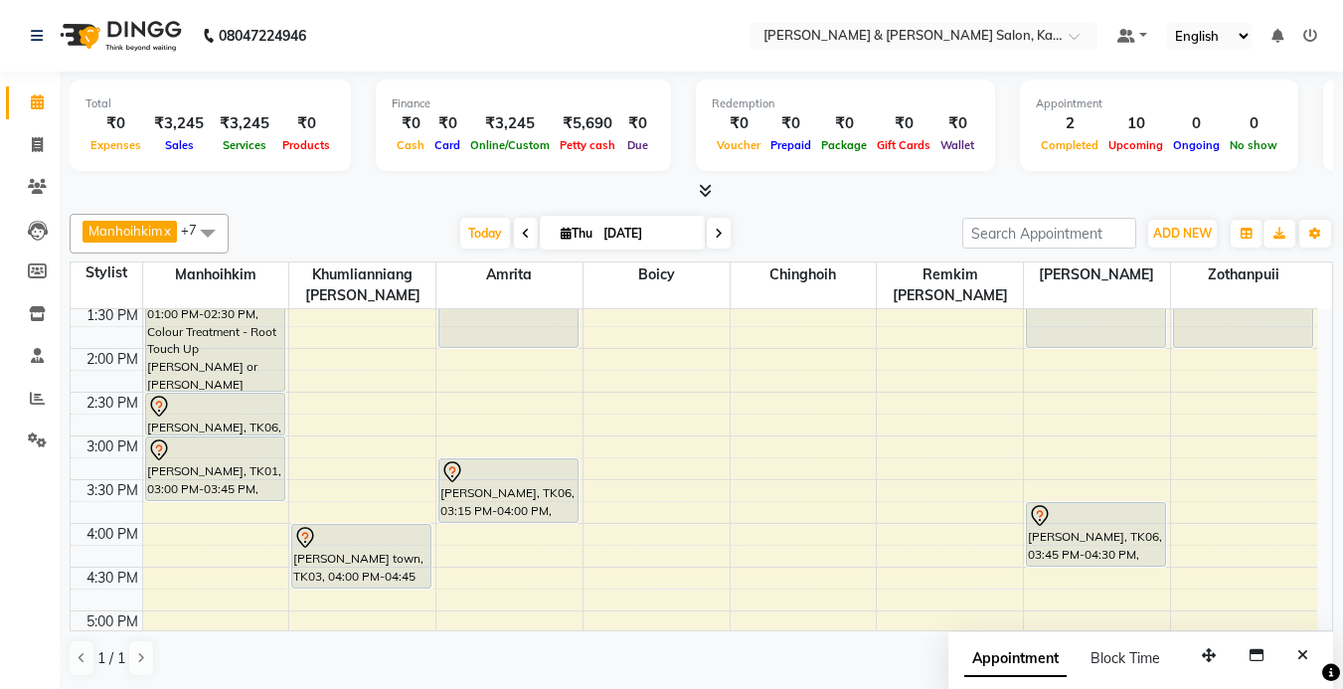
click at [711, 33] on nav "08047224946 Select Location × [PERSON_NAME] & [PERSON_NAME] Salon, Kalyan Nagar…" at bounding box center [671, 36] width 1343 height 72
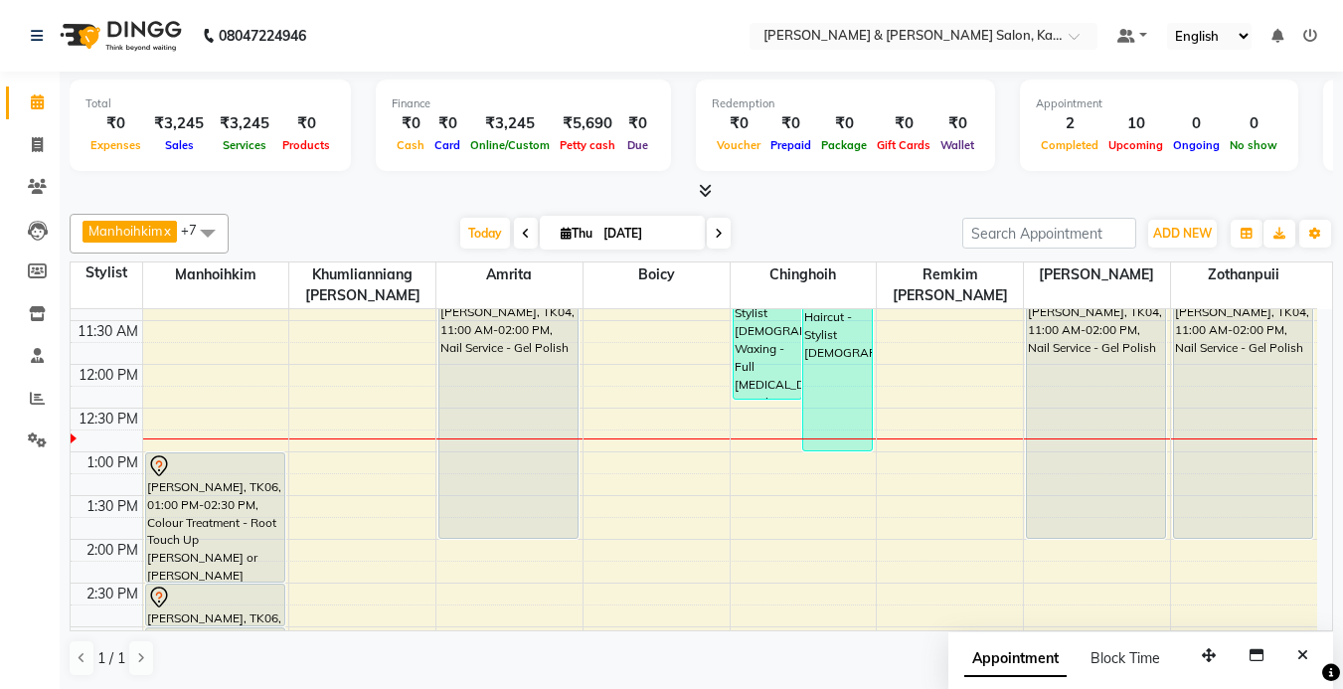
scroll to position [199, 0]
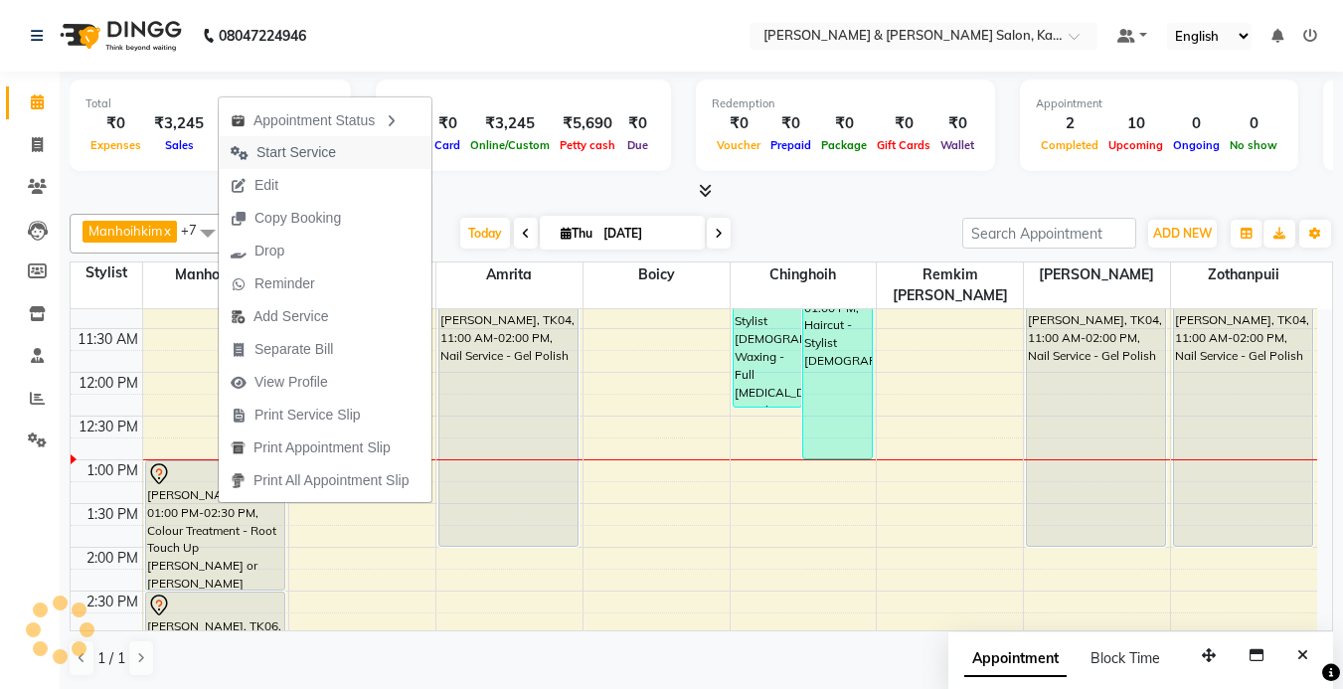
click at [287, 157] on span "Start Service" at bounding box center [296, 152] width 80 height 21
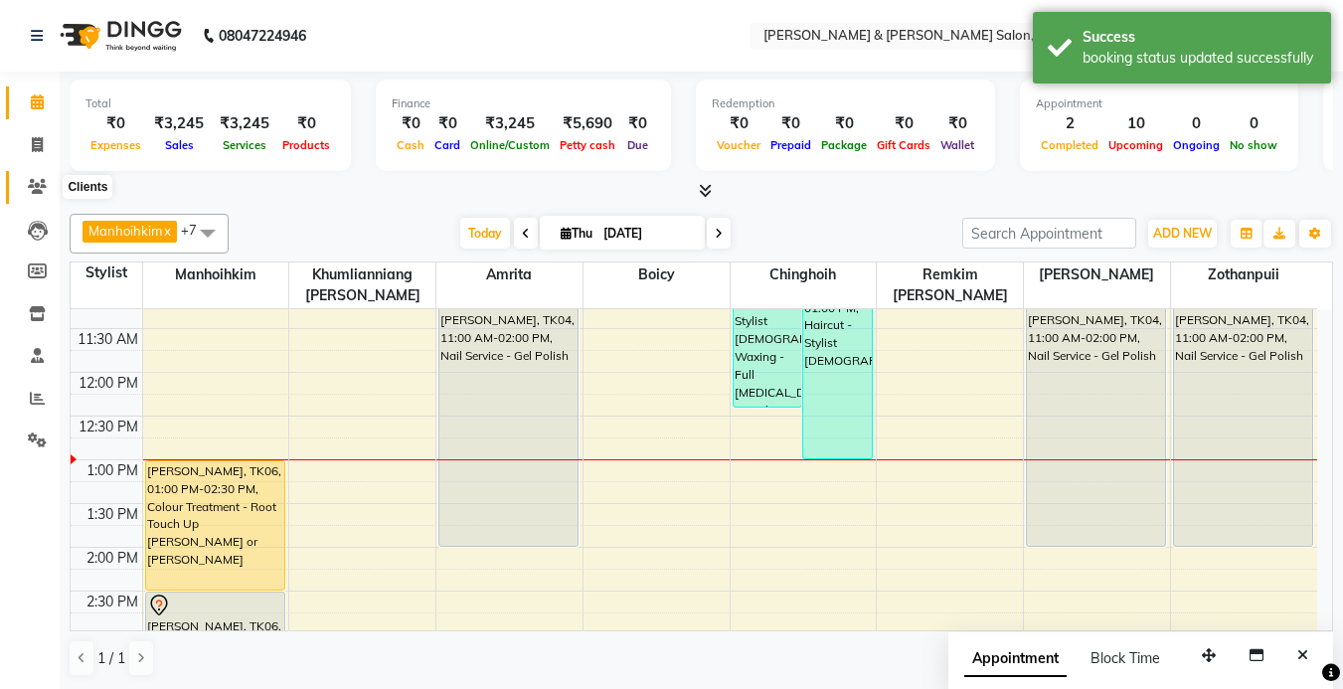
click at [35, 188] on icon at bounding box center [37, 186] width 19 height 15
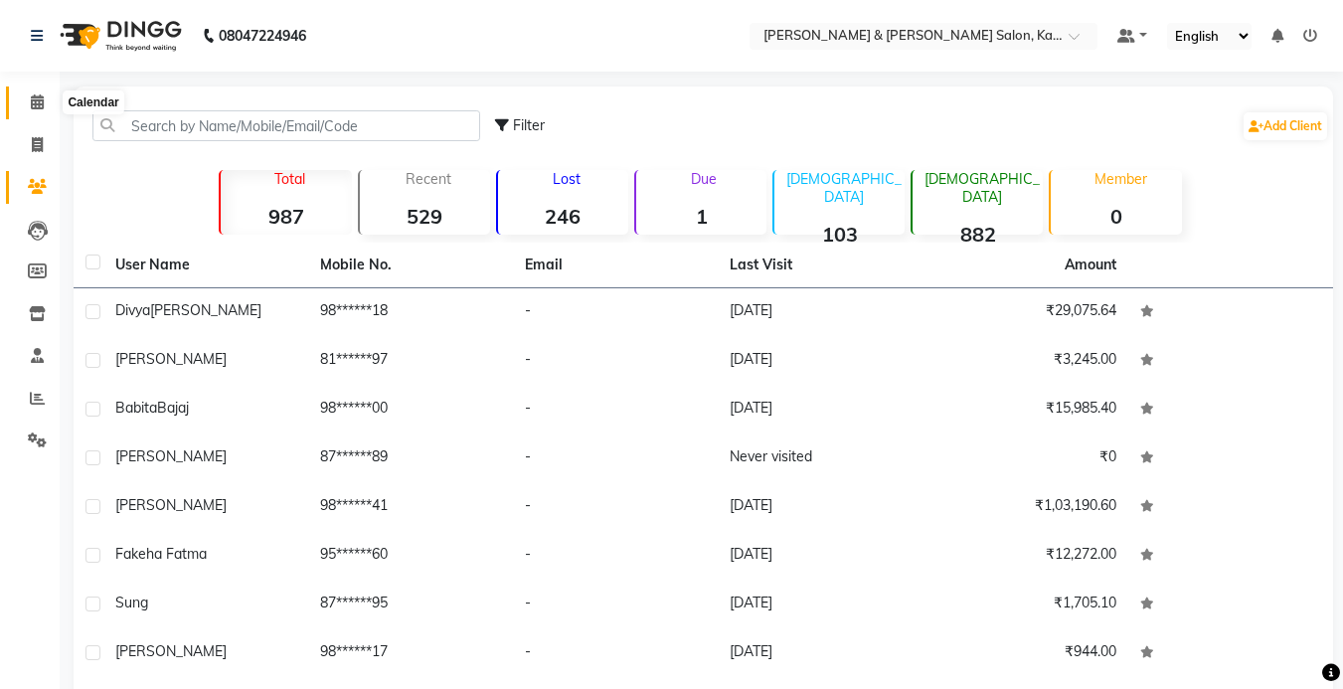
click at [42, 93] on span at bounding box center [37, 102] width 35 height 23
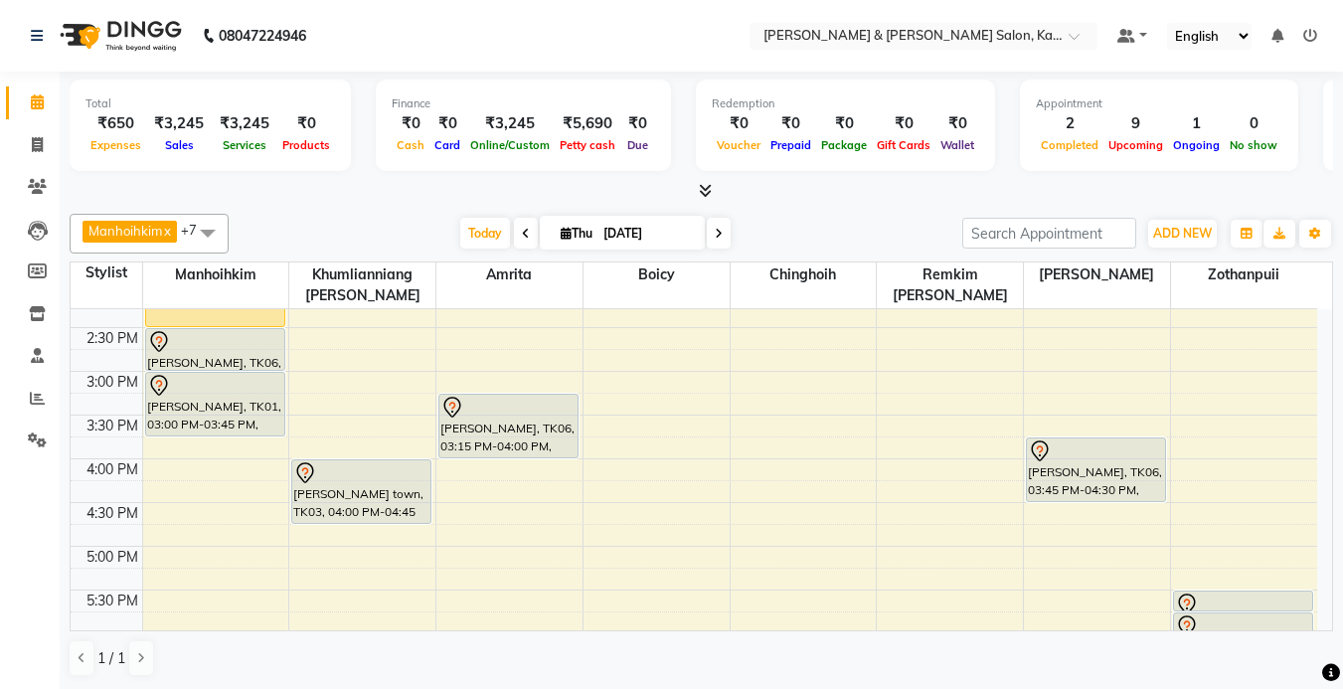
scroll to position [497, 0]
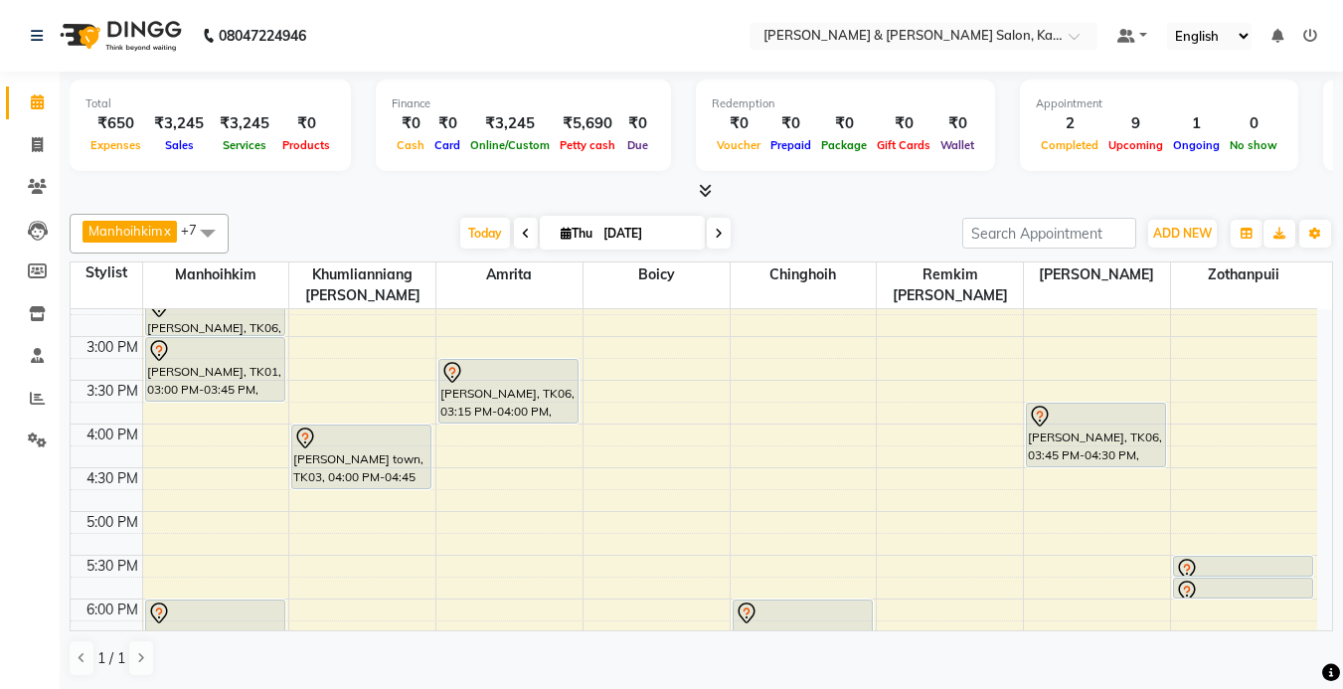
click at [717, 235] on icon at bounding box center [719, 234] width 8 height 12
type input "[DATE]"
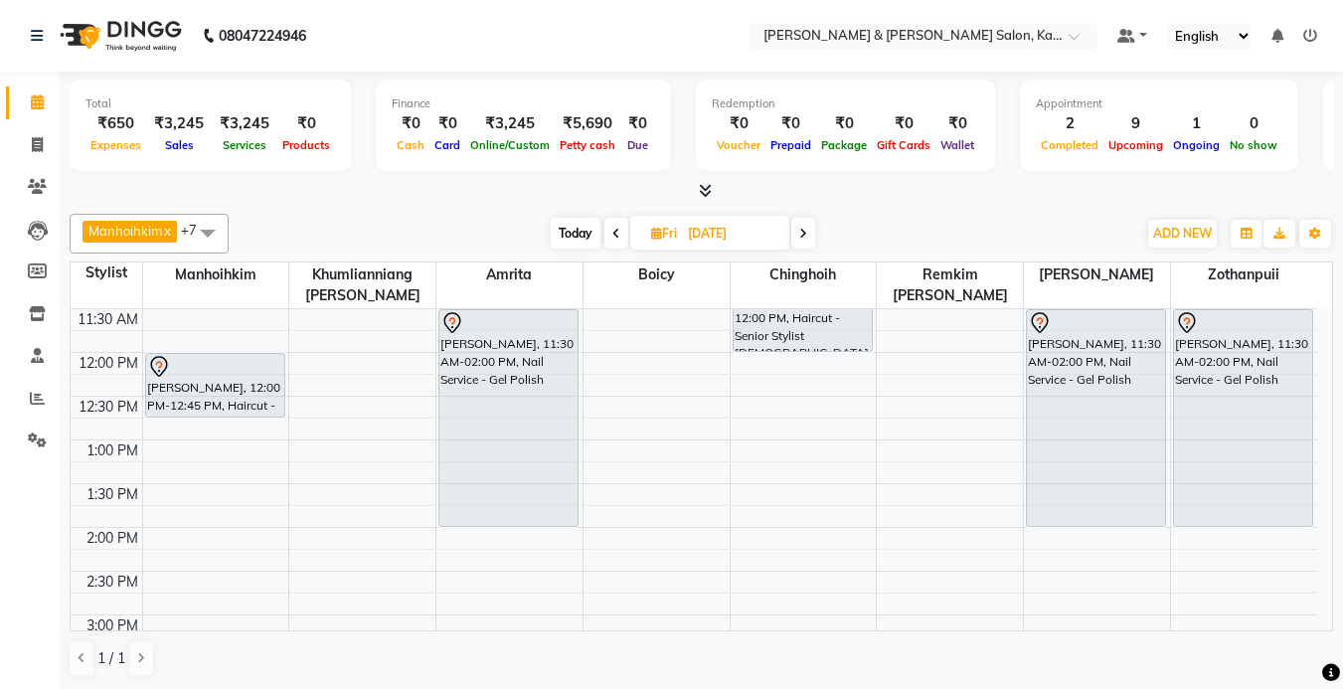
scroll to position [119, 0]
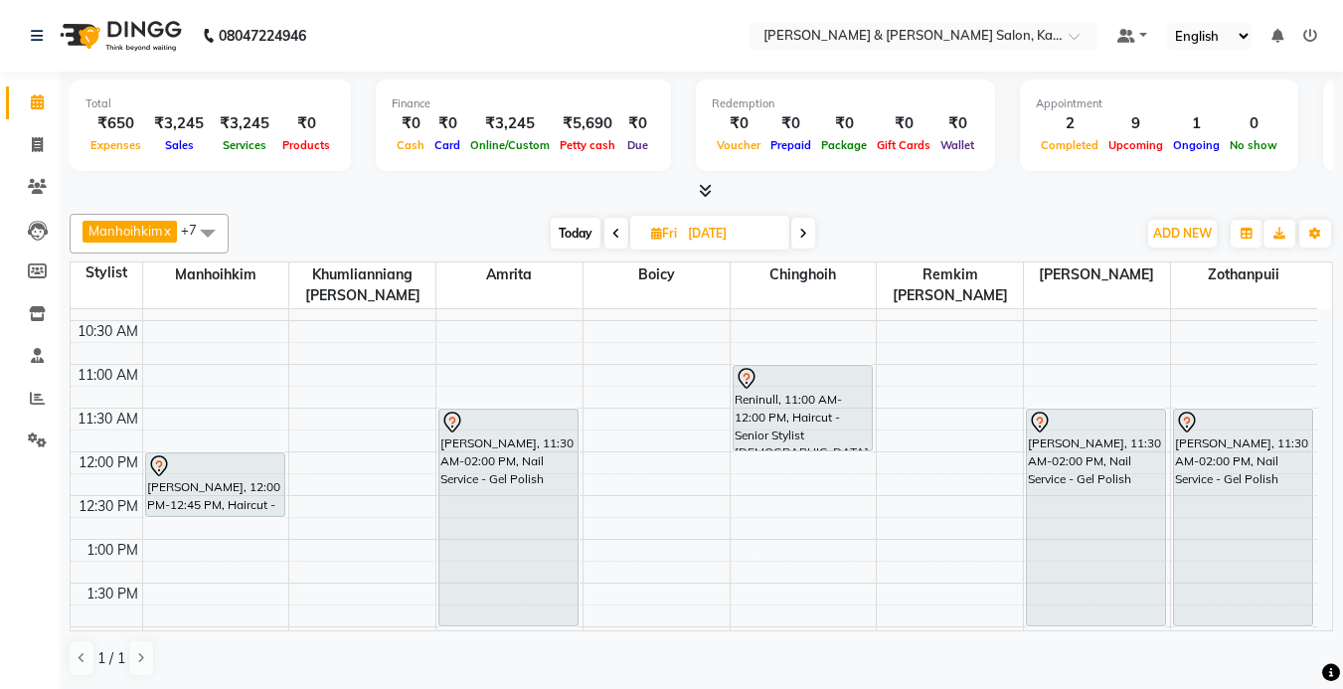
click at [658, 227] on icon at bounding box center [656, 233] width 11 height 13
select select "9"
select select "2025"
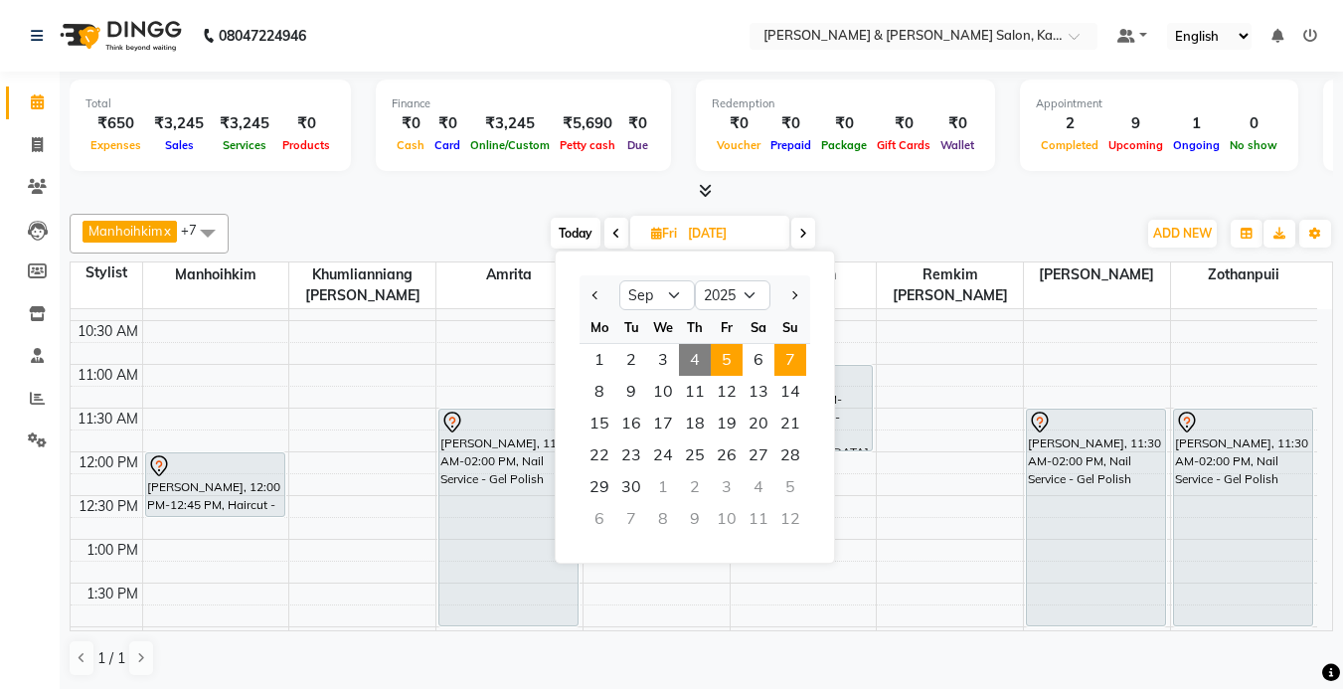
click at [788, 369] on span "7" at bounding box center [790, 360] width 32 height 32
type input "[DATE]"
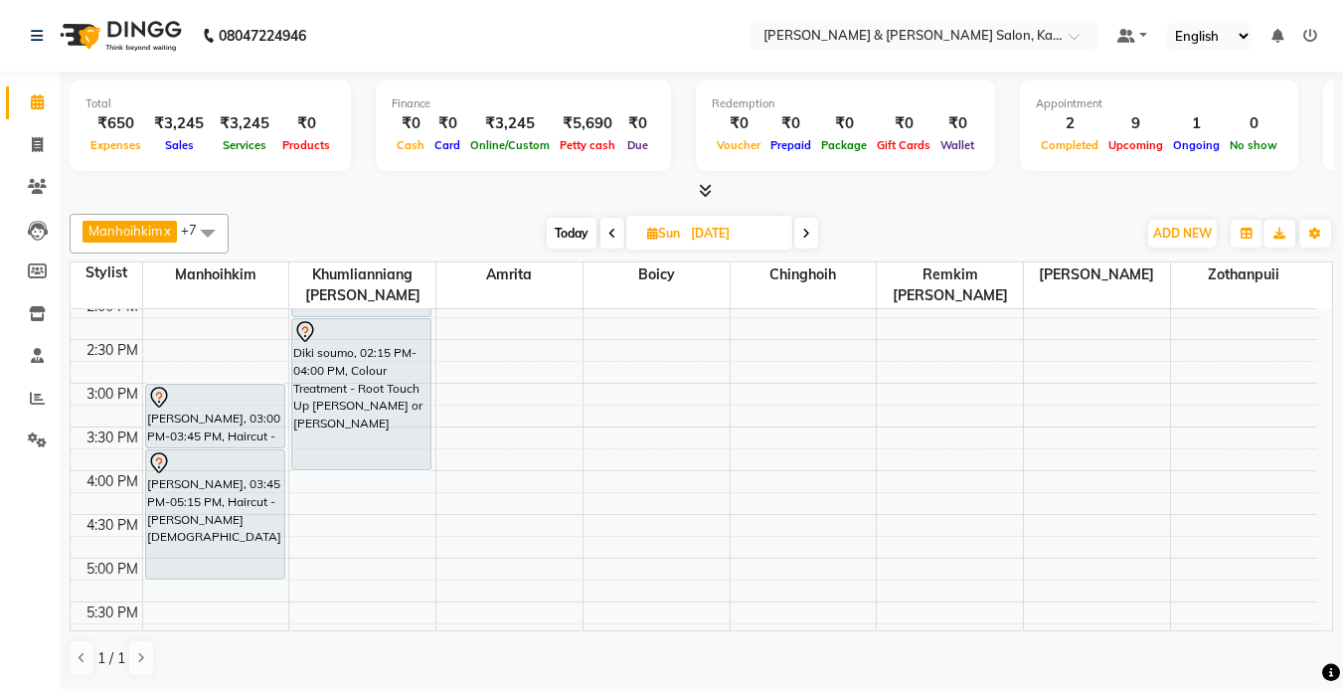
scroll to position [351, 0]
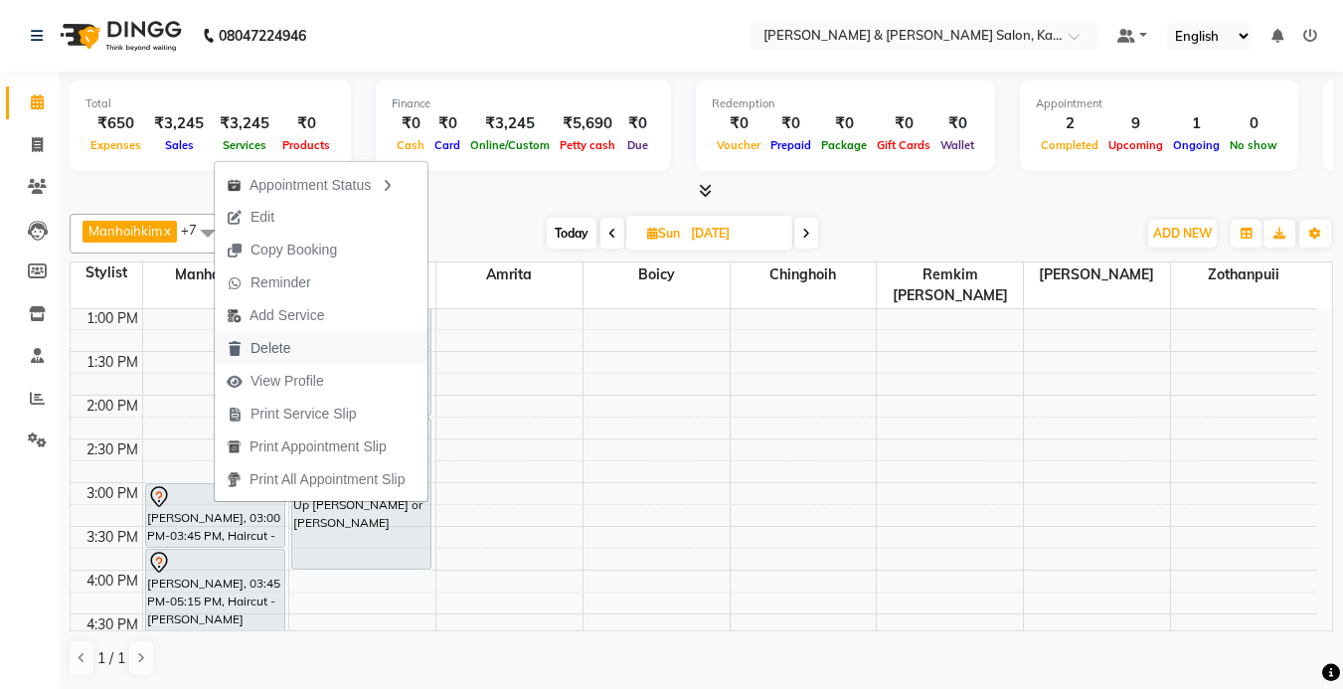
click at [262, 354] on span "Delete" at bounding box center [270, 348] width 40 height 21
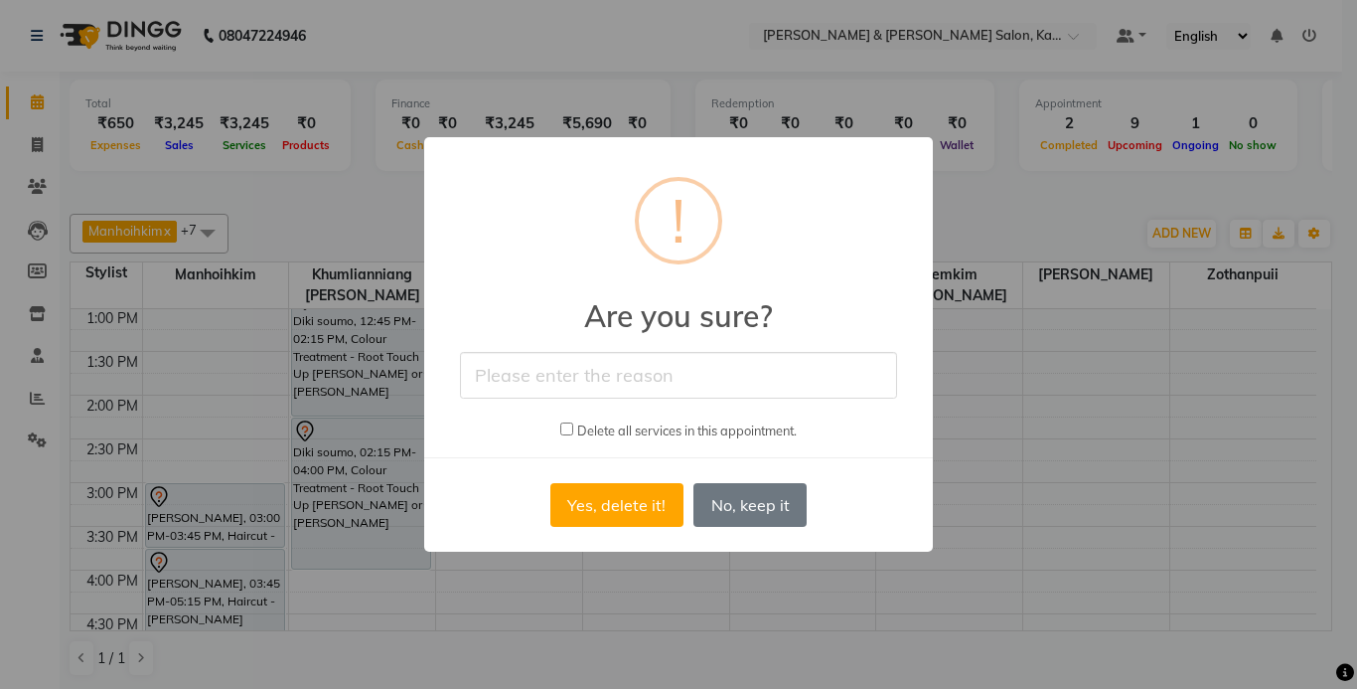
click at [559, 366] on input "text" at bounding box center [678, 375] width 437 height 47
type input "sample"
click at [563, 432] on input "checkbox" at bounding box center [566, 428] width 13 height 13
checkbox input "true"
click at [612, 501] on button "Yes, delete it!" at bounding box center [617, 505] width 133 height 44
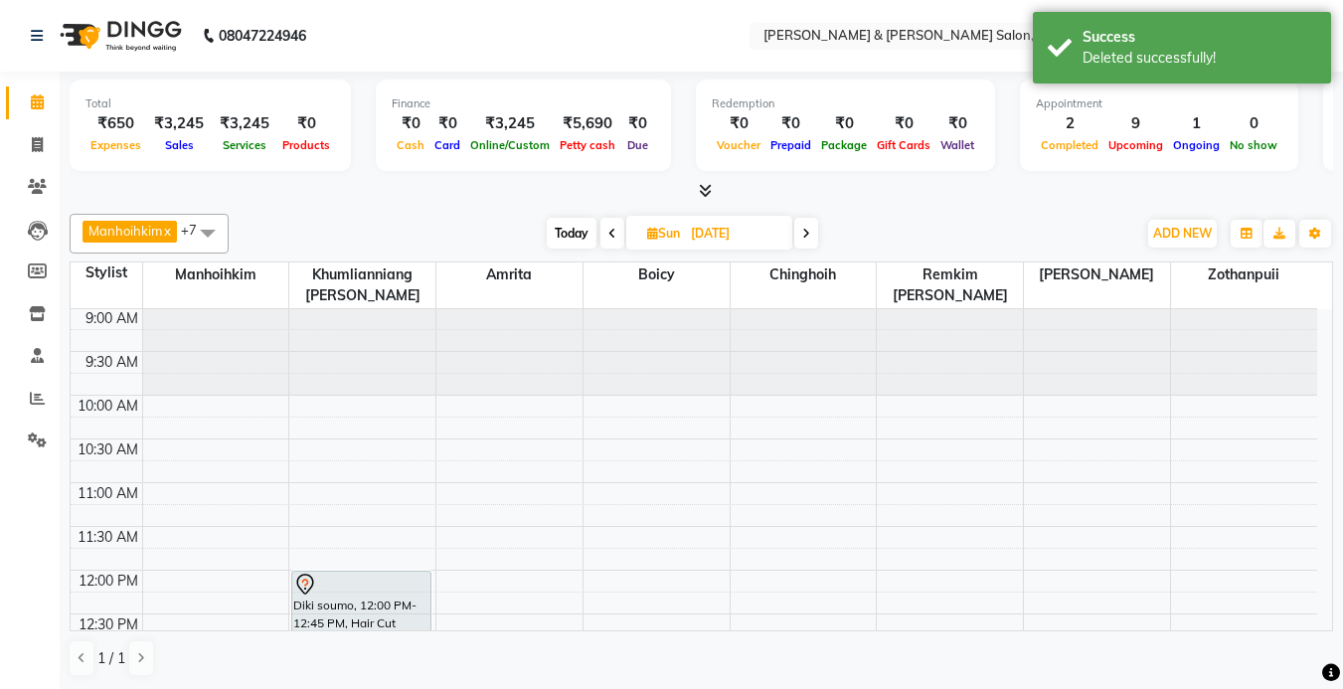
scroll to position [0, 0]
click at [577, 237] on span "Today" at bounding box center [572, 233] width 50 height 31
type input "[DATE]"
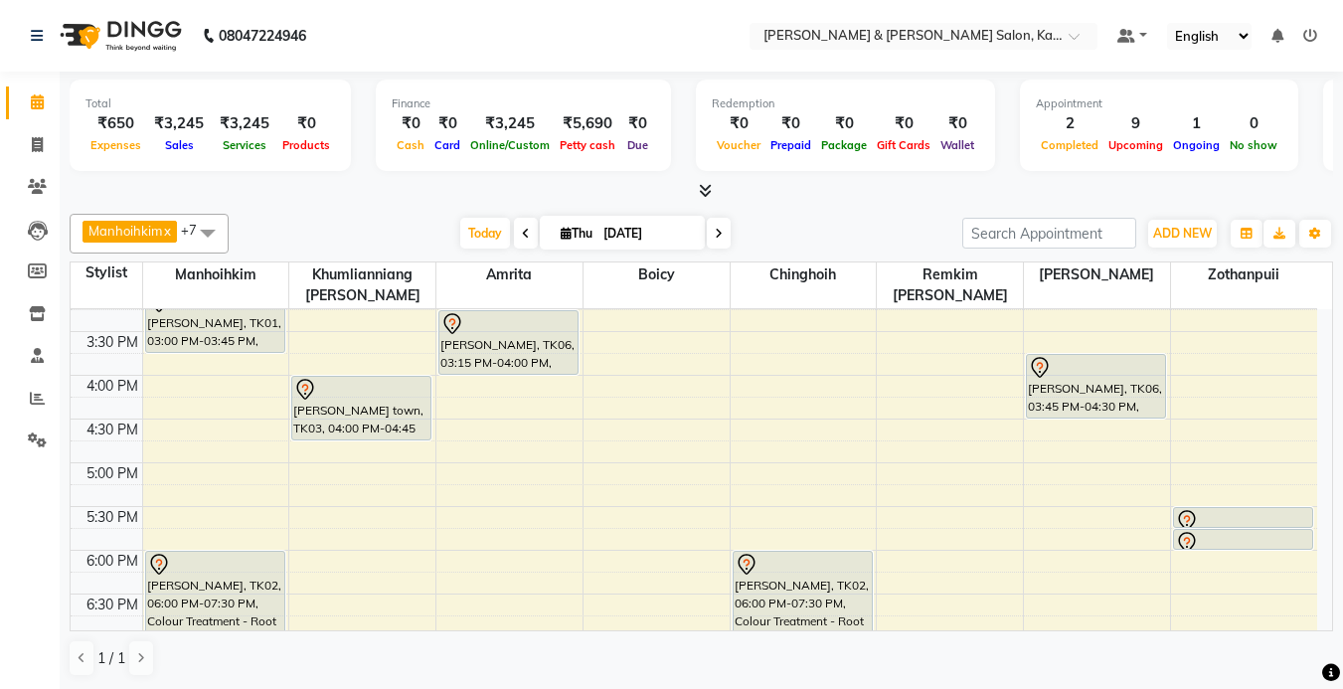
scroll to position [550, 0]
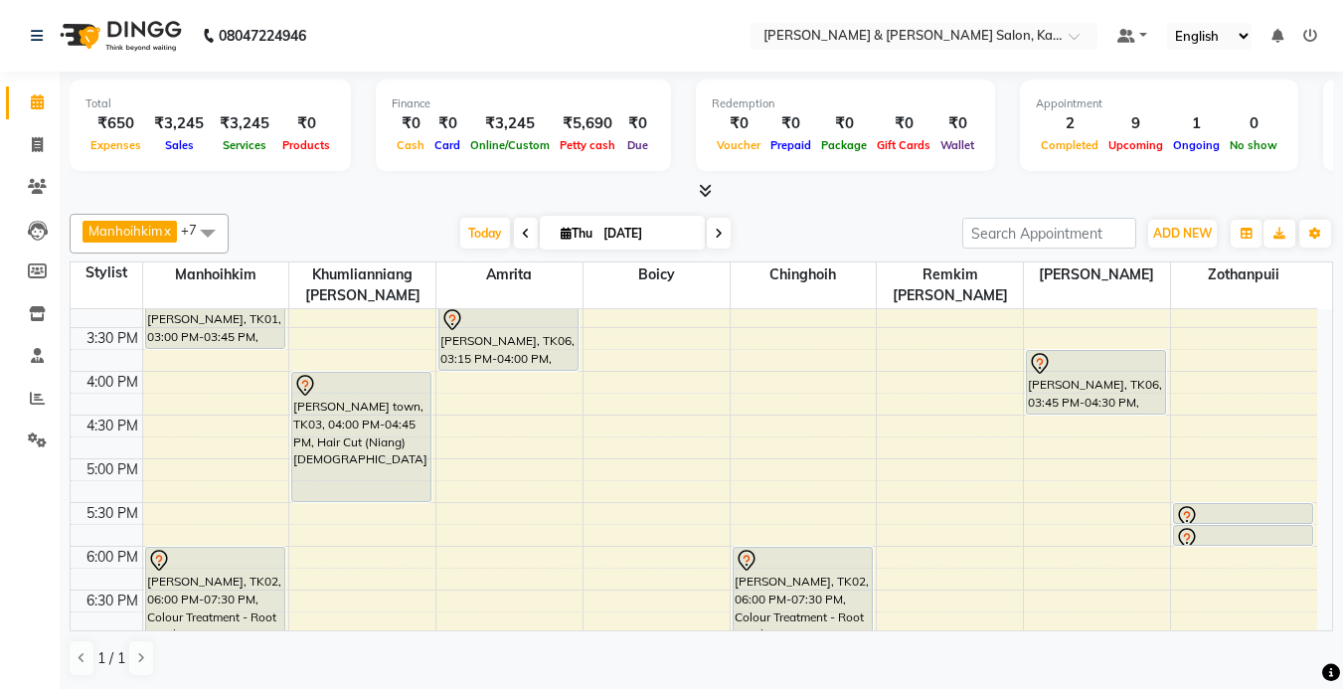
drag, startPoint x: 406, startPoint y: 435, endPoint x: 409, endPoint y: 489, distance: 53.7
click at [409, 489] on div "[PERSON_NAME] town, TK03, 04:00 PM-04:45 PM, Hair Cut ([GEOGRAPHIC_DATA]) [DEMO…" at bounding box center [362, 328] width 146 height 1136
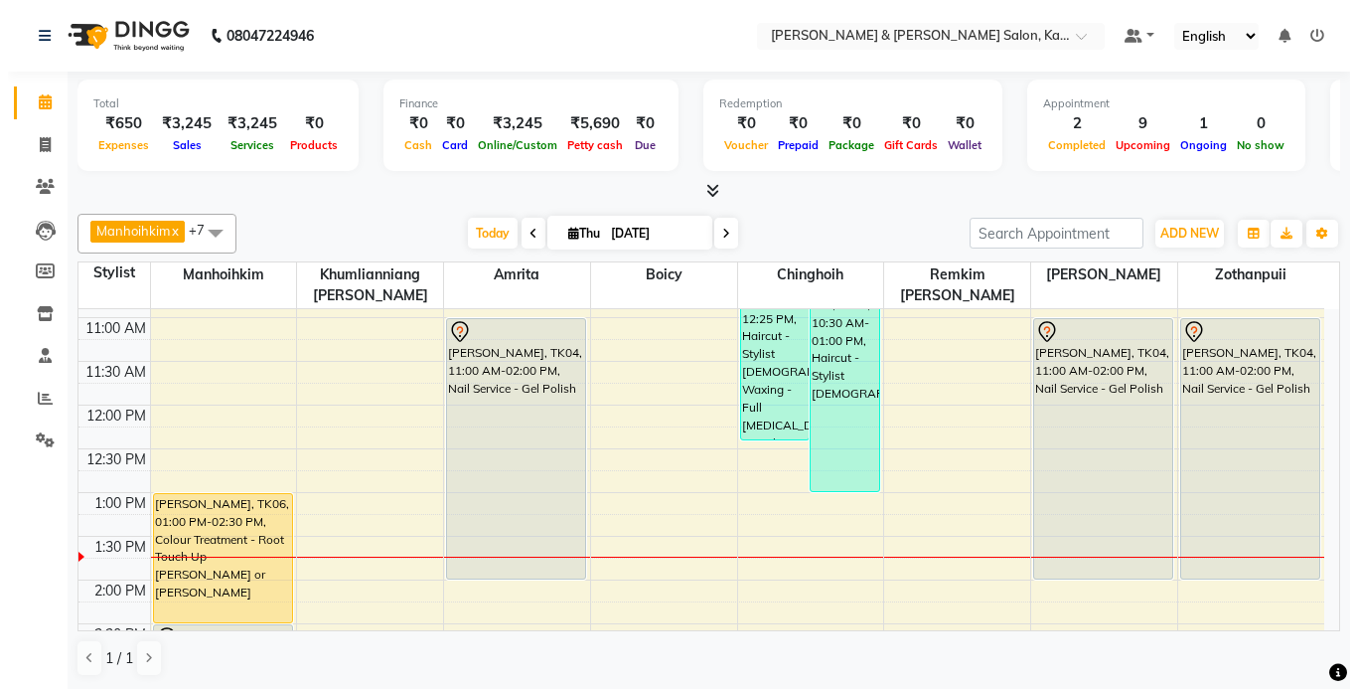
scroll to position [152, 0]
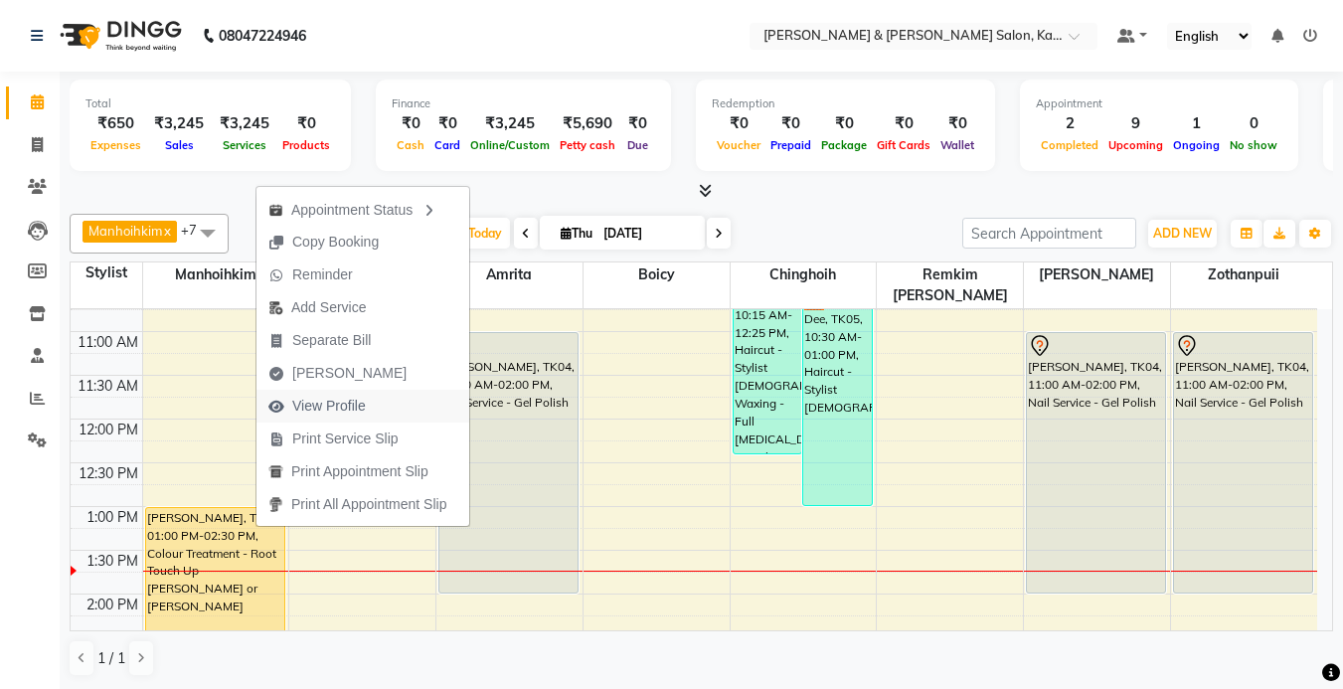
click at [342, 409] on span "View Profile" at bounding box center [329, 406] width 74 height 21
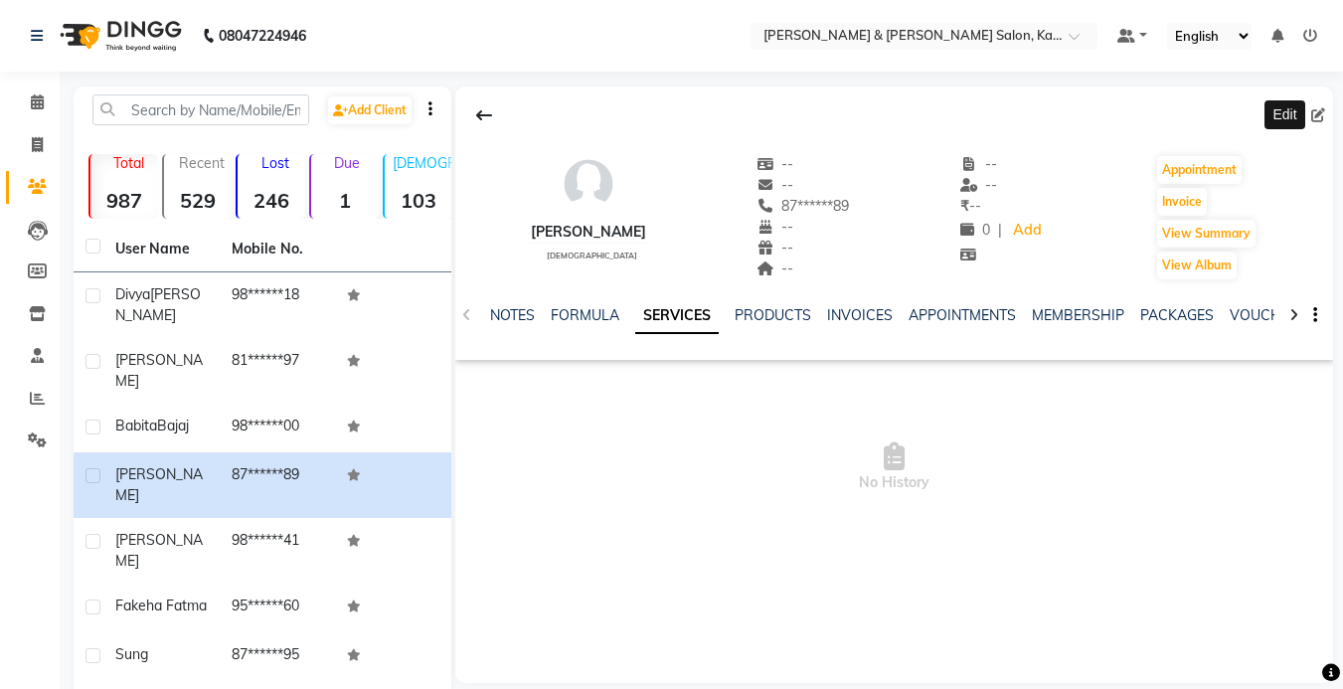
click at [1315, 112] on icon at bounding box center [1318, 115] width 14 height 14
select select "[DEMOGRAPHIC_DATA]"
select select "52188"
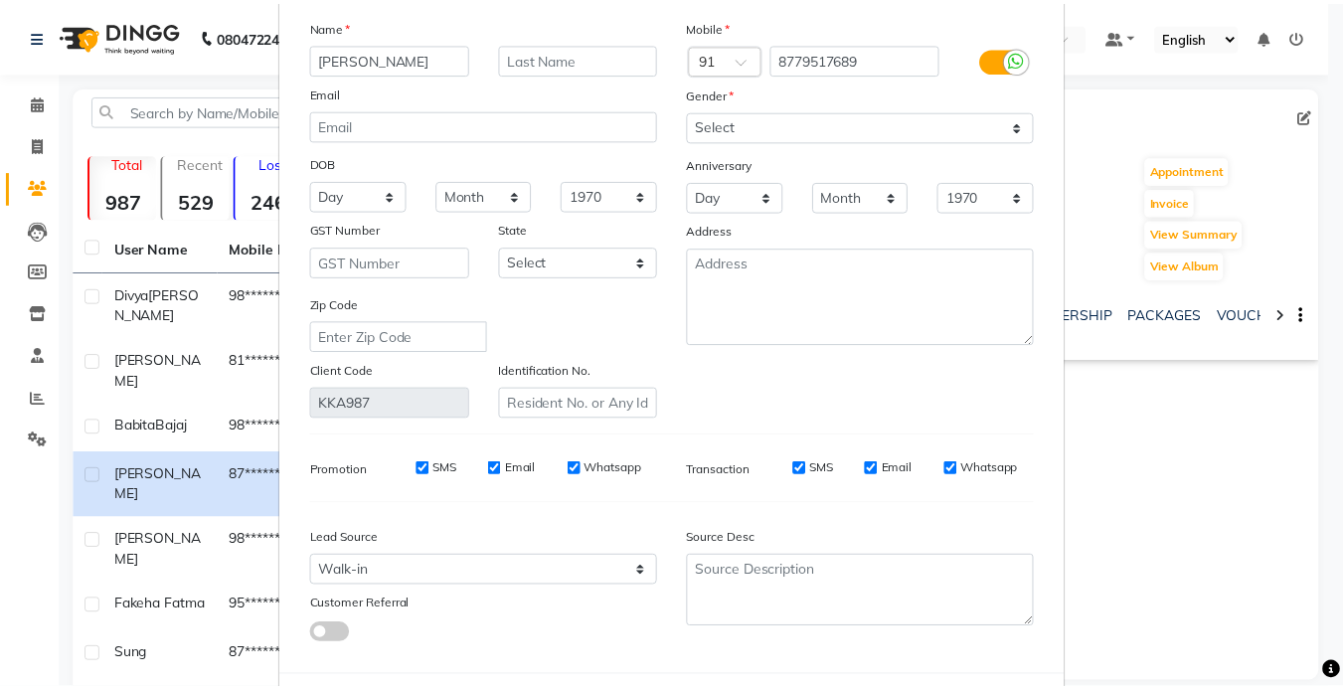
scroll to position [193, 0]
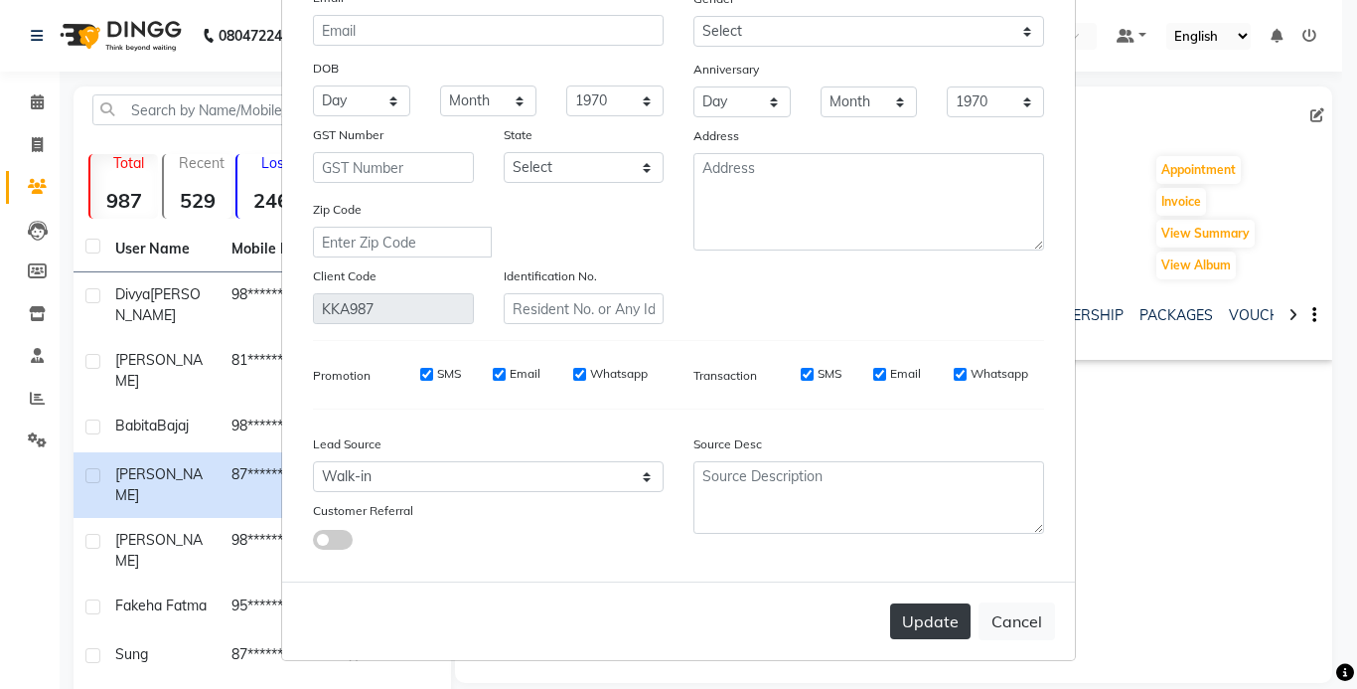
type input "[PERSON_NAME]"
click at [912, 626] on button "Update" at bounding box center [930, 621] width 80 height 36
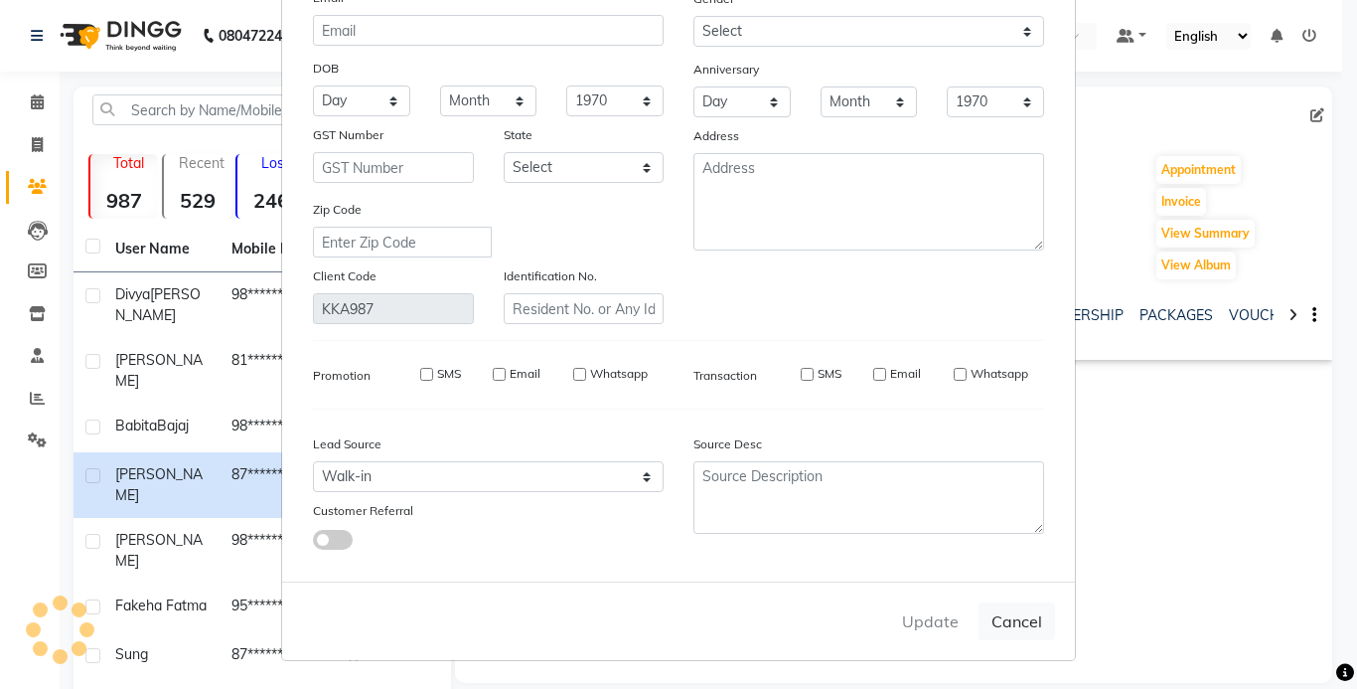
select select
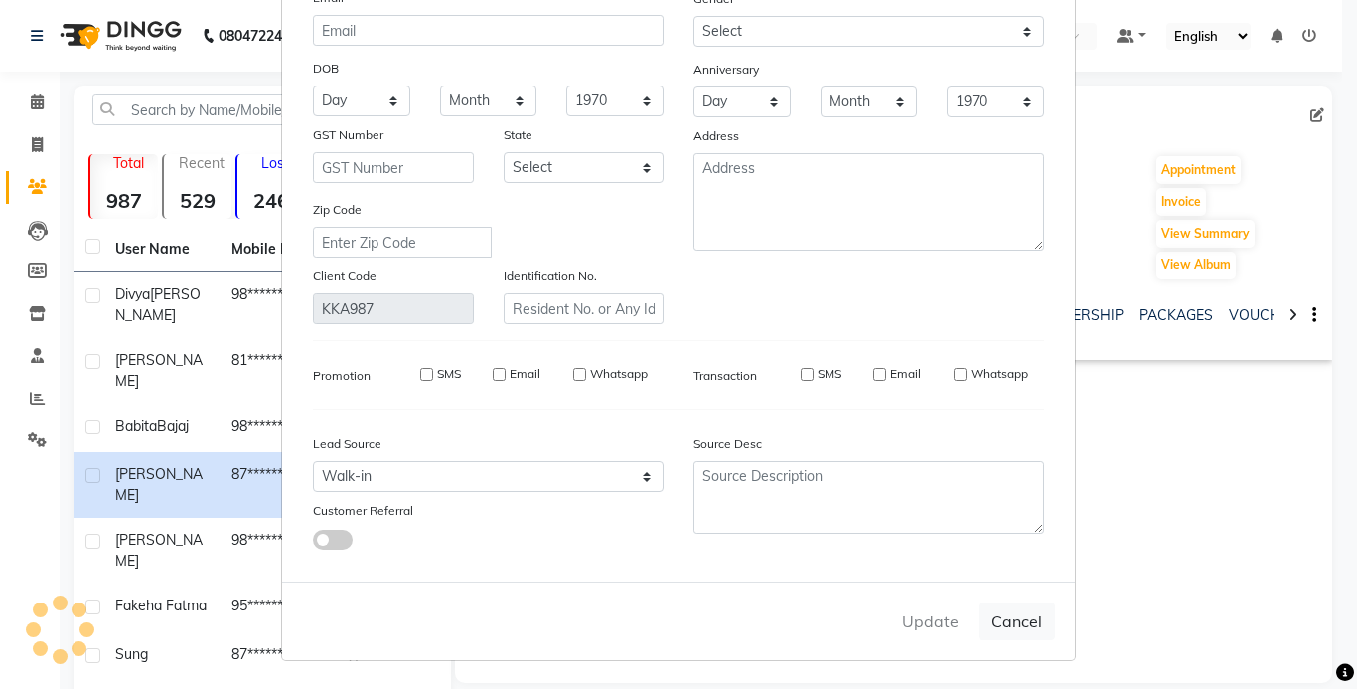
select select
checkbox input "false"
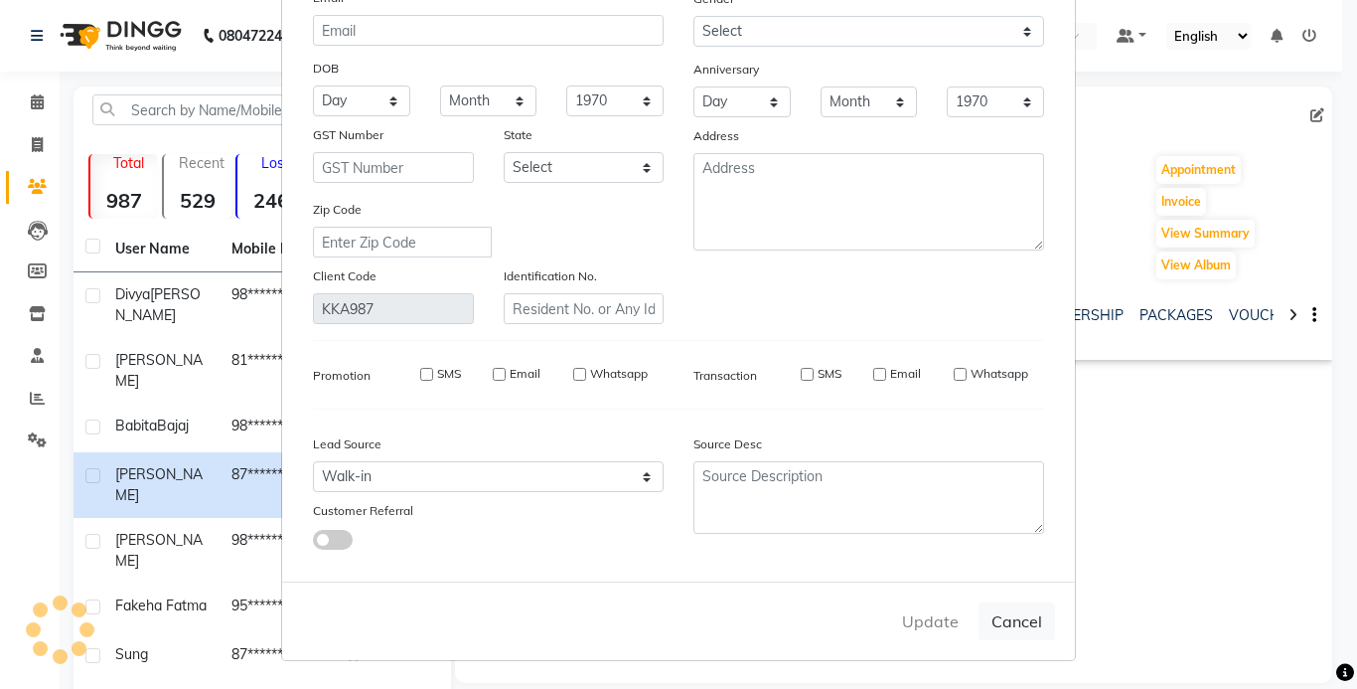
checkbox input "false"
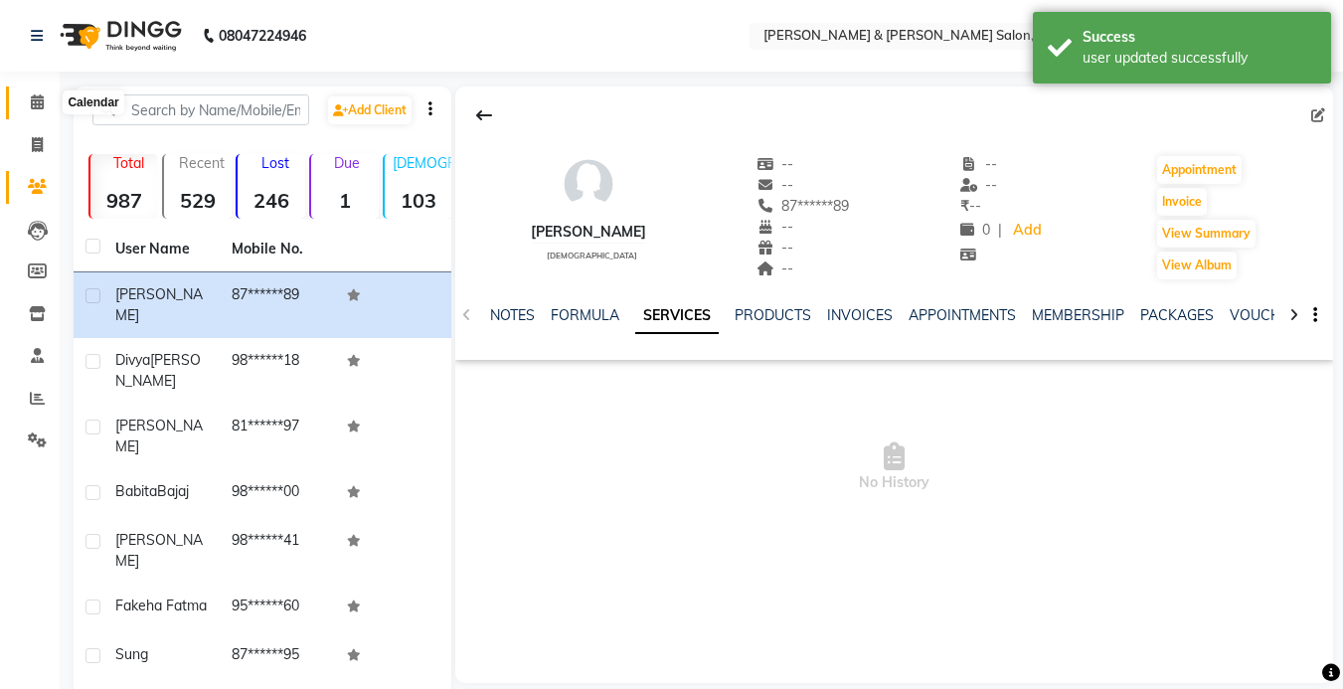
click at [40, 95] on icon at bounding box center [37, 101] width 13 height 15
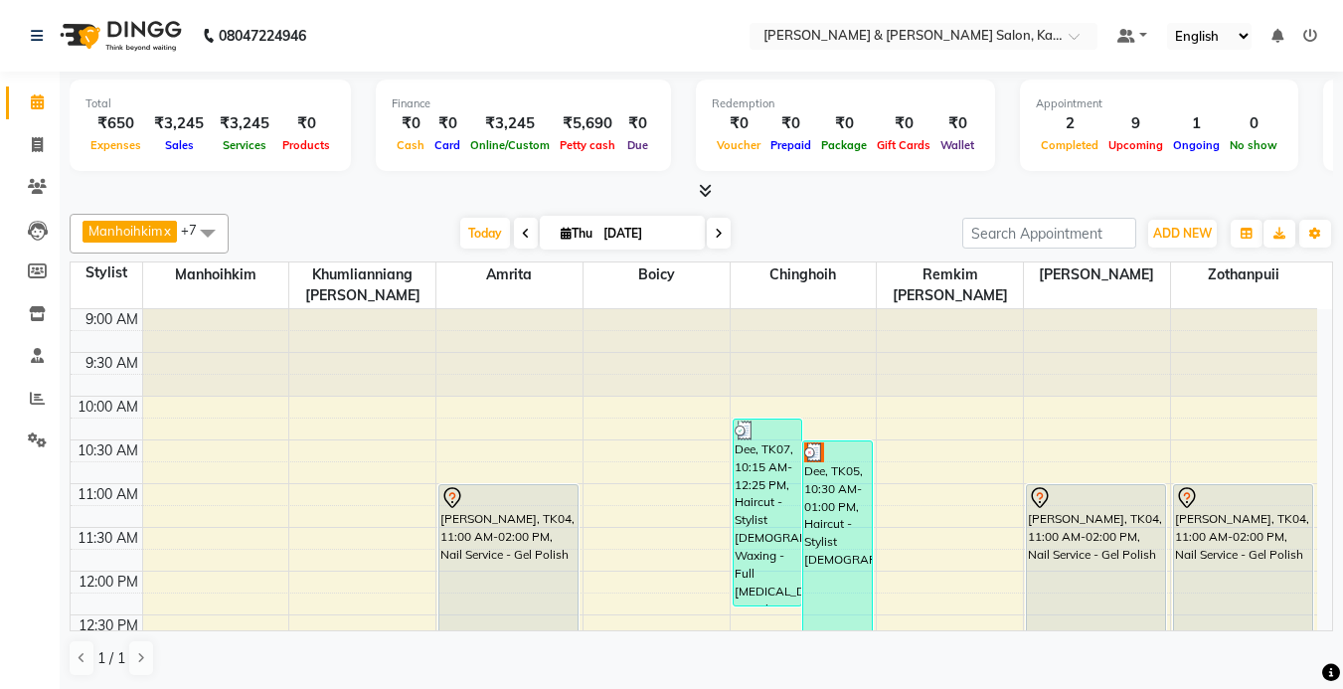
click at [40, 95] on icon at bounding box center [37, 101] width 13 height 15
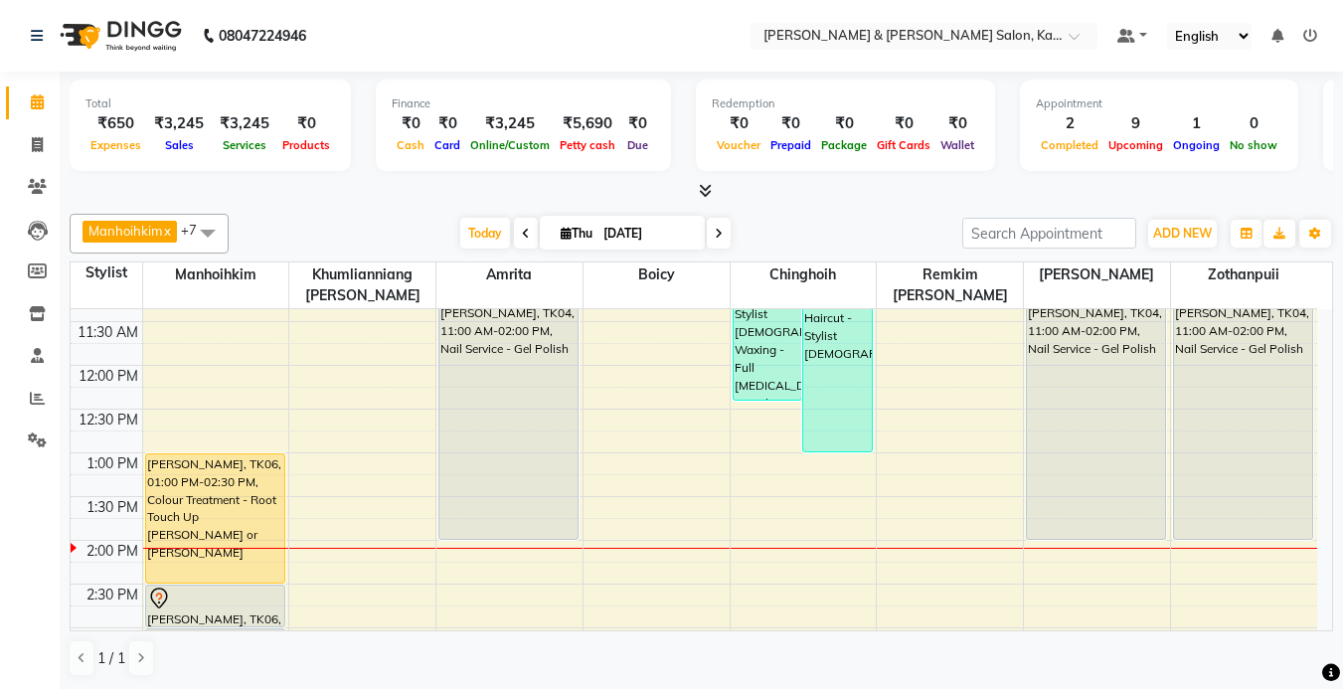
scroll to position [199, 0]
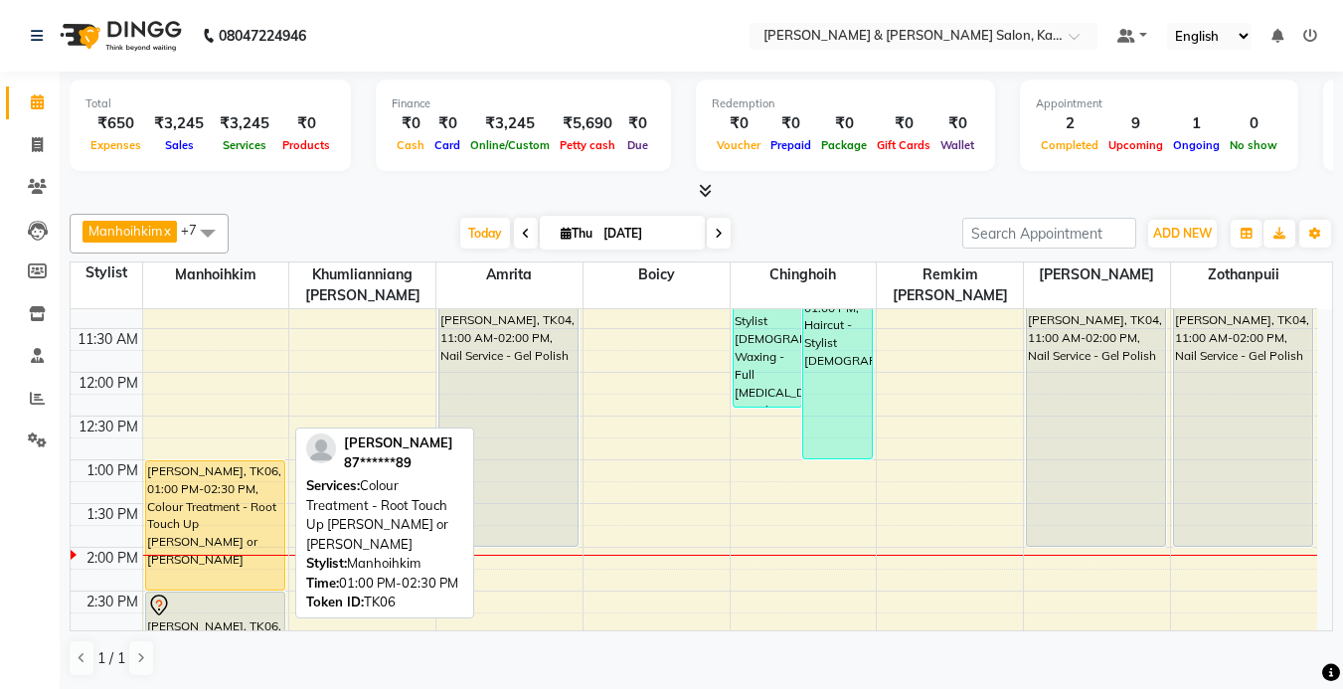
click at [197, 501] on div "[PERSON_NAME], TK06, 01:00 PM-02:30 PM, Colour Treatment - Root Touch Up [PERSO…" at bounding box center [215, 525] width 138 height 128
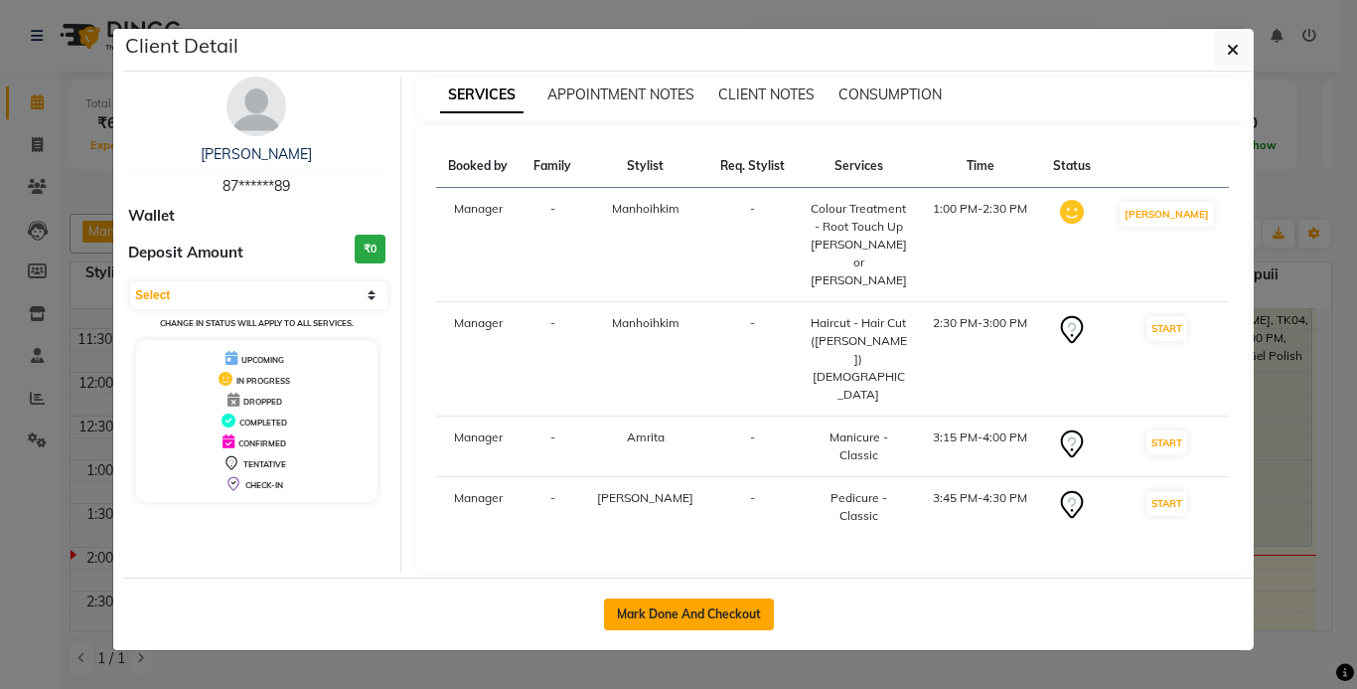
click at [698, 598] on button "Mark Done And Checkout" at bounding box center [689, 614] width 170 height 32
select select "service"
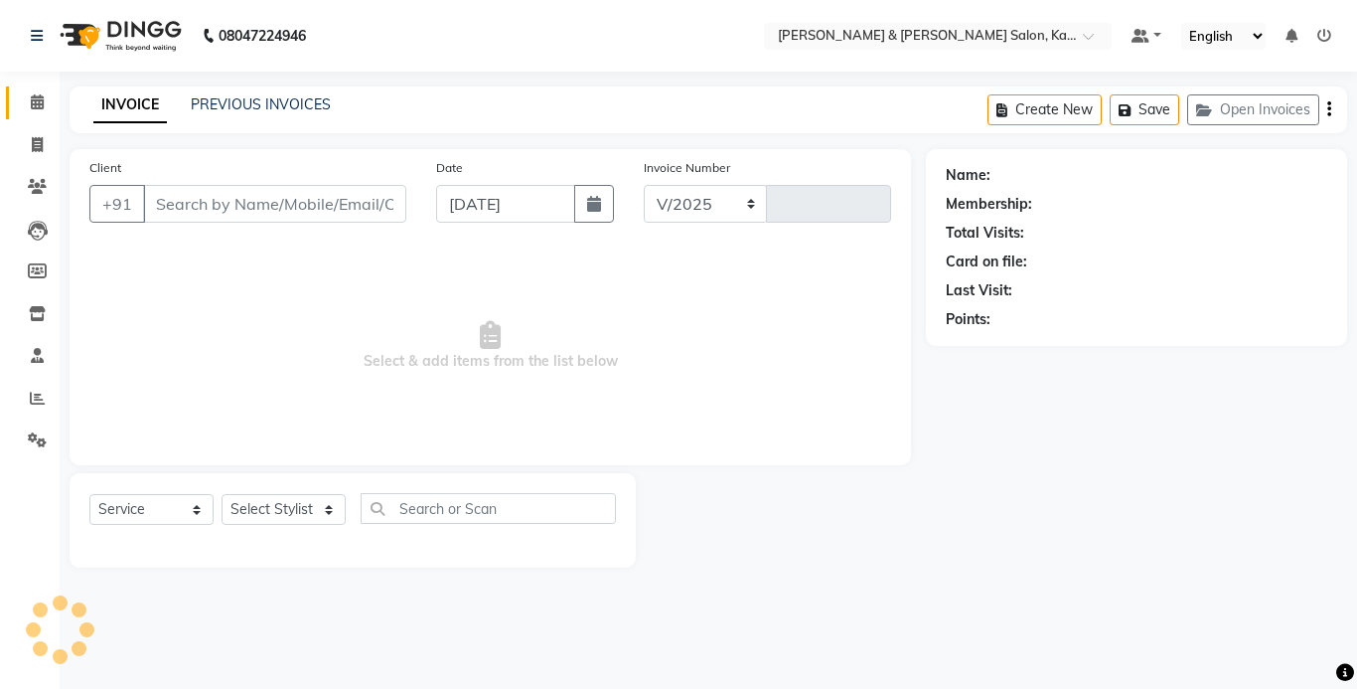
select select "7750"
type input "1243"
type input "87******89"
select select "83049"
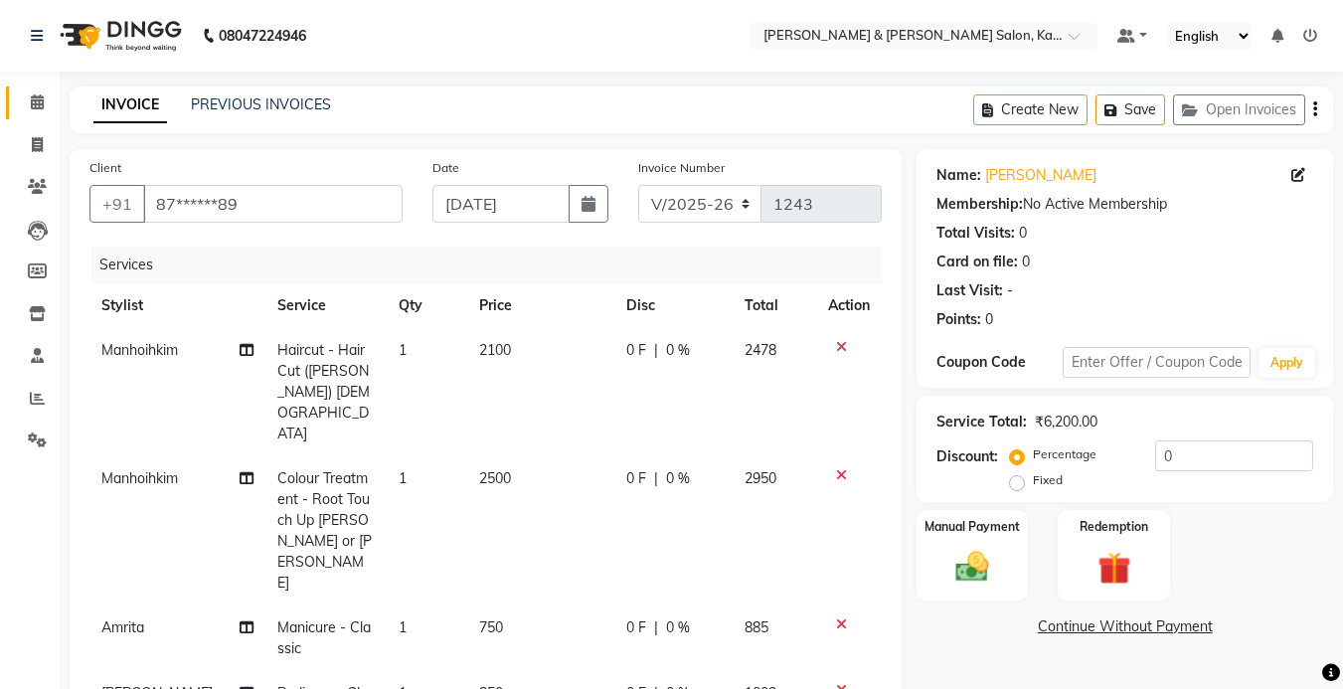
scroll to position [199, 0]
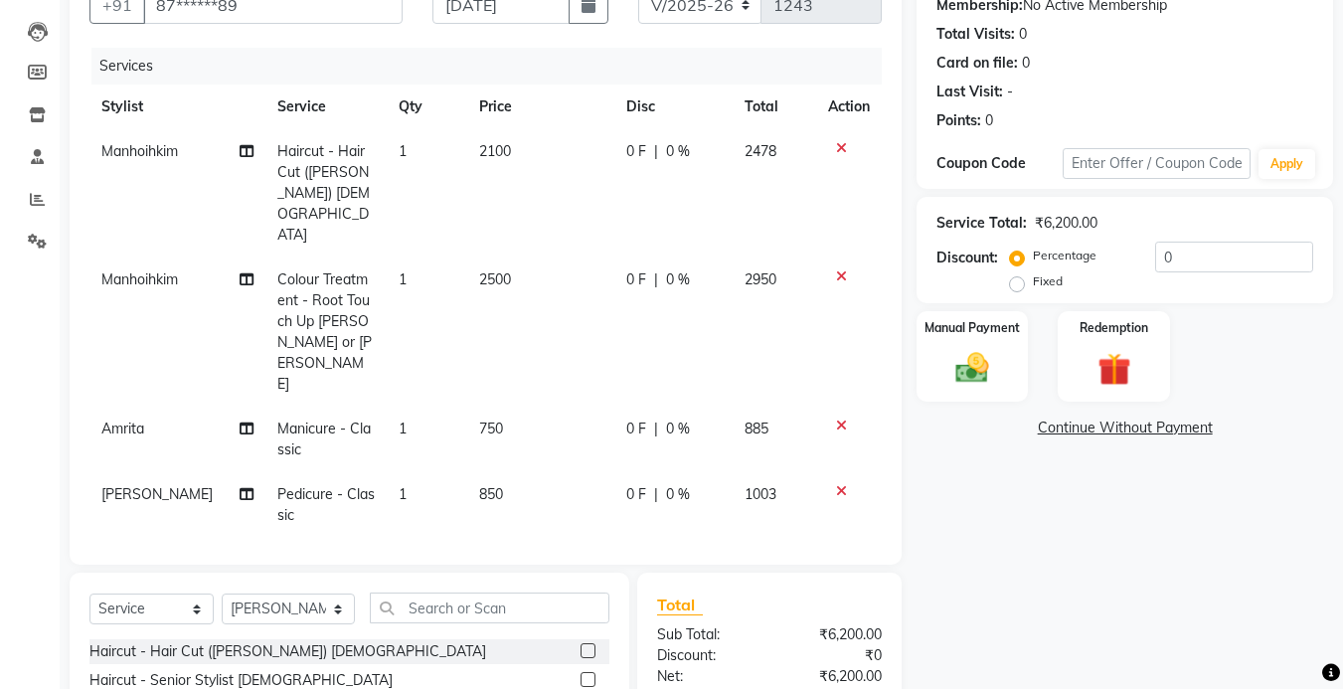
click at [342, 419] on span "Manicure - Classic" at bounding box center [323, 438] width 93 height 39
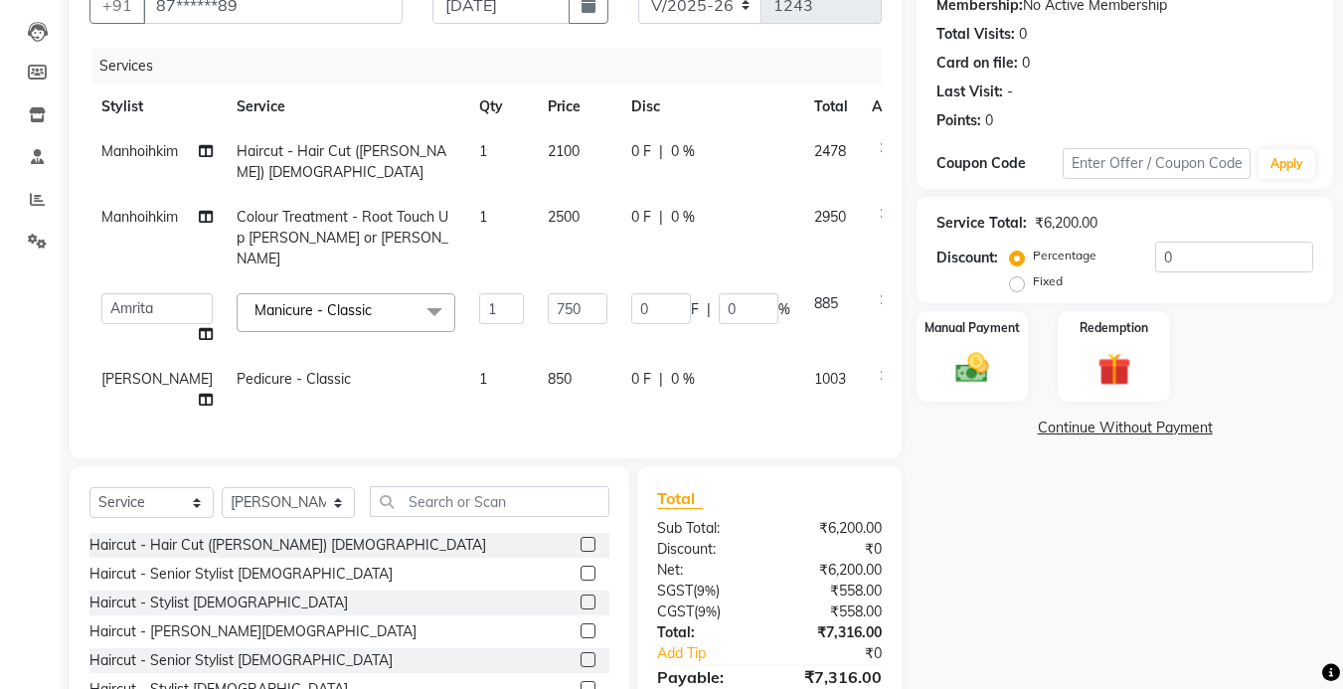
click at [414, 293] on span at bounding box center [434, 312] width 40 height 38
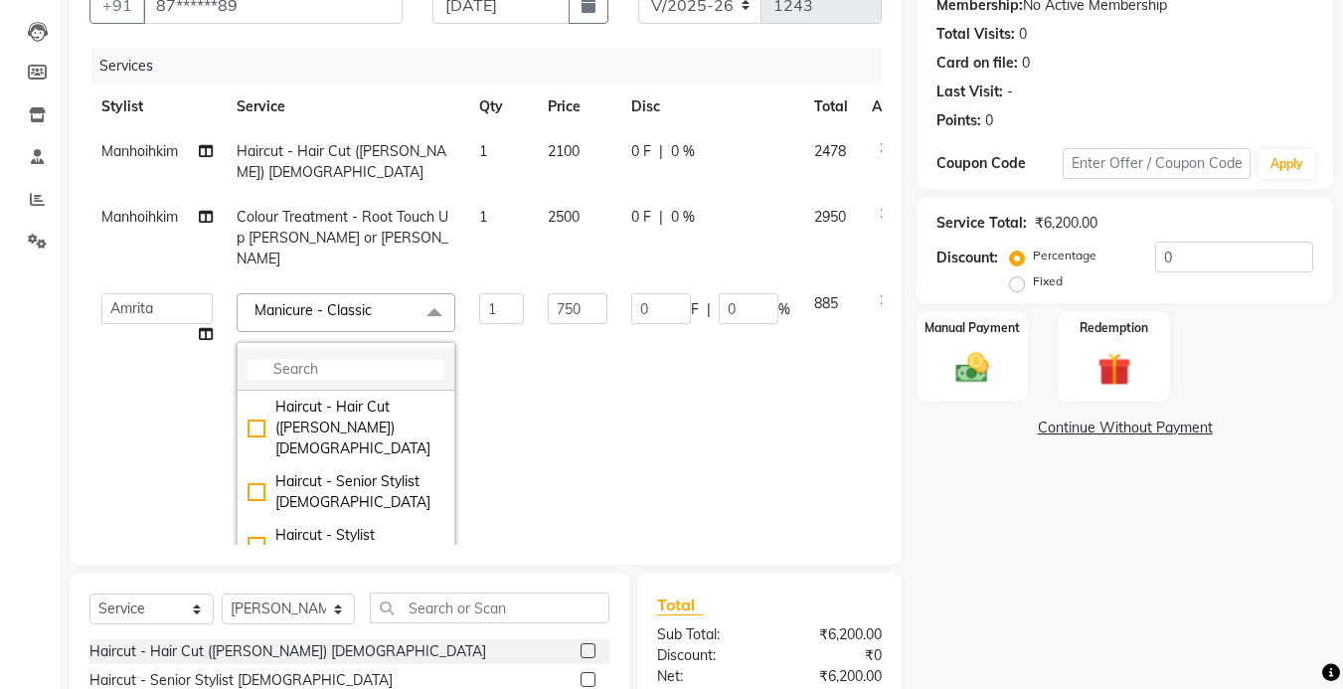
click at [336, 349] on li at bounding box center [346, 370] width 217 height 42
click at [322, 359] on input "multiselect-search" at bounding box center [345, 369] width 197 height 21
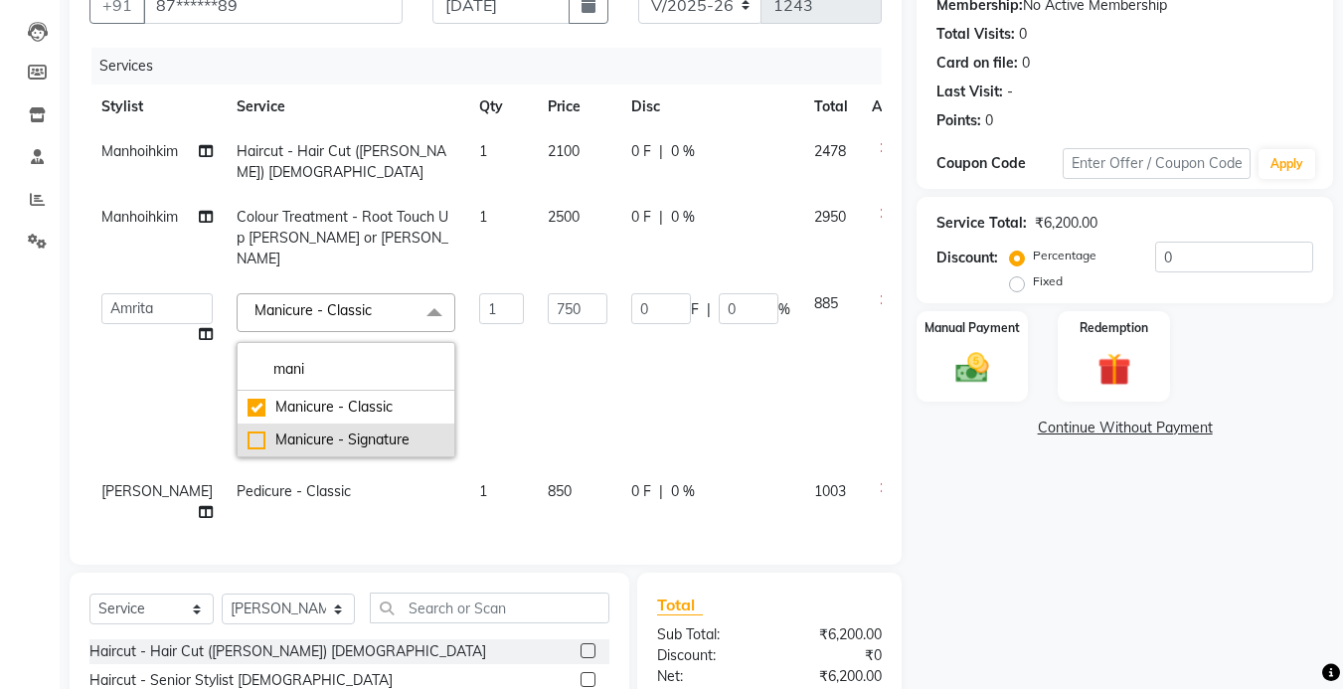
type input "mani"
click at [247, 429] on div "Manicure - Signature" at bounding box center [345, 439] width 197 height 21
checkbox input "false"
checkbox input "true"
type input "1550"
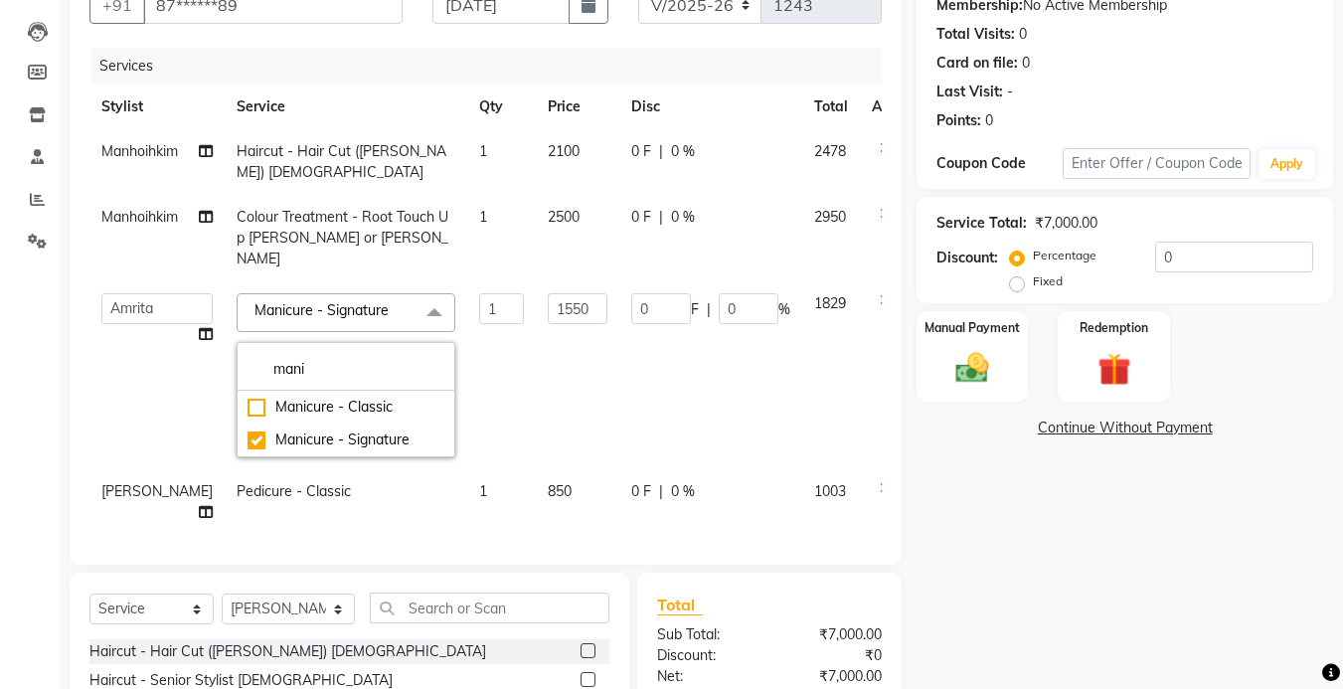
click at [578, 366] on td "1550" at bounding box center [577, 375] width 83 height 188
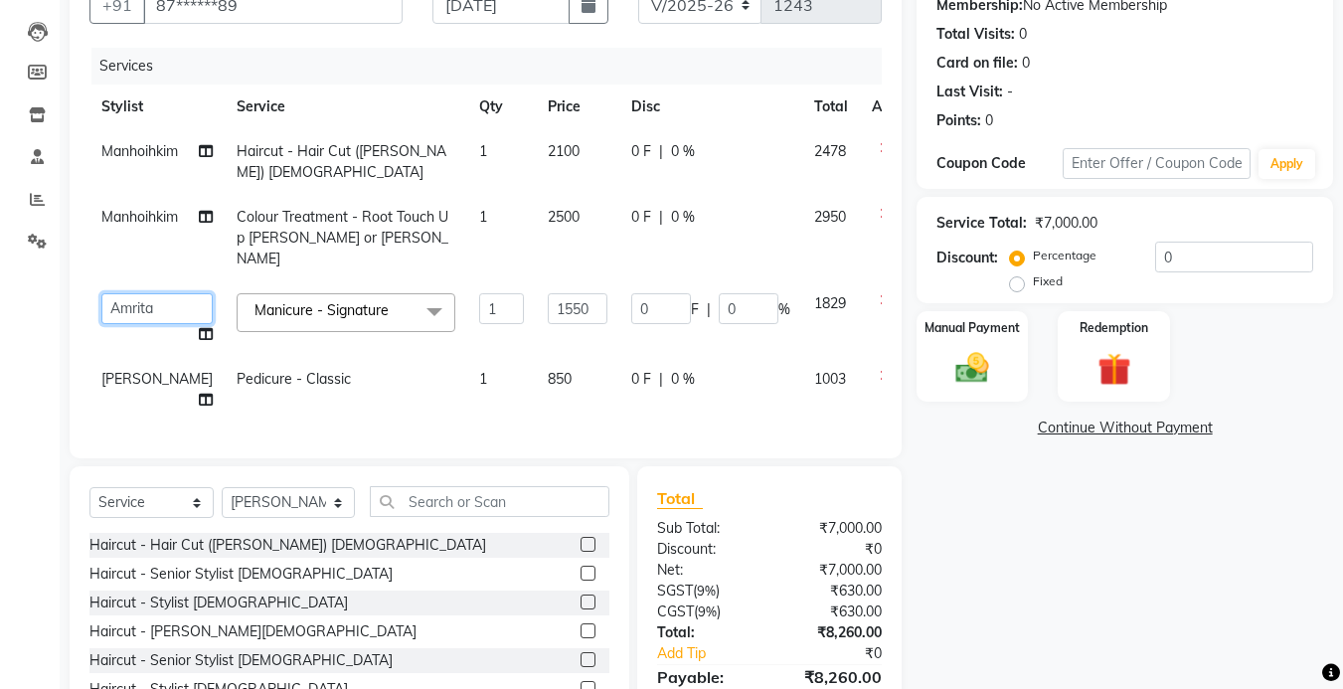
click at [140, 293] on select "Amrita [PERSON_NAME] [PERSON_NAME] Manager [PERSON_NAME] [PERSON_NAME] Remkim […" at bounding box center [156, 308] width 111 height 31
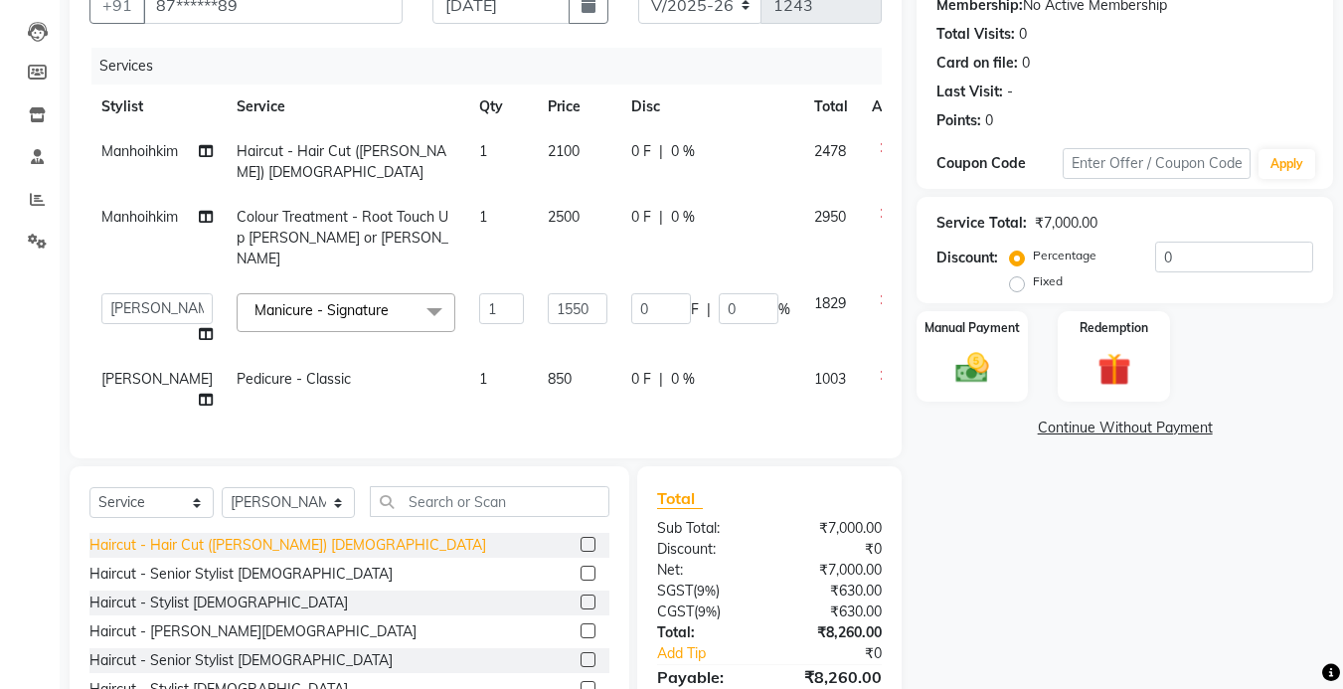
select select "83049"
click at [117, 374] on span "[PERSON_NAME]" at bounding box center [156, 379] width 111 height 18
select select "83049"
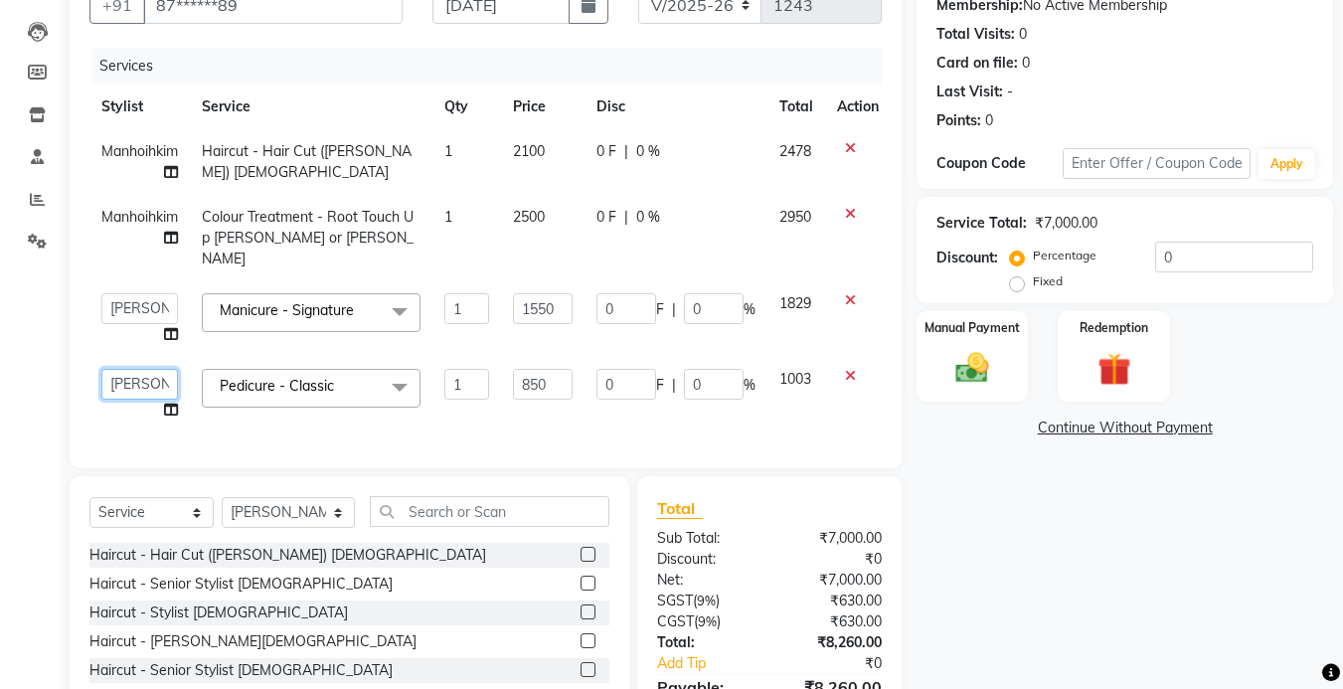
click at [137, 372] on select "Amrita [PERSON_NAME] [PERSON_NAME] Manager [PERSON_NAME] [PERSON_NAME] Remkim […" at bounding box center [139, 384] width 77 height 31
click at [352, 376] on span "Pedicure - Classic x" at bounding box center [283, 388] width 137 height 25
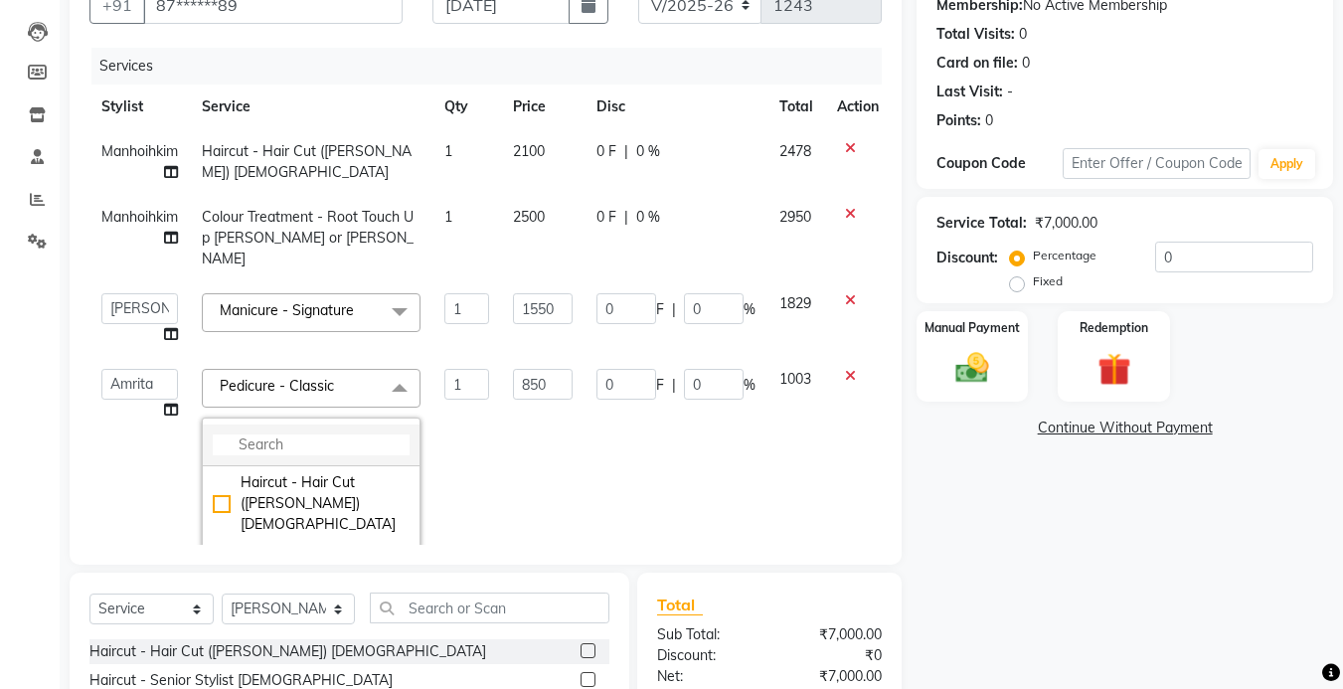
click at [292, 434] on input "multiselect-search" at bounding box center [311, 444] width 197 height 21
type input "pedi"
click at [222, 505] on div "Pedicure - Signature" at bounding box center [311, 515] width 197 height 21
checkbox input "false"
checkbox input "true"
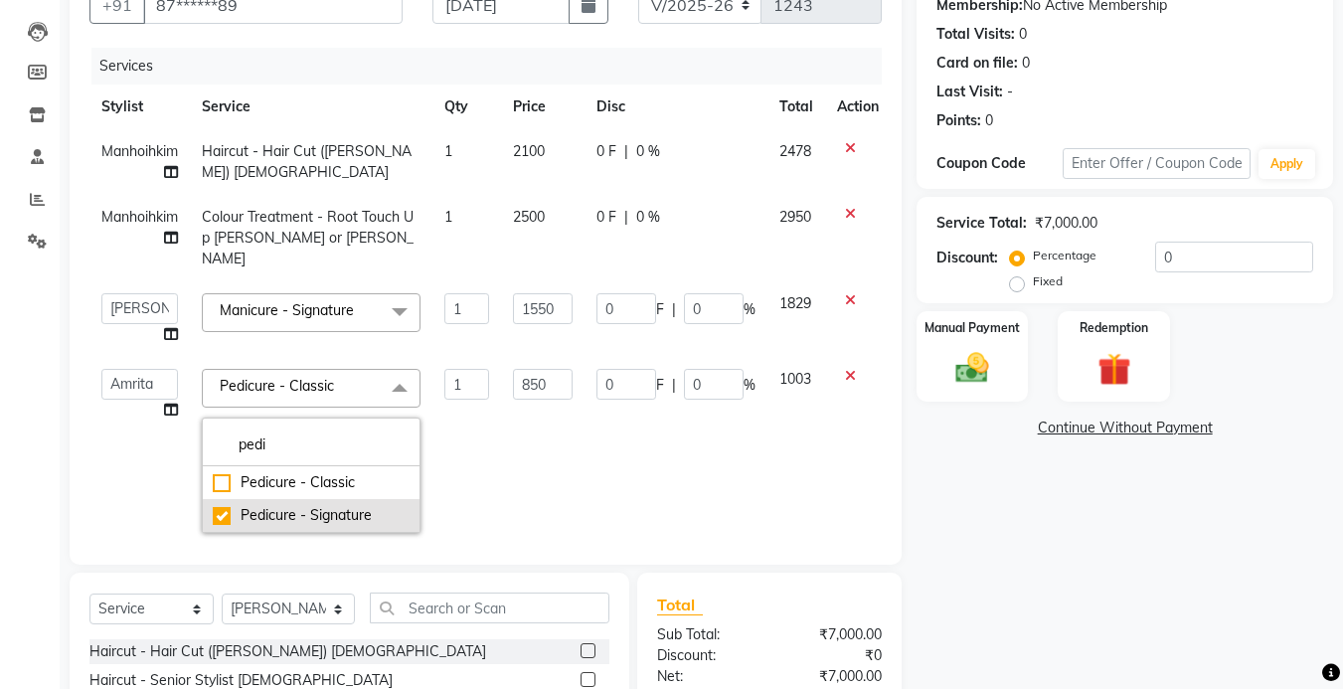
type input "1850"
click at [751, 462] on td "0 F | 0 %" at bounding box center [675, 451] width 183 height 188
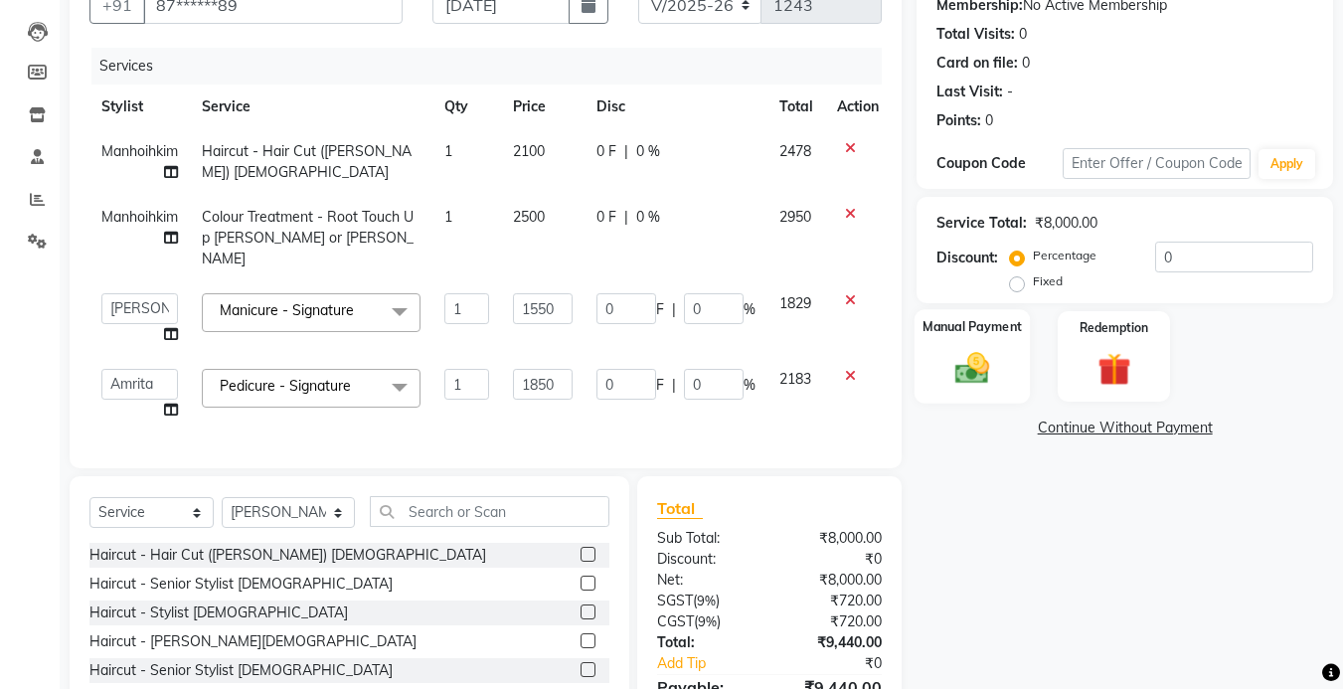
click at [986, 367] on img at bounding box center [972, 368] width 56 height 40
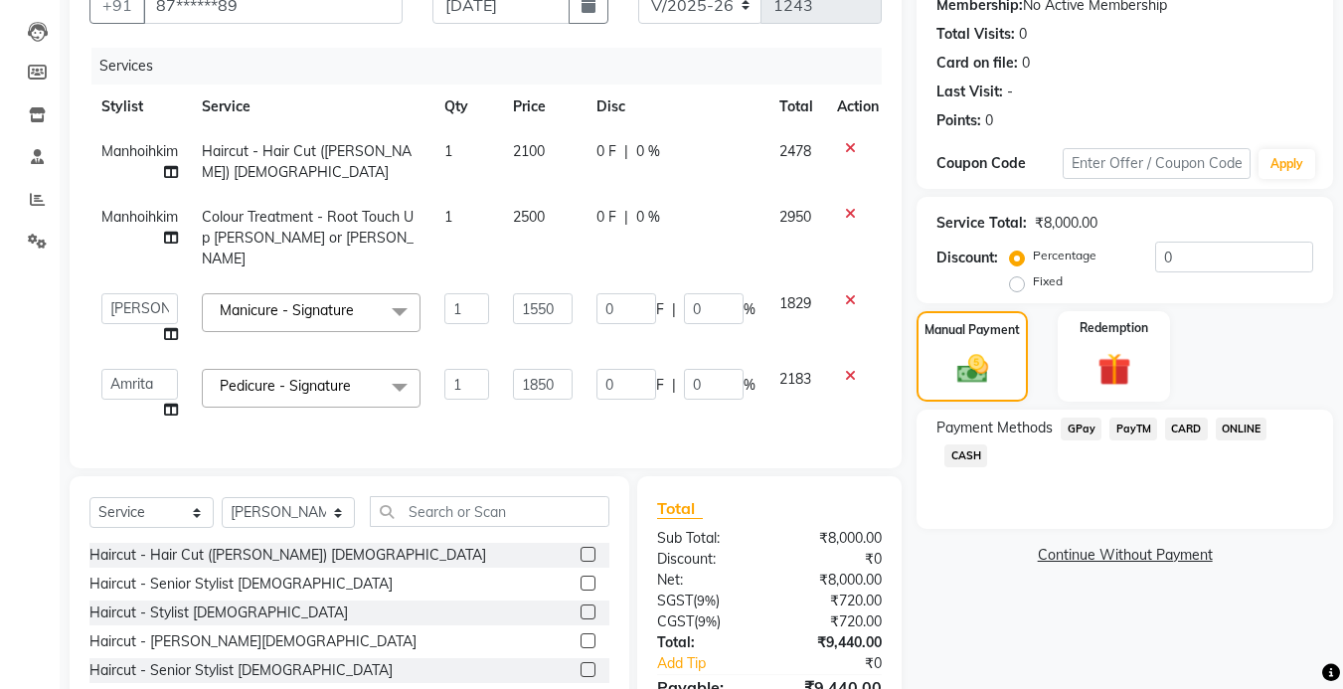
scroll to position [298, 0]
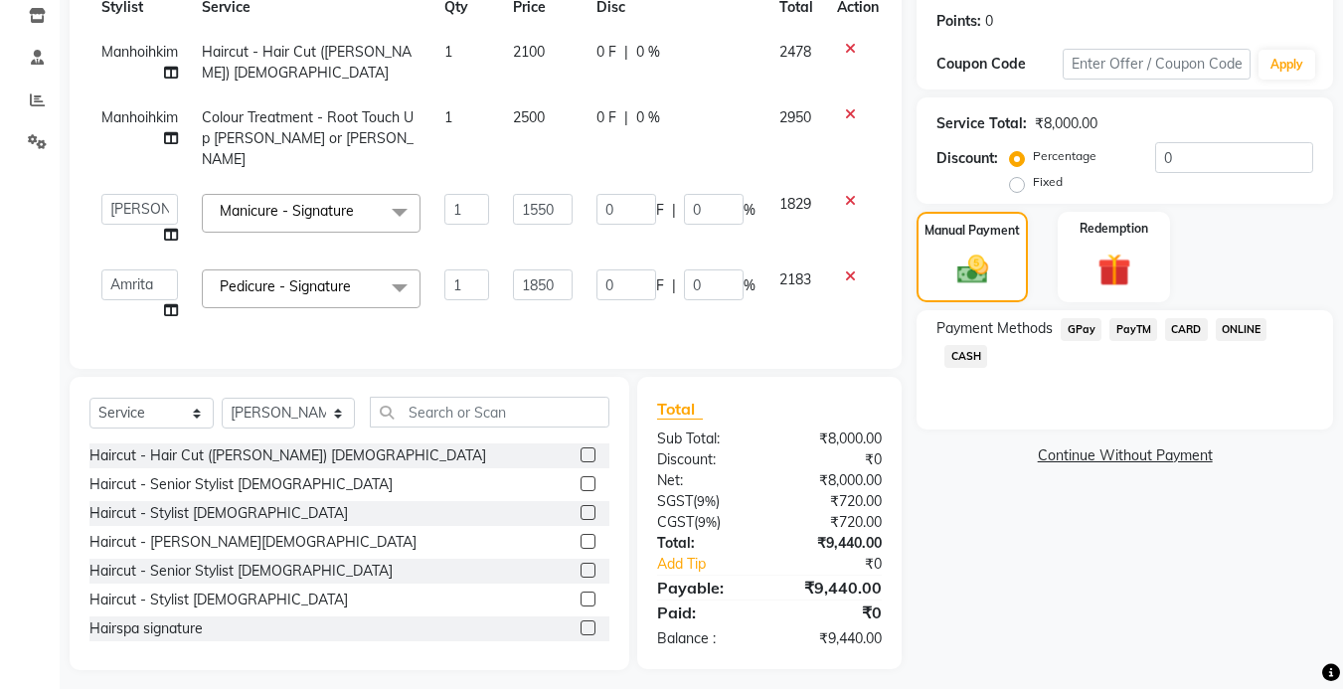
click at [1073, 324] on span "GPay" at bounding box center [1080, 329] width 41 height 23
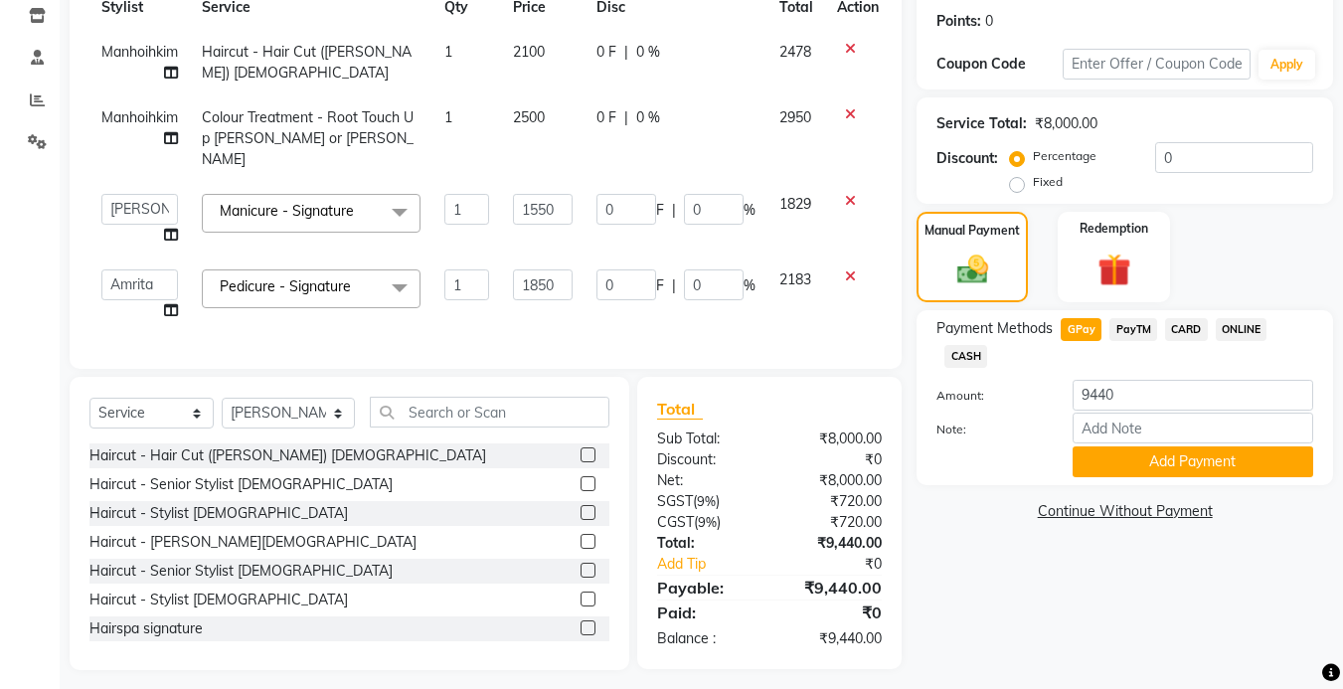
scroll to position [0, 0]
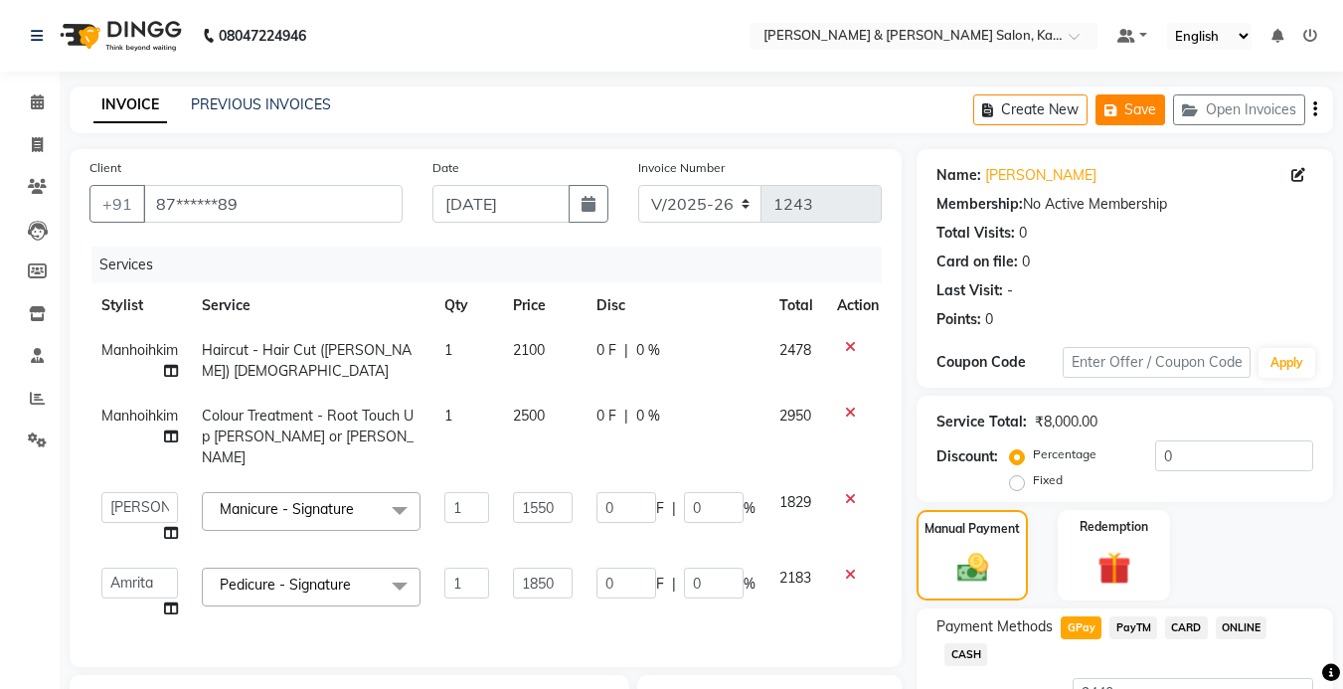
click at [1123, 103] on icon "button" at bounding box center [1114, 110] width 20 height 14
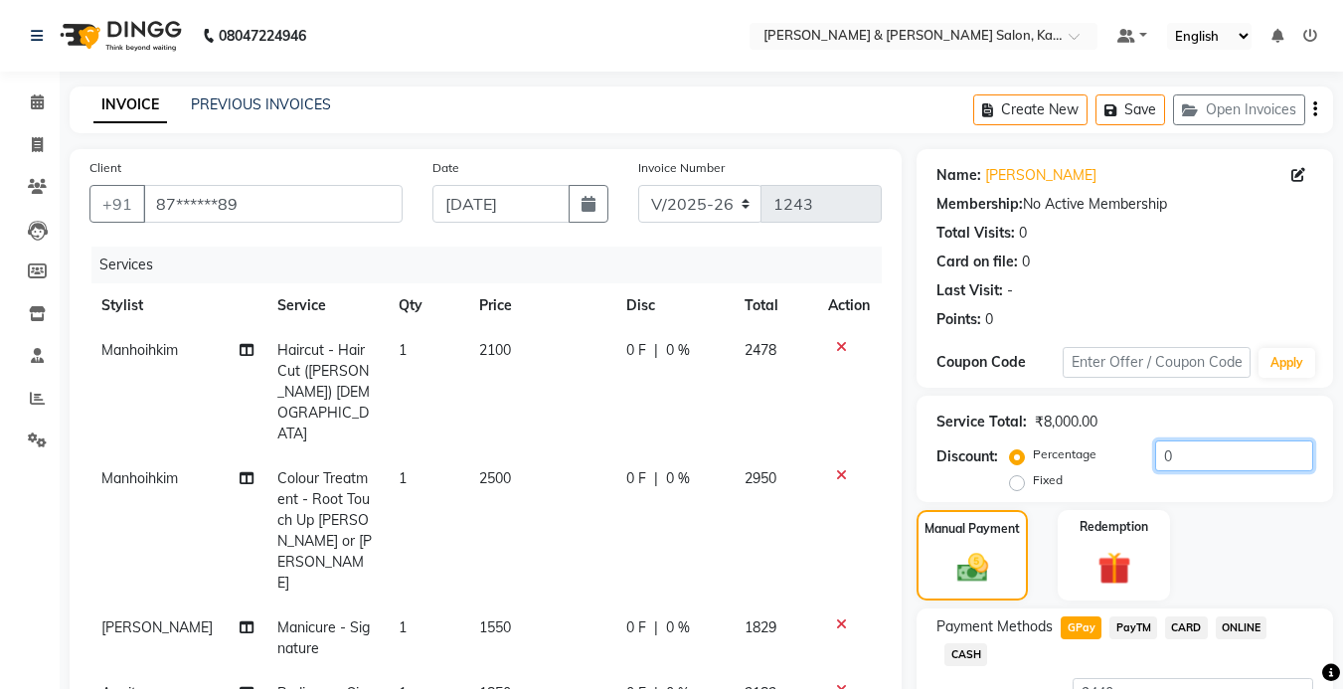
click at [1217, 451] on input "0" at bounding box center [1234, 455] width 158 height 31
type input "20"
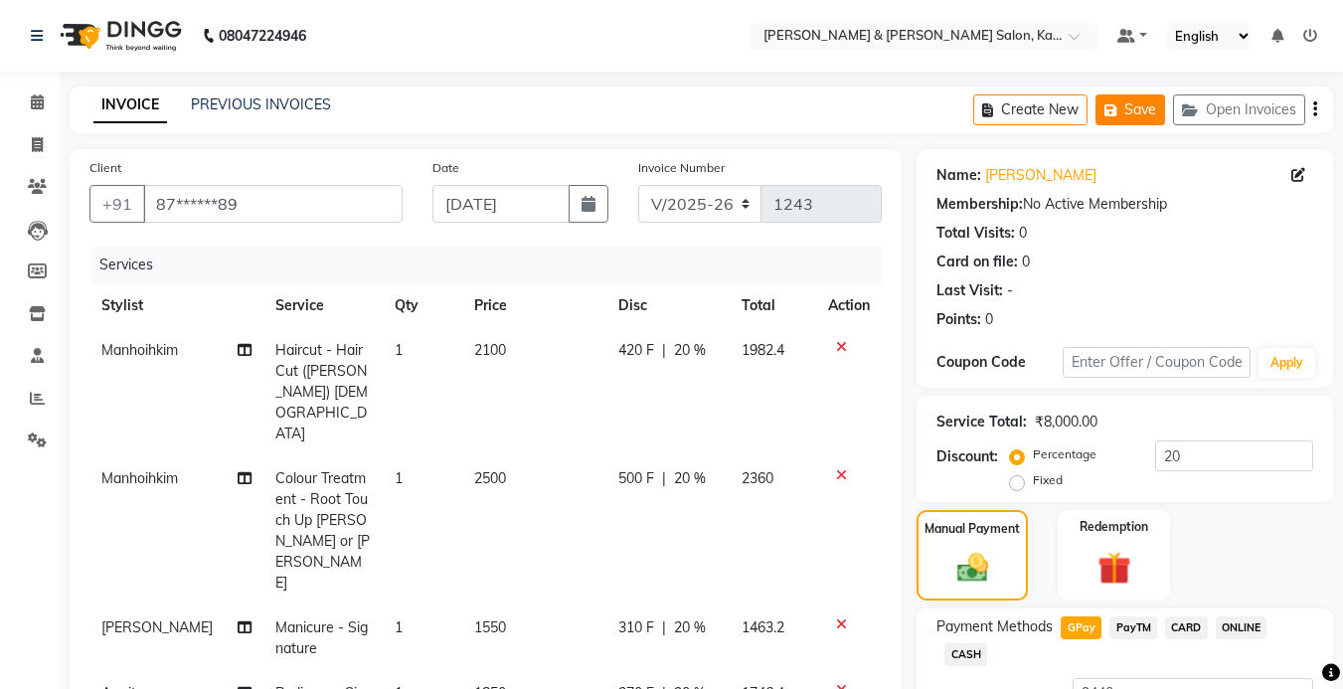
click at [1122, 95] on button "Save" at bounding box center [1130, 109] width 70 height 31
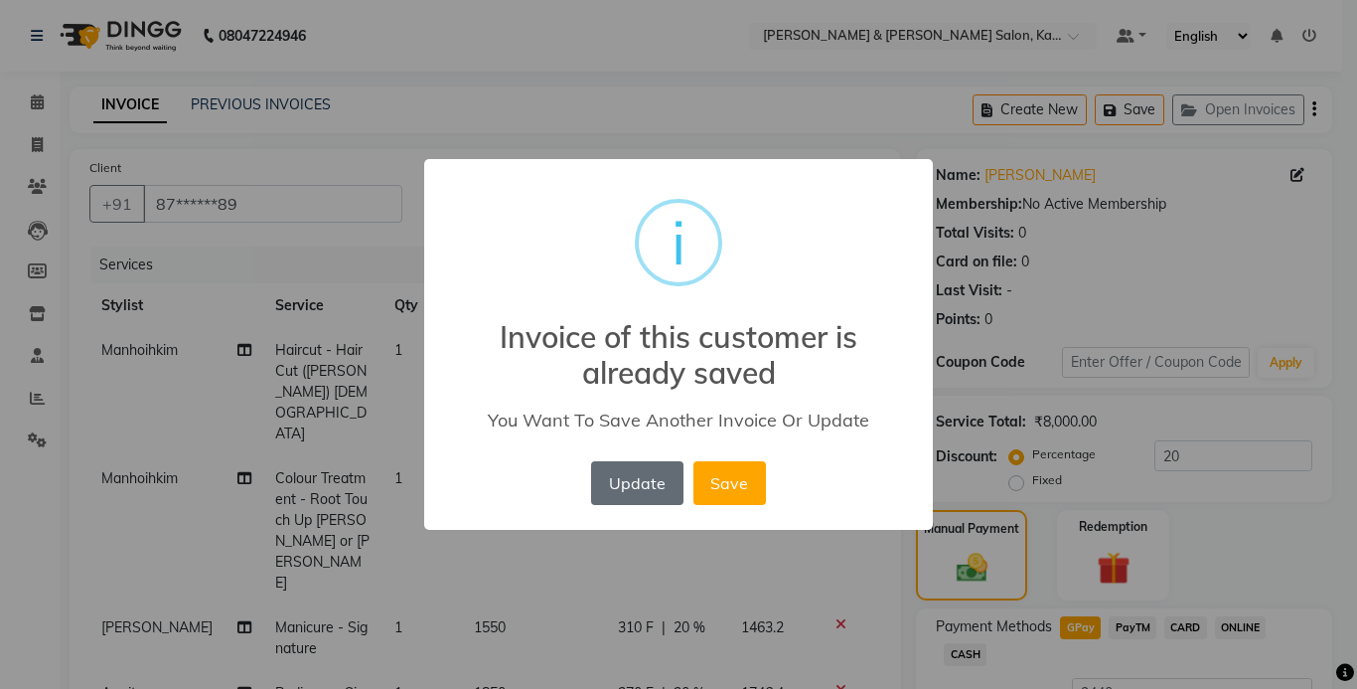
click at [631, 484] on button "Update" at bounding box center [636, 483] width 91 height 44
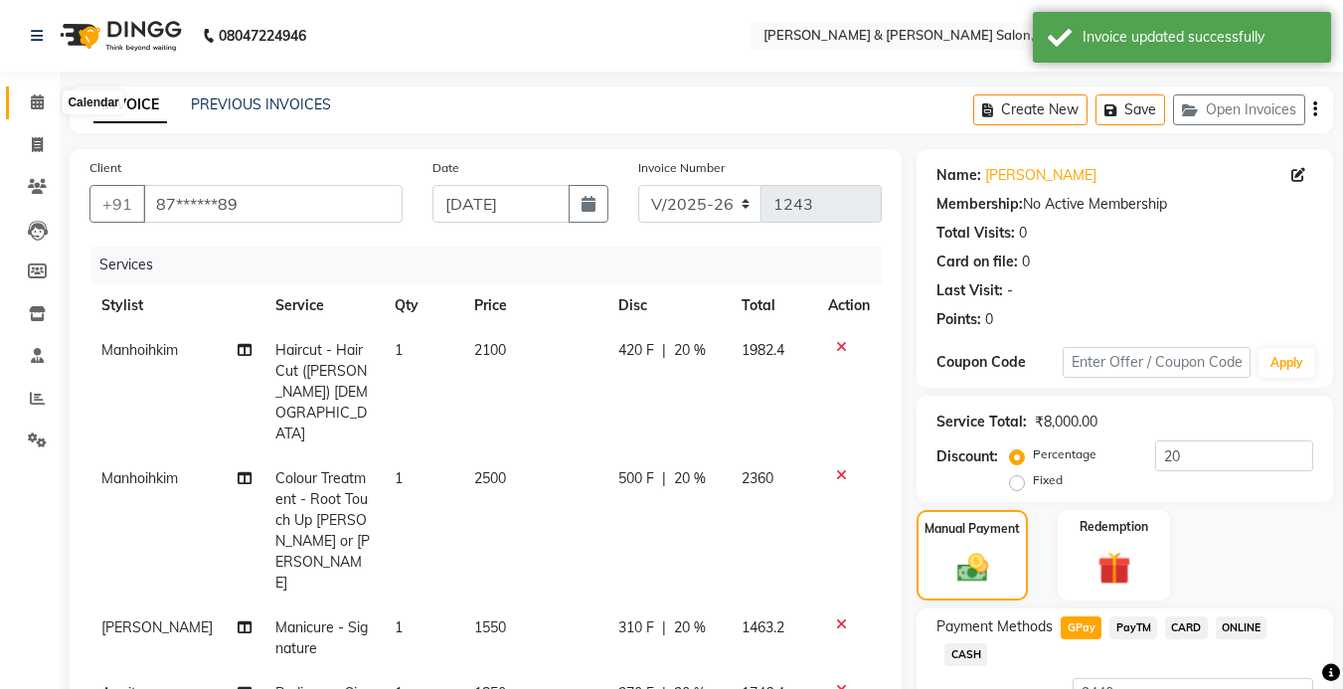
click at [32, 103] on icon at bounding box center [37, 101] width 13 height 15
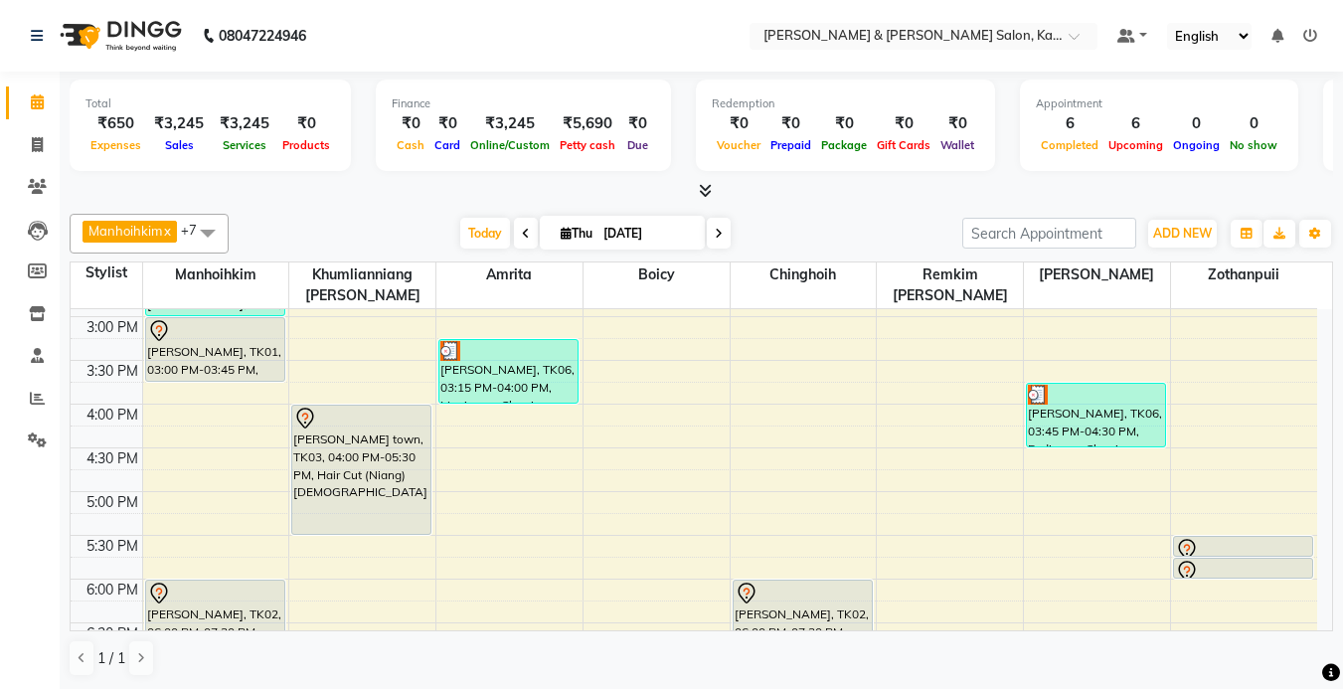
scroll to position [616, 0]
